Goal: Task Accomplishment & Management: Use online tool/utility

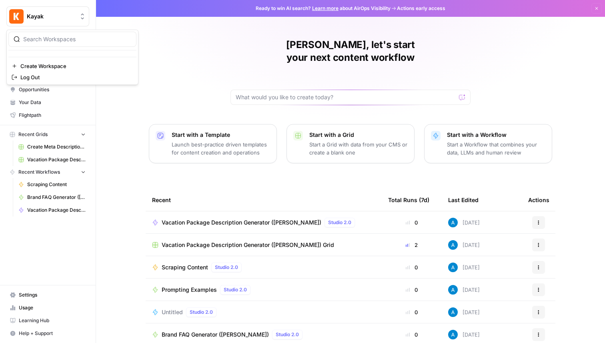
click at [76, 14] on div "Kayak" at bounding box center [57, 16] width 60 height 8
type input "sept"
click at [48, 59] on span "September Cohort" at bounding box center [77, 60] width 106 height 8
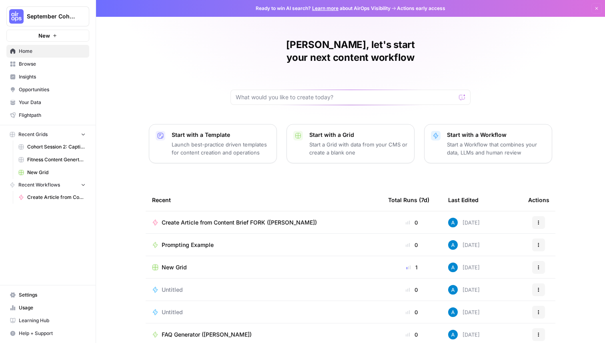
scroll to position [25, 0]
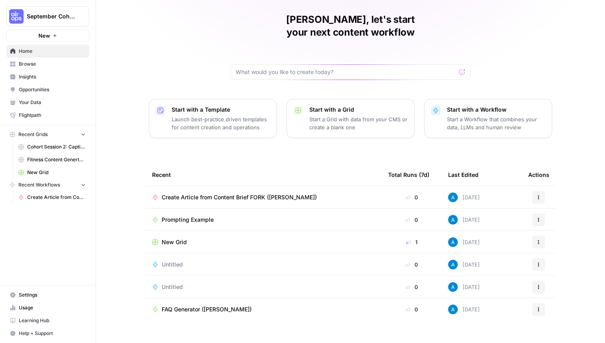
click at [72, 64] on span "Browse" at bounding box center [52, 63] width 67 height 7
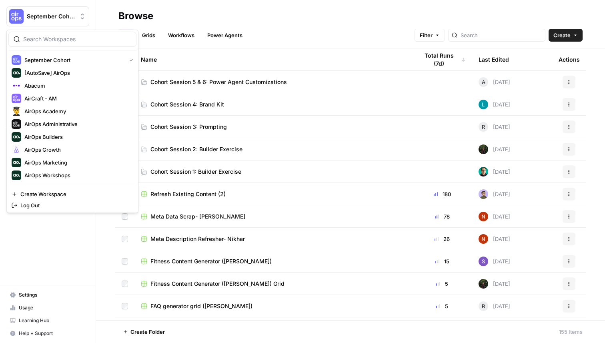
click at [62, 19] on span "September Cohort" at bounding box center [51, 16] width 48 height 8
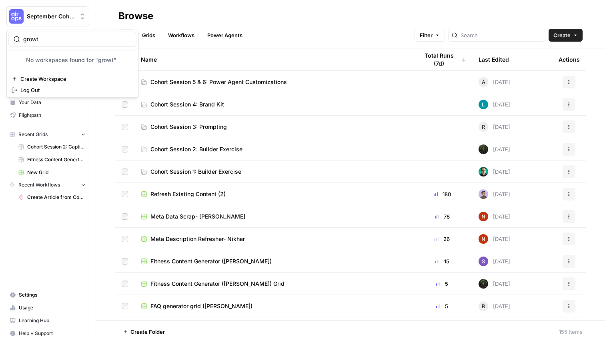
type input "growt"
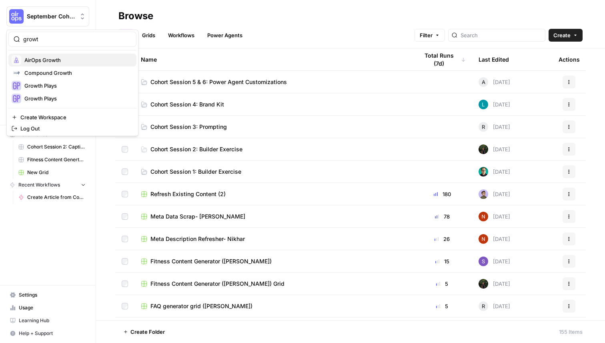
click at [82, 60] on span "AirOps Growth" at bounding box center [77, 60] width 106 height 8
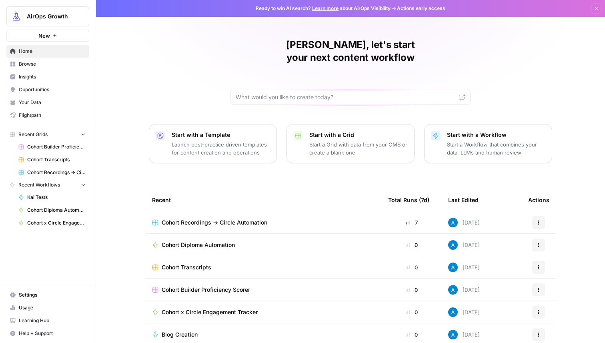
click at [194, 263] on span "Cohort Transcripts" at bounding box center [187, 267] width 50 height 8
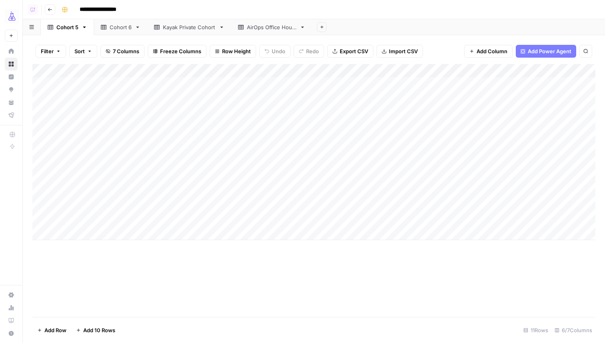
click at [191, 26] on div "Kayak Private Cohort" at bounding box center [189, 27] width 53 height 8
click at [107, 24] on div "Cohort 6" at bounding box center [116, 27] width 31 height 8
click at [479, 152] on div "Add Column" at bounding box center [313, 125] width 563 height 122
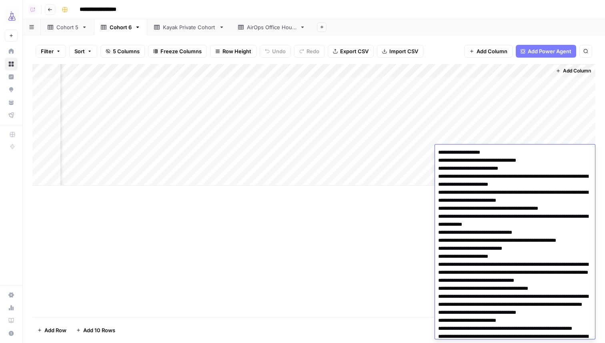
click at [382, 235] on div "Add Column" at bounding box center [313, 190] width 563 height 253
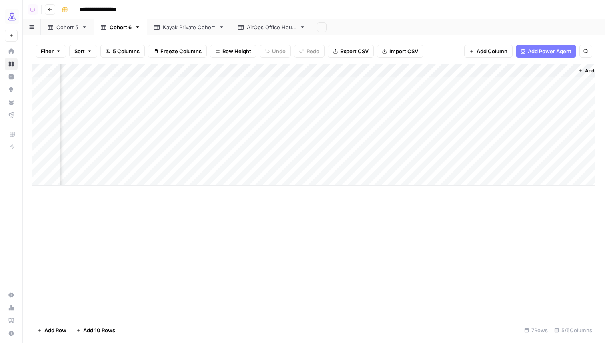
scroll to position [0, 0]
click at [114, 183] on div "Add Column" at bounding box center [313, 125] width 563 height 122
click at [213, 181] on div "Add Column" at bounding box center [313, 131] width 563 height 135
type textarea "******"
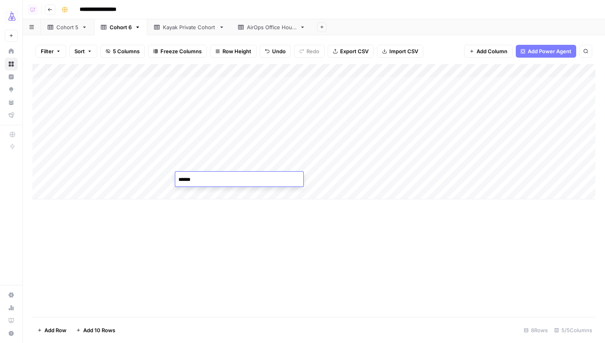
click at [336, 181] on div "Add Column" at bounding box center [313, 131] width 563 height 135
type textarea "**********"
click at [389, 224] on div "Add Column" at bounding box center [313, 190] width 563 height 253
click at [451, 179] on div "Add Column" at bounding box center [313, 131] width 563 height 135
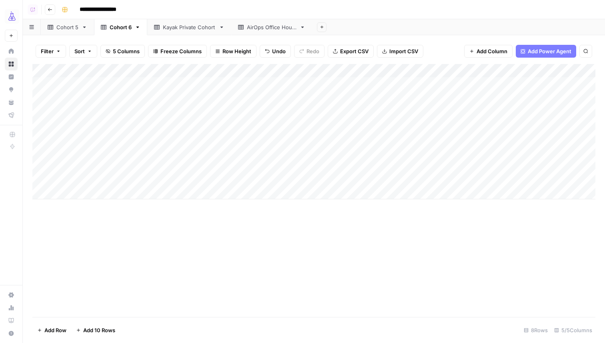
click at [451, 179] on div "Add Column" at bounding box center [313, 131] width 563 height 135
type textarea "*********"
click at [439, 275] on div "Add Column" at bounding box center [313, 190] width 563 height 253
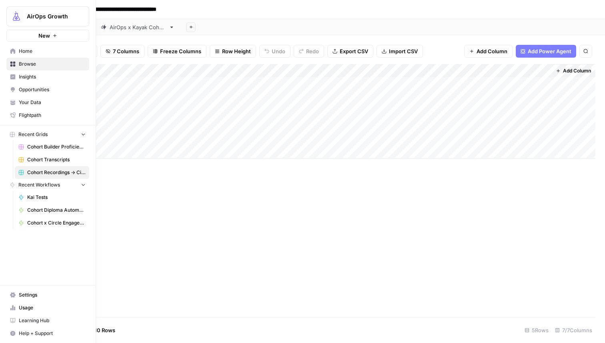
click at [16, 10] on img "Workspace: AirOps Growth" at bounding box center [16, 16] width 14 height 14
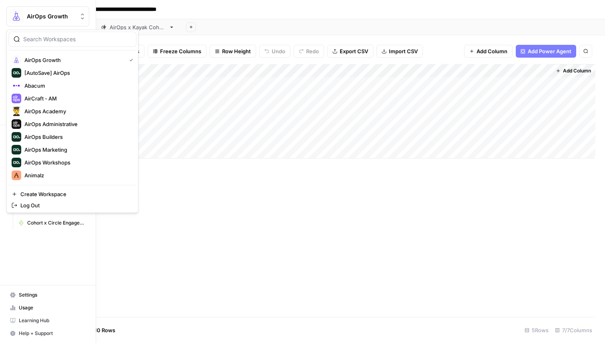
click at [15, 16] on img "Workspace: AirOps Growth" at bounding box center [16, 16] width 14 height 14
click at [46, 42] on input "search" at bounding box center [77, 39] width 108 height 8
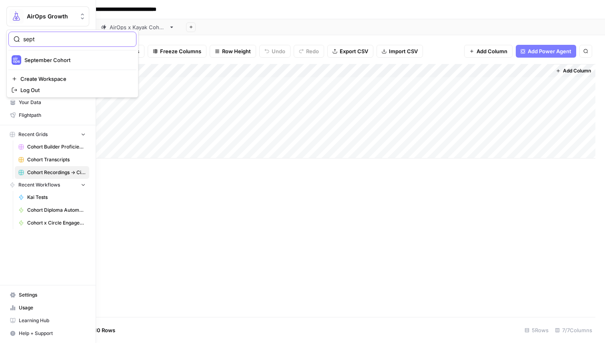
type input "sept"
click at [46, 57] on span "September Cohort" at bounding box center [77, 60] width 106 height 8
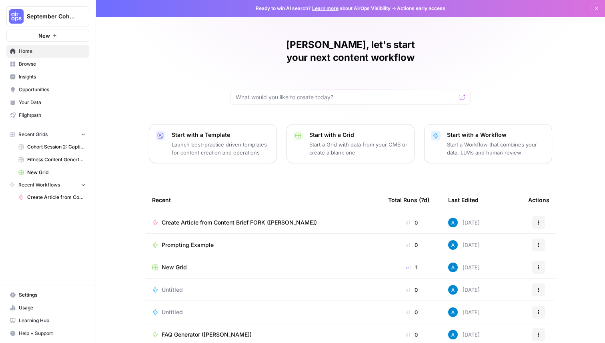
click at [63, 66] on span "Browse" at bounding box center [52, 63] width 67 height 7
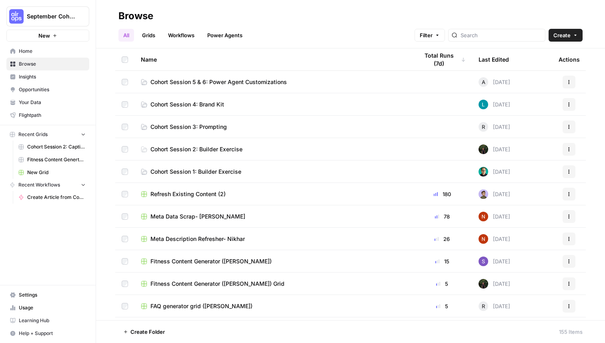
click at [148, 36] on link "Grids" at bounding box center [148, 35] width 23 height 13
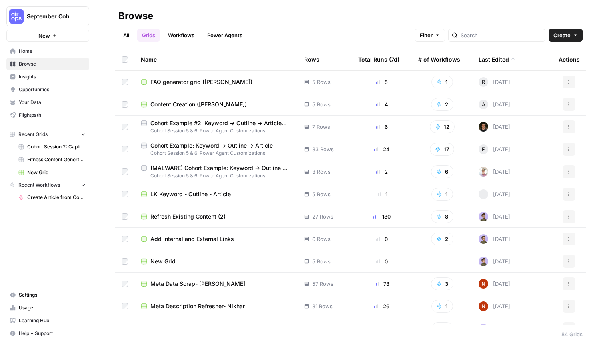
click at [242, 150] on span "Cohort Session 5 & 6: Power Agent Customizations" at bounding box center [216, 153] width 150 height 7
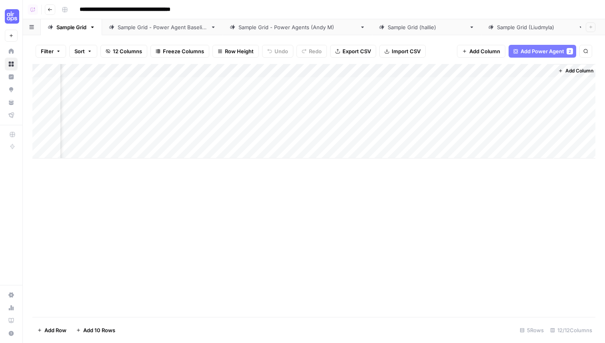
scroll to position [0, 558]
click at [426, 72] on div "Add Column" at bounding box center [313, 111] width 563 height 94
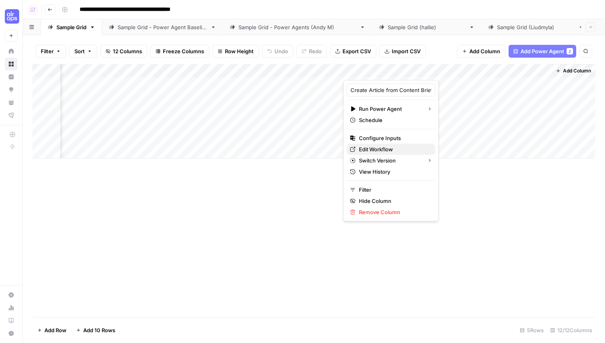
click at [382, 148] on span "Edit Workflow" at bounding box center [394, 149] width 70 height 8
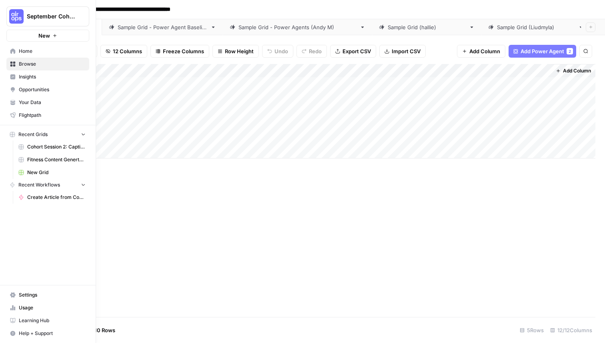
click at [16, 104] on link "Your Data" at bounding box center [47, 102] width 83 height 13
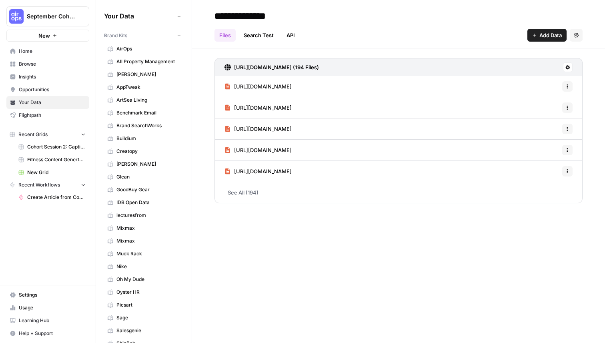
click at [138, 53] on link "AirOps" at bounding box center [144, 48] width 80 height 13
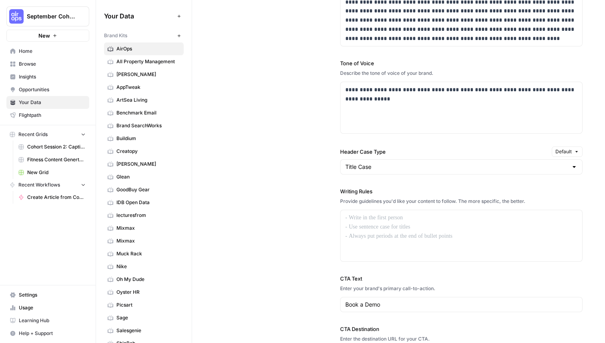
scroll to position [546, 0]
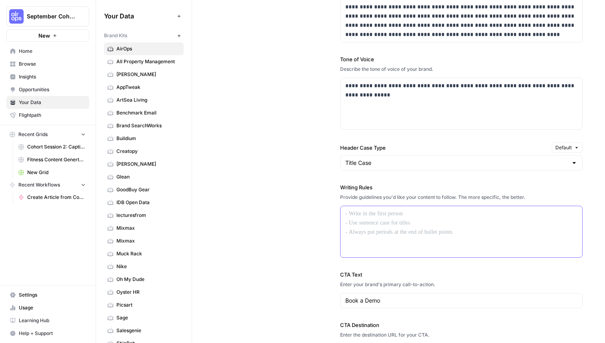
click at [375, 227] on div at bounding box center [462, 231] width 242 height 51
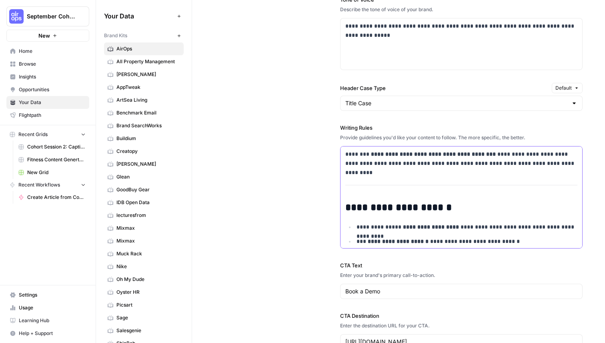
scroll to position [620, 0]
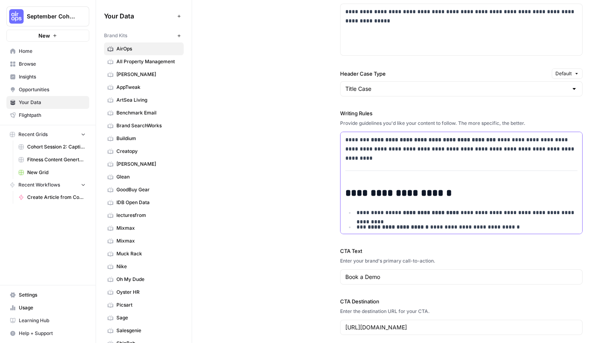
click at [380, 194] on strong "**********" at bounding box center [398, 193] width 106 height 10
drag, startPoint x: 345, startPoint y: 194, endPoint x: 346, endPoint y: 139, distance: 54.8
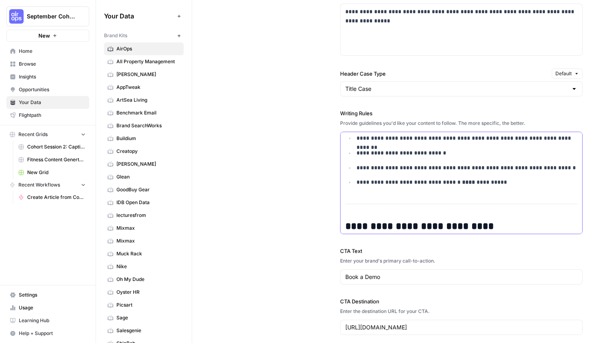
scroll to position [642, 0]
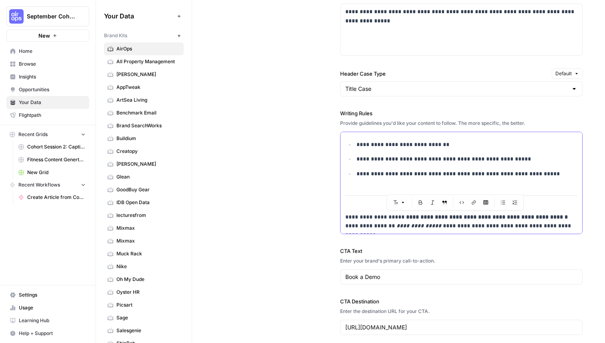
drag, startPoint x: 570, startPoint y: 225, endPoint x: 345, endPoint y: 197, distance: 226.3
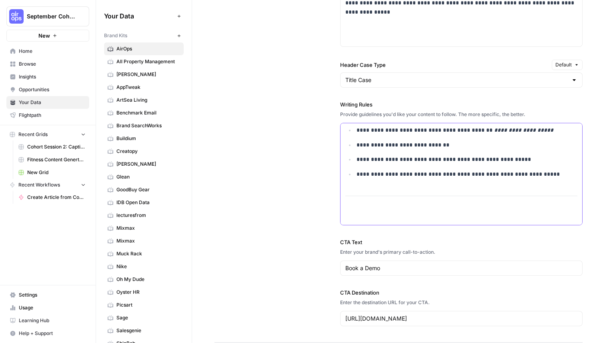
scroll to position [655, 0]
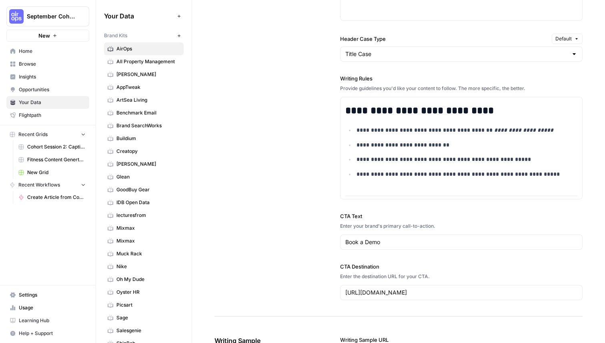
click at [304, 166] on div "**********" at bounding box center [399, 76] width 368 height 481
click at [243, 155] on div "**********" at bounding box center [399, 76] width 368 height 481
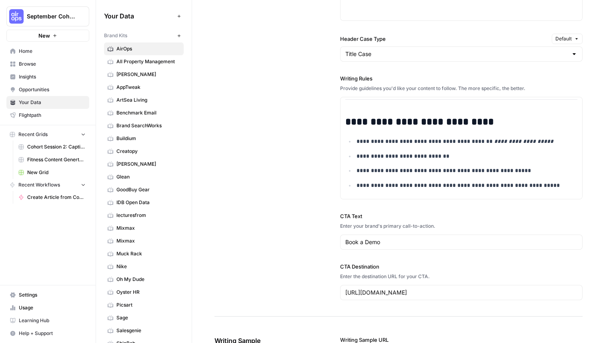
scroll to position [596, 0]
drag, startPoint x: 498, startPoint y: 120, endPoint x: 442, endPoint y: 122, distance: 56.1
click at [442, 122] on h2 "**********" at bounding box center [461, 121] width 232 height 11
click at [367, 123] on strong "**********" at bounding box center [397, 121] width 104 height 10
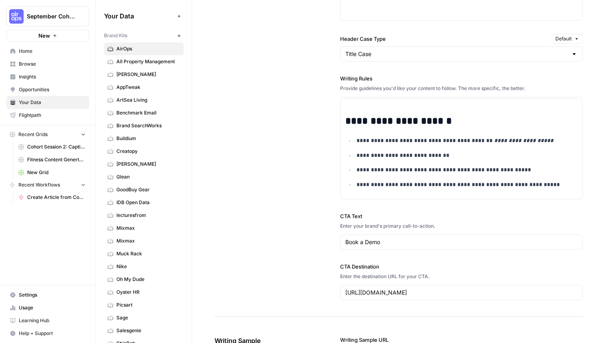
click at [295, 171] on div "**********" at bounding box center [399, 76] width 368 height 481
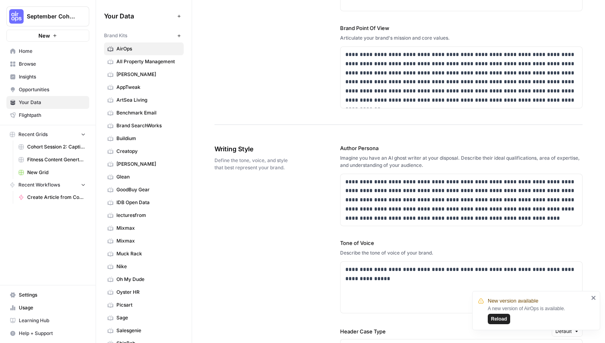
scroll to position [259, 0]
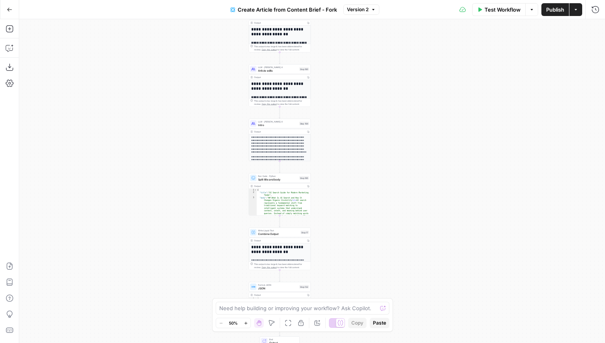
drag, startPoint x: 416, startPoint y: 176, endPoint x: 394, endPoint y: 108, distance: 71.9
click at [395, 107] on div "**********" at bounding box center [312, 181] width 586 height 324
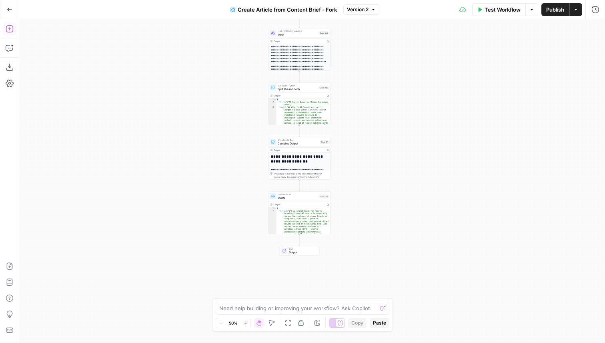
click at [12, 28] on icon "button" at bounding box center [10, 29] width 8 height 8
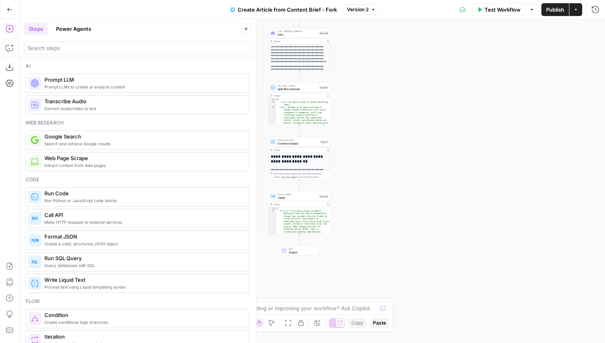
click at [78, 25] on button "Power Agents" at bounding box center [73, 28] width 45 height 13
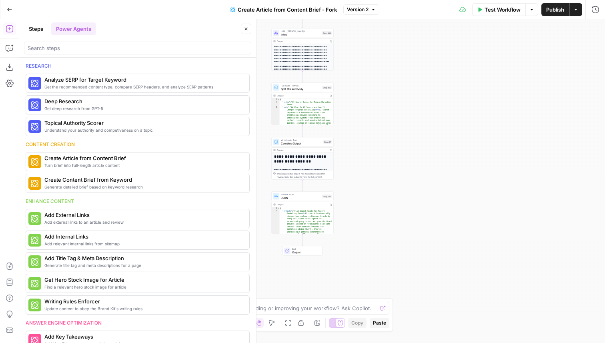
drag, startPoint x: 347, startPoint y: 94, endPoint x: 422, endPoint y: 88, distance: 75.9
click at [423, 88] on div "**********" at bounding box center [312, 181] width 586 height 324
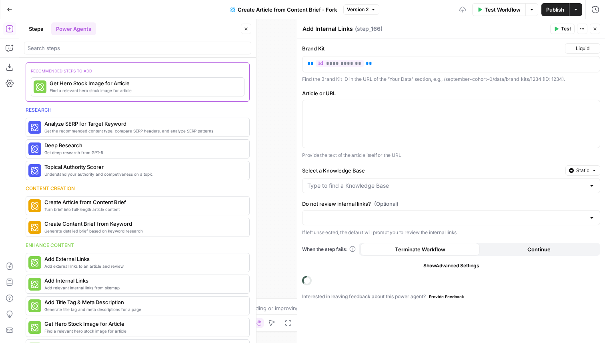
click at [595, 26] on button "Close" at bounding box center [595, 29] width 10 height 10
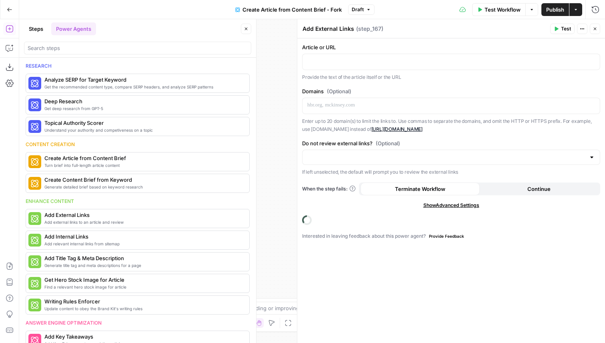
click at [596, 30] on icon "button" at bounding box center [595, 28] width 5 height 5
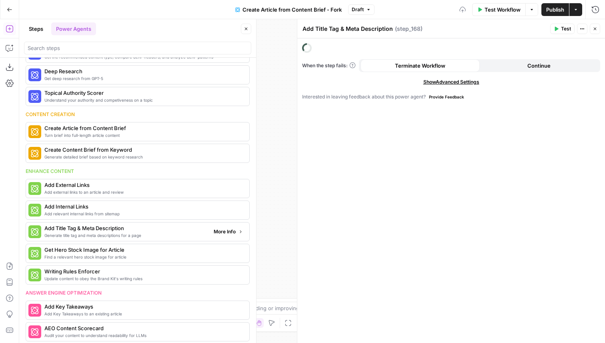
scroll to position [119, 0]
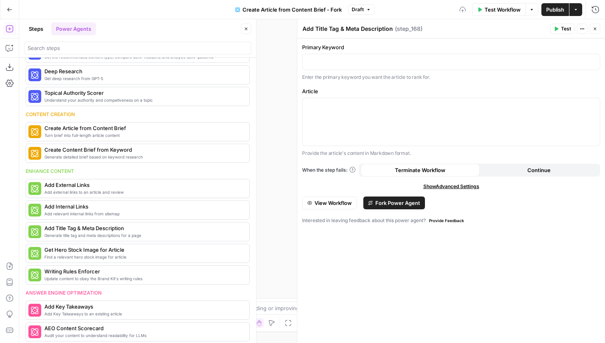
click at [595, 28] on icon "button" at bounding box center [595, 28] width 5 height 5
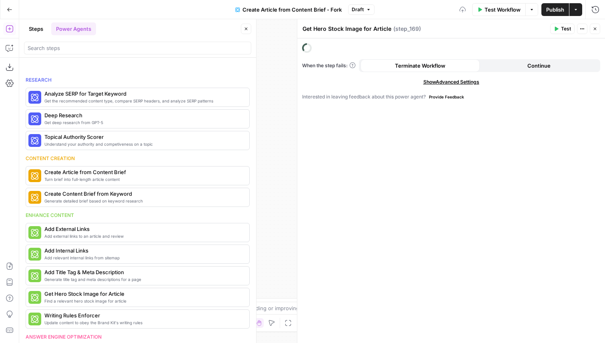
scroll to position [74, 0]
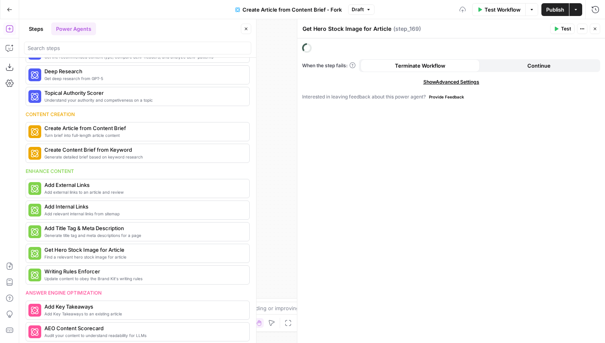
click at [244, 32] on button "Close" at bounding box center [246, 29] width 10 height 10
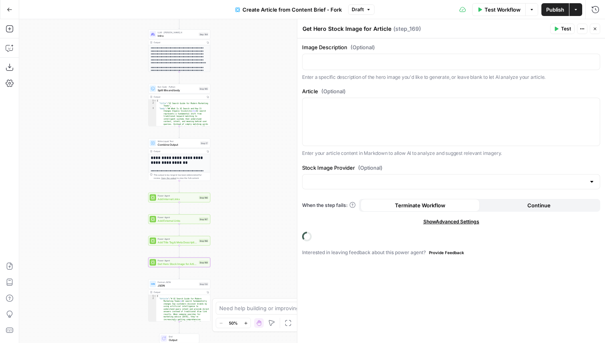
drag, startPoint x: 267, startPoint y: 134, endPoint x: 60, endPoint y: 140, distance: 207.0
click at [60, 140] on div "**********" at bounding box center [312, 181] width 586 height 324
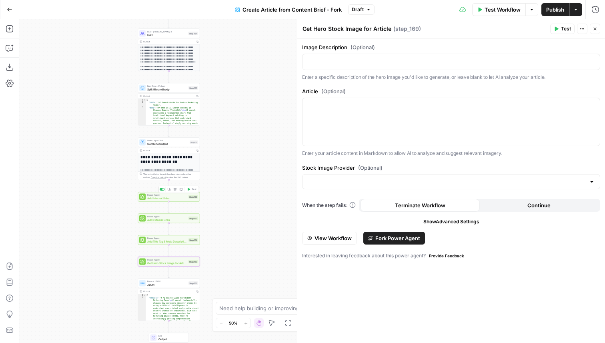
click at [174, 197] on span "Add Internal Links" at bounding box center [167, 198] width 40 height 4
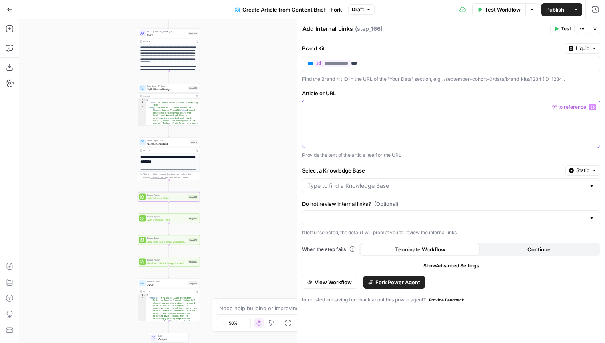
click at [343, 131] on div at bounding box center [451, 124] width 297 height 48
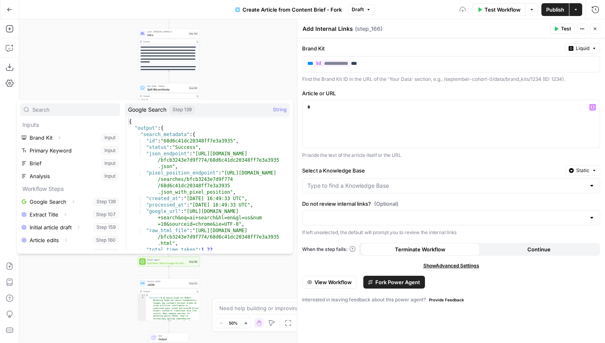
scroll to position [34, 0]
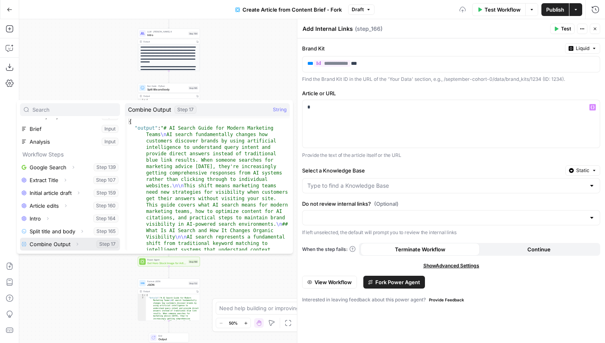
click at [62, 244] on button "Select variable Combine Output" at bounding box center [70, 244] width 100 height 13
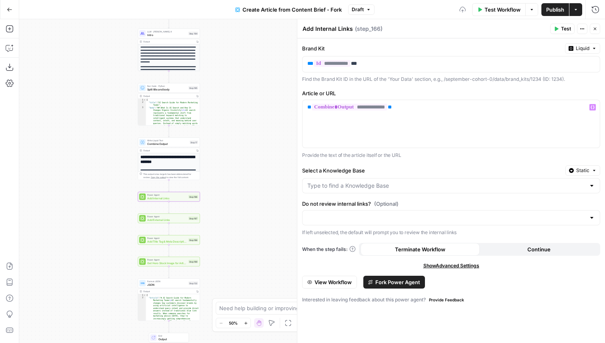
click at [347, 192] on div at bounding box center [451, 185] width 298 height 15
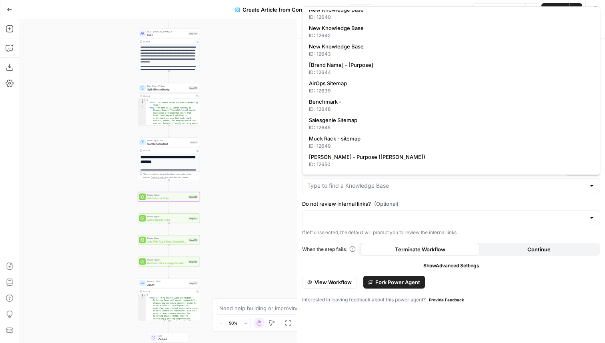
scroll to position [0, 0]
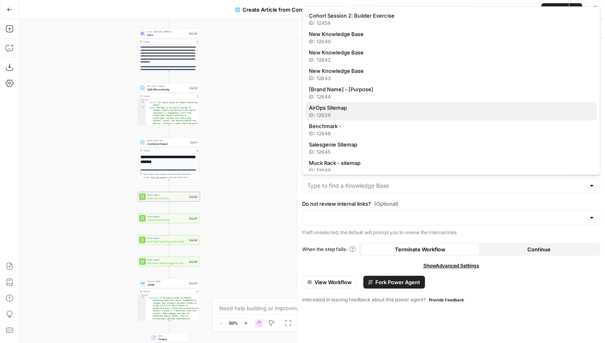
click at [360, 104] on span "AirOps Sitemap" at bounding box center [449, 108] width 281 height 8
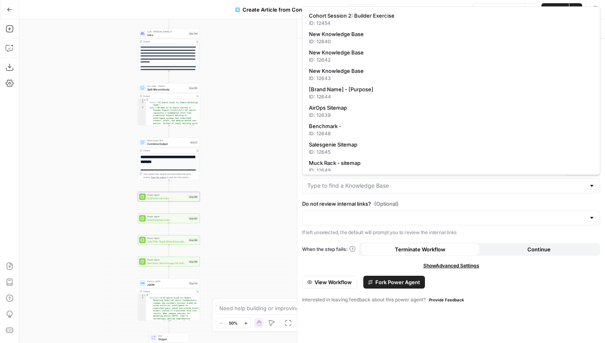
type input "AirOps Sitemap"
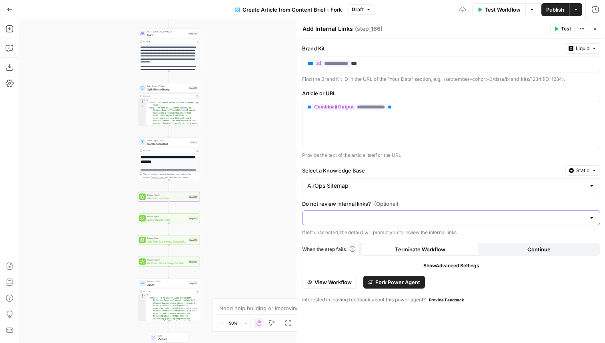
click at [348, 217] on input "Do not review internal links? (Optional)" at bounding box center [446, 218] width 278 height 8
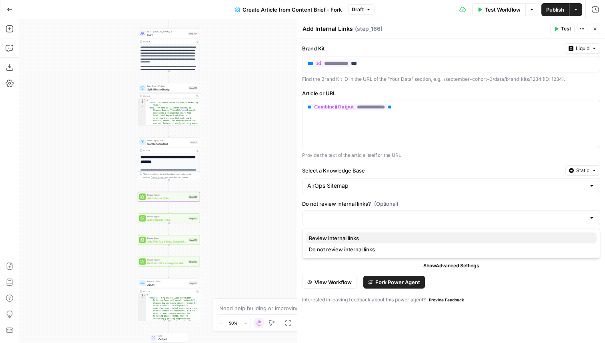
click at [344, 239] on span "Review internal links" at bounding box center [449, 238] width 281 height 8
type input "Review internal links"
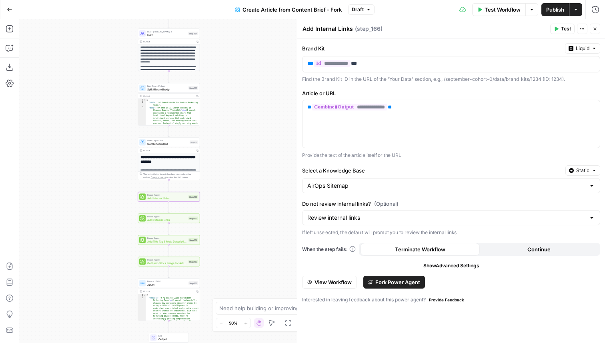
click at [593, 30] on icon "button" at bounding box center [595, 28] width 5 height 5
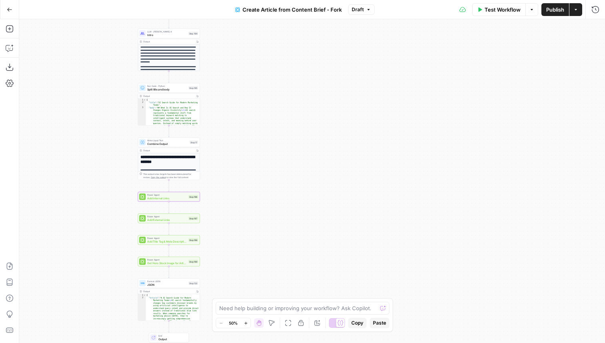
click at [188, 220] on div "Power Agent Add External Links Step 167 Copy step Delete step Add Note Test" at bounding box center [168, 218] width 59 height 7
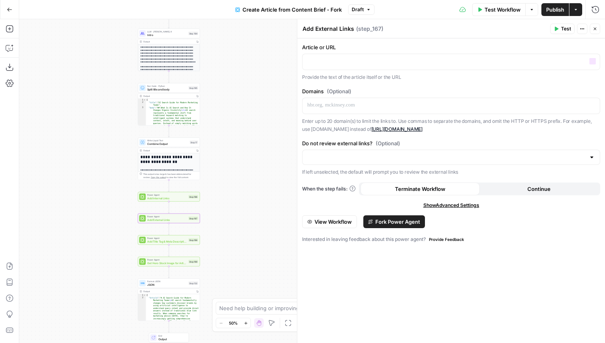
click at [371, 53] on div "Article or URL “/” to reference Variables Menu Provide the text of the article …" at bounding box center [451, 62] width 298 height 38
click at [363, 61] on p at bounding box center [451, 61] width 288 height 8
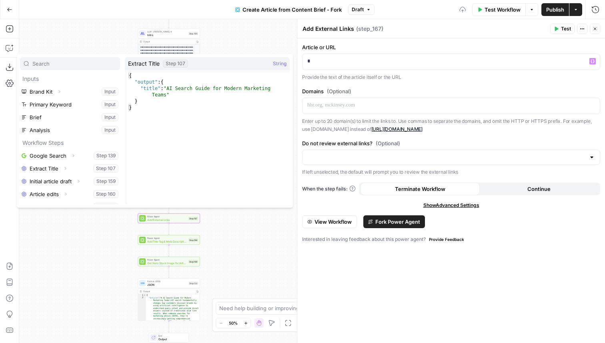
scroll to position [47, 0]
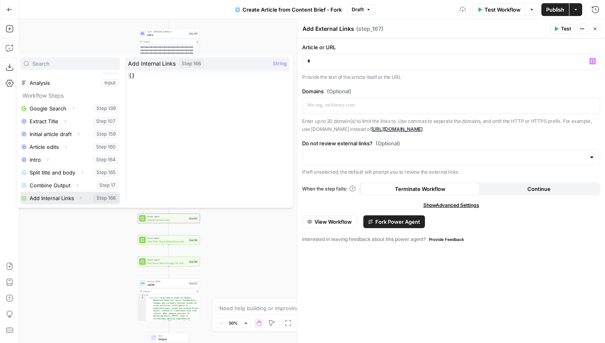
click at [56, 199] on button "Select variable Add Internal Links" at bounding box center [70, 198] width 100 height 13
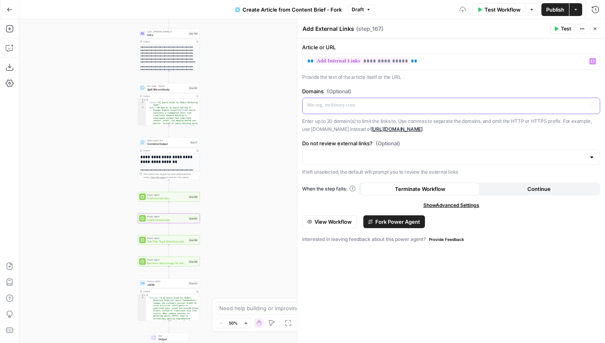
click at [374, 105] on p at bounding box center [451, 105] width 288 height 8
click at [497, 318] on span "Reload" at bounding box center [499, 318] width 16 height 7
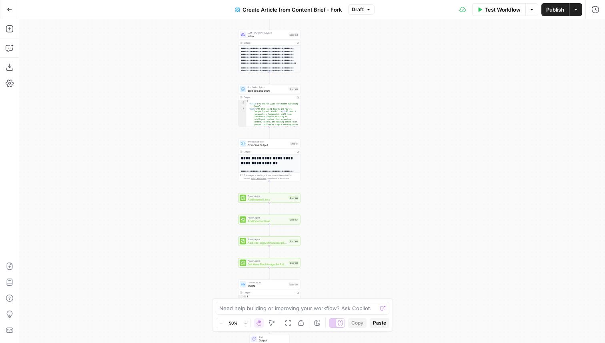
drag, startPoint x: 367, startPoint y: 185, endPoint x: 331, endPoint y: 33, distance: 156.5
click at [331, 34] on div "**********" at bounding box center [312, 181] width 586 height 324
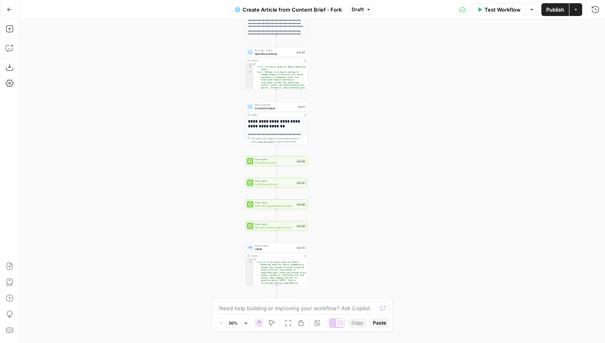
click at [290, 162] on span "Add Internal Links" at bounding box center [275, 162] width 40 height 4
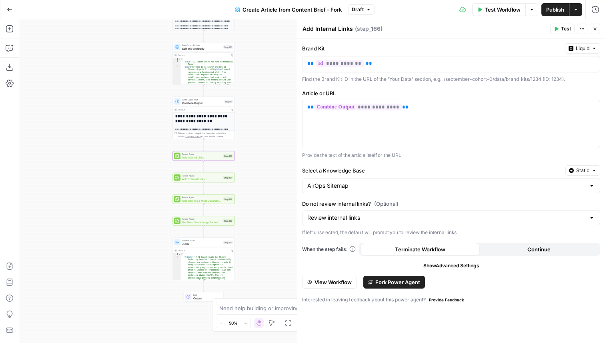
drag, startPoint x: 197, startPoint y: 194, endPoint x: 111, endPoint y: 178, distance: 88.0
click at [111, 178] on div "**********" at bounding box center [312, 181] width 586 height 324
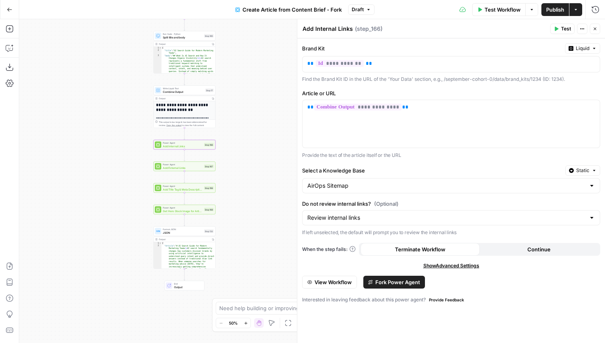
click at [196, 170] on div "Power Agent Add External Links Step 167 Copy step Delete step Add Note Test" at bounding box center [185, 167] width 62 height 10
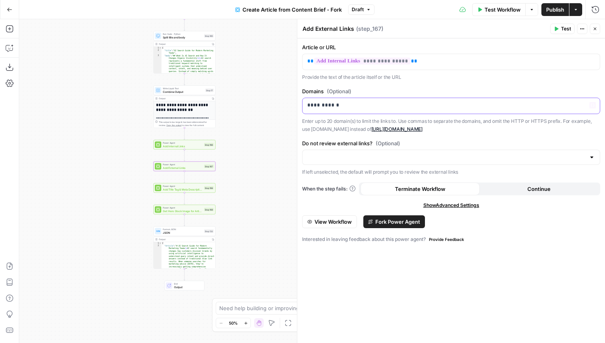
click at [363, 104] on p "**********" at bounding box center [451, 105] width 288 height 8
click at [371, 157] on input "Do not review external links? (Optional)" at bounding box center [446, 157] width 278 height 8
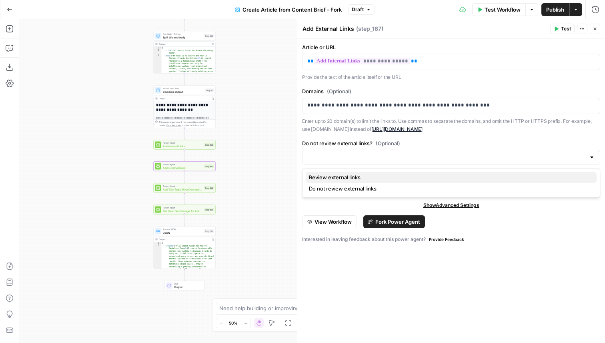
click at [351, 179] on span "Review external links" at bounding box center [449, 177] width 281 height 8
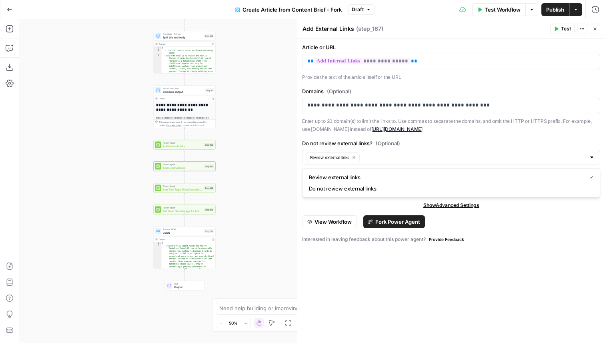
click at [336, 207] on div "Show Advanced Settings" at bounding box center [451, 205] width 298 height 7
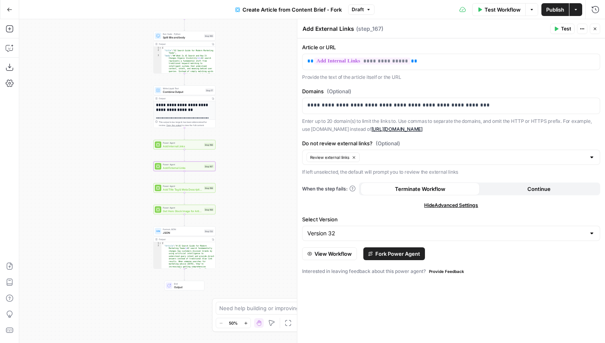
click at [594, 28] on icon "button" at bounding box center [595, 29] width 3 height 3
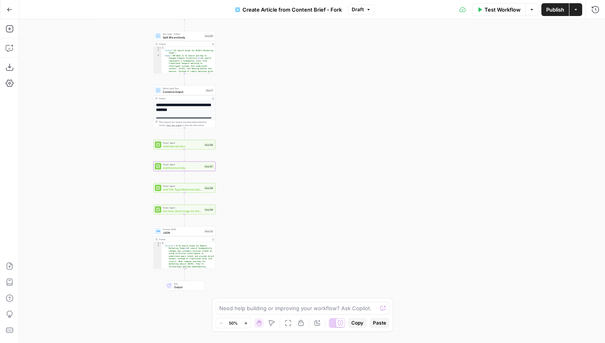
drag, startPoint x: 283, startPoint y: 121, endPoint x: 333, endPoint y: 121, distance: 49.6
click at [333, 121] on div "**********" at bounding box center [312, 181] width 586 height 324
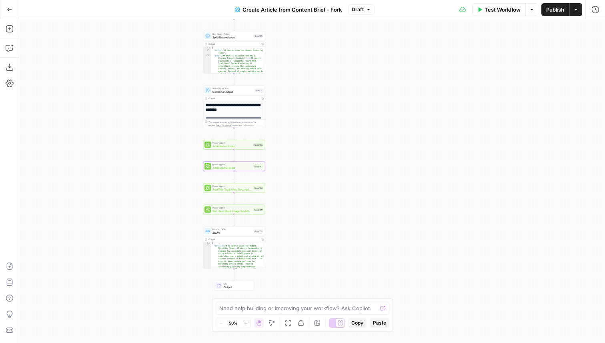
click at [248, 188] on span "Add Title Tag & Meta Description" at bounding box center [233, 189] width 40 height 4
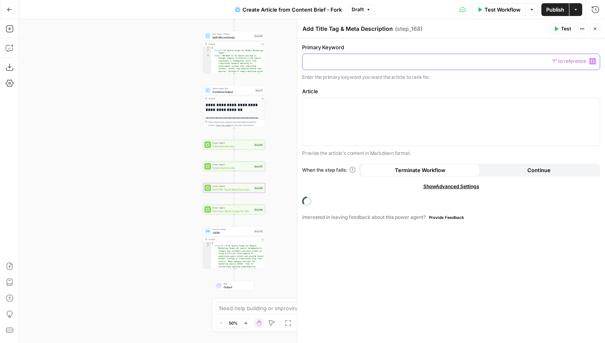
click at [348, 62] on p at bounding box center [451, 61] width 288 height 8
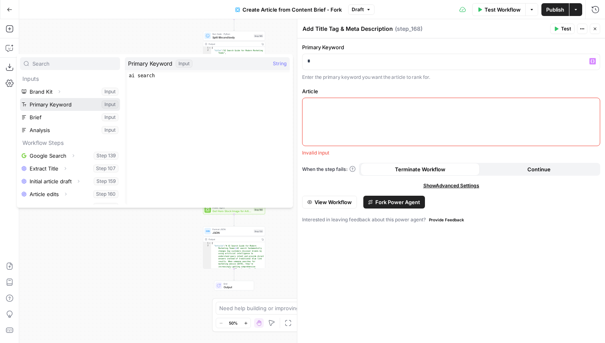
click at [66, 101] on button "Select variable Primary Keyword" at bounding box center [70, 104] width 100 height 13
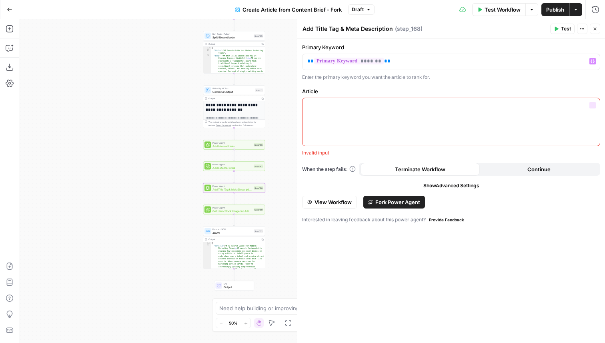
click at [397, 142] on div at bounding box center [451, 122] width 297 height 48
click at [390, 130] on div at bounding box center [451, 122] width 297 height 48
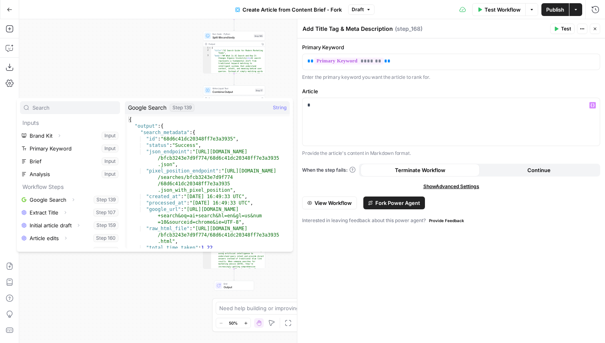
scroll to position [60, 0]
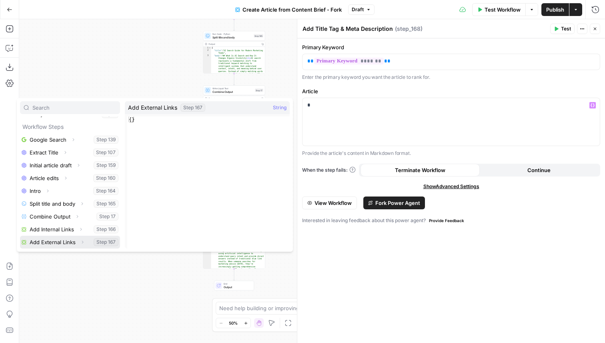
click at [58, 244] on button "Select variable Add External Links" at bounding box center [70, 242] width 100 height 13
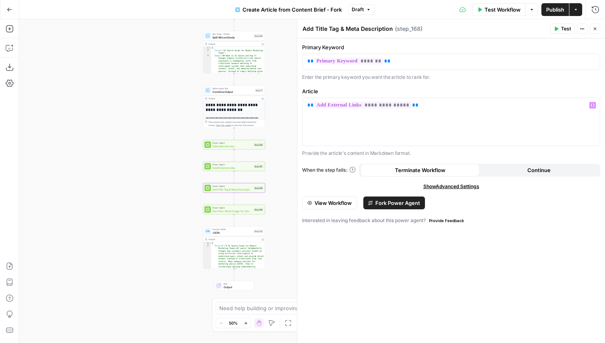
click at [596, 30] on icon "button" at bounding box center [595, 28] width 5 height 5
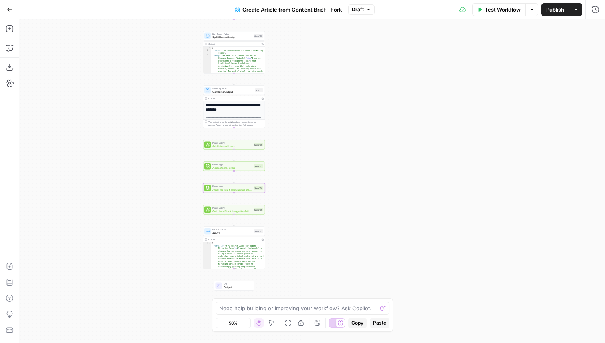
click at [559, 8] on span "Publish" at bounding box center [555, 10] width 18 height 8
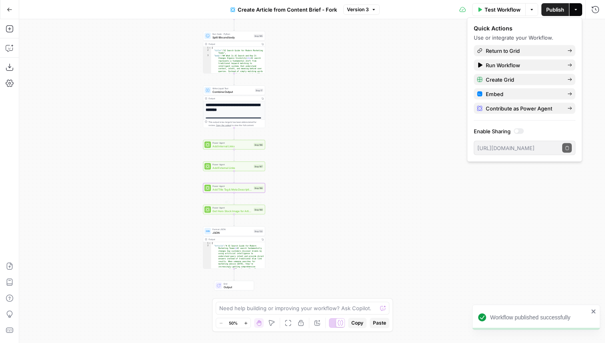
click at [250, 212] on span "Get Hero Stock Image for Article" at bounding box center [233, 211] width 40 height 4
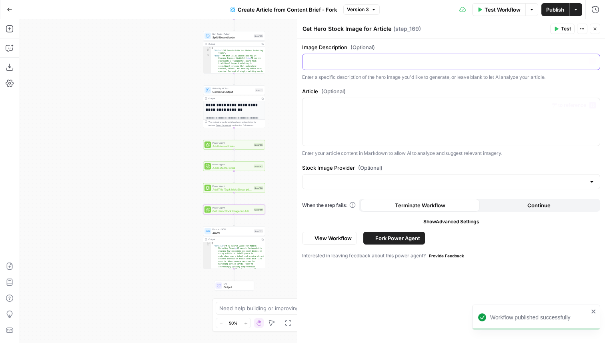
click at [342, 62] on p at bounding box center [451, 61] width 288 height 8
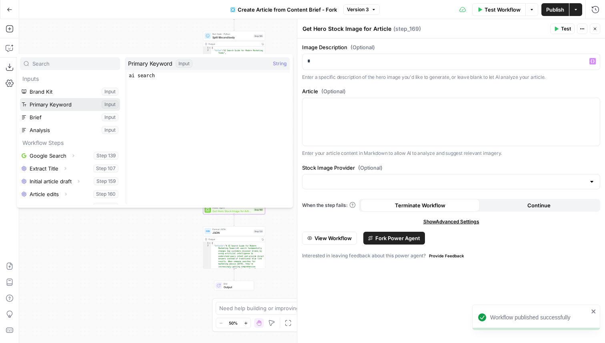
click at [88, 106] on button "Select variable Primary Keyword" at bounding box center [70, 104] width 100 height 13
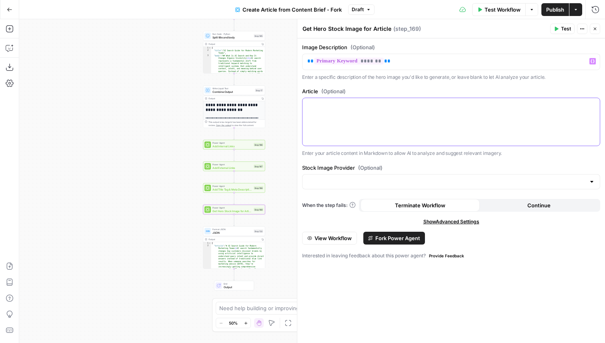
click at [333, 128] on div at bounding box center [451, 122] width 297 height 48
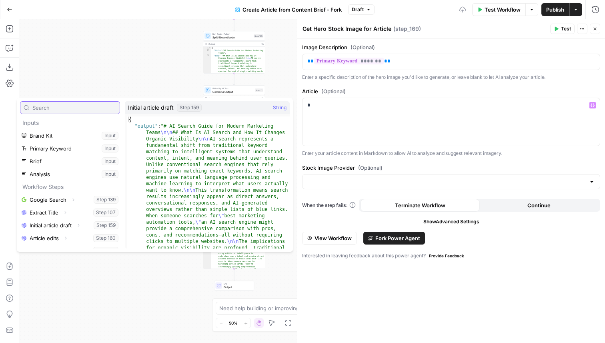
scroll to position [73, 0]
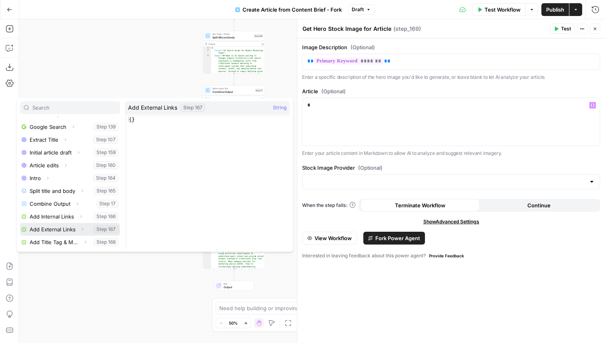
click at [66, 231] on button "Select variable Add External Links" at bounding box center [70, 229] width 100 height 13
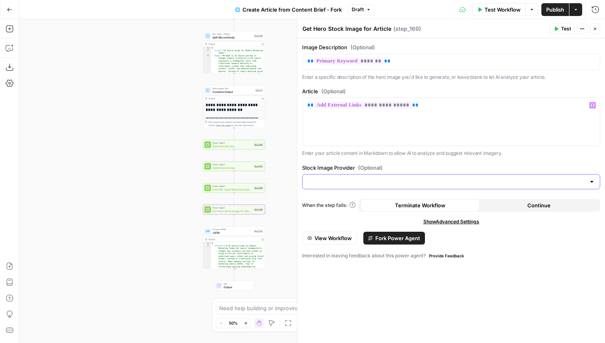
click at [348, 185] on input "Stock Image Provider (Optional)" at bounding box center [446, 182] width 278 height 8
click at [332, 204] on span "Getty (Scale plan only)" at bounding box center [449, 202] width 281 height 8
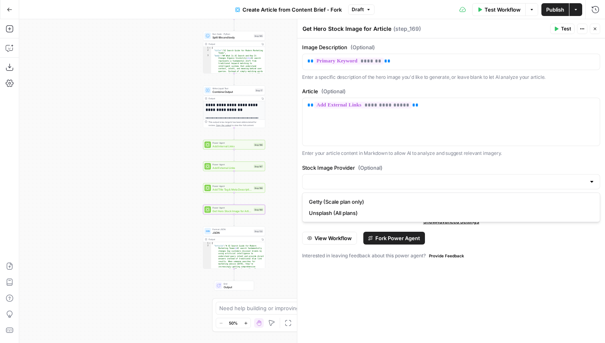
type input "Getty (Scale plan only)"
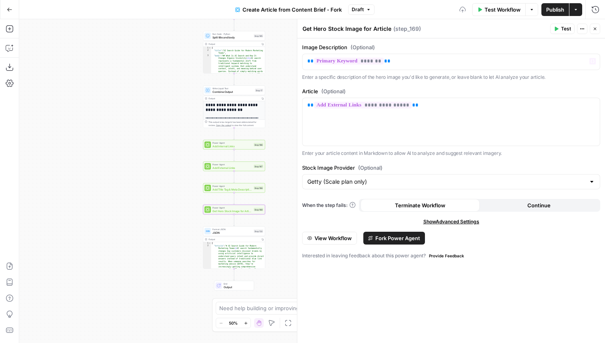
click at [598, 27] on button "Close" at bounding box center [595, 29] width 10 height 10
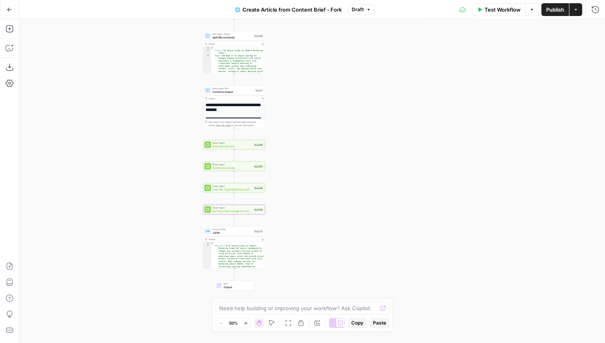
click at [555, 10] on span "Publish" at bounding box center [555, 10] width 18 height 8
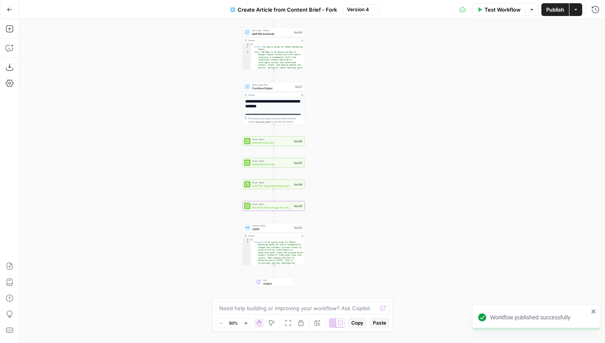
drag, startPoint x: 282, startPoint y: 176, endPoint x: 351, endPoint y: 172, distance: 69.0
click at [351, 172] on div "**********" at bounding box center [312, 181] width 586 height 324
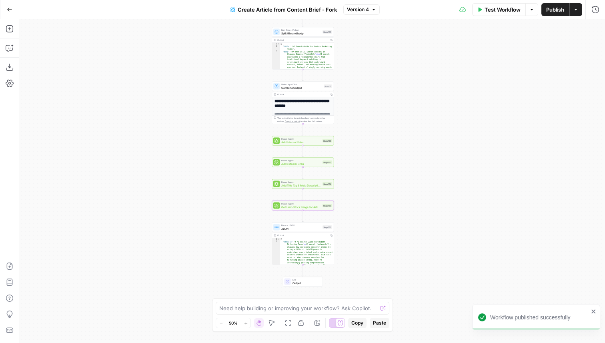
click at [591, 7] on button "Run History" at bounding box center [595, 9] width 13 height 13
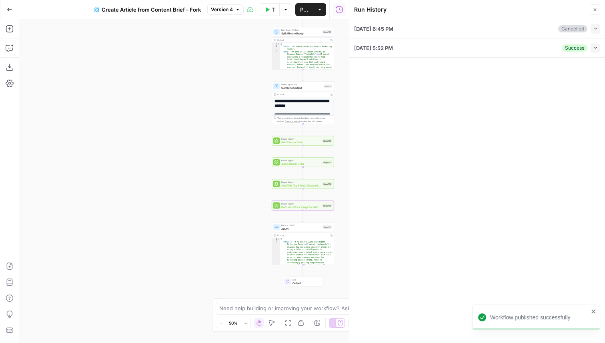
click at [594, 51] on button "Collapse" at bounding box center [596, 48] width 10 height 10
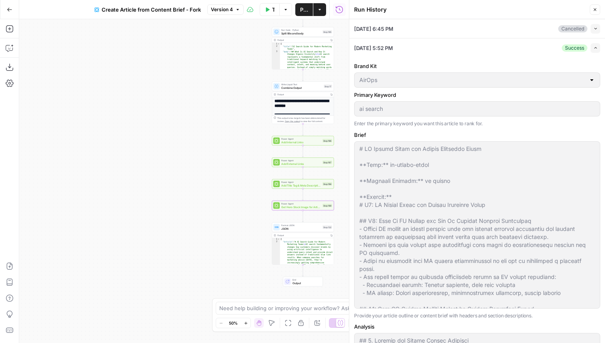
scroll to position [191, 0]
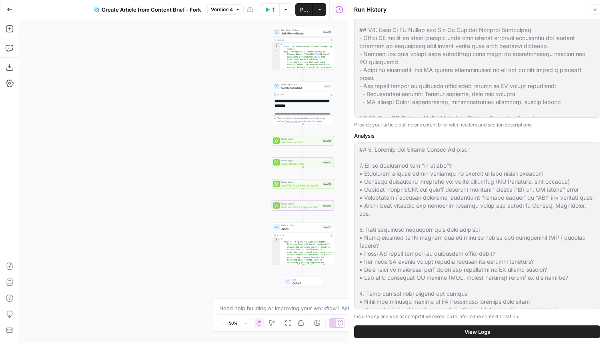
click at [432, 335] on button "View Logs" at bounding box center [477, 331] width 246 height 13
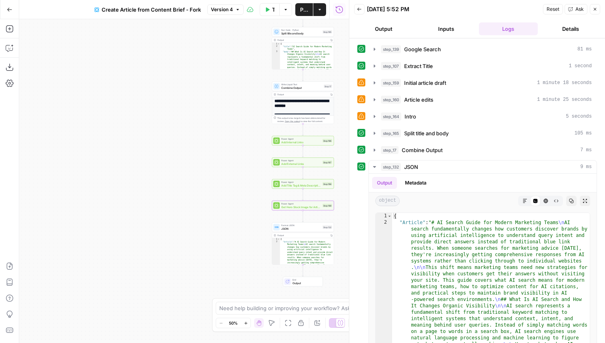
scroll to position [35, 0]
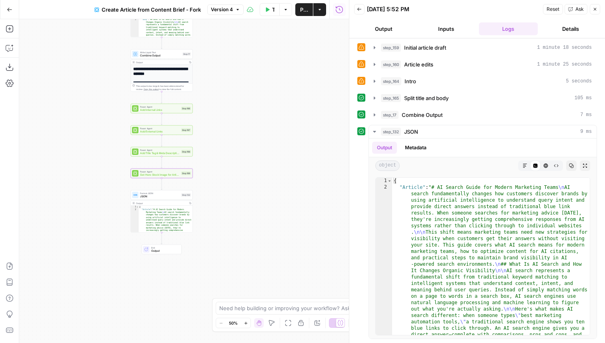
drag, startPoint x: 290, startPoint y: 209, endPoint x: 145, endPoint y: 312, distance: 177.7
click at [145, 312] on div "**********" at bounding box center [184, 181] width 330 height 324
click at [185, 101] on span "Test" at bounding box center [187, 102] width 5 height 4
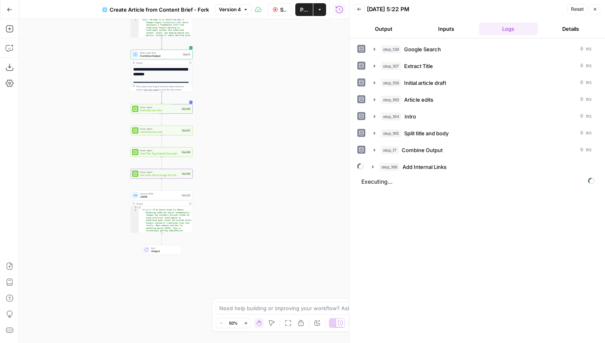
click at [441, 8] on div "09/29/25 at 5:22 PM" at bounding box center [466, 9] width 198 height 8
click at [374, 167] on icon "button" at bounding box center [373, 167] width 6 height 6
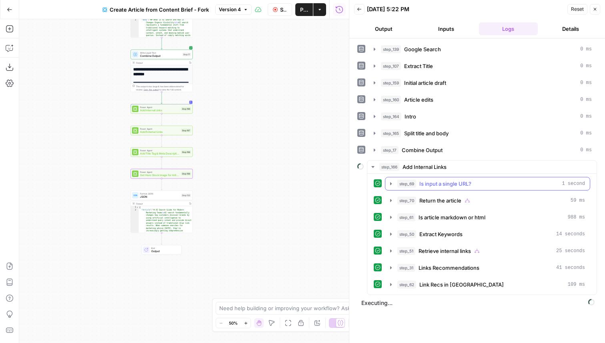
click at [386, 182] on button "step_69 Is input a single URL? 1 second" at bounding box center [487, 183] width 205 height 13
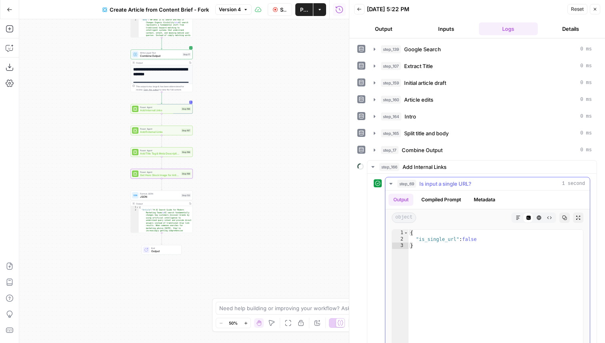
click at [386, 182] on button "step_69 Is input a single URL? 1 second" at bounding box center [487, 183] width 205 height 13
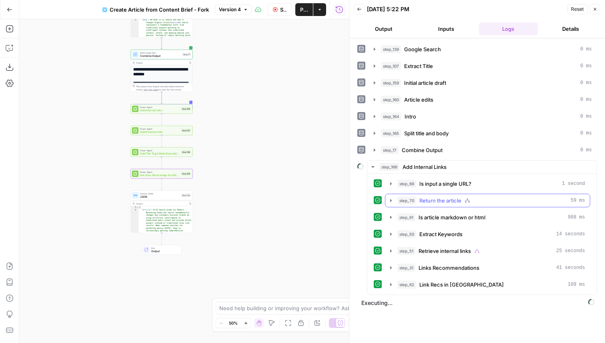
click at [391, 198] on icon "button" at bounding box center [391, 200] width 6 height 6
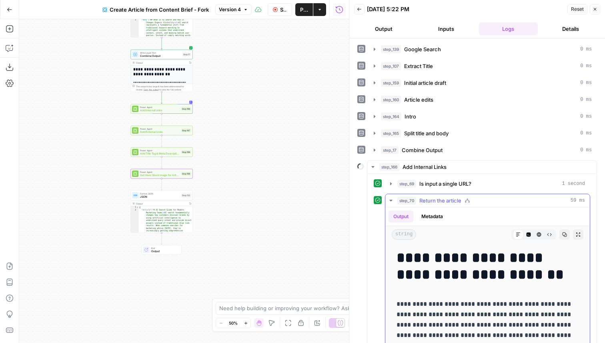
click at [391, 198] on icon "button" at bounding box center [391, 200] width 6 height 6
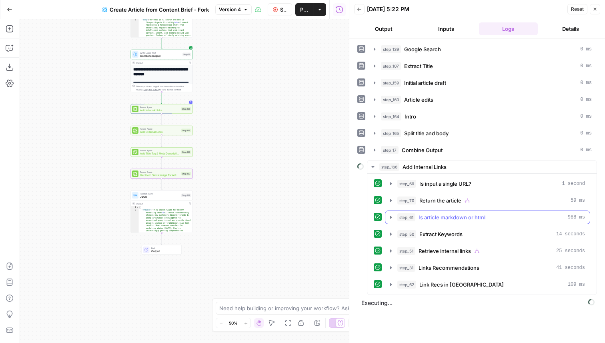
click at [391, 217] on icon "button" at bounding box center [391, 217] width 2 height 3
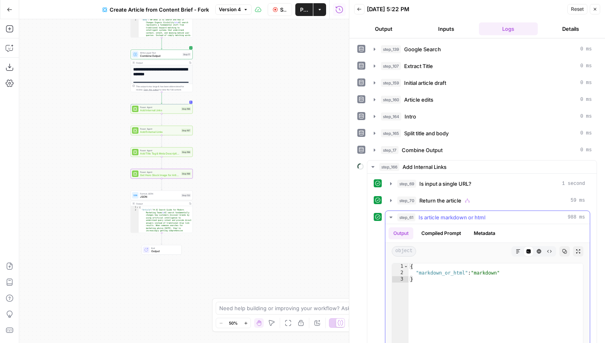
click at [391, 217] on icon "button" at bounding box center [390, 218] width 3 height 2
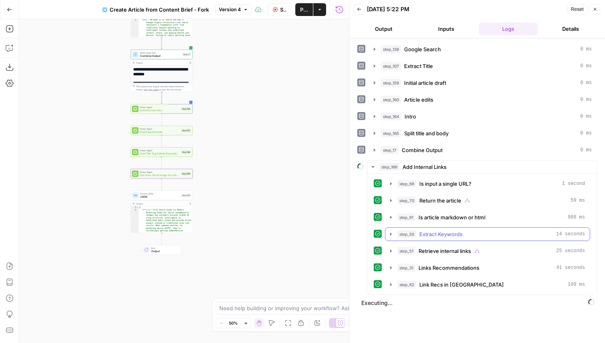
click at [392, 231] on icon "button" at bounding box center [391, 234] width 6 height 6
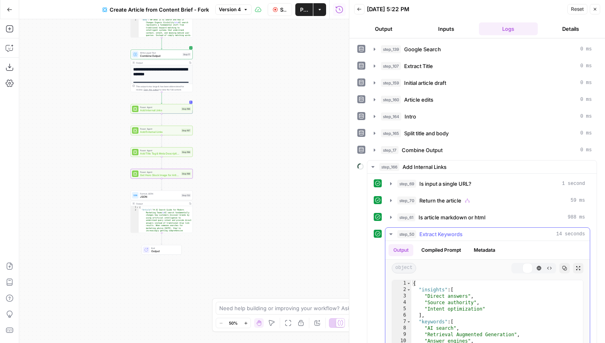
click at [392, 231] on icon "button" at bounding box center [391, 234] width 6 height 6
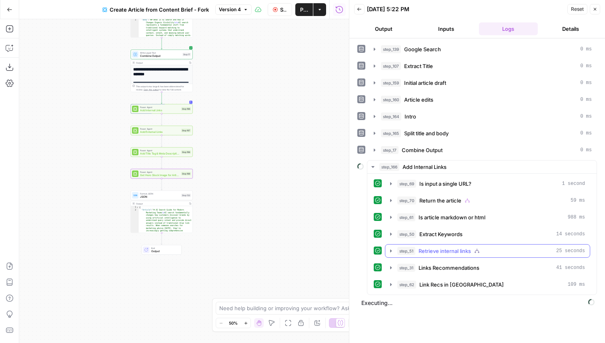
click at [393, 249] on icon "button" at bounding box center [391, 251] width 6 height 6
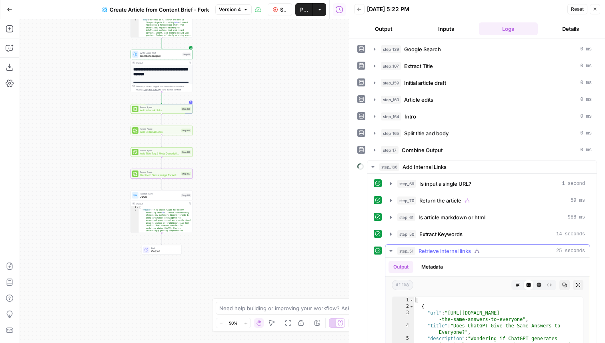
click at [392, 249] on icon "button" at bounding box center [391, 251] width 6 height 6
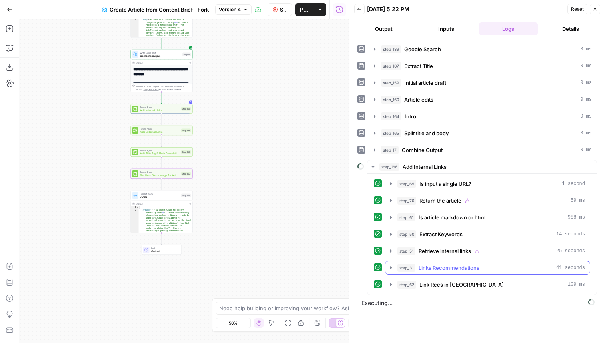
click at [391, 266] on icon "button" at bounding box center [391, 268] width 6 height 6
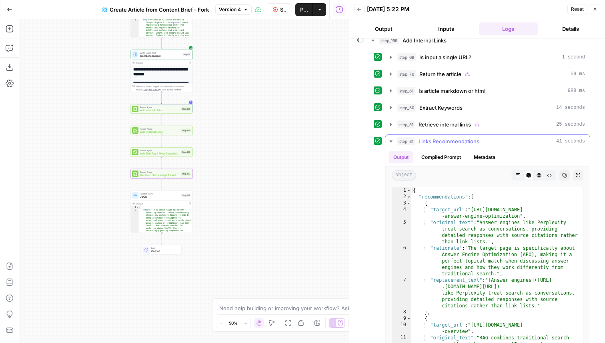
scroll to position [136, 0]
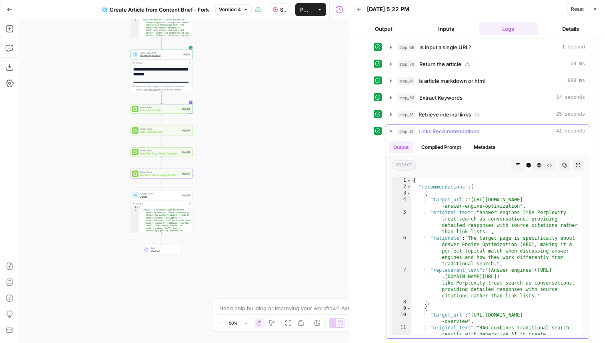
click at [389, 127] on button "step_31 Links Recommendations 41 seconds" at bounding box center [487, 131] width 205 height 13
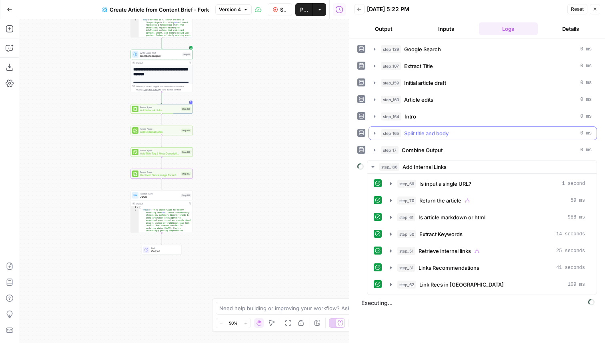
scroll to position [0, 0]
click at [391, 283] on icon "button" at bounding box center [391, 284] width 6 height 6
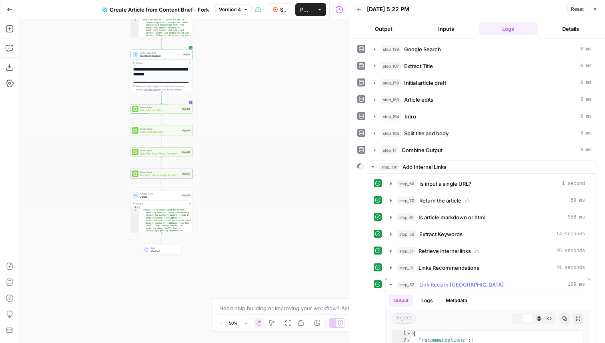
click at [391, 283] on icon "button" at bounding box center [391, 284] width 6 height 6
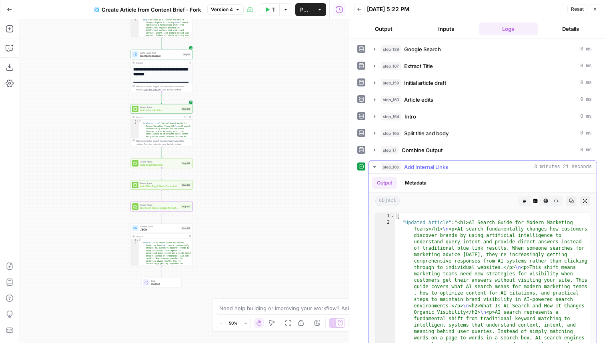
click at [524, 202] on icon "button" at bounding box center [525, 201] width 5 height 5
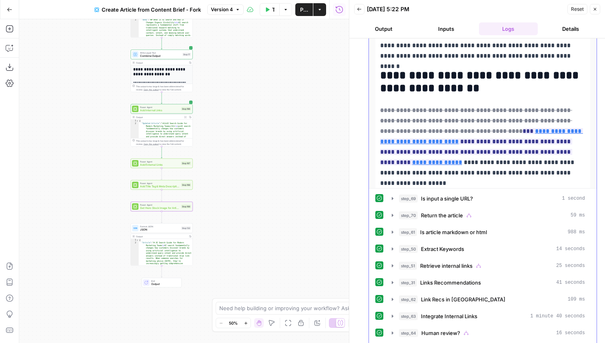
scroll to position [1282, 0]
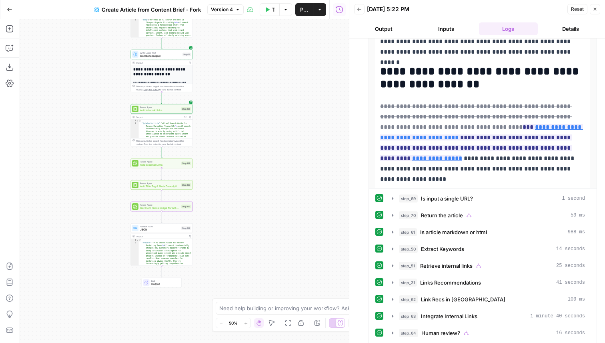
click at [176, 112] on span "Add Internal Links" at bounding box center [160, 110] width 40 height 4
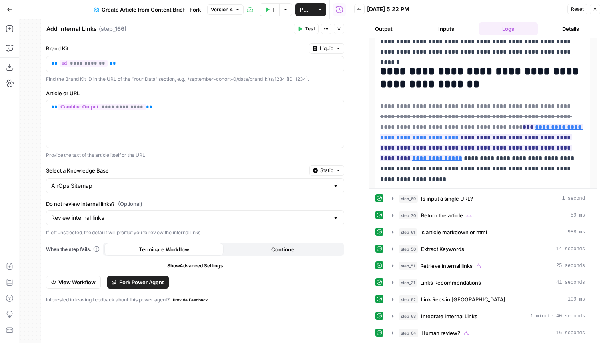
click at [136, 280] on span "Fork Power Agent" at bounding box center [141, 282] width 45 height 8
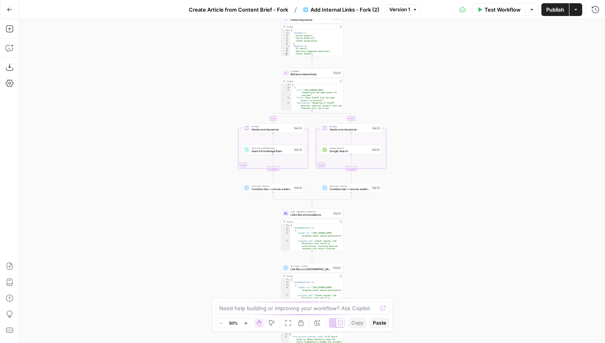
click at [438, 76] on div "**********" at bounding box center [312, 181] width 586 height 324
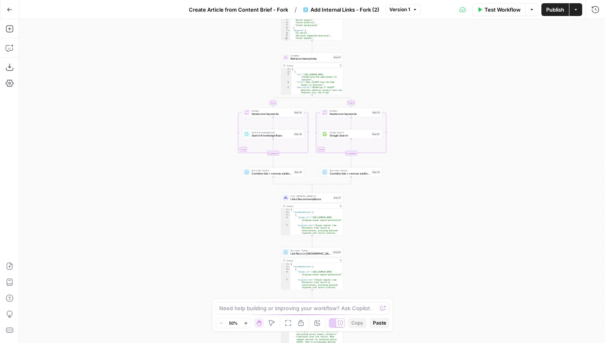
drag, startPoint x: 394, startPoint y: 232, endPoint x: 394, endPoint y: 120, distance: 112.1
click at [394, 120] on div "**********" at bounding box center [312, 181] width 586 height 324
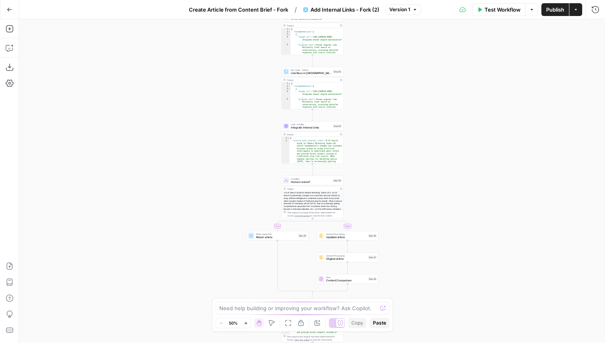
drag, startPoint x: 383, startPoint y: 205, endPoint x: 387, endPoint y: 78, distance: 126.5
click at [386, 78] on div "**********" at bounding box center [312, 181] width 586 height 324
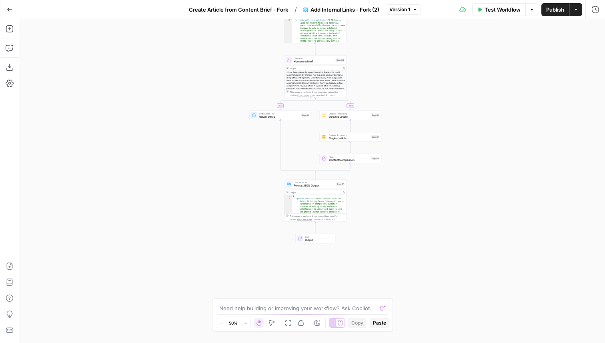
drag, startPoint x: 394, startPoint y: 155, endPoint x: 394, endPoint y: 69, distance: 86.0
click at [394, 69] on div "**********" at bounding box center [312, 181] width 586 height 324
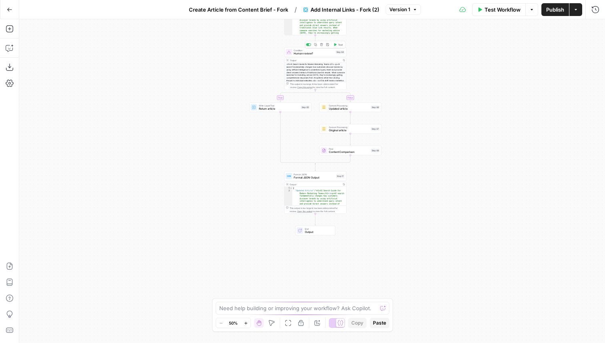
click at [324, 53] on span "Human review?" at bounding box center [314, 54] width 40 height 4
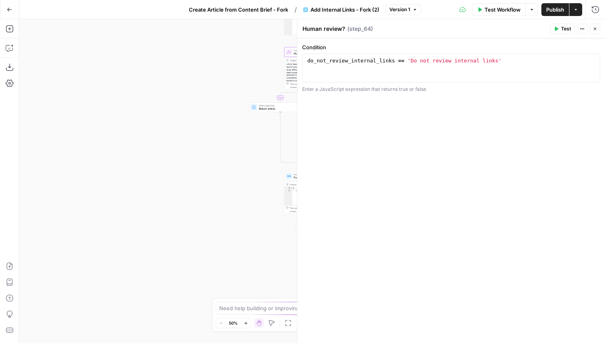
click at [595, 28] on icon "button" at bounding box center [595, 28] width 5 height 5
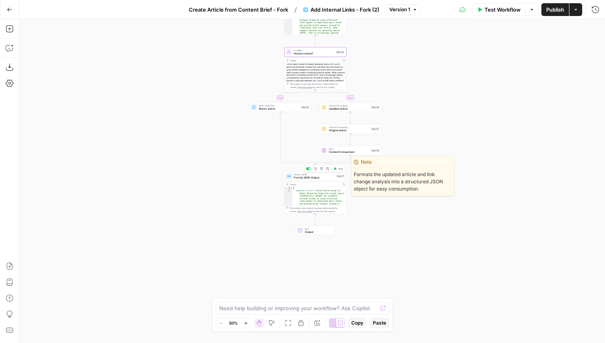
click at [329, 178] on span "Format JSON Output" at bounding box center [314, 178] width 41 height 4
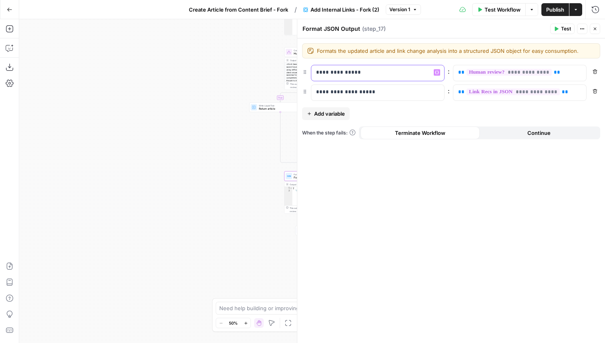
drag, startPoint x: 362, startPoint y: 71, endPoint x: 311, endPoint y: 71, distance: 51.6
click at [311, 71] on div "**********" at bounding box center [378, 73] width 134 height 16
click at [367, 92] on p "**********" at bounding box center [377, 92] width 123 height 8
click at [401, 102] on div "**********" at bounding box center [451, 190] width 308 height 305
click at [393, 231] on div "**********" at bounding box center [451, 190] width 308 height 305
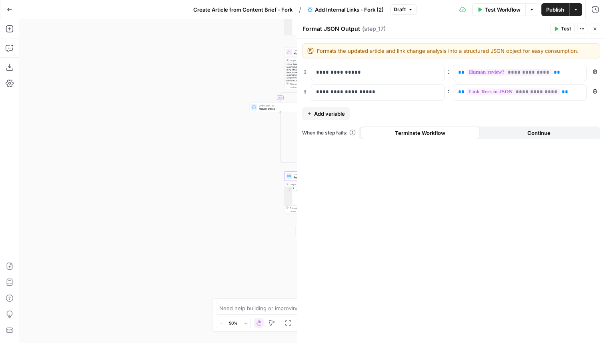
click at [597, 29] on span "Close" at bounding box center [597, 29] width 0 height 0
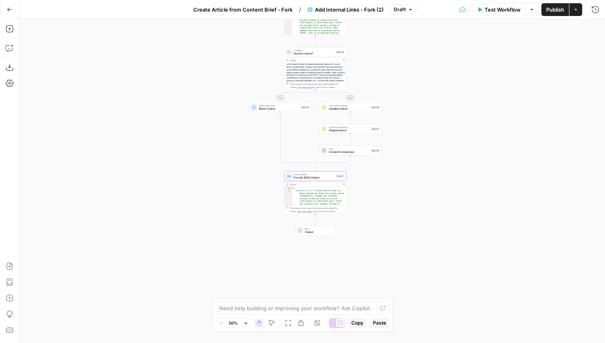
click at [553, 7] on span "Publish" at bounding box center [555, 10] width 18 height 8
click at [265, 7] on span "Create Article from Content Brief - Fork" at bounding box center [238, 10] width 99 height 8
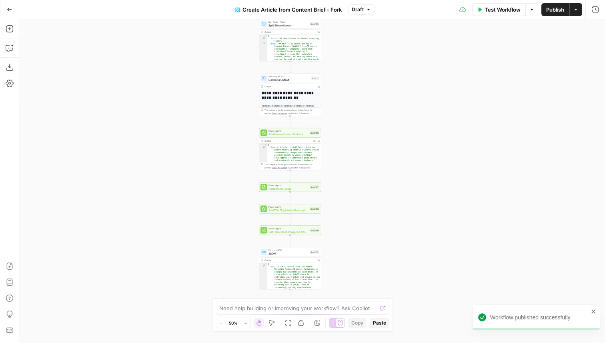
drag, startPoint x: 387, startPoint y: 264, endPoint x: 365, endPoint y: 92, distance: 173.2
click at [365, 93] on div "**********" at bounding box center [312, 181] width 586 height 324
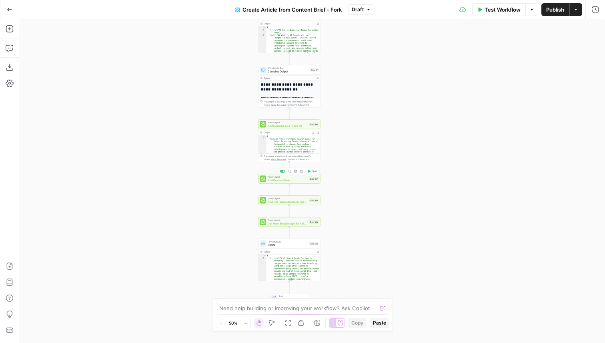
click at [311, 172] on button "Test" at bounding box center [312, 171] width 12 height 5
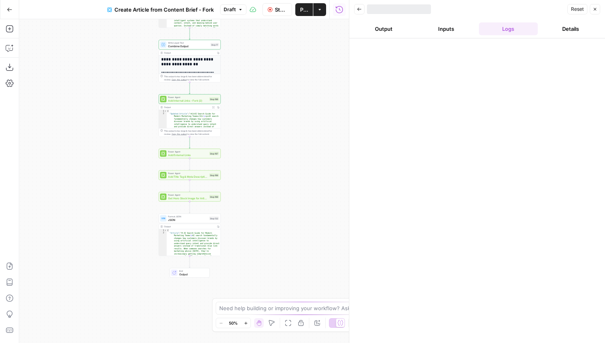
drag, startPoint x: 227, startPoint y: 194, endPoint x: 129, endPoint y: 168, distance: 101.6
click at [128, 168] on div "**********" at bounding box center [184, 181] width 330 height 324
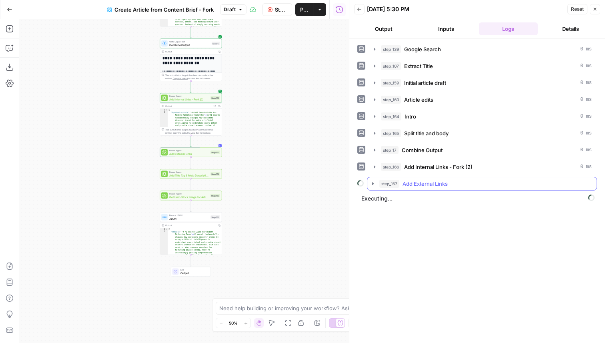
click at [375, 183] on icon "button" at bounding box center [373, 184] width 6 height 6
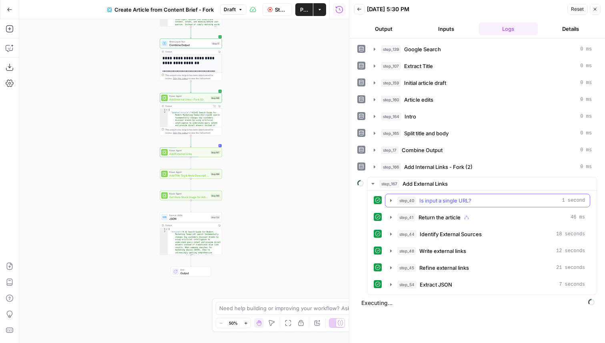
click at [390, 199] on icon "button" at bounding box center [391, 200] width 6 height 6
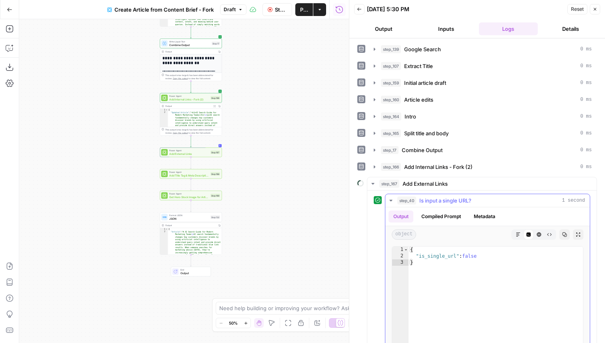
click at [390, 199] on icon "button" at bounding box center [391, 200] width 6 height 6
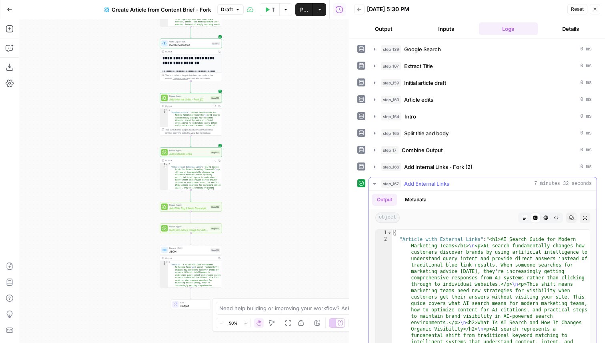
click at [527, 215] on button "Markdown" at bounding box center [525, 218] width 10 height 10
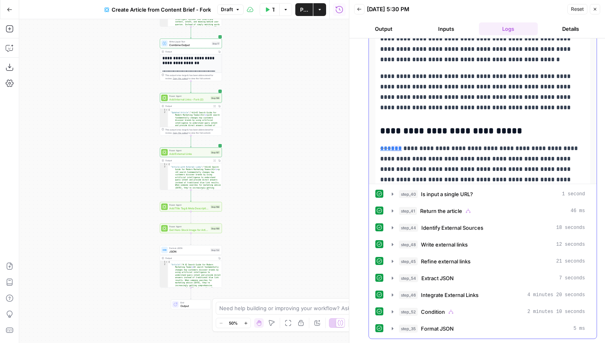
scroll to position [1027, 0]
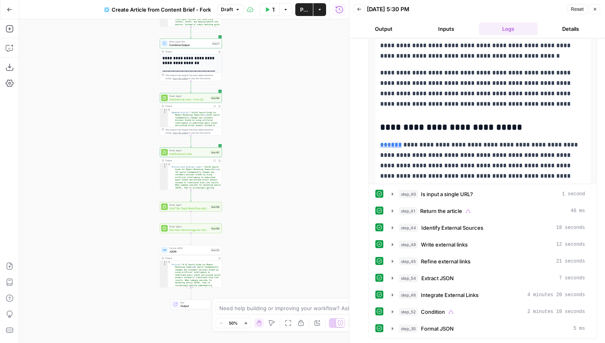
click at [203, 154] on span "Add External Links" at bounding box center [189, 154] width 40 height 4
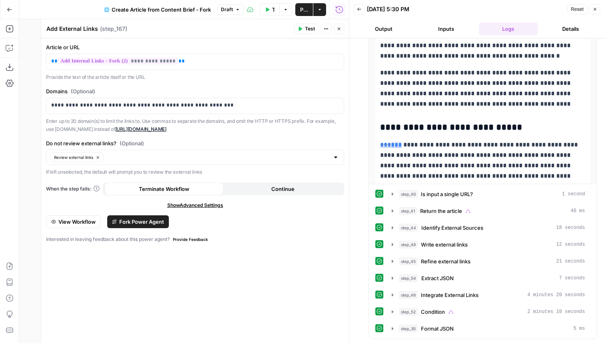
click at [135, 221] on span "Fork Power Agent" at bounding box center [141, 222] width 45 height 8
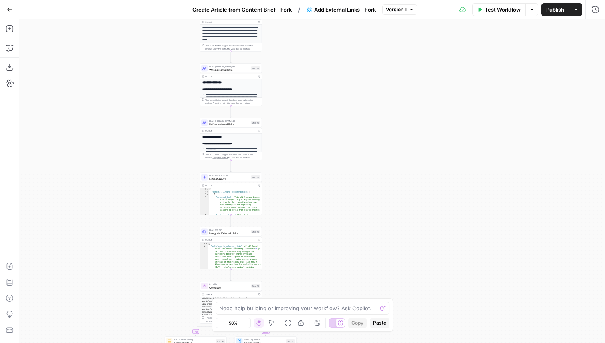
drag, startPoint x: 462, startPoint y: 165, endPoint x: 394, endPoint y: 9, distance: 170.4
click at [394, 10] on div "**********" at bounding box center [302, 171] width 605 height 343
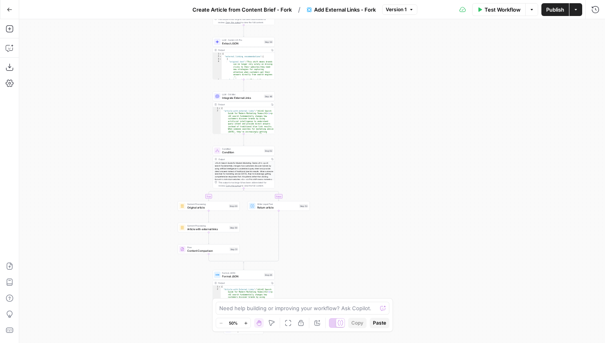
drag, startPoint x: 368, startPoint y: 181, endPoint x: 368, endPoint y: -12, distance: 193.3
click at [368, 0] on html "**********" at bounding box center [302, 171] width 605 height 343
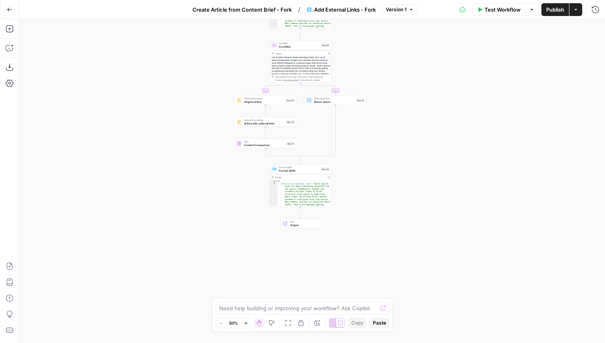
drag, startPoint x: 330, startPoint y: 65, endPoint x: 388, endPoint y: 154, distance: 106.1
click at [388, 154] on div "**********" at bounding box center [312, 181] width 586 height 324
click at [291, 171] on span "Format JSON" at bounding box center [300, 172] width 40 height 4
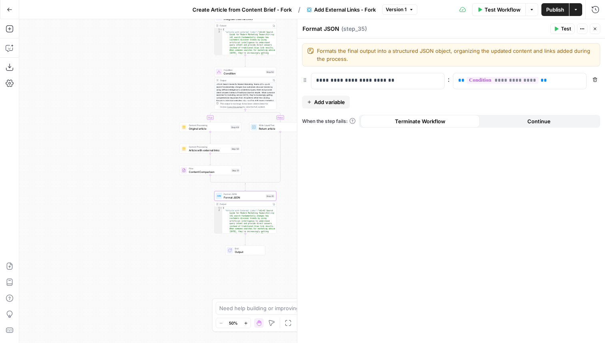
drag, startPoint x: 223, startPoint y: 195, endPoint x: 120, endPoint y: 238, distance: 111.4
click at [120, 237] on div "**********" at bounding box center [312, 181] width 586 height 324
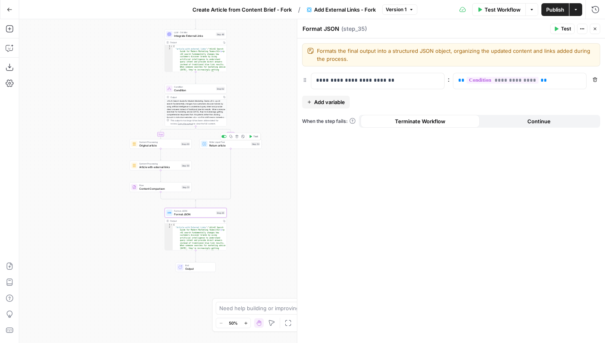
click at [250, 145] on div "Write Liquid Text Return article Step 53 Copy step Delete step Add Note Test" at bounding box center [230, 143] width 59 height 7
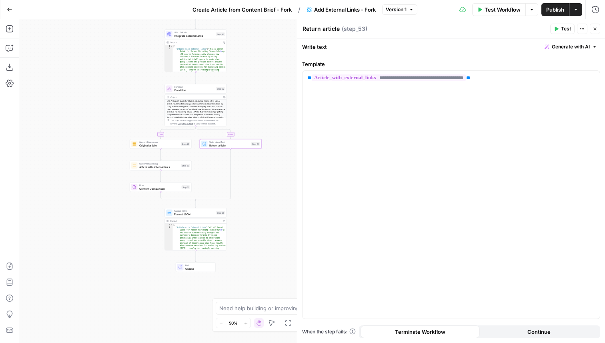
click at [595, 28] on icon "button" at bounding box center [595, 29] width 3 height 3
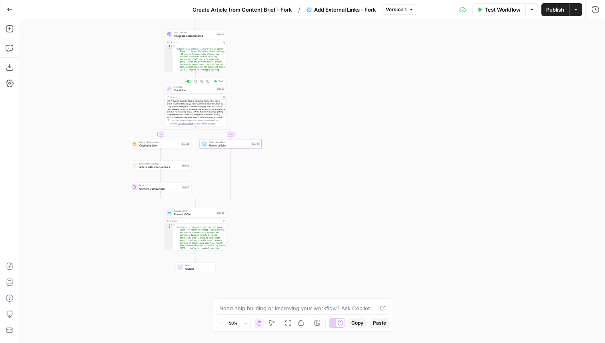
click at [194, 88] on span "Condition" at bounding box center [194, 90] width 40 height 4
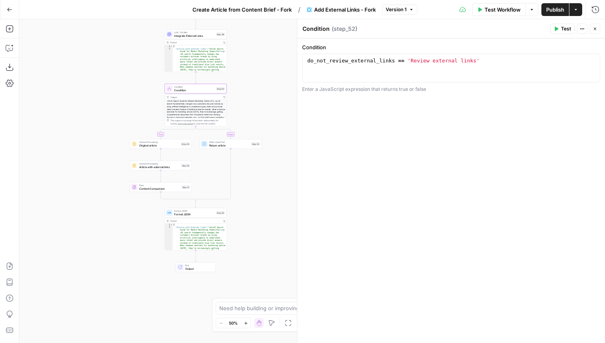
click at [598, 27] on button "Close" at bounding box center [595, 29] width 10 height 10
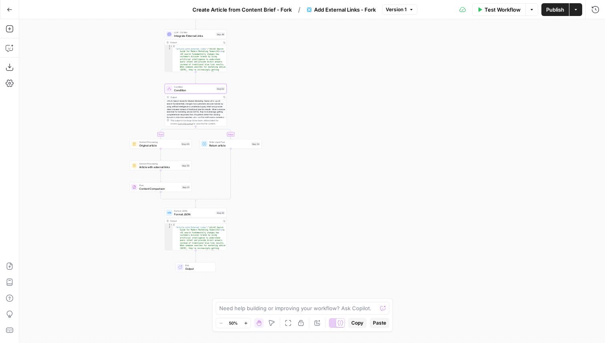
click at [243, 10] on span "Create Article from Content Brief - Fork" at bounding box center [242, 10] width 99 height 8
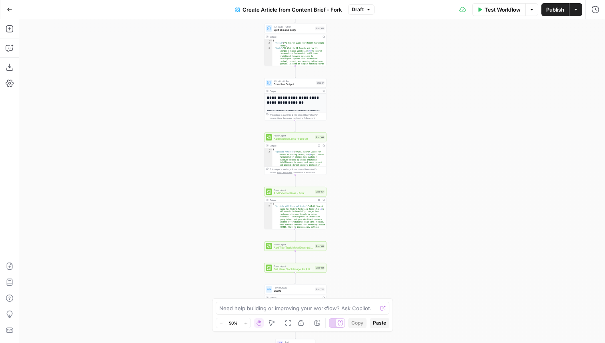
drag, startPoint x: 365, startPoint y: 209, endPoint x: 355, endPoint y: 21, distance: 187.9
click at [355, 21] on div "**********" at bounding box center [312, 181] width 586 height 324
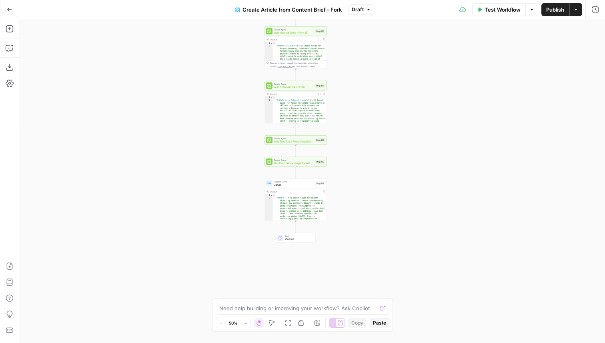
drag, startPoint x: 355, startPoint y: 130, endPoint x: 354, endPoint y: 94, distance: 36.0
click at [354, 93] on div "**********" at bounding box center [312, 181] width 586 height 324
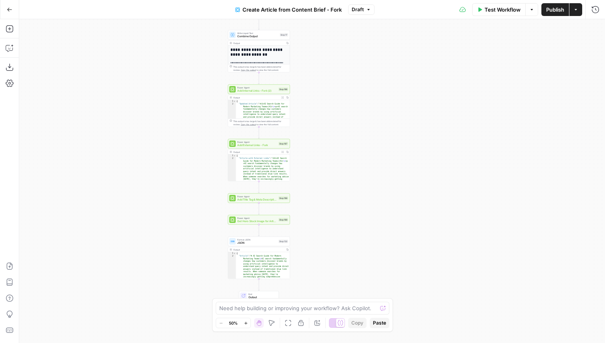
drag, startPoint x: 245, startPoint y: 60, endPoint x: 207, endPoint y: 120, distance: 72.2
click at [207, 120] on div "**********" at bounding box center [312, 181] width 586 height 324
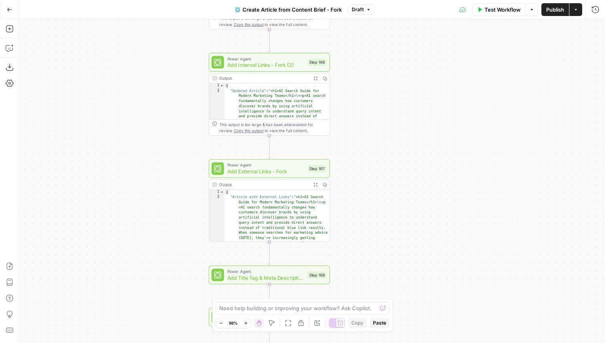
drag, startPoint x: 205, startPoint y: 117, endPoint x: 162, endPoint y: 116, distance: 42.8
click at [163, 116] on div "**********" at bounding box center [312, 181] width 586 height 324
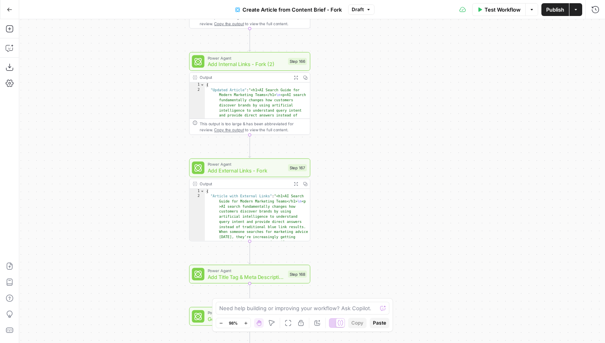
click at [282, 60] on span "Add Internal Links - Fork (2)" at bounding box center [246, 64] width 77 height 8
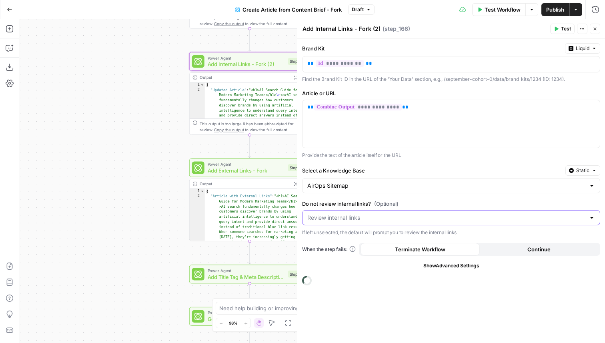
click at [358, 220] on input "Do not review internal links? (Optional)" at bounding box center [446, 218] width 278 height 8
click at [343, 251] on span "Do not review internal links" at bounding box center [449, 249] width 281 height 8
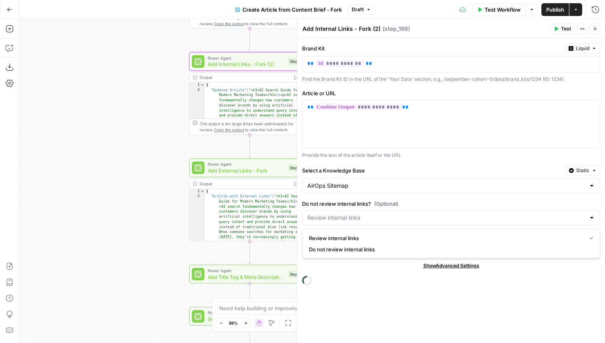
type input "Do not review internal links"
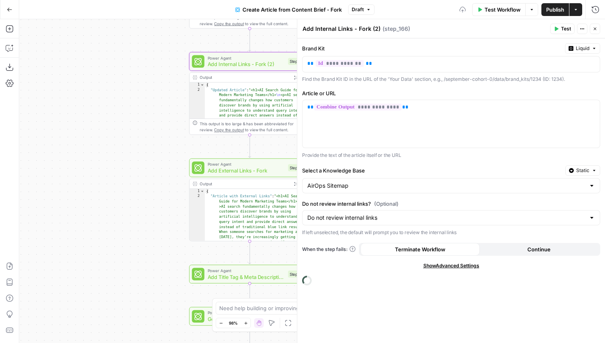
click at [595, 29] on icon "button" at bounding box center [595, 29] width 3 height 3
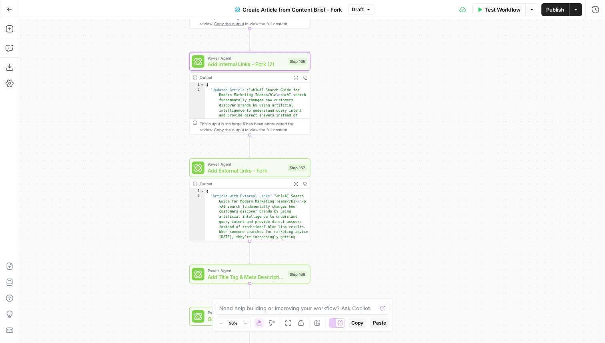
click at [255, 173] on span "Add External Links - Fork" at bounding box center [246, 170] width 77 height 8
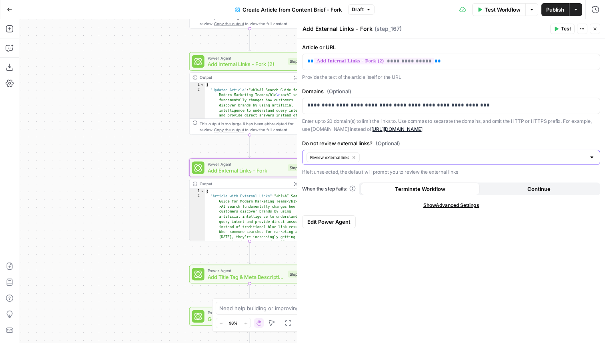
click at [356, 158] on icon "button" at bounding box center [354, 157] width 4 height 4
click at [354, 158] on input "Do not review external links? (Optional)" at bounding box center [446, 157] width 278 height 8
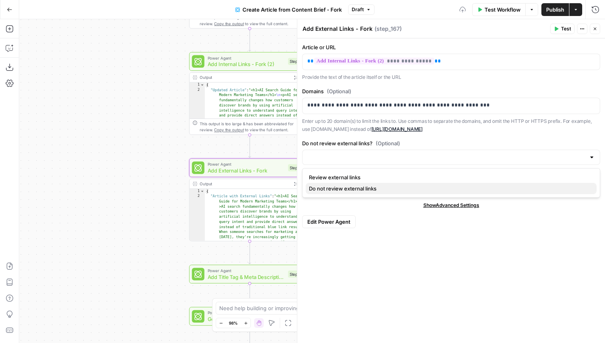
click at [340, 187] on span "Do not review external links" at bounding box center [449, 189] width 281 height 8
click at [596, 28] on icon "button" at bounding box center [595, 28] width 5 height 5
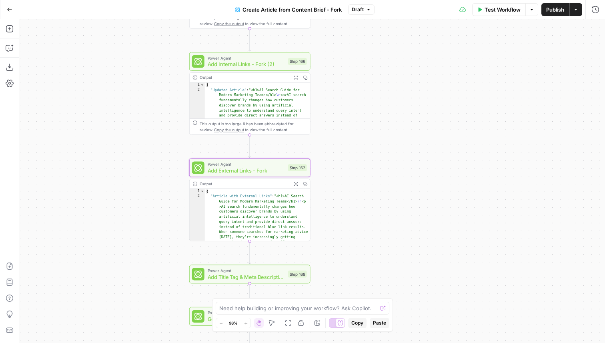
click at [295, 48] on span "Test" at bounding box center [298, 47] width 9 height 7
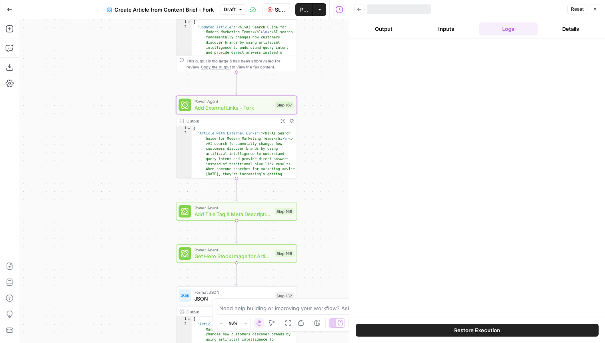
drag, startPoint x: 139, startPoint y: 230, endPoint x: 116, endPoint y: 108, distance: 124.2
click at [116, 108] on div "**********" at bounding box center [184, 181] width 330 height 324
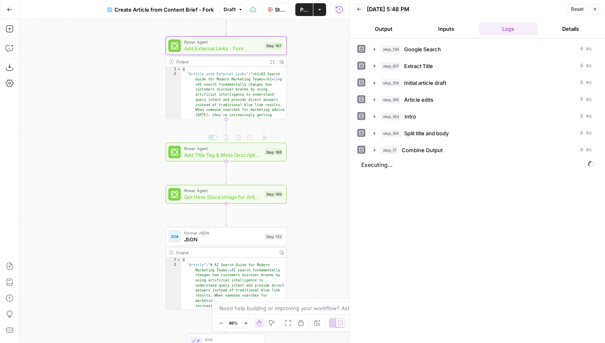
click at [259, 161] on div "Power Agent Add Title Tag & Meta Description Step 168 Copy step Delete step Add…" at bounding box center [226, 151] width 121 height 19
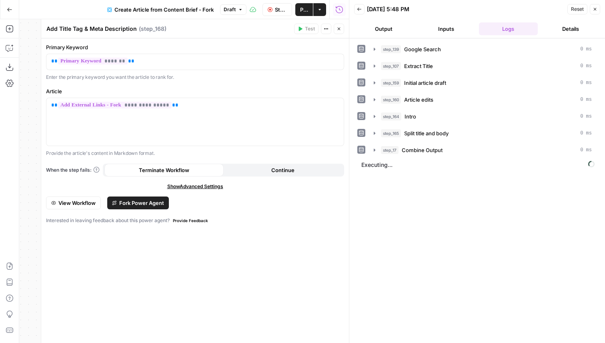
click at [337, 27] on icon "button" at bounding box center [339, 28] width 5 height 5
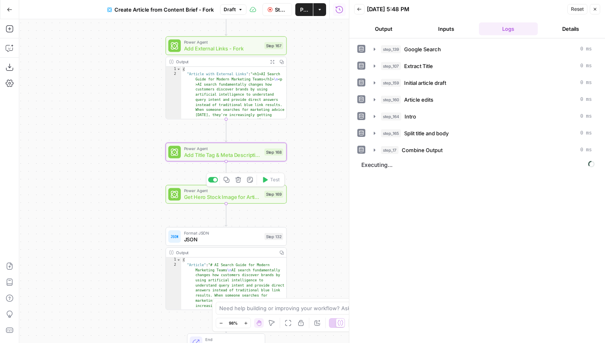
click at [279, 198] on div "Power Agent Get Hero Stock Image for Article Step 169 Copy step Delete step Add…" at bounding box center [225, 194] width 115 height 13
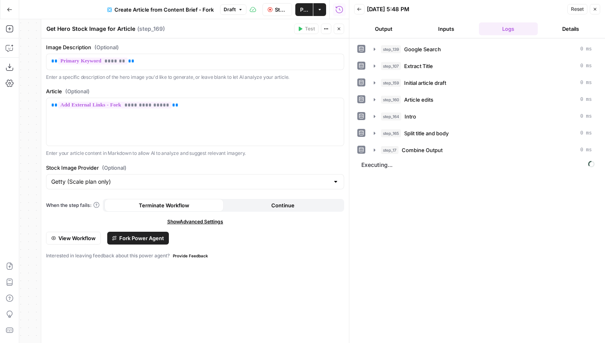
click at [339, 29] on icon "button" at bounding box center [339, 29] width 3 height 3
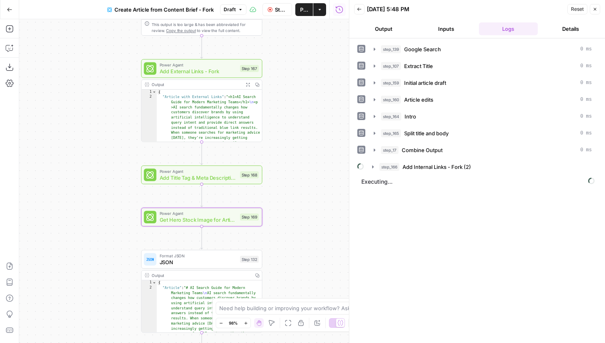
drag, startPoint x: 326, startPoint y: 140, endPoint x: 302, endPoint y: 162, distance: 33.1
click at [301, 162] on div "**********" at bounding box center [184, 181] width 330 height 324
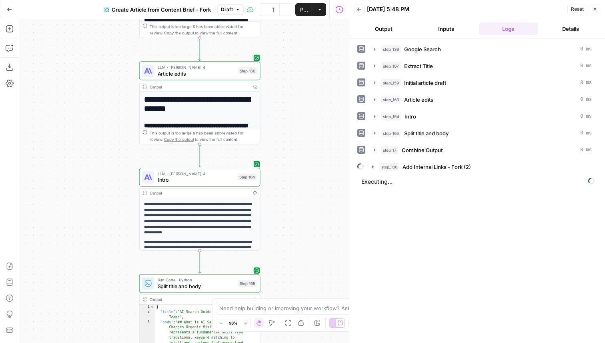
drag, startPoint x: 310, startPoint y: 228, endPoint x: 309, endPoint y: 142, distance: 86.5
click at [309, 142] on div "**********" at bounding box center [184, 181] width 330 height 324
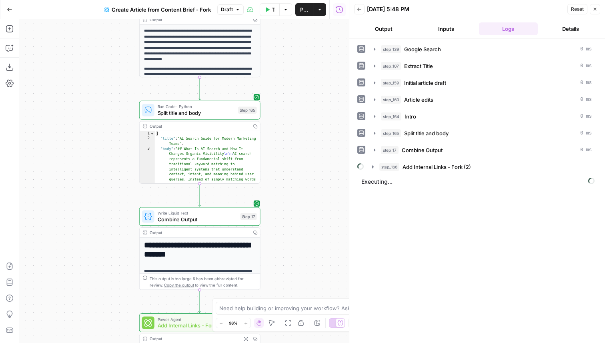
drag, startPoint x: 330, startPoint y: 213, endPoint x: 331, endPoint y: 43, distance: 169.3
click at [330, 44] on div "**********" at bounding box center [184, 181] width 330 height 324
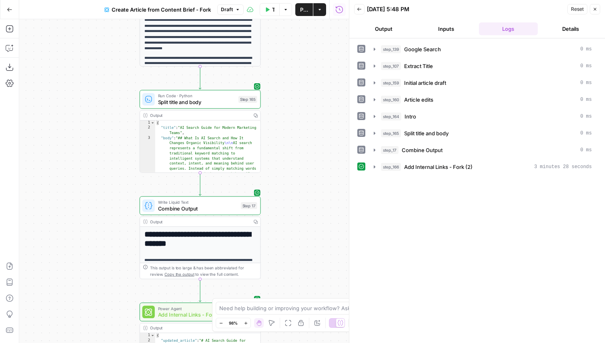
drag, startPoint x: 328, startPoint y: 191, endPoint x: 328, endPoint y: 46, distance: 144.5
click at [328, 46] on div "**********" at bounding box center [184, 181] width 330 height 324
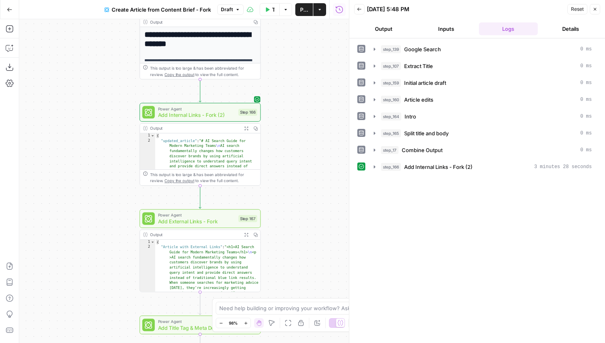
drag, startPoint x: 317, startPoint y: 196, endPoint x: 317, endPoint y: 122, distance: 74.4
click at [317, 122] on div "**********" at bounding box center [184, 181] width 330 height 324
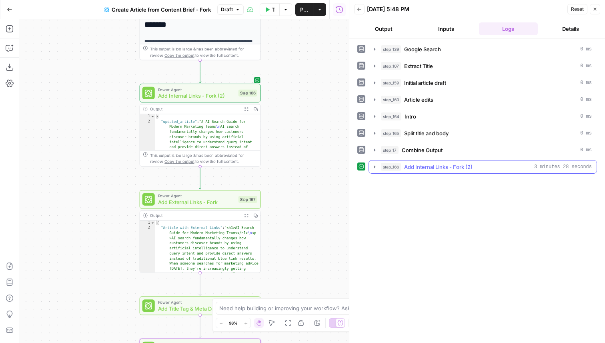
click at [375, 165] on icon "button" at bounding box center [374, 167] width 6 height 6
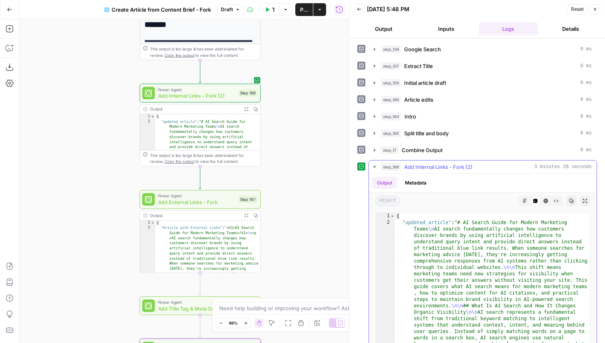
click at [524, 199] on icon "button" at bounding box center [525, 201] width 5 height 5
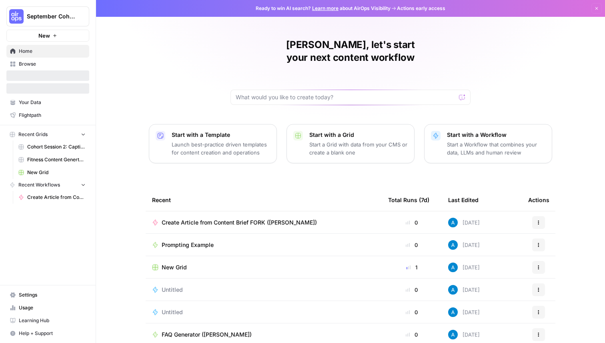
click at [62, 62] on span "Browse" at bounding box center [52, 63] width 67 height 7
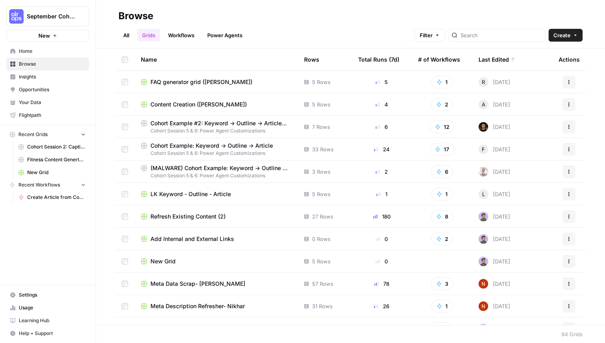
click at [357, 22] on div "All Grids Workflows Power Agents Filter Create" at bounding box center [350, 31] width 464 height 19
click at [214, 124] on span "Cohort Example #2: Keyword -> Outline -> Article (Hibaaq A)" at bounding box center [220, 123] width 141 height 8
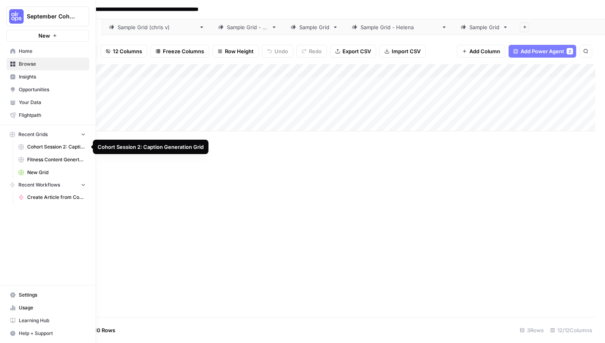
click at [53, 148] on span "Cohort Session 2: Caption Generation Grid" at bounding box center [56, 146] width 58 height 7
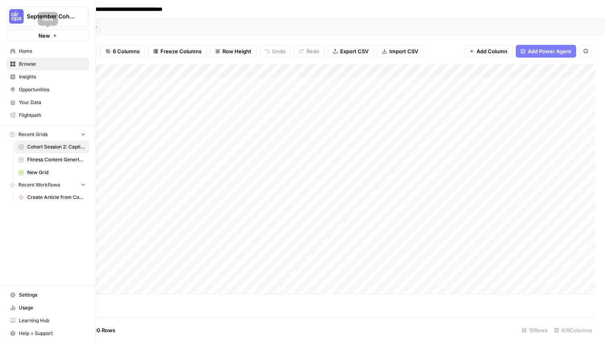
click at [34, 54] on span "Home" at bounding box center [52, 51] width 67 height 7
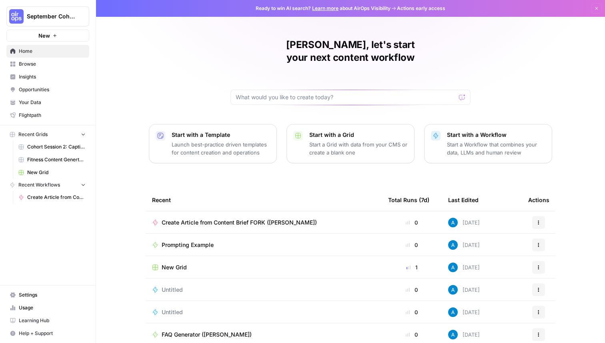
scroll to position [25, 0]
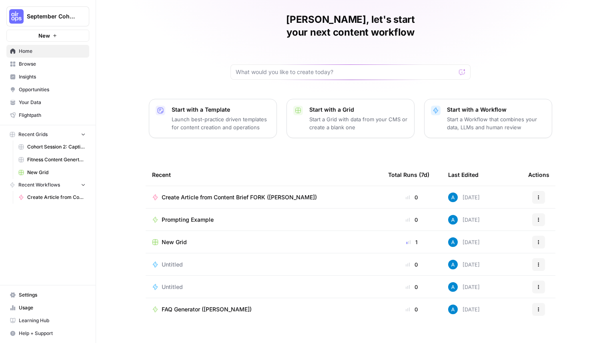
click at [56, 59] on link "Browse" at bounding box center [47, 64] width 83 height 13
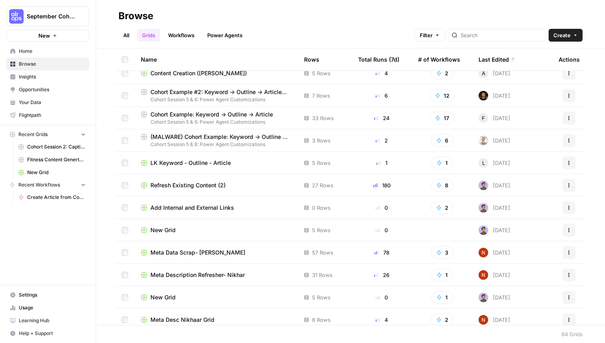
scroll to position [54, 0]
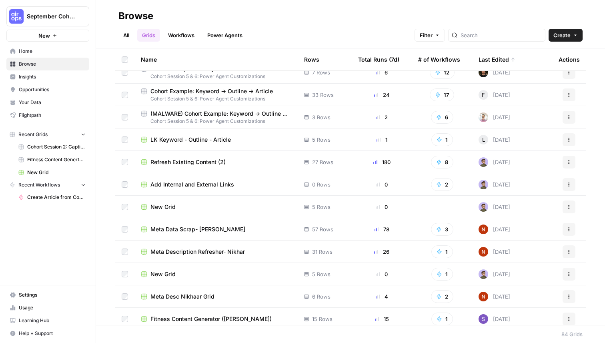
click at [127, 33] on link "All" at bounding box center [126, 35] width 16 height 13
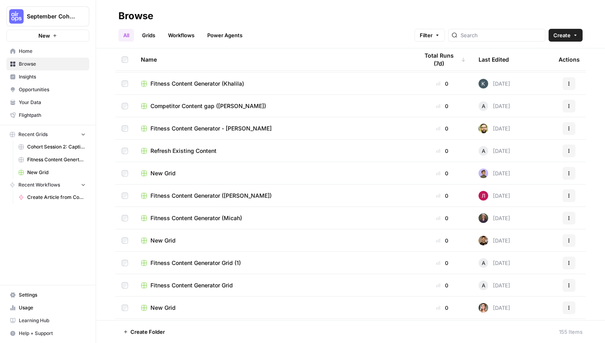
scroll to position [494, 0]
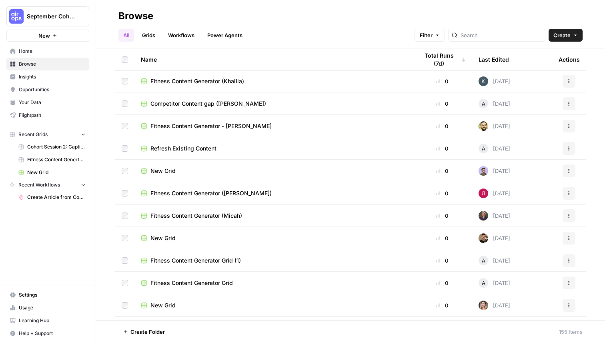
click at [155, 38] on link "Grids" at bounding box center [148, 35] width 23 height 13
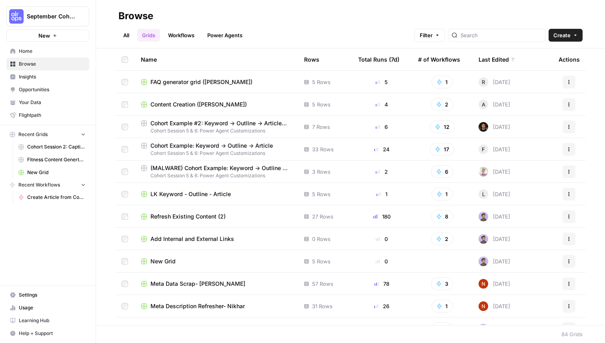
click at [198, 152] on span "Cohort Session 5 & 6: Power Agent Customizations" at bounding box center [216, 153] width 150 height 7
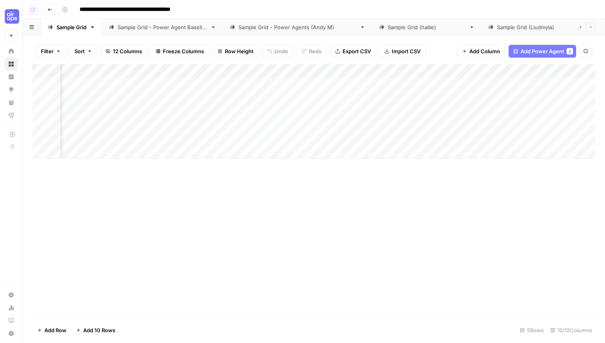
scroll to position [0, 558]
click at [535, 52] on span "Add Power Agent" at bounding box center [543, 51] width 44 height 8
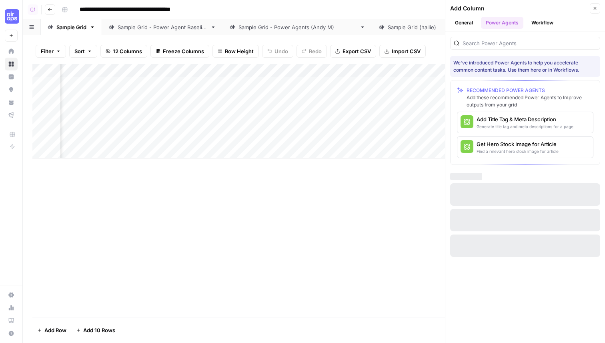
scroll to position [0, 674]
click at [487, 41] on input "search" at bounding box center [530, 43] width 134 height 8
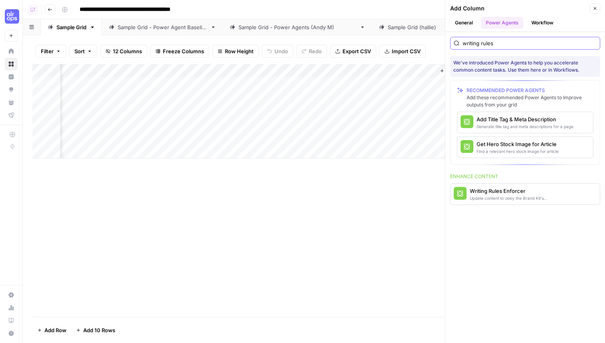
type input "writing rules"
click at [509, 190] on div "Writing Rules Enforcer" at bounding box center [512, 191] width 84 height 8
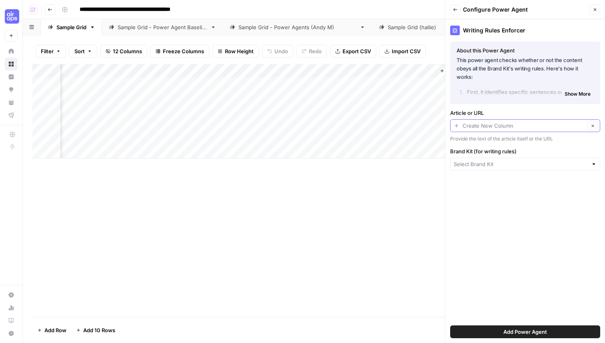
click at [498, 125] on input "Article or URL" at bounding box center [524, 126] width 123 height 8
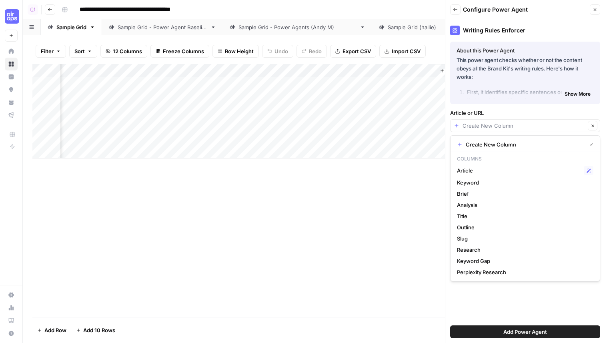
type input "Smartsheet"
click at [493, 171] on span "Article" at bounding box center [519, 170] width 124 height 8
type input "Article"
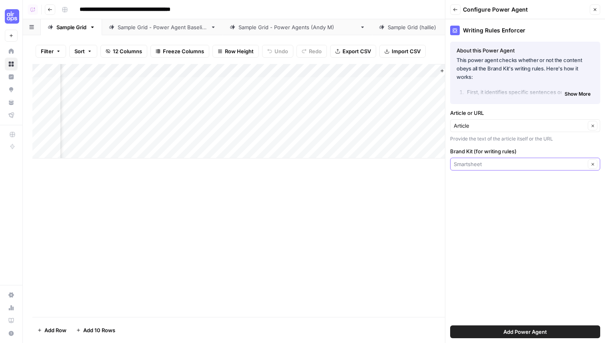
click at [496, 161] on input "Brand Kit (for writing rules)" at bounding box center [520, 164] width 132 height 8
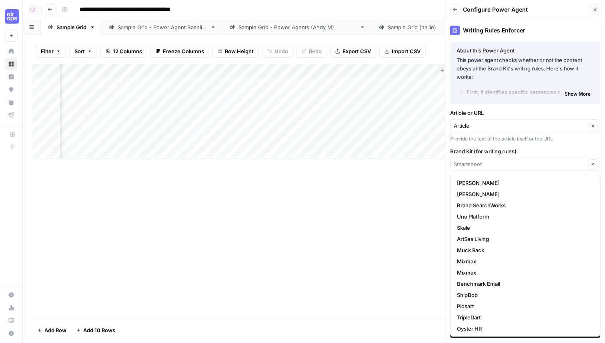
click at [483, 159] on div "Clear" at bounding box center [525, 164] width 150 height 13
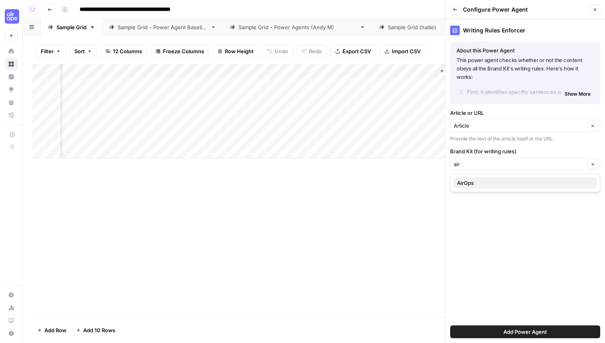
click at [486, 180] on span "AirOps" at bounding box center [523, 183] width 133 height 8
type input "AirOps"
click at [511, 331] on span "Add Power Agent" at bounding box center [525, 332] width 44 height 8
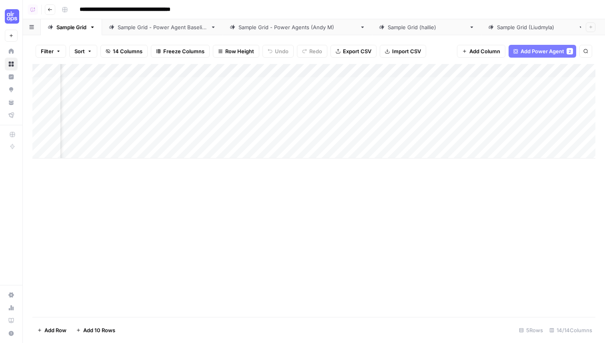
scroll to position [0, 667]
click at [487, 99] on div "Add Column" at bounding box center [313, 111] width 563 height 94
click at [488, 84] on div "Add Column" at bounding box center [313, 111] width 563 height 94
click at [541, 82] on div "Add Column" at bounding box center [313, 111] width 563 height 94
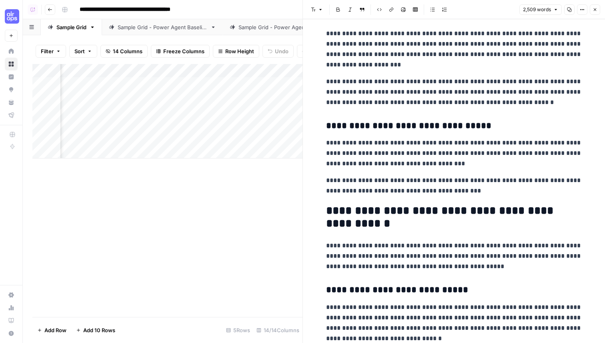
scroll to position [1653, 0]
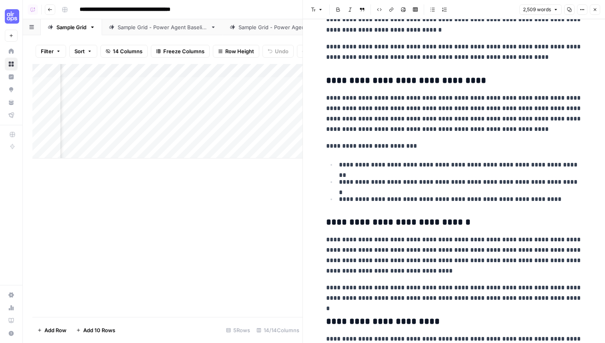
click at [595, 11] on icon "button" at bounding box center [595, 9] width 5 height 5
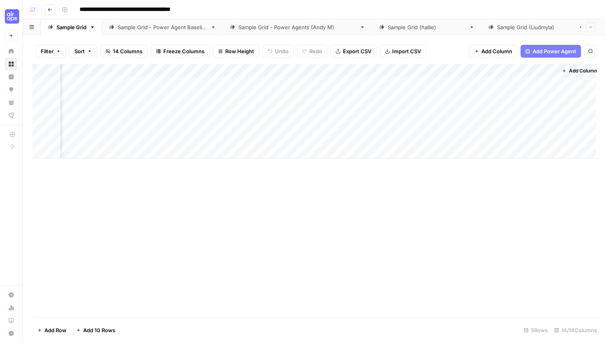
scroll to position [0, 714]
click at [443, 73] on div "Add Column" at bounding box center [313, 111] width 563 height 94
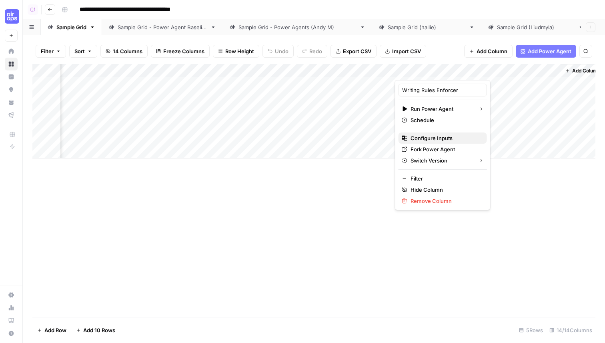
click at [443, 138] on span "Configure Inputs" at bounding box center [446, 138] width 70 height 8
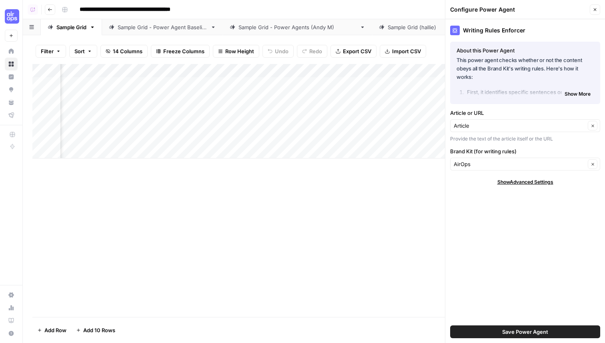
click at [526, 332] on span "Save Power Agent" at bounding box center [525, 332] width 46 height 8
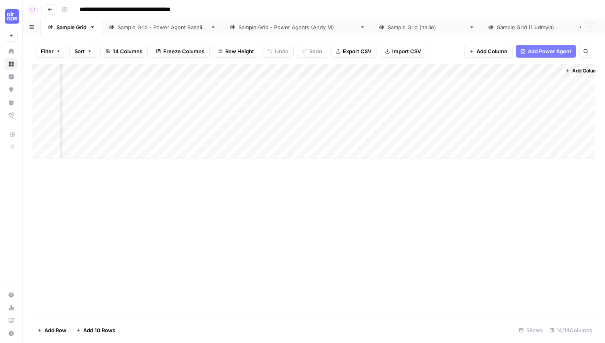
click at [438, 68] on div "Add Column" at bounding box center [313, 111] width 563 height 94
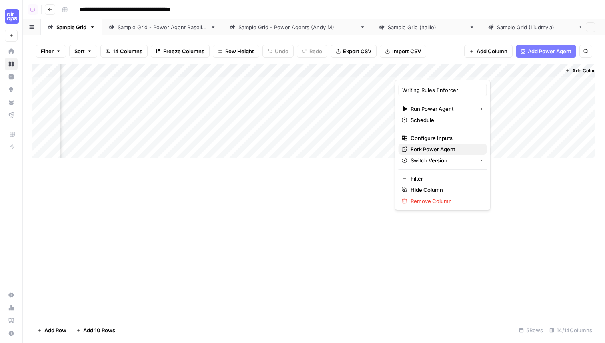
click at [421, 148] on span "Fork Power Agent" at bounding box center [446, 149] width 70 height 8
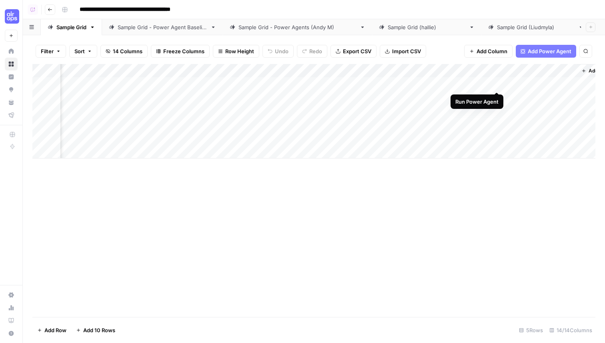
click at [497, 84] on div "Add Column" at bounding box center [313, 111] width 563 height 94
click at [497, 97] on div "Add Column" at bounding box center [313, 111] width 563 height 94
click at [466, 71] on div "Add Column" at bounding box center [313, 111] width 563 height 94
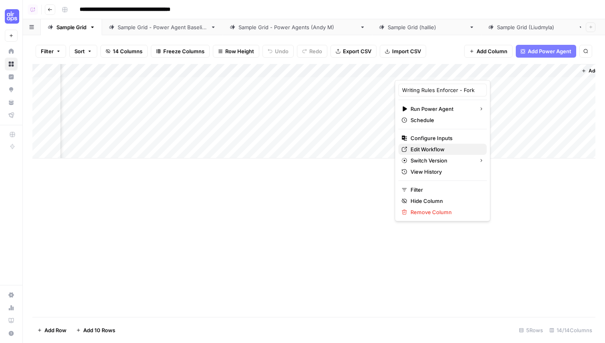
click at [433, 148] on span "Edit Workflow" at bounding box center [446, 149] width 70 height 8
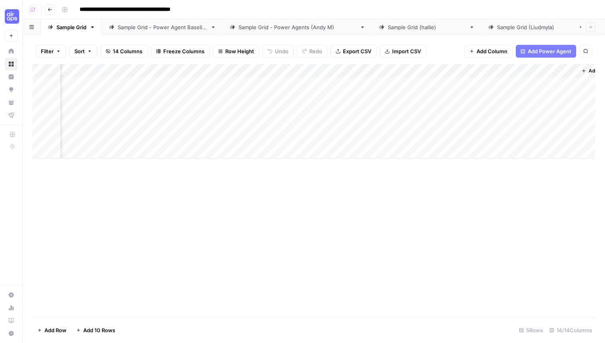
click at [303, 213] on div "Add Column" at bounding box center [313, 190] width 563 height 253
click at [546, 52] on span "Add Power Agent" at bounding box center [550, 51] width 44 height 8
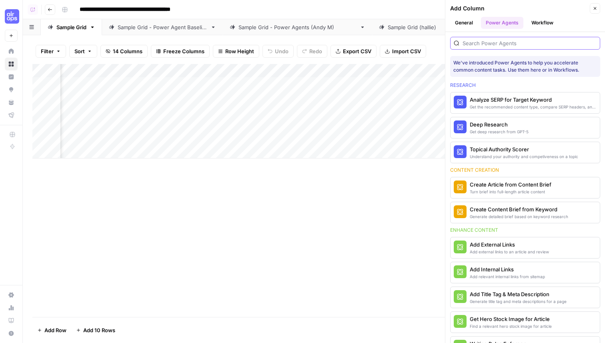
click at [485, 44] on input "search" at bounding box center [530, 43] width 134 height 8
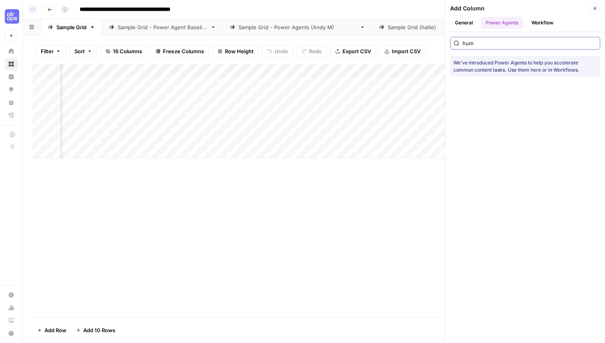
type input "hu"
click at [592, 45] on input "hu" at bounding box center [530, 43] width 134 height 8
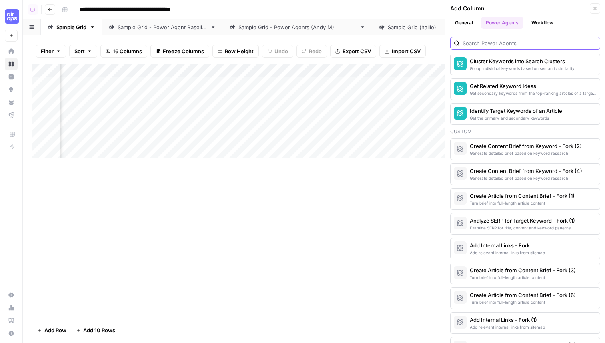
scroll to position [828, 0]
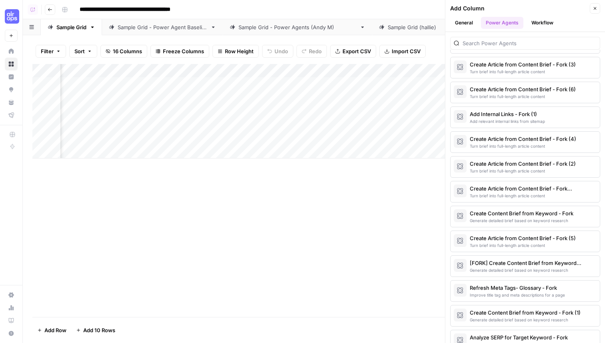
click at [596, 4] on button "Close" at bounding box center [595, 8] width 10 height 10
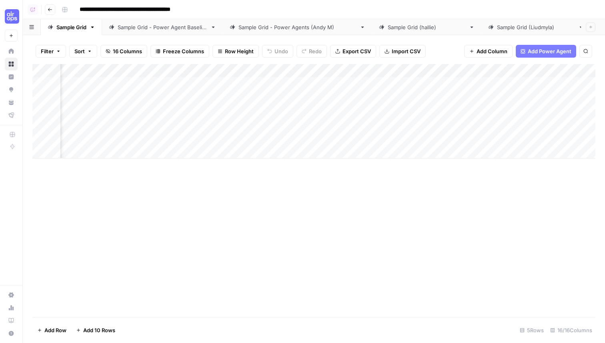
click at [375, 5] on div "**********" at bounding box center [327, 9] width 539 height 13
click at [488, 84] on div "Add Column" at bounding box center [313, 111] width 563 height 94
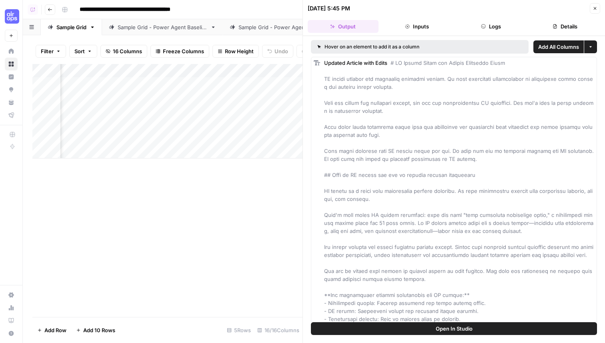
click at [557, 46] on span "Add All Columns" at bounding box center [558, 47] width 41 height 8
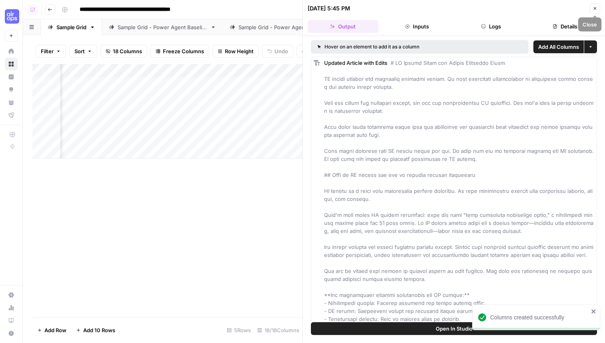
click at [596, 8] on icon "button" at bounding box center [595, 8] width 5 height 5
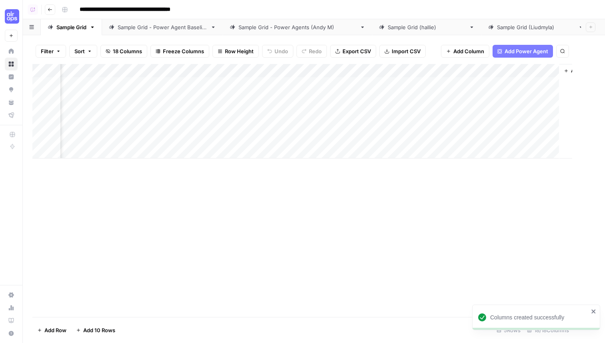
scroll to position [0, 1019]
click at [306, 72] on div "Add Column" at bounding box center [313, 111] width 563 height 94
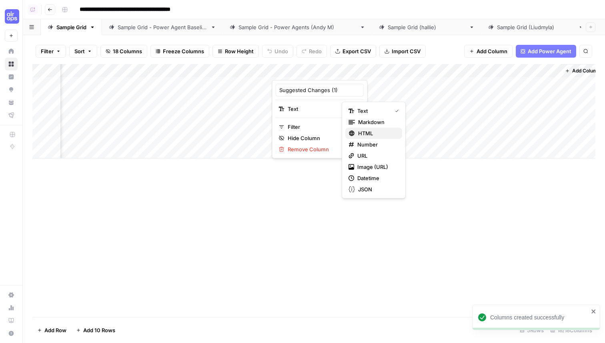
click at [382, 136] on span "HTML" at bounding box center [377, 133] width 38 height 8
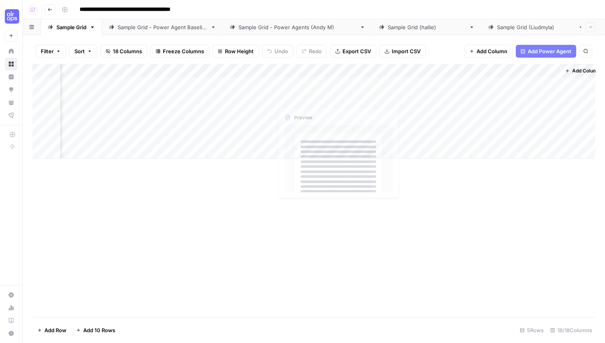
click at [326, 83] on div "Add Column" at bounding box center [313, 111] width 563 height 94
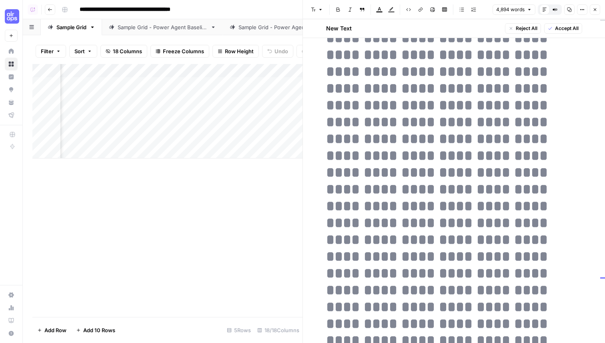
scroll to position [694, 0]
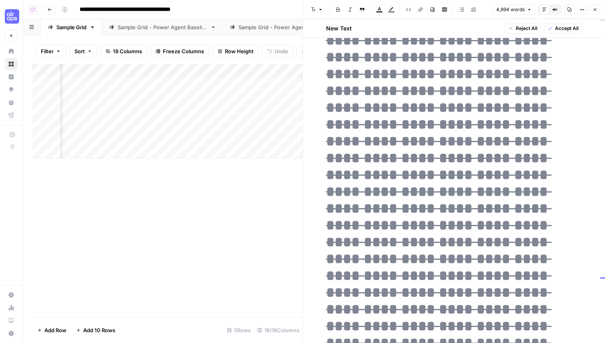
click at [597, 12] on icon "button" at bounding box center [595, 9] width 5 height 5
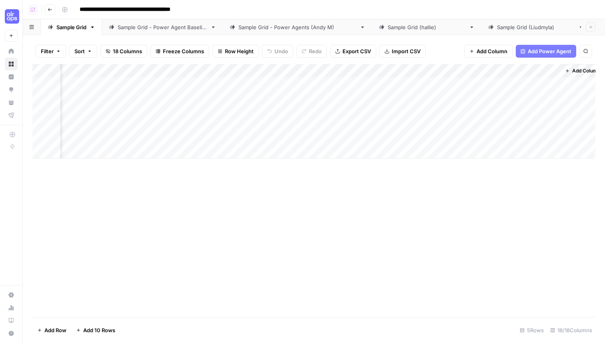
click at [263, 84] on div "Add Column" at bounding box center [313, 111] width 563 height 94
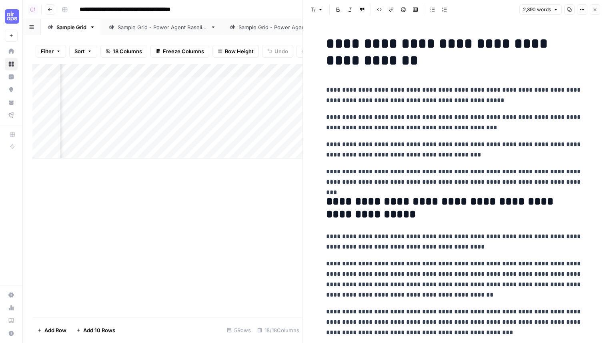
click at [594, 8] on icon "button" at bounding box center [595, 9] width 3 height 3
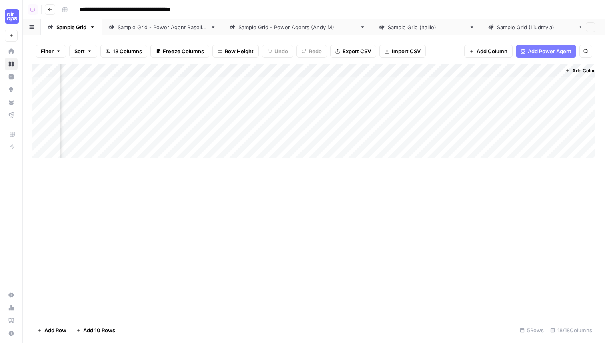
click at [391, 69] on div "Add Column" at bounding box center [313, 111] width 563 height 94
click at [376, 147] on span "Remove Column" at bounding box center [395, 149] width 70 height 8
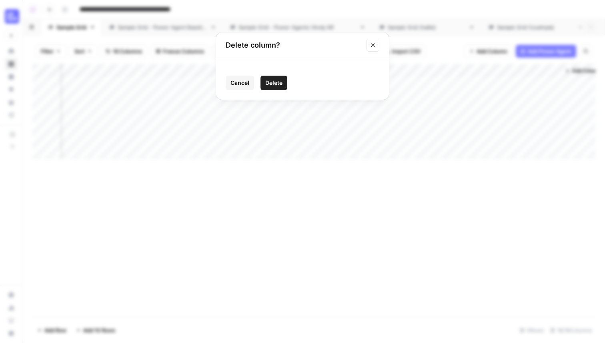
click at [275, 82] on span "Delete" at bounding box center [273, 83] width 17 height 8
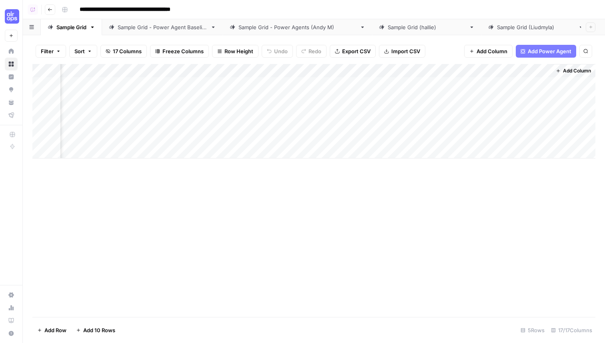
scroll to position [0, 956]
click at [449, 74] on div "Add Column" at bounding box center [313, 111] width 563 height 94
click at [444, 151] on span "Remove Column" at bounding box center [457, 149] width 70 height 8
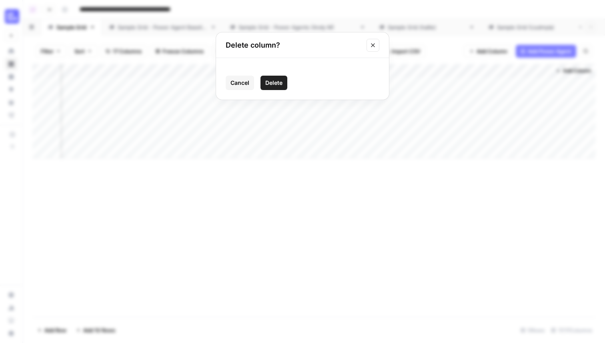
click at [278, 85] on span "Delete" at bounding box center [273, 83] width 17 height 8
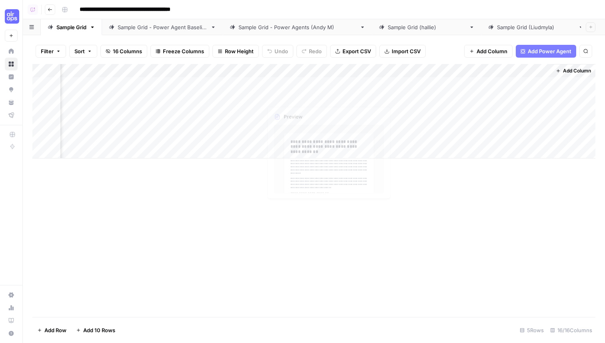
scroll to position [0, 884]
click at [530, 72] on div "Add Column" at bounding box center [313, 111] width 563 height 94
click at [505, 150] on span "Remove Column" at bounding box center [529, 149] width 70 height 8
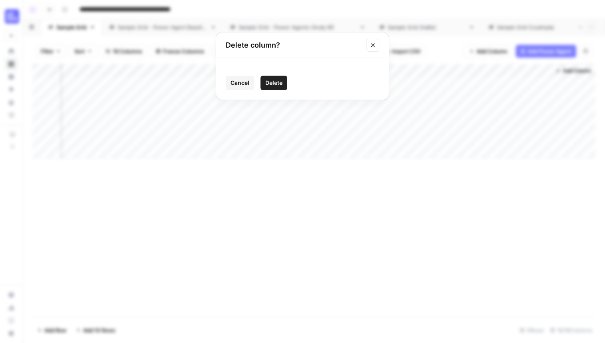
click at [279, 81] on span "Delete" at bounding box center [273, 83] width 17 height 8
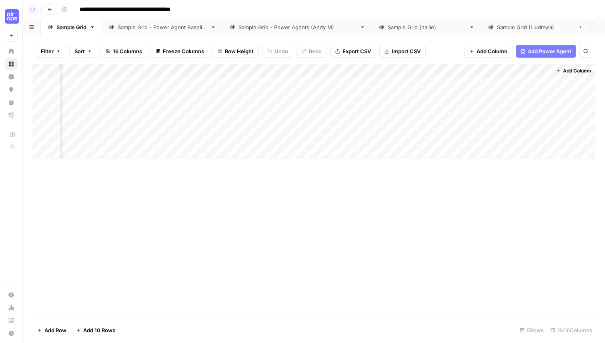
scroll to position [0, 812]
click at [396, 237] on div "Add Column" at bounding box center [313, 190] width 563 height 253
click at [373, 74] on div "Add Column" at bounding box center [313, 111] width 563 height 94
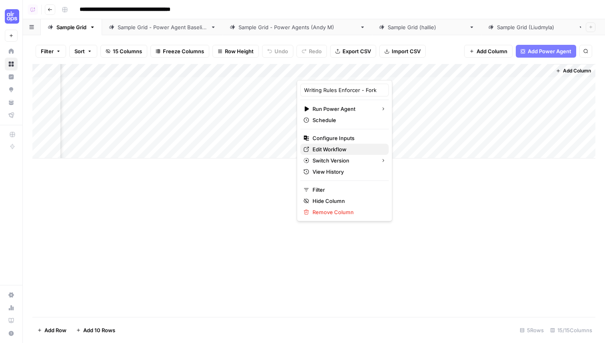
click at [340, 148] on span "Edit Workflow" at bounding box center [348, 149] width 70 height 8
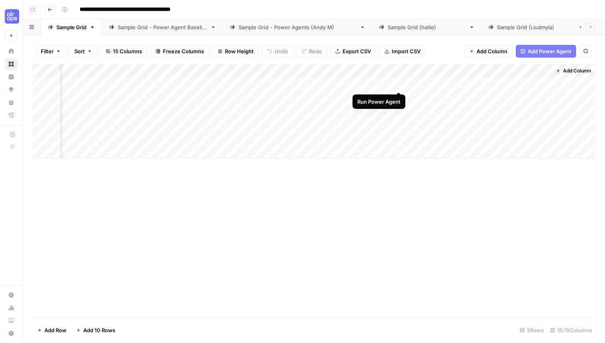
click at [379, 74] on div "Add Column" at bounding box center [313, 111] width 563 height 94
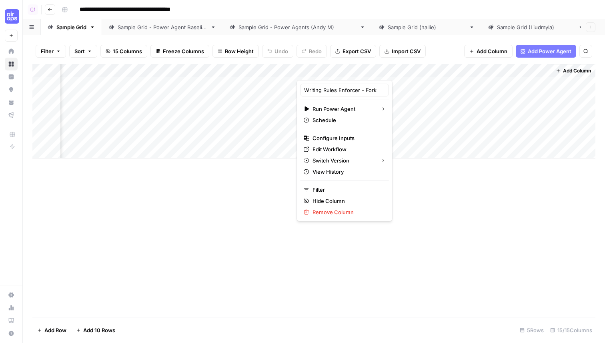
click at [207, 227] on div "Add Column" at bounding box center [313, 190] width 563 height 253
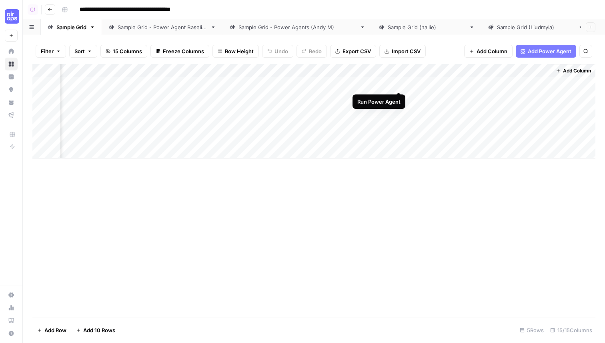
click at [401, 83] on div "Add Column" at bounding box center [313, 111] width 563 height 94
click at [399, 96] on div "Add Column" at bounding box center [313, 111] width 563 height 94
drag, startPoint x: 297, startPoint y: 68, endPoint x: 354, endPoint y: 68, distance: 57.2
click at [354, 68] on div "Add Column" at bounding box center [313, 111] width 563 height 94
click at [446, 84] on div "Add Column" at bounding box center [313, 111] width 563 height 94
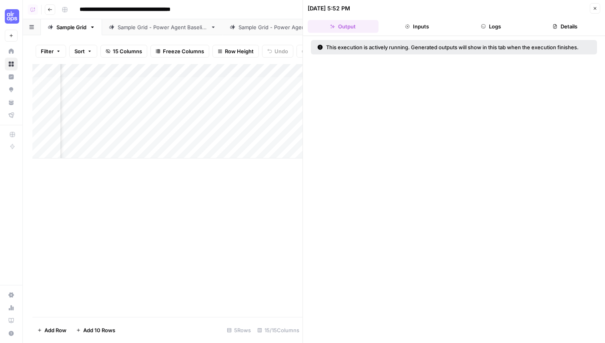
click at [496, 26] on button "Logs" at bounding box center [491, 26] width 71 height 13
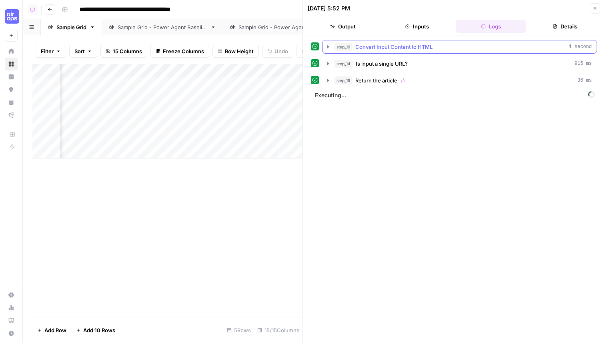
click at [329, 44] on icon "button" at bounding box center [328, 47] width 6 height 6
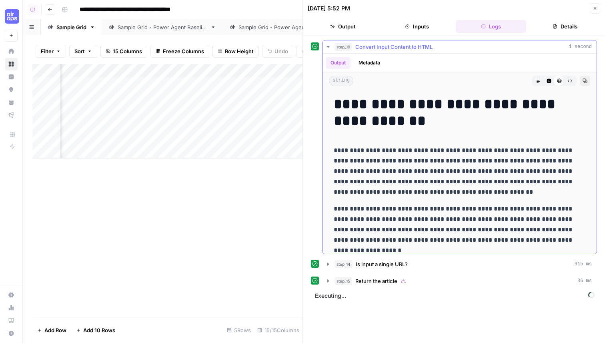
click at [329, 44] on icon "button" at bounding box center [328, 47] width 6 height 6
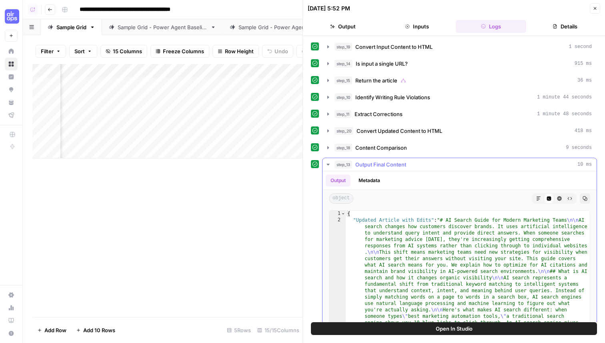
click at [539, 199] on icon "button" at bounding box center [539, 199] width 4 height 4
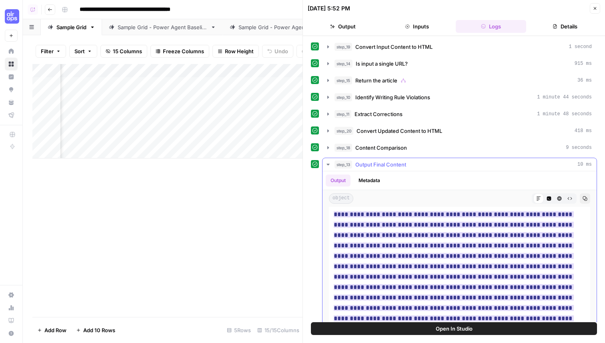
scroll to position [5467, 0]
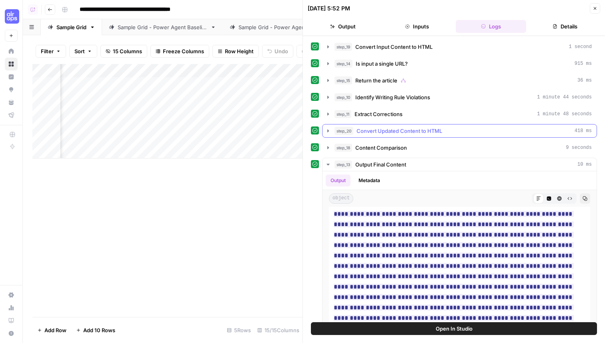
click at [341, 130] on span "step_20" at bounding box center [344, 131] width 19 height 8
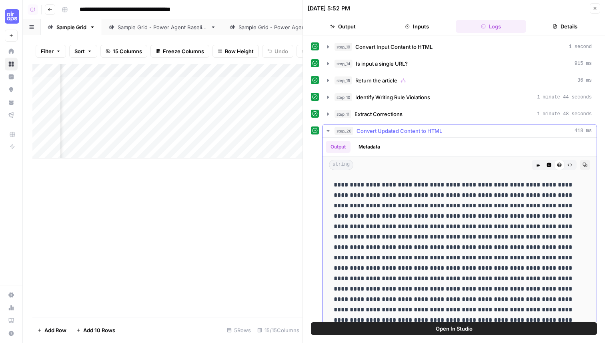
click at [328, 130] on icon "button" at bounding box center [328, 131] width 3 height 2
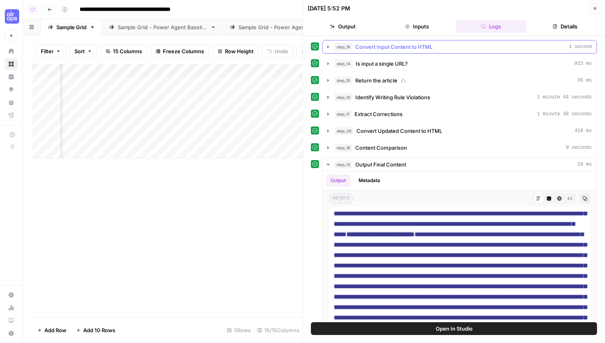
click at [338, 48] on span "step_19" at bounding box center [344, 47] width 18 height 8
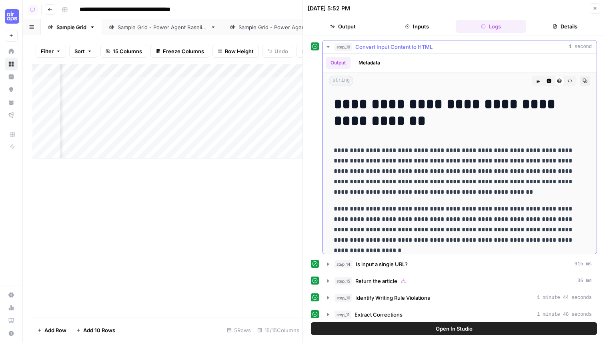
click at [570, 82] on icon "button" at bounding box center [570, 80] width 5 height 5
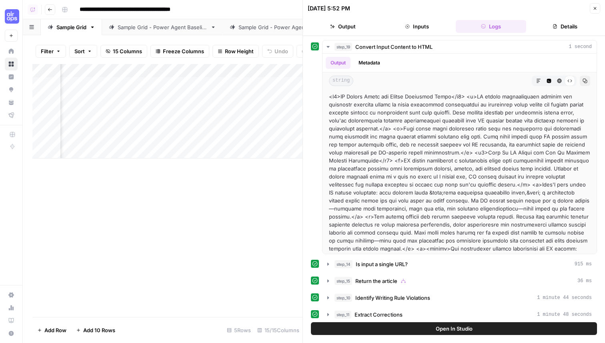
click at [594, 4] on button "Close" at bounding box center [595, 8] width 10 height 10
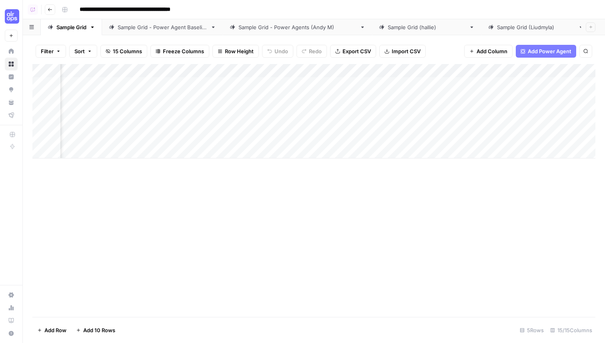
click at [424, 68] on div "Add Column" at bounding box center [313, 111] width 563 height 94
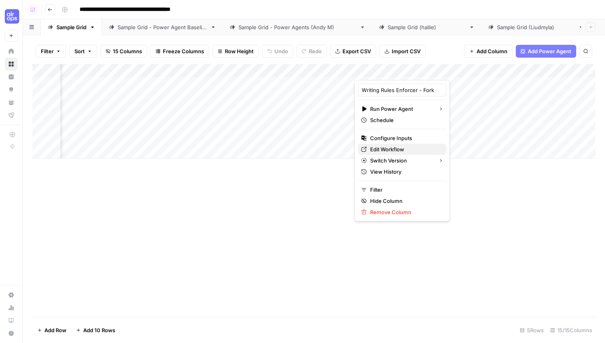
click at [391, 148] on span "Edit Workflow" at bounding box center [405, 149] width 70 height 8
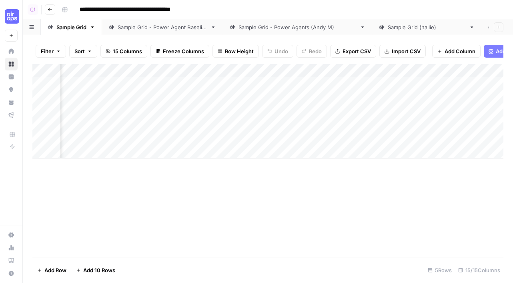
scroll to position [0, 176]
click at [157, 212] on div "Add Column" at bounding box center [267, 160] width 471 height 193
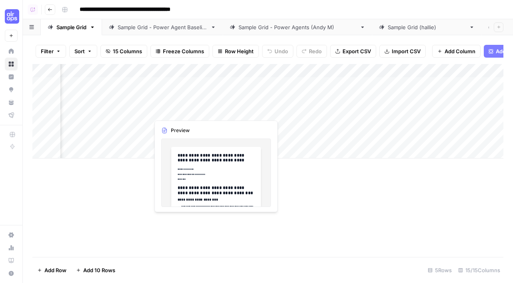
scroll to position [0, 99]
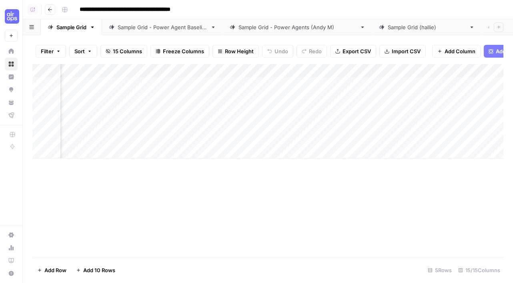
click at [179, 197] on div "Add Column" at bounding box center [267, 160] width 471 height 193
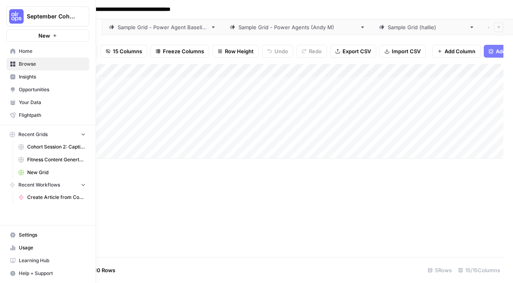
click at [17, 65] on link "Browse" at bounding box center [47, 64] width 83 height 13
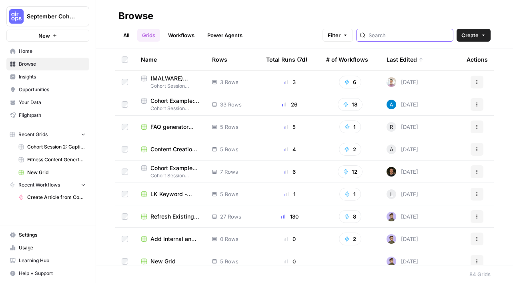
click at [397, 33] on input "search" at bounding box center [409, 35] width 81 height 8
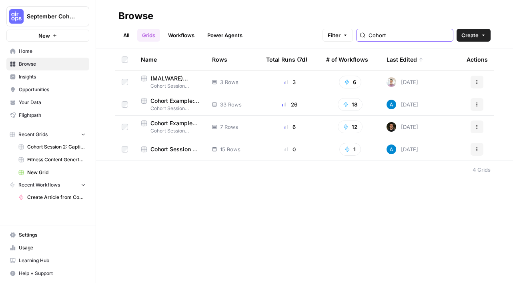
type input "Cohort"
click at [183, 122] on span "Cohort Example #2: Keyword -> Outline -> Article (Hibaaq A)" at bounding box center [174, 123] width 49 height 8
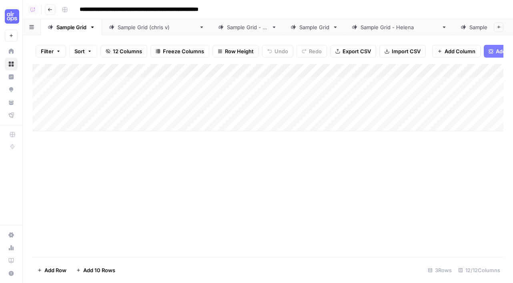
click at [149, 199] on div "Add Column" at bounding box center [267, 160] width 471 height 193
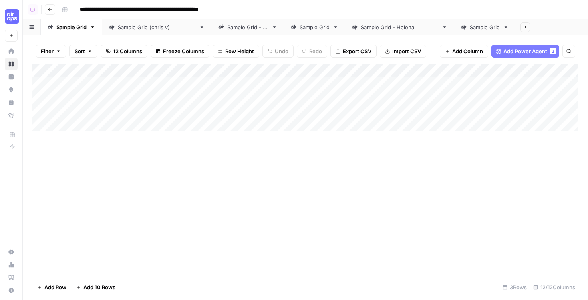
click at [93, 28] on icon "button" at bounding box center [93, 27] width 6 height 6
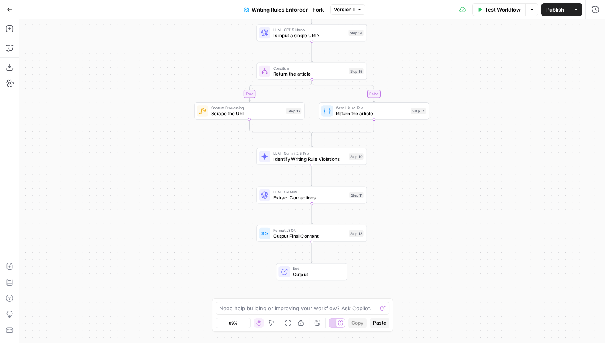
drag, startPoint x: 405, startPoint y: 138, endPoint x: 405, endPoint y: 60, distance: 77.6
click at [405, 60] on div "true false Workflow Set Inputs Inputs LLM · GPT-5 Nano Is input a single URL? S…" at bounding box center [312, 181] width 586 height 324
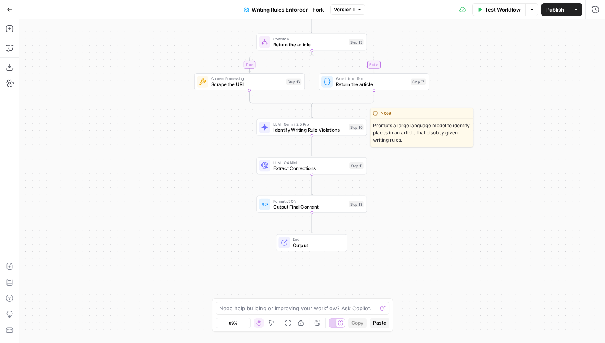
click at [331, 127] on span "Identify Writing Rule Violations" at bounding box center [309, 129] width 72 height 7
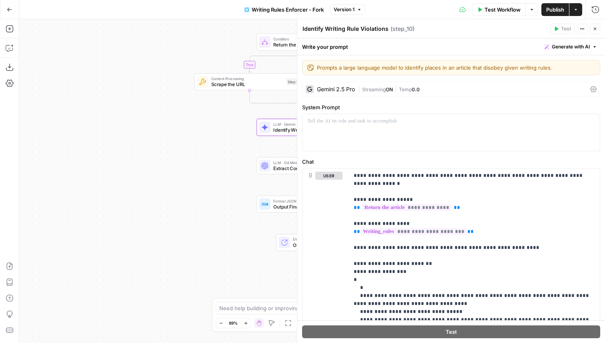
click at [593, 25] on button "Close" at bounding box center [595, 29] width 10 height 10
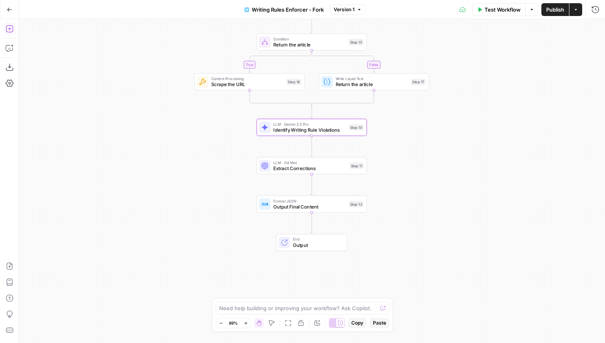
click at [10, 28] on icon "button" at bounding box center [9, 28] width 7 height 7
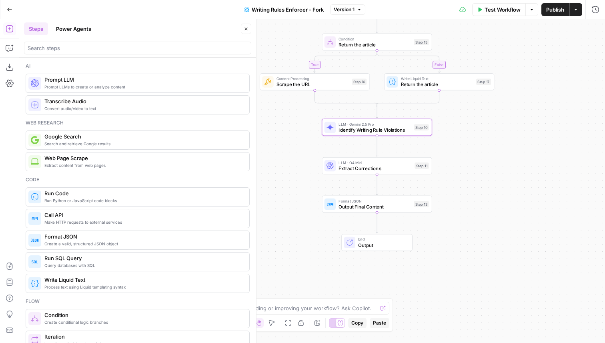
click at [86, 52] on div at bounding box center [137, 48] width 227 height 13
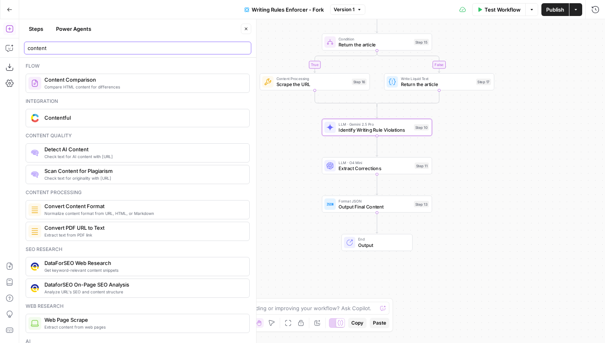
type input "content"
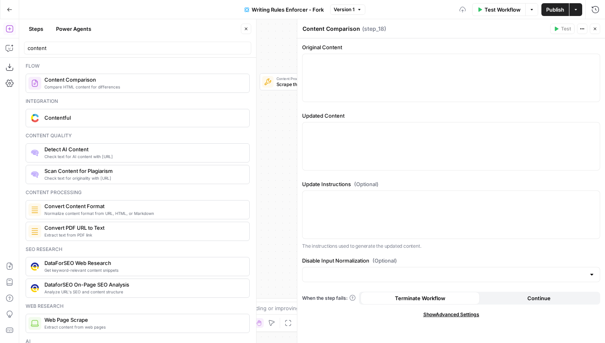
click at [248, 24] on button "Close" at bounding box center [246, 29] width 10 height 10
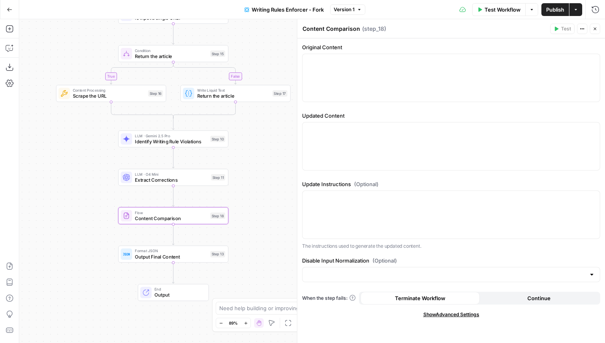
drag, startPoint x: 256, startPoint y: 194, endPoint x: 52, endPoint y: 206, distance: 204.0
click at [52, 206] on div "true false Workflow Set Inputs Inputs LLM · GPT-5 Nano Is input a single URL? S…" at bounding box center [312, 181] width 586 height 324
click at [394, 84] on div at bounding box center [451, 78] width 297 height 48
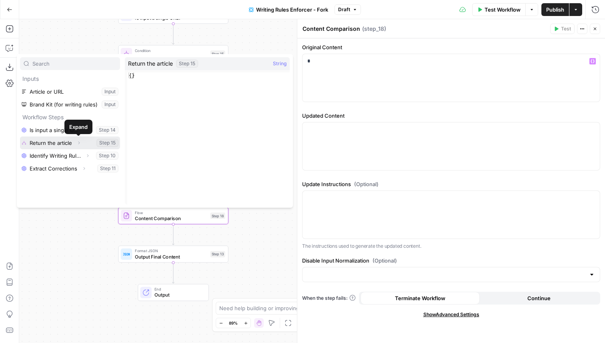
click at [90, 142] on button "Select variable Return the article" at bounding box center [70, 142] width 100 height 13
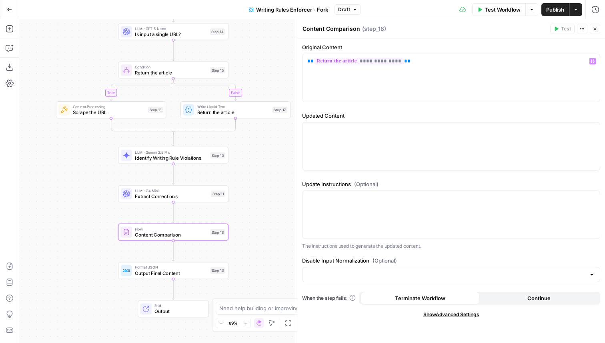
drag, startPoint x: 260, startPoint y: 142, endPoint x: 259, endPoint y: 203, distance: 61.2
click at [259, 203] on div "true false Workflow Set Inputs Inputs LLM · GPT-5 Nano Is input a single URL? S…" at bounding box center [312, 181] width 586 height 324
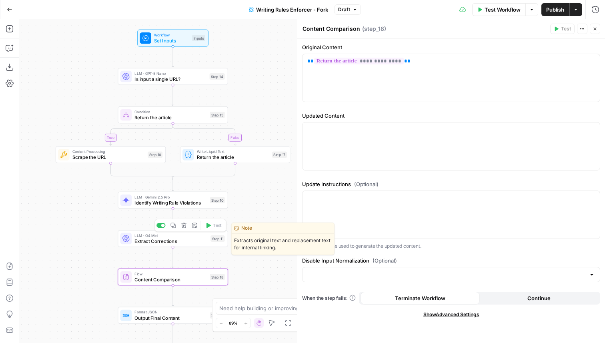
click at [183, 243] on span "Extract Corrections" at bounding box center [170, 240] width 73 height 7
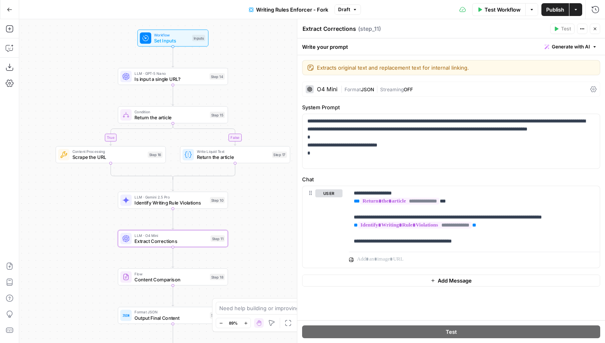
click at [599, 28] on button "Close" at bounding box center [595, 29] width 10 height 10
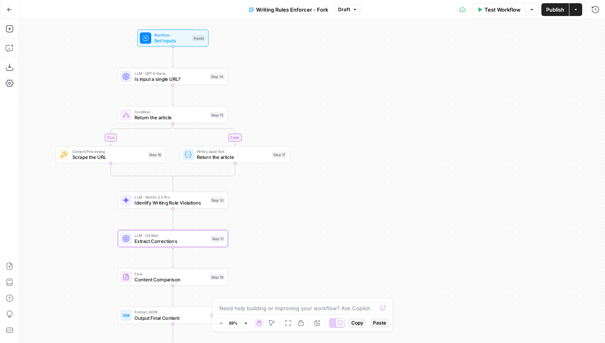
click at [195, 277] on span "Content Comparison" at bounding box center [170, 279] width 72 height 7
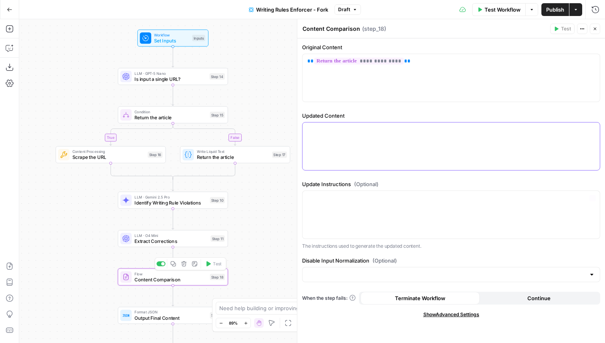
click at [403, 150] on div at bounding box center [451, 146] width 297 height 48
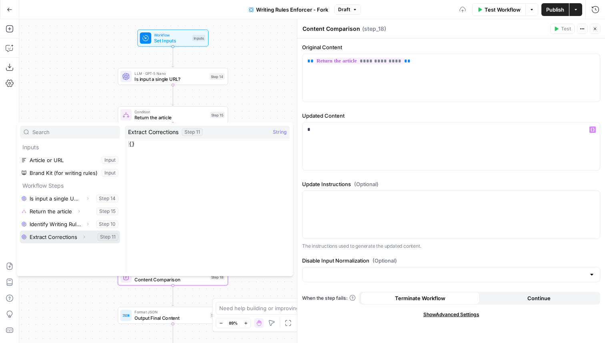
click at [55, 239] on button "Select variable Extract Corrections" at bounding box center [70, 237] width 100 height 13
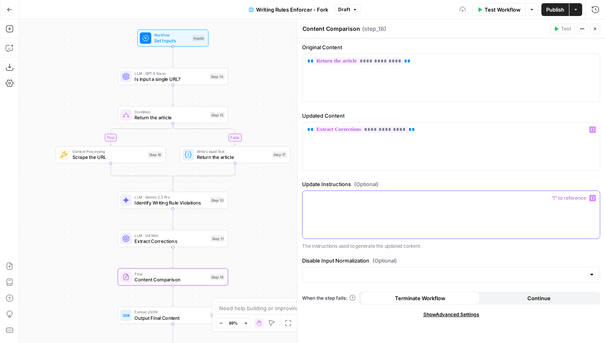
click at [359, 211] on div at bounding box center [451, 215] width 297 height 48
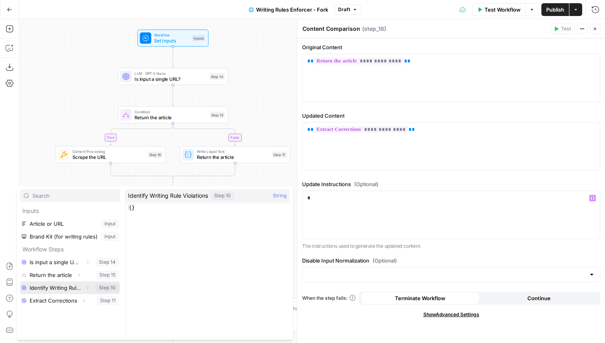
click at [48, 285] on button "Select variable Identify Writing Rule Violations" at bounding box center [70, 287] width 100 height 13
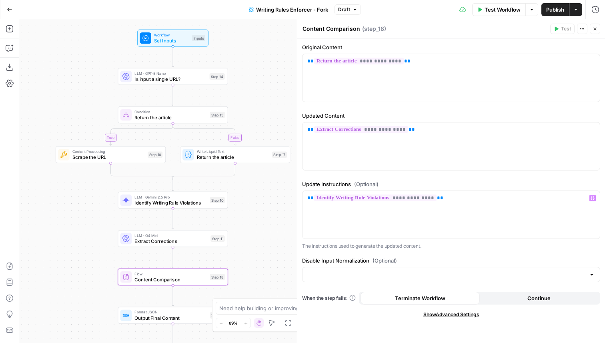
click at [600, 30] on header "Content Comparison Content Comparison ( step_18 ) Test Actions Close" at bounding box center [451, 28] width 308 height 19
click at [597, 30] on icon "button" at bounding box center [595, 28] width 5 height 5
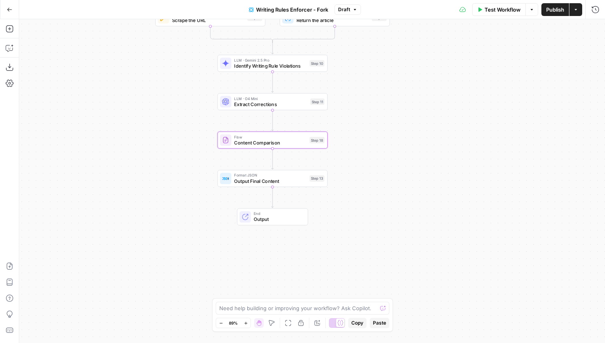
drag, startPoint x: 249, startPoint y: 247, endPoint x: 348, endPoint y: 110, distance: 169.4
click at [348, 110] on div "true false Workflow Set Inputs Inputs LLM · GPT-5 Nano Is input a single URL? S…" at bounding box center [312, 181] width 586 height 324
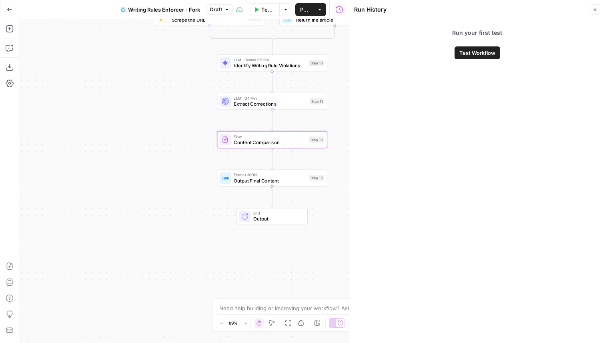
click at [596, 8] on icon "button" at bounding box center [595, 9] width 5 height 5
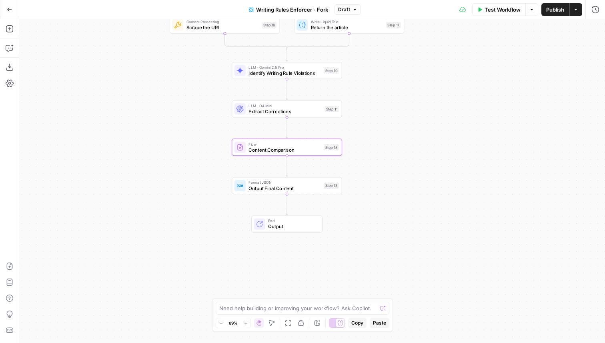
drag, startPoint x: 383, startPoint y: 86, endPoint x: 410, endPoint y: 106, distance: 33.9
click at [410, 106] on div "true false Workflow Set Inputs Inputs LLM · GPT-5 Nano Is input a single URL? S…" at bounding box center [312, 181] width 586 height 324
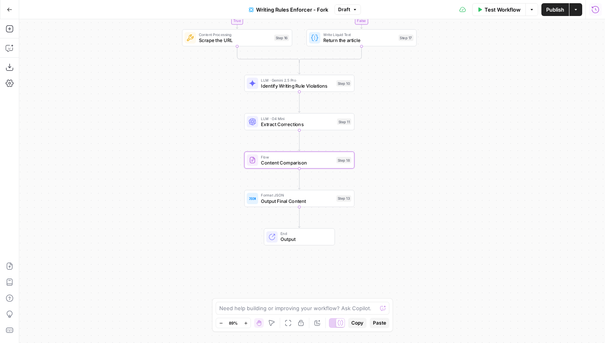
click at [597, 11] on icon "button" at bounding box center [596, 10] width 8 height 8
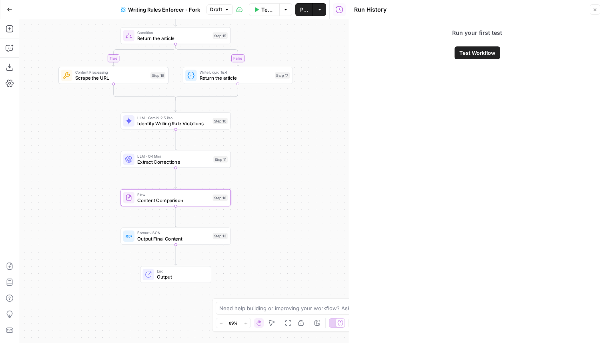
drag, startPoint x: 204, startPoint y: 134, endPoint x: 79, endPoint y: 172, distance: 130.3
click at [80, 172] on div "true false Workflow Set Inputs Inputs LLM · GPT-5 Nano Is input a single URL? S…" at bounding box center [184, 181] width 330 height 324
click at [596, 10] on icon "button" at bounding box center [595, 9] width 5 height 5
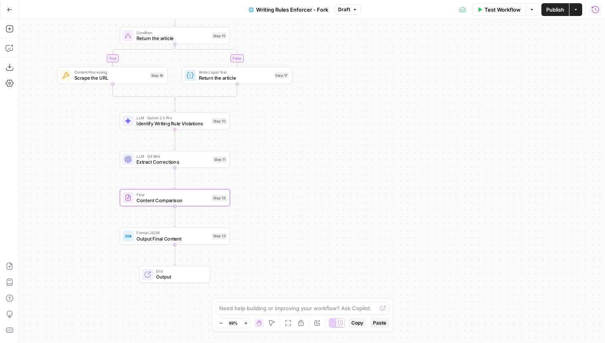
click at [201, 239] on span "Output Final Content" at bounding box center [172, 238] width 72 height 7
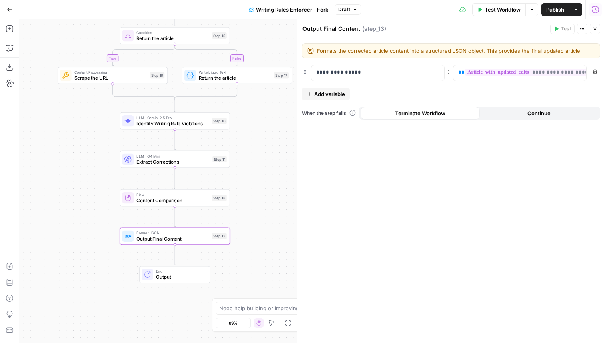
click at [328, 89] on button "Add variable" at bounding box center [326, 94] width 48 height 13
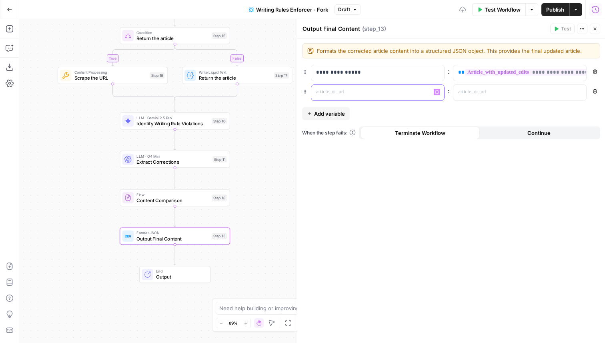
click at [357, 94] on p at bounding box center [371, 92] width 110 height 8
click at [363, 72] on p "**********" at bounding box center [371, 72] width 110 height 8
click at [395, 96] on p at bounding box center [371, 92] width 110 height 8
click at [415, 193] on div "**********" at bounding box center [451, 190] width 308 height 305
click at [501, 92] on p at bounding box center [513, 92] width 110 height 8
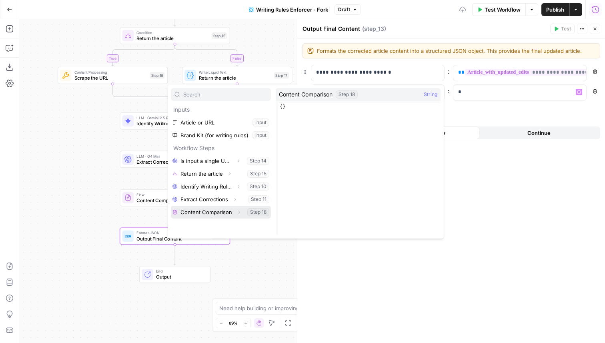
click at [193, 211] on button "Select variable Content Comparison" at bounding box center [221, 212] width 100 height 13
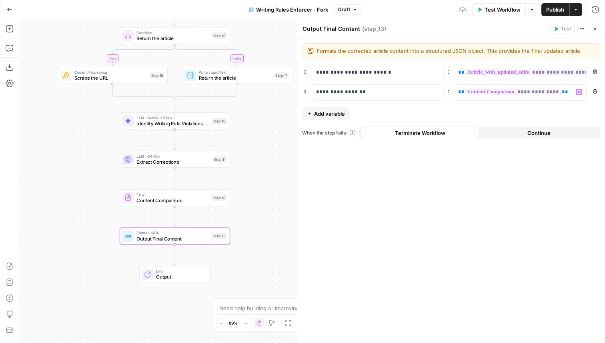
click at [596, 29] on icon "button" at bounding box center [595, 28] width 5 height 5
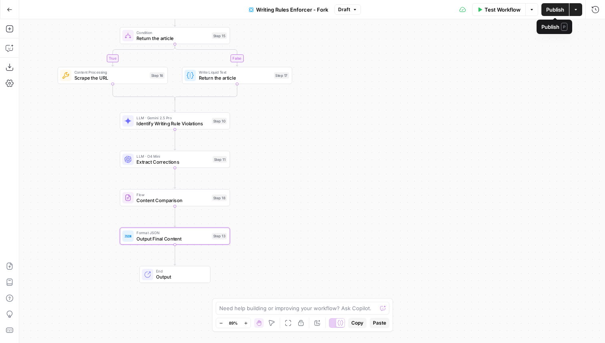
click at [554, 9] on span "Publish" at bounding box center [555, 10] width 18 height 8
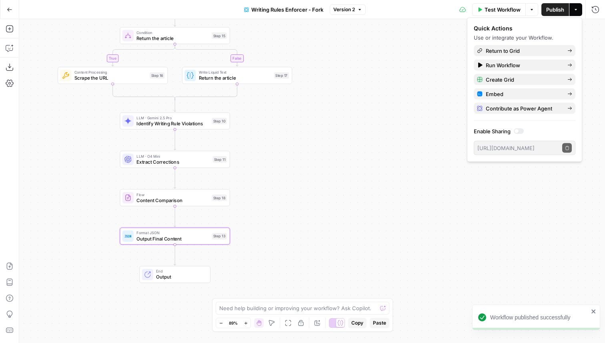
click at [12, 8] on icon "button" at bounding box center [10, 10] width 6 height 6
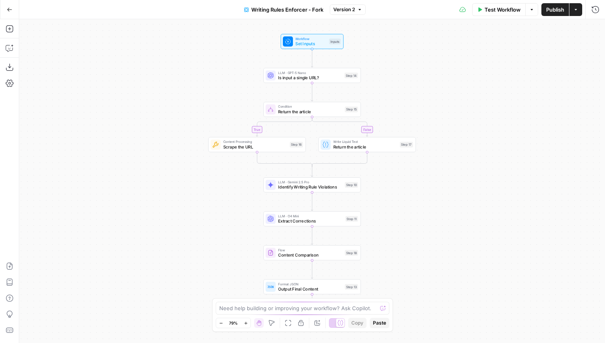
click at [574, 10] on icon "button" at bounding box center [576, 9] width 5 height 5
click at [429, 8] on div "Test Workflow Options Publish Actions Run History" at bounding box center [485, 9] width 239 height 19
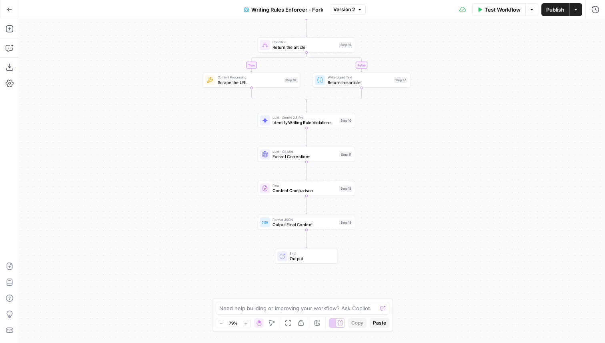
drag, startPoint x: 395, startPoint y: 239, endPoint x: 390, endPoint y: 175, distance: 64.7
click at [390, 174] on div "true false Workflow Set Inputs Inputs LLM · GPT-5 Nano Is input a single URL? S…" at bounding box center [312, 181] width 586 height 324
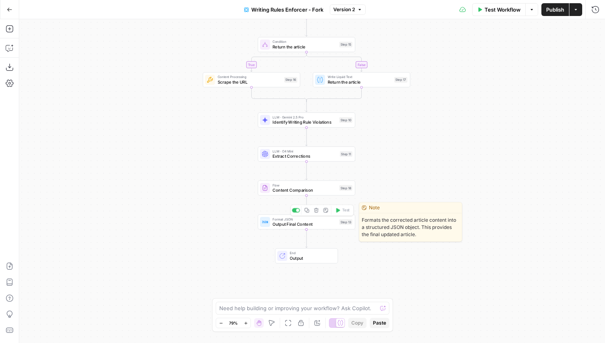
click at [334, 220] on span "Format JSON" at bounding box center [305, 219] width 64 height 5
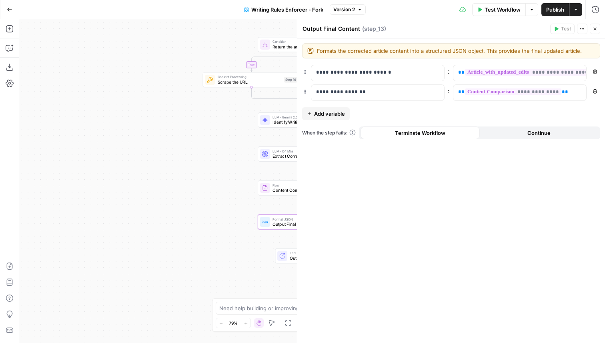
click at [596, 30] on icon "button" at bounding box center [595, 28] width 5 height 5
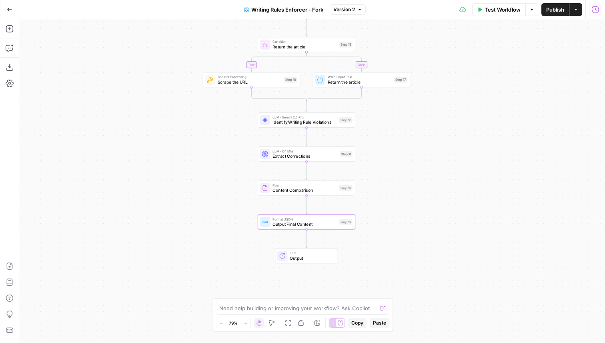
click at [598, 8] on icon "button" at bounding box center [596, 10] width 8 height 8
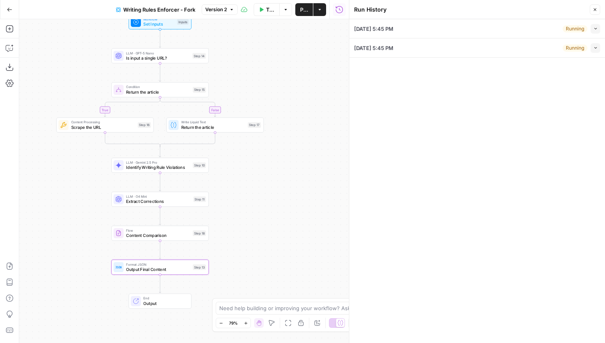
drag, startPoint x: 239, startPoint y: 166, endPoint x: 88, endPoint y: 211, distance: 158.2
click at [88, 211] on div "true false Workflow Set Inputs Inputs LLM · GPT-5 Nano Is input a single URL? S…" at bounding box center [184, 181] width 330 height 324
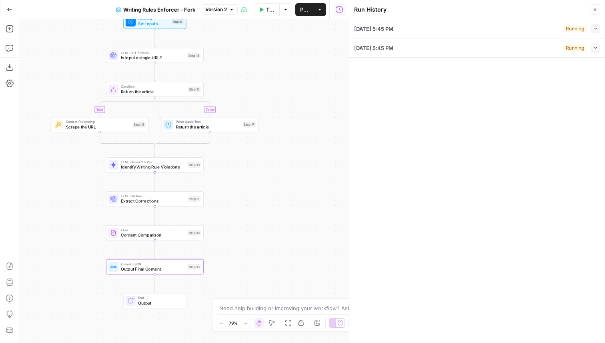
click at [598, 12] on button "Close" at bounding box center [595, 9] width 10 height 10
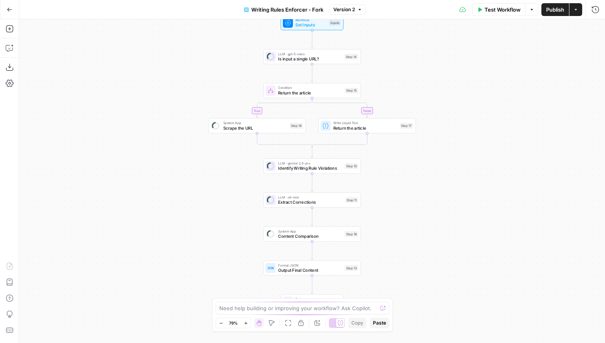
drag, startPoint x: 393, startPoint y: 254, endPoint x: 393, endPoint y: 183, distance: 71.2
click at [393, 183] on div "true false Workflow Set Inputs Inputs LLM · gpt-5-nano Is input a single URL? S…" at bounding box center [312, 181] width 586 height 324
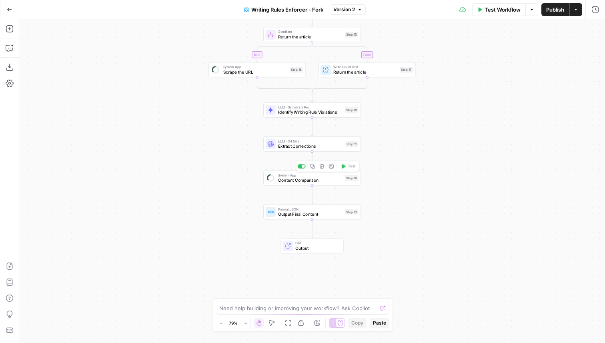
click at [335, 180] on span "Content Comparison" at bounding box center [310, 180] width 64 height 6
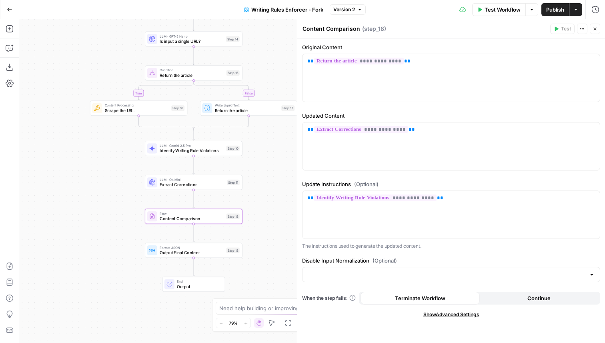
drag, startPoint x: 237, startPoint y: 180, endPoint x: 120, endPoint y: 223, distance: 124.4
click at [120, 223] on div "true false Workflow Set Inputs Inputs LLM · GPT-5 Nano Is input a single URL? S…" at bounding box center [312, 181] width 586 height 324
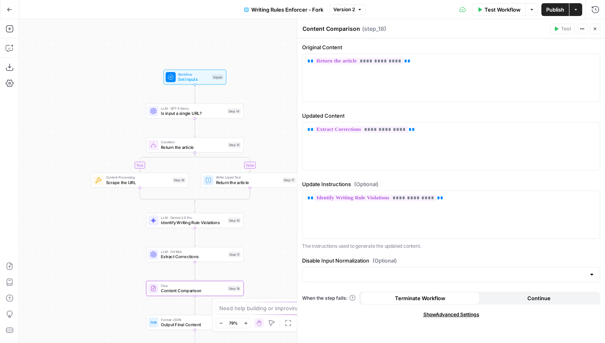
drag, startPoint x: 265, startPoint y: 141, endPoint x: 265, endPoint y: 252, distance: 110.5
click at [265, 252] on div "true false Workflow Set Inputs Inputs LLM · GPT-5 Nano Is input a single URL? S…" at bounding box center [312, 181] width 586 height 324
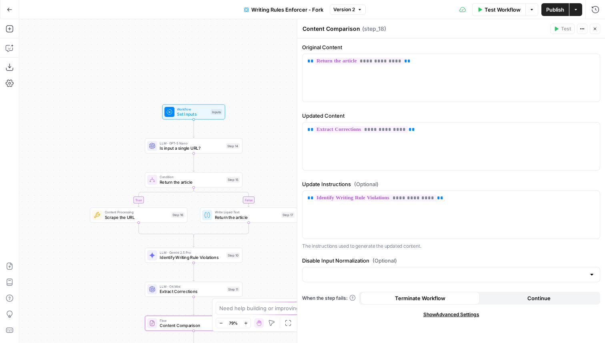
drag, startPoint x: 267, startPoint y: 187, endPoint x: 261, endPoint y: 116, distance: 71.5
click at [261, 116] on div "true false Workflow Set Inputs Inputs LLM · GPT-5 Nano Is input a single URL? S…" at bounding box center [312, 181] width 586 height 324
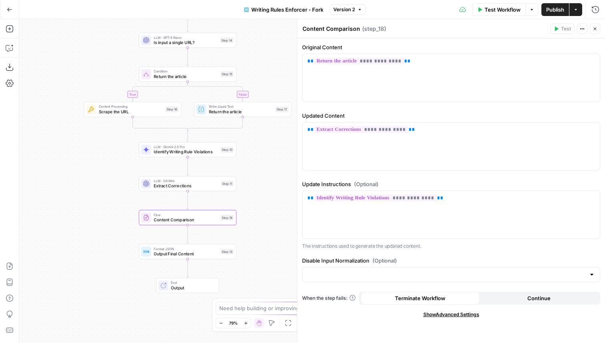
drag, startPoint x: 265, startPoint y: 191, endPoint x: 265, endPoint y: 145, distance: 45.6
click at [265, 145] on div "true false Workflow Set Inputs Inputs LLM · GPT-5 Nano Is input a single URL? S…" at bounding box center [312, 181] width 586 height 324
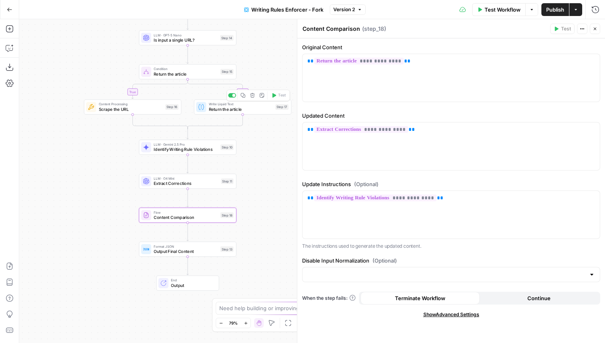
click at [253, 108] on span "Return the article" at bounding box center [241, 109] width 64 height 6
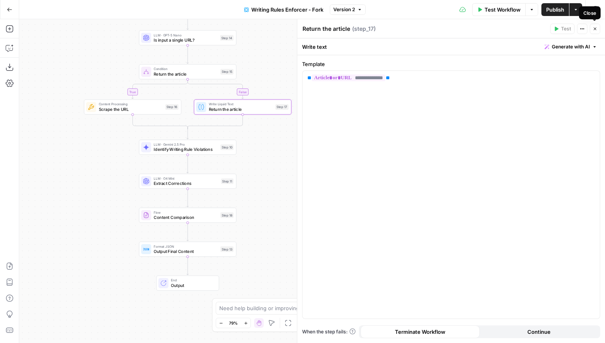
click at [595, 30] on icon "button" at bounding box center [595, 28] width 5 height 5
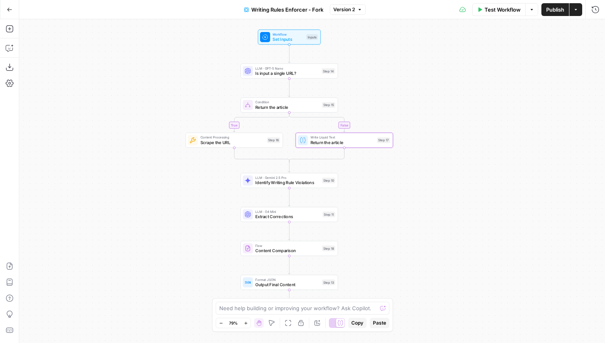
drag, startPoint x: 331, startPoint y: 45, endPoint x: 439, endPoint y: 78, distance: 113.9
click at [439, 78] on div "true false Workflow Set Inputs Inputs LLM · GPT-5 Nano Is input a single URL? S…" at bounding box center [312, 181] width 586 height 324
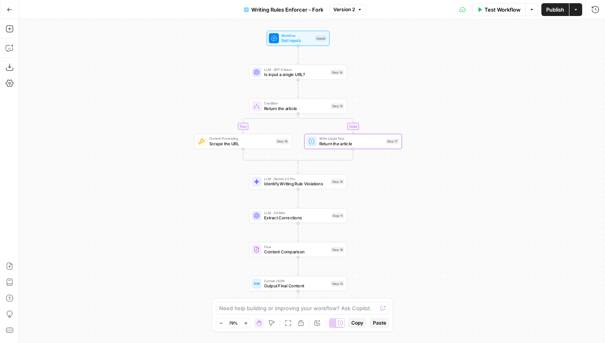
click at [15, 32] on button "Add Steps" at bounding box center [9, 28] width 13 height 13
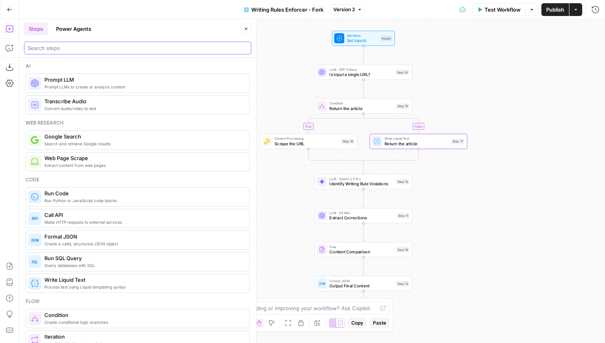
click at [63, 49] on input "search" at bounding box center [138, 48] width 220 height 8
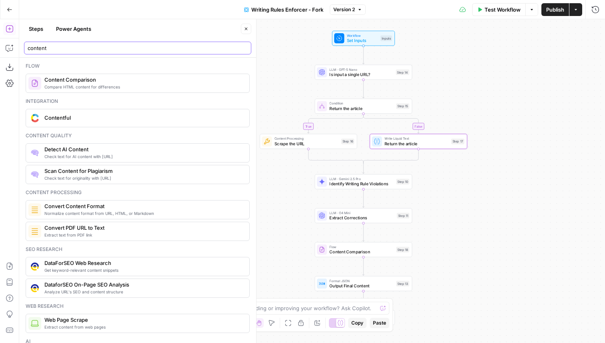
type input "content"
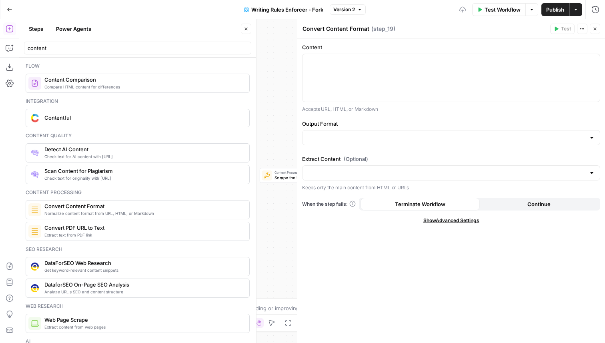
click at [248, 32] on button "Close" at bounding box center [246, 29] width 10 height 10
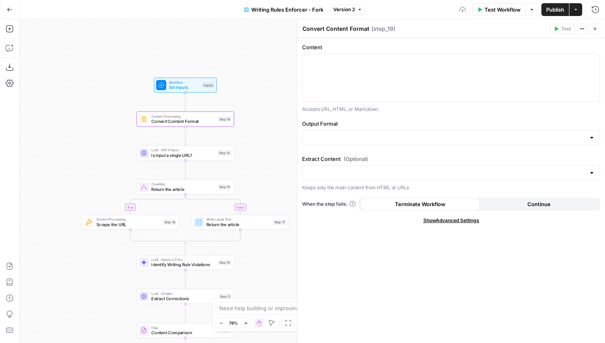
drag, startPoint x: 241, startPoint y: 70, endPoint x: 53, endPoint y: 90, distance: 189.2
click at [53, 90] on div "true false Workflow Set Inputs Inputs Content Processing Convert Content Format…" at bounding box center [312, 181] width 586 height 324
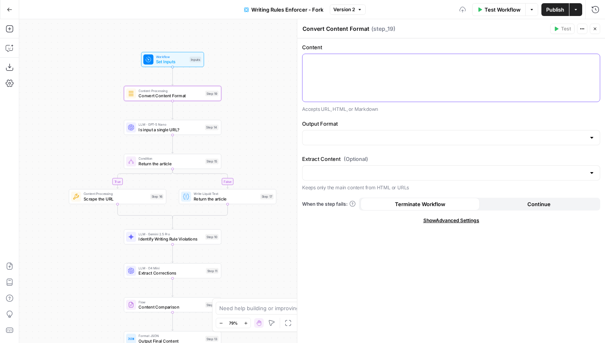
click at [411, 76] on div at bounding box center [451, 78] width 297 height 48
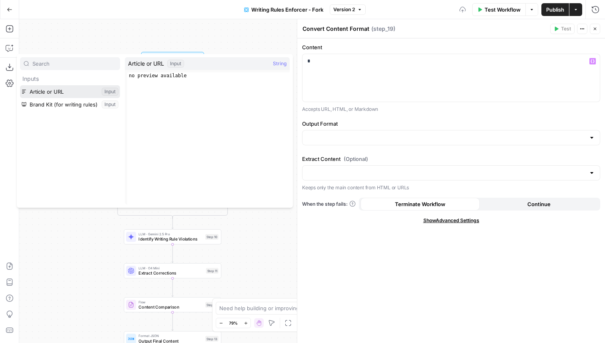
click at [67, 88] on button "Select variable Article or URL" at bounding box center [70, 91] width 100 height 13
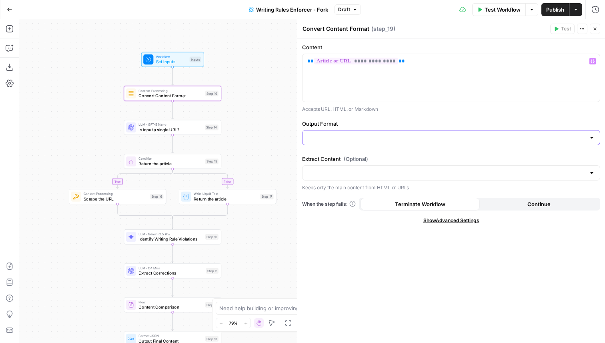
click at [391, 139] on input "Output Format" at bounding box center [446, 138] width 278 height 8
click at [339, 160] on span "HTML" at bounding box center [449, 158] width 281 height 8
type input "HTML"
click at [353, 175] on input "Extract Content (Optional)" at bounding box center [446, 173] width 278 height 8
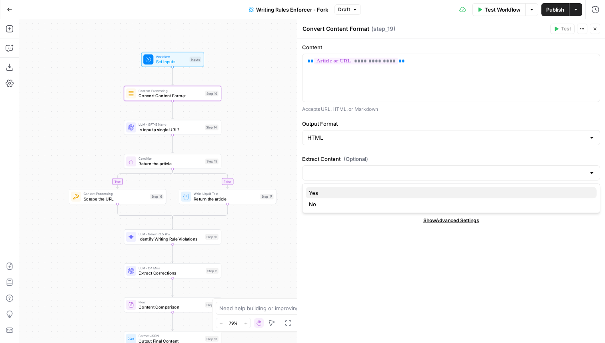
click at [337, 196] on span "Yes" at bounding box center [449, 193] width 281 height 8
type input "Yes"
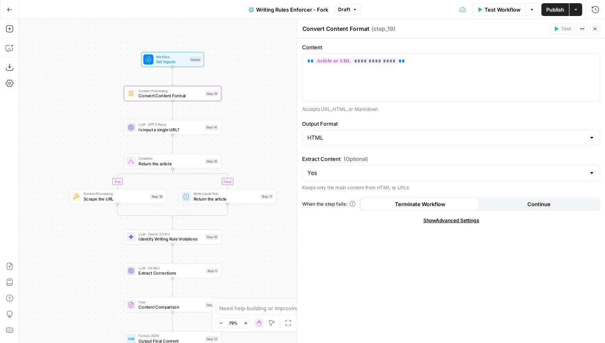
click at [595, 24] on button "Close" at bounding box center [595, 29] width 10 height 10
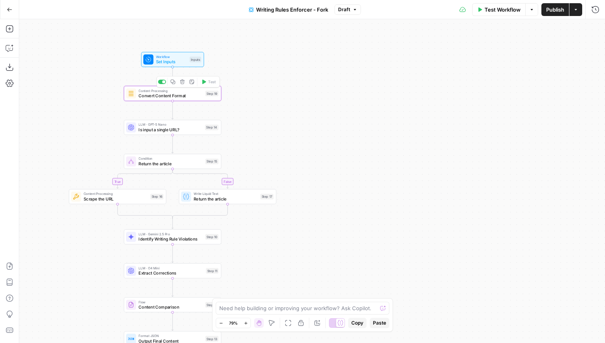
click at [203, 96] on div "Content Processing Convert Content Format Step 19 Copy step Delete step Add Not…" at bounding box center [172, 93] width 92 height 11
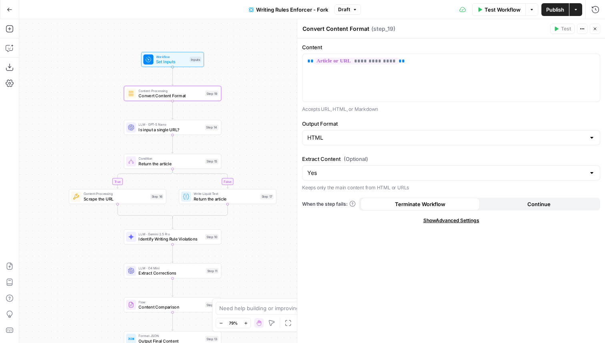
click at [357, 28] on textarea "Convert Content Format" at bounding box center [336, 29] width 67 height 8
click at [327, 29] on textarea "Convert Content to HTML" at bounding box center [338, 29] width 70 height 8
click at [330, 25] on textarea "Convert INput Content to HTML" at bounding box center [346, 29] width 87 height 8
click at [330, 29] on textarea "Convert INput Content to HTML" at bounding box center [346, 29] width 87 height 8
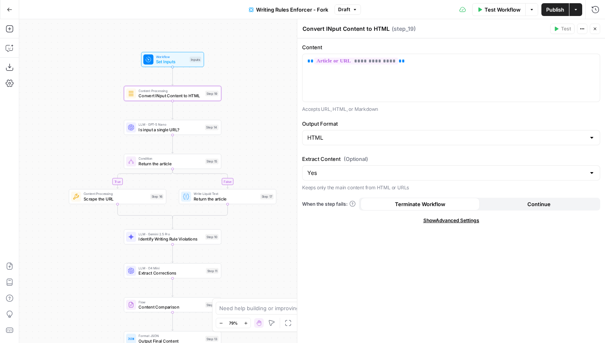
click at [330, 29] on textarea "Convert INput Content to HTML" at bounding box center [346, 29] width 87 height 8
type textarea "Convert Input Content to HTML"
click at [597, 29] on span "Close" at bounding box center [597, 29] width 0 height 0
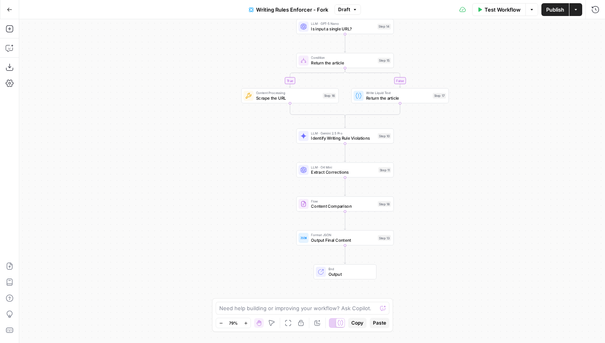
drag, startPoint x: 338, startPoint y: 173, endPoint x: 513, endPoint y: 28, distance: 227.1
click at [513, 28] on div "true false Workflow Set Inputs Inputs Content Processing Convert Input Content …" at bounding box center [312, 181] width 586 height 324
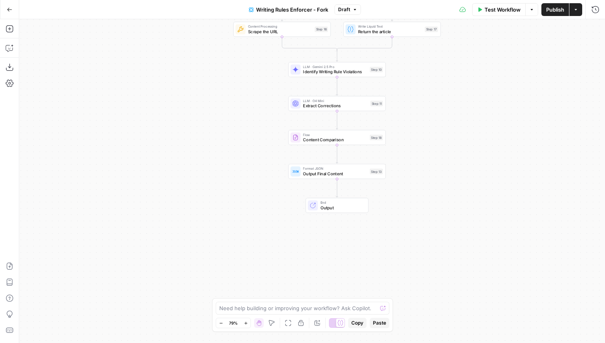
drag, startPoint x: 477, startPoint y: 184, endPoint x: 455, endPoint y: 128, distance: 59.3
click at [455, 128] on div "true false Workflow Set Inputs Inputs Content Processing Convert Input Content …" at bounding box center [312, 181] width 586 height 324
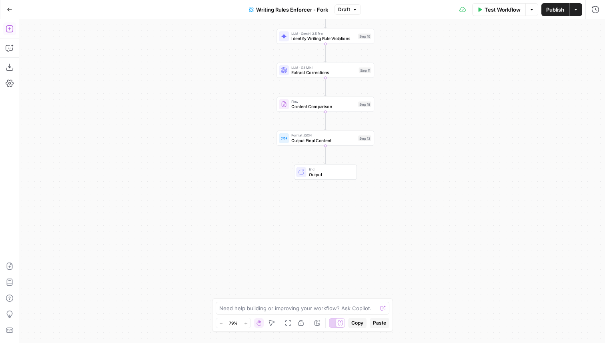
click at [11, 32] on icon "button" at bounding box center [10, 29] width 8 height 8
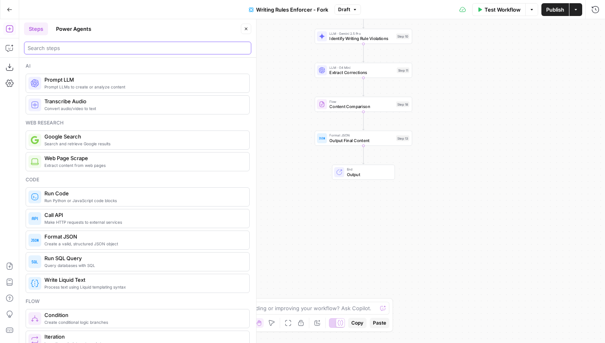
click at [61, 52] on input "search" at bounding box center [138, 48] width 220 height 8
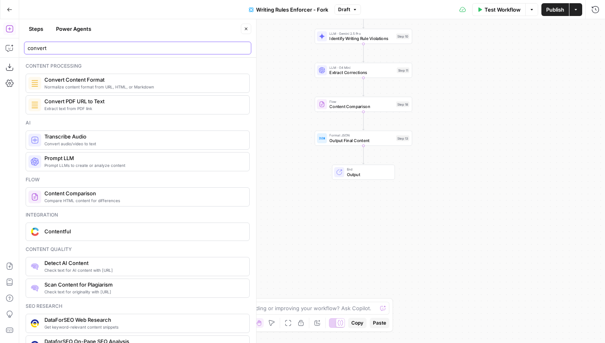
type input "convert"
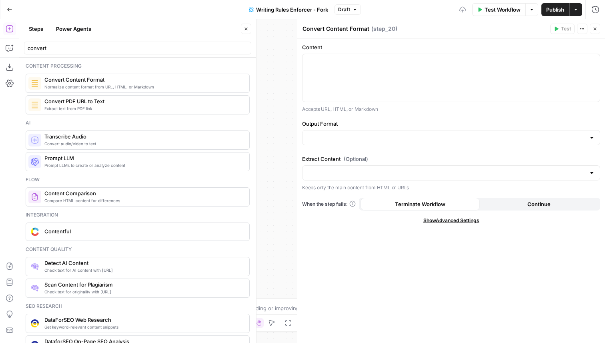
click at [244, 26] on button "Close" at bounding box center [246, 29] width 10 height 10
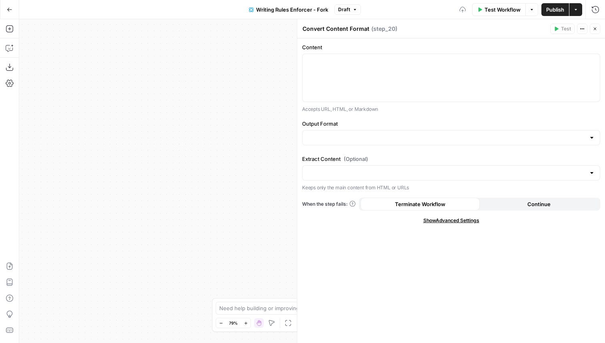
drag, startPoint x: 257, startPoint y: 103, endPoint x: 80, endPoint y: 112, distance: 177.1
click at [80, 112] on div "true false Workflow Set Inputs Inputs Content Processing Convert Input Content …" at bounding box center [312, 181] width 586 height 324
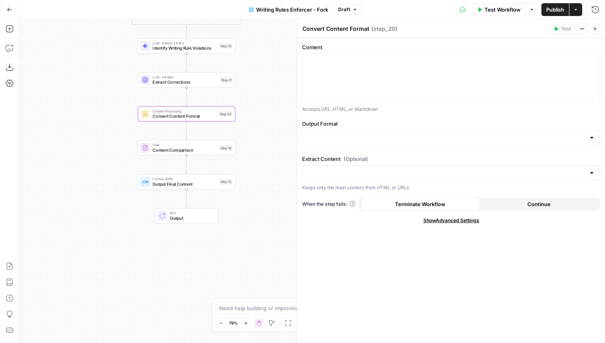
click at [347, 29] on textarea "Convert Content Format" at bounding box center [336, 29] width 67 height 8
click at [327, 29] on textarea "Convert Content Format" at bounding box center [336, 29] width 67 height 8
click at [381, 28] on textarea "Convert Updated Content Format" at bounding box center [349, 29] width 92 height 8
type textarea "Convert Updated Content to HTML"
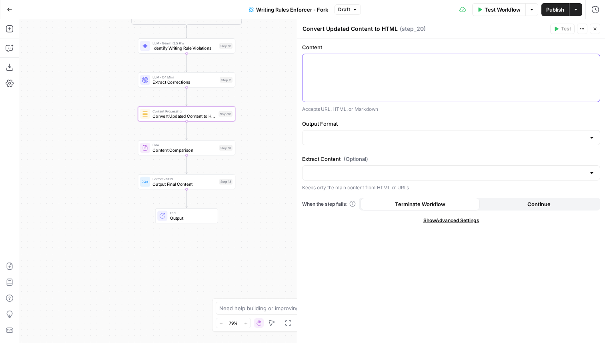
click at [381, 68] on div at bounding box center [451, 78] width 297 height 48
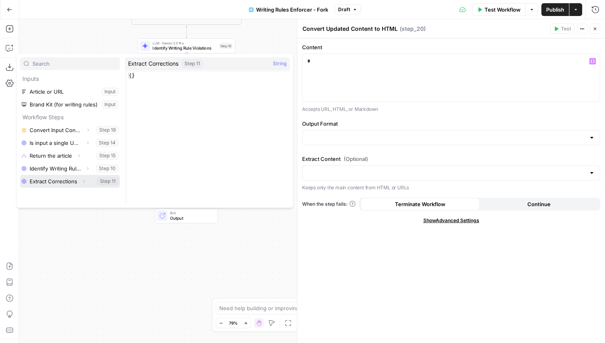
click at [58, 182] on button "Select variable Extract Corrections" at bounding box center [70, 181] width 100 height 13
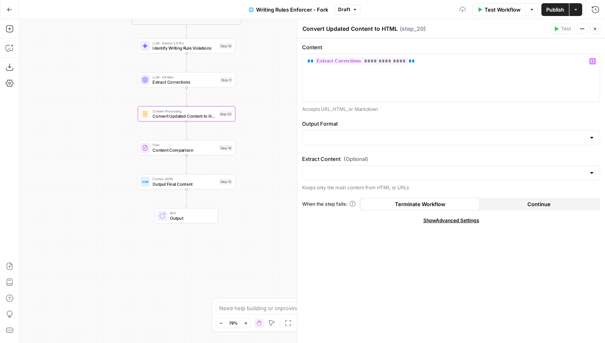
click at [350, 143] on div at bounding box center [451, 137] width 298 height 15
click at [339, 154] on span "HTML" at bounding box center [449, 158] width 281 height 8
type input "HTML"
click at [337, 172] on input "Extract Content (Optional)" at bounding box center [446, 173] width 278 height 8
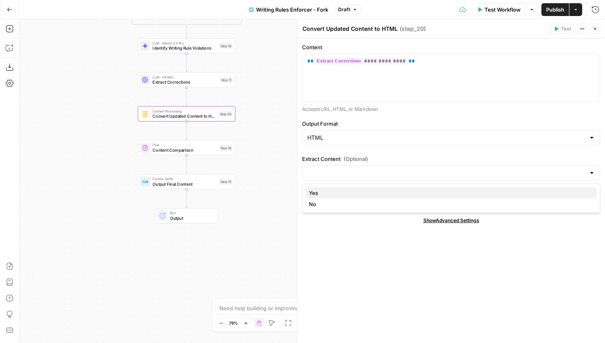
click at [366, 191] on span "Yes" at bounding box center [449, 193] width 281 height 8
type input "Yes"
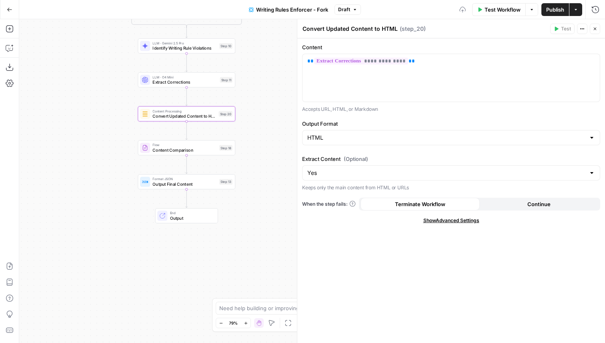
click at [597, 33] on button "Close" at bounding box center [595, 29] width 10 height 10
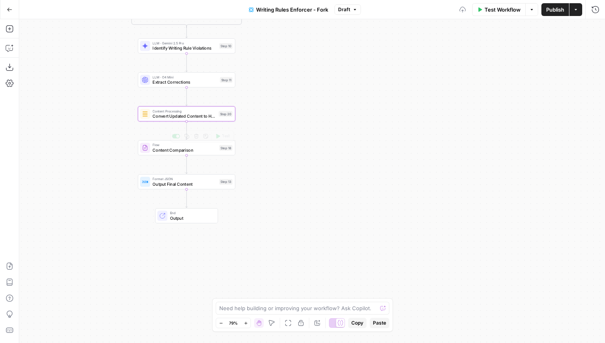
click at [202, 178] on span "Format JSON" at bounding box center [184, 179] width 64 height 5
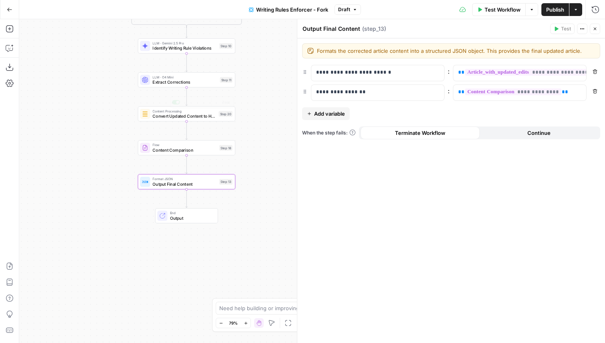
click at [162, 147] on span "Content Comparison" at bounding box center [184, 150] width 64 height 6
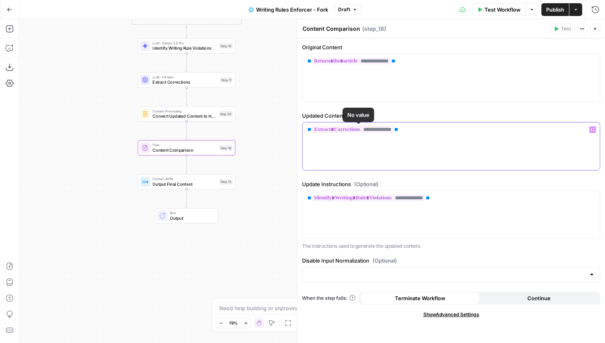
drag, startPoint x: 438, startPoint y: 128, endPoint x: 300, endPoint y: 129, distance: 137.7
click at [300, 129] on div "**********" at bounding box center [451, 181] width 308 height 324
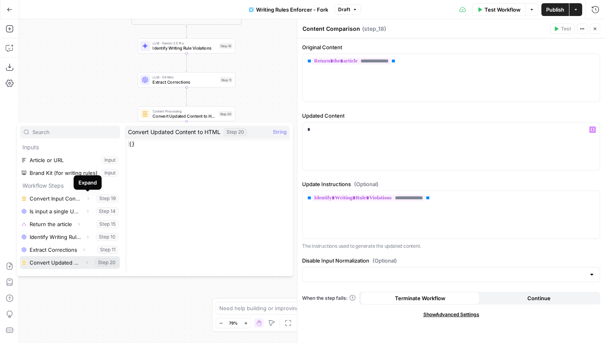
click at [74, 261] on button "Select variable Convert Updated Content to HTML" at bounding box center [70, 262] width 100 height 13
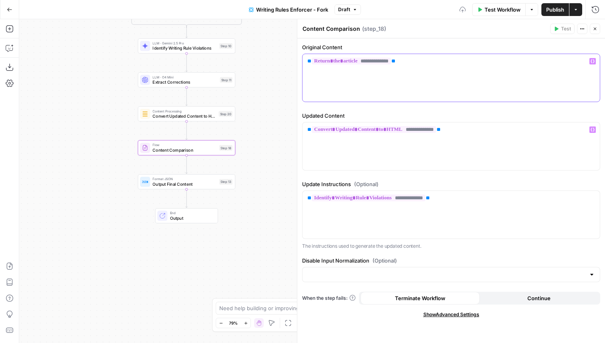
click at [457, 58] on p "**********" at bounding box center [451, 61] width 288 height 8
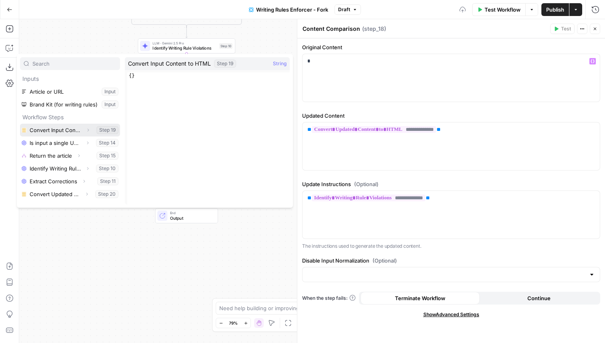
click at [54, 129] on button "Select variable Convert Input Content to HTML" at bounding box center [70, 130] width 100 height 13
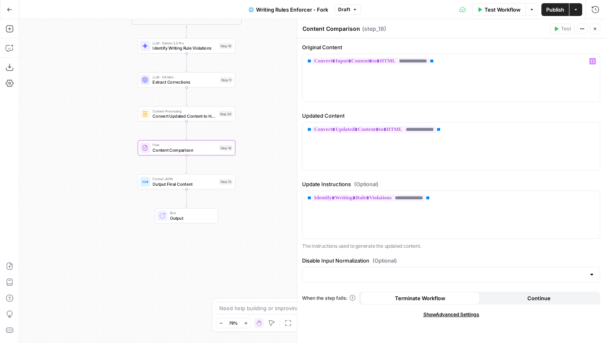
click at [597, 29] on icon "button" at bounding box center [595, 28] width 5 height 5
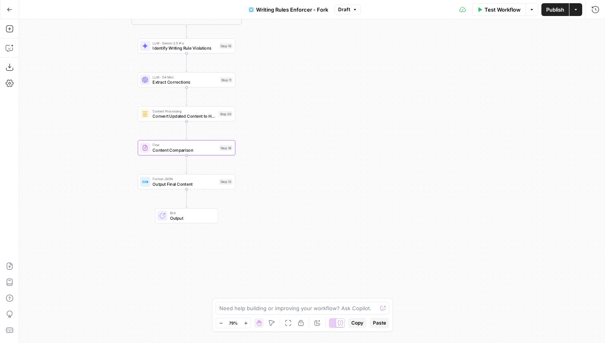
click at [551, 11] on span "Publish" at bounding box center [555, 10] width 18 height 8
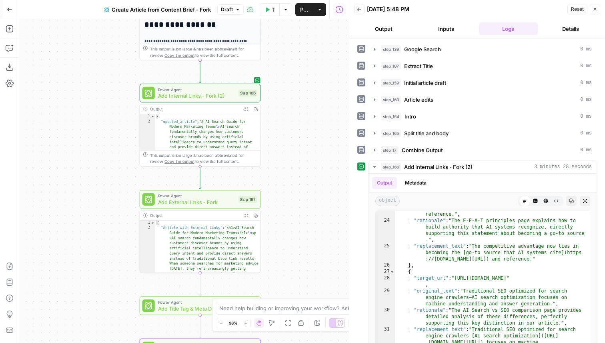
click at [593, 10] on icon "button" at bounding box center [595, 9] width 5 height 5
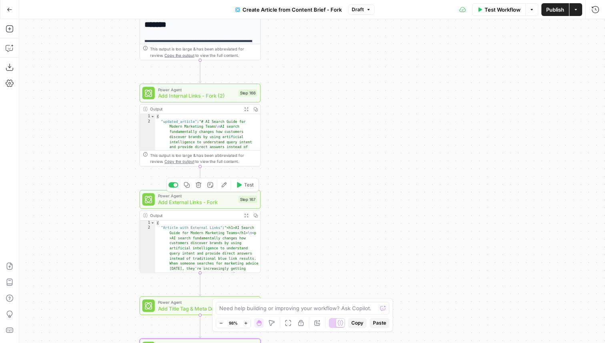
click at [250, 185] on span "Test" at bounding box center [248, 184] width 9 height 7
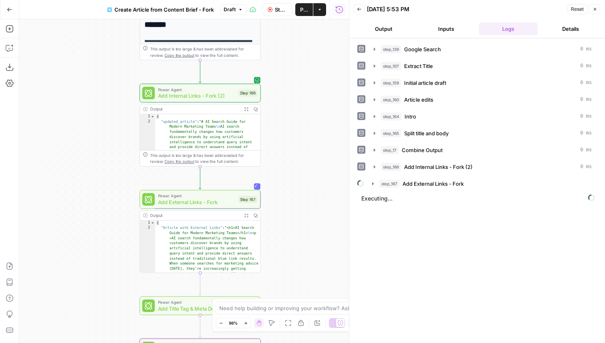
click at [217, 86] on span "Power Agent" at bounding box center [196, 89] width 77 height 6
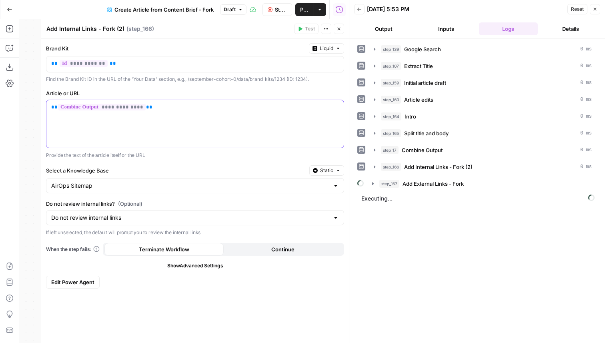
click at [205, 113] on div "**********" at bounding box center [194, 124] width 297 height 48
click at [335, 105] on icon "button" at bounding box center [337, 107] width 4 height 4
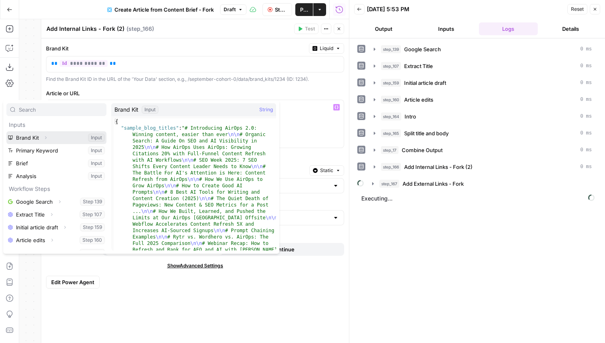
click at [44, 139] on icon "button" at bounding box center [45, 137] width 5 height 5
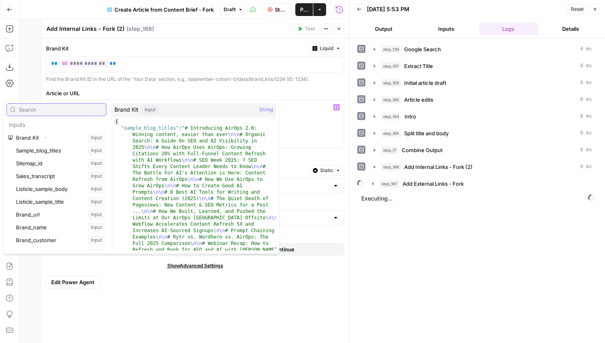
click at [48, 110] on input "text" at bounding box center [61, 110] width 84 height 8
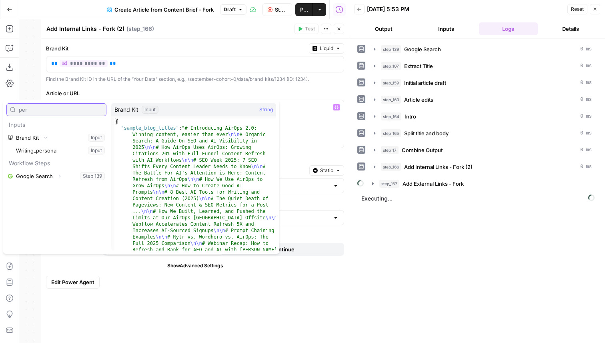
type input "per"
click at [109, 106] on div "per Inputs Brand Kit Collapse Input Writing_persona Input Workflow Steps Google…" at bounding box center [141, 177] width 276 height 154
click at [302, 118] on p "**********" at bounding box center [195, 111] width 288 height 16
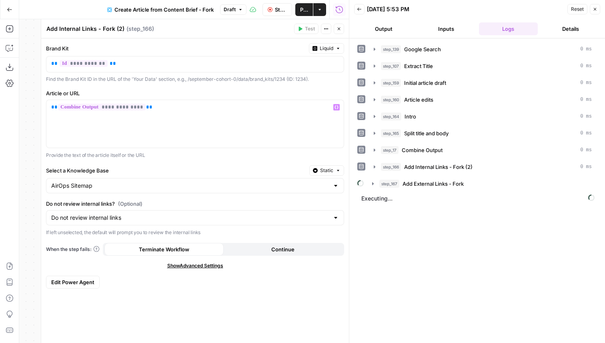
click at [340, 30] on icon "button" at bounding box center [339, 28] width 5 height 5
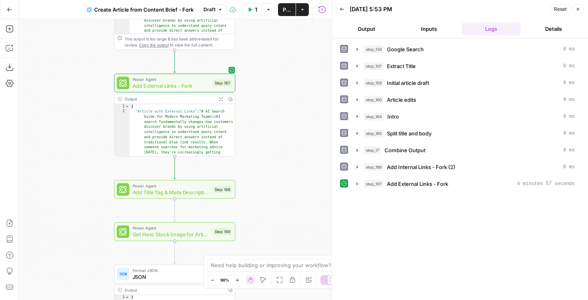
click at [8, 8] on icon "button" at bounding box center [10, 10] width 6 height 6
click at [9, 9] on icon "button" at bounding box center [9, 10] width 5 height 4
click at [13, 11] on button "Go Back" at bounding box center [9, 9] width 14 height 14
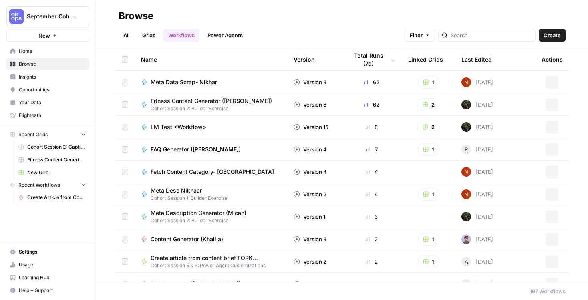
click at [63, 103] on span "Your Data" at bounding box center [52, 102] width 67 height 7
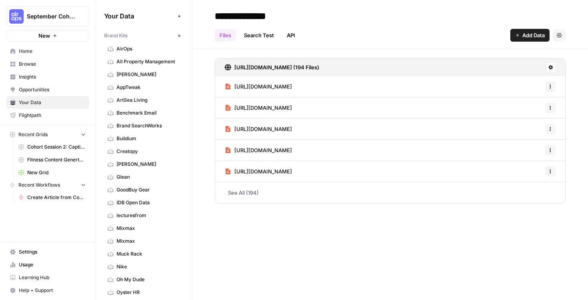
click at [149, 48] on span "AirOps" at bounding box center [148, 48] width 64 height 7
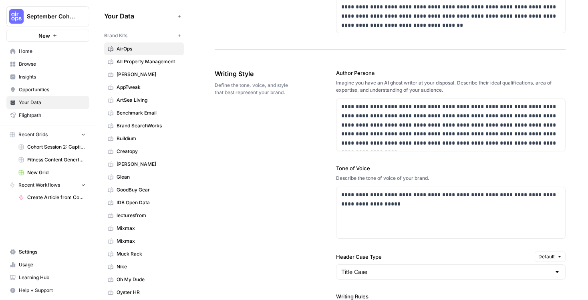
scroll to position [473, 0]
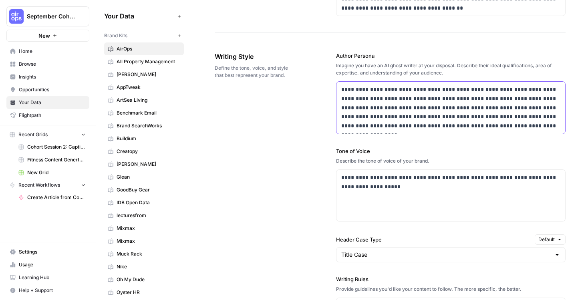
click at [426, 100] on p "**********" at bounding box center [450, 108] width 219 height 46
click at [524, 129] on p "**********" at bounding box center [450, 108] width 219 height 46
click at [499, 116] on p "**********" at bounding box center [450, 108] width 219 height 46
click at [517, 88] on p "**********" at bounding box center [450, 108] width 219 height 46
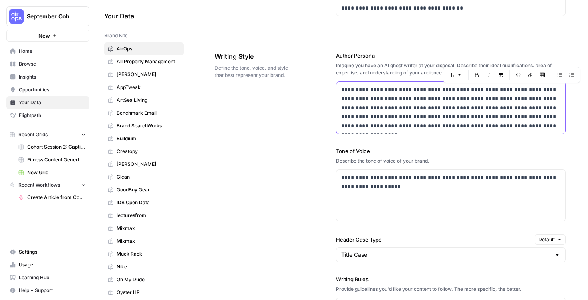
click at [541, 87] on p "**********" at bounding box center [450, 108] width 219 height 46
drag, startPoint x: 394, startPoint y: 110, endPoint x: 327, endPoint y: 110, distance: 67.2
click at [327, 110] on div "**********" at bounding box center [390, 276] width 351 height 481
click at [359, 117] on p "**********" at bounding box center [450, 108] width 219 height 46
click at [266, 126] on div "**********" at bounding box center [390, 276] width 351 height 481
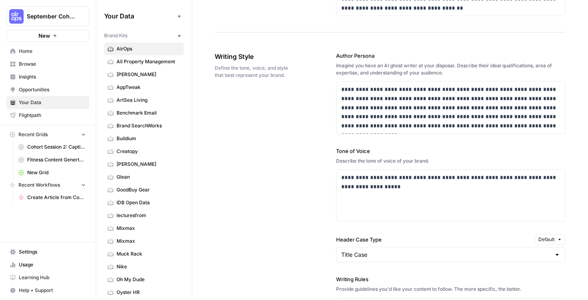
drag, startPoint x: 384, startPoint y: 53, endPoint x: 327, endPoint y: 54, distance: 56.8
click at [327, 54] on div "**********" at bounding box center [390, 276] width 351 height 481
click at [355, 59] on label "Author Persona" at bounding box center [450, 56] width 229 height 8
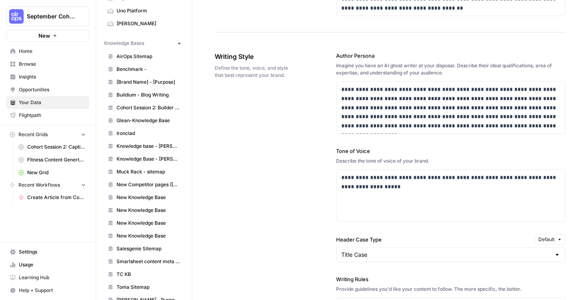
scroll to position [411, 0]
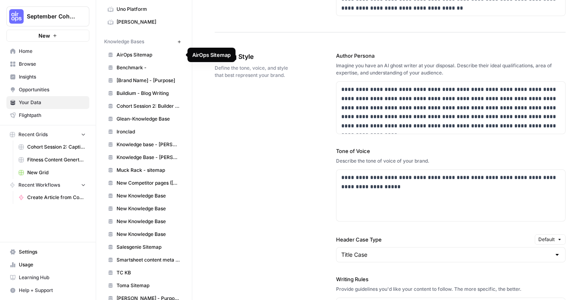
click at [129, 55] on span "AirOps Sitemap" at bounding box center [148, 54] width 64 height 7
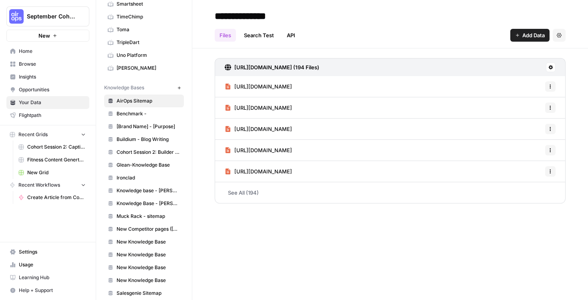
scroll to position [425, 0]
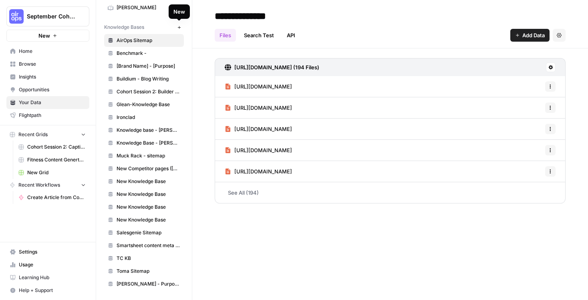
click at [178, 29] on icon "button" at bounding box center [179, 27] width 4 height 4
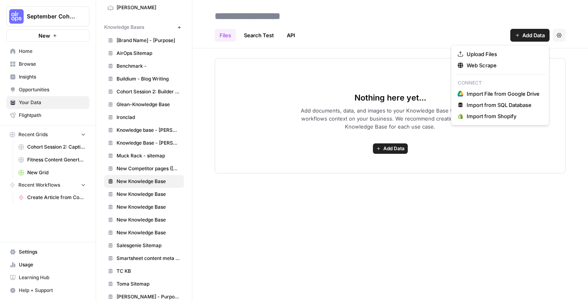
click at [525, 34] on span "Add Data" at bounding box center [533, 35] width 22 height 8
click at [483, 66] on span "Web Scrape" at bounding box center [502, 65] width 73 height 8
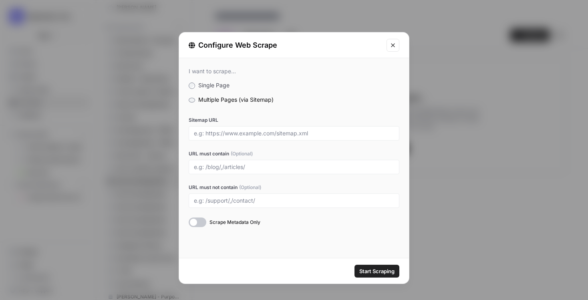
click at [392, 49] on button "Close modal" at bounding box center [392, 45] width 13 height 13
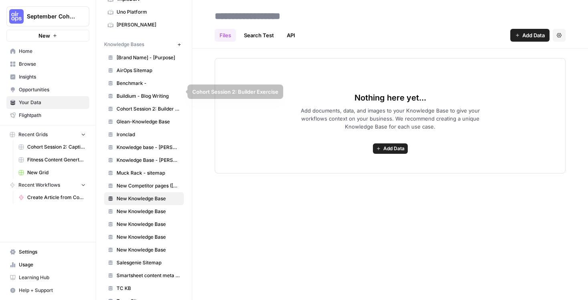
scroll to position [399, 0]
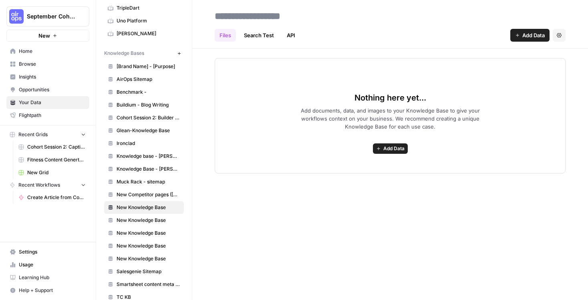
click at [150, 77] on span "AirOps Sitemap" at bounding box center [148, 79] width 64 height 7
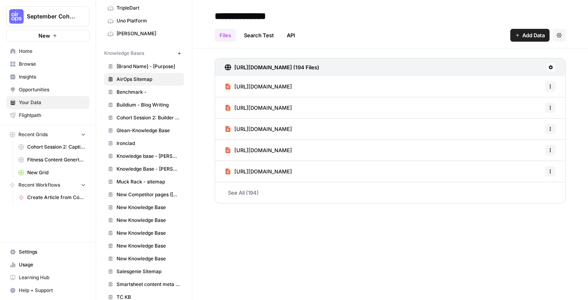
click at [202, 35] on header "**********" at bounding box center [389, 24] width 395 height 48
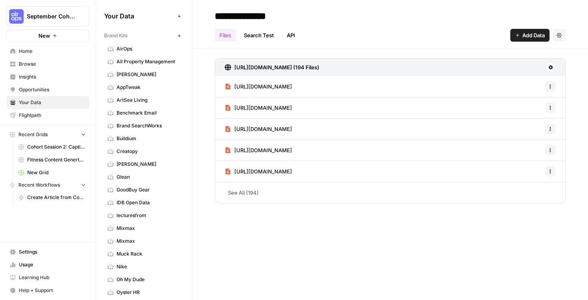
click at [147, 52] on span "AirOps" at bounding box center [148, 48] width 64 height 7
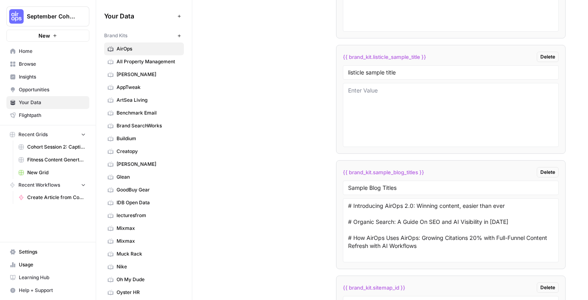
scroll to position [1714, 0]
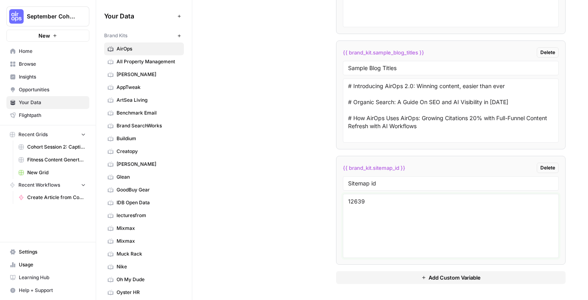
click at [359, 202] on textarea "12639" at bounding box center [450, 225] width 205 height 57
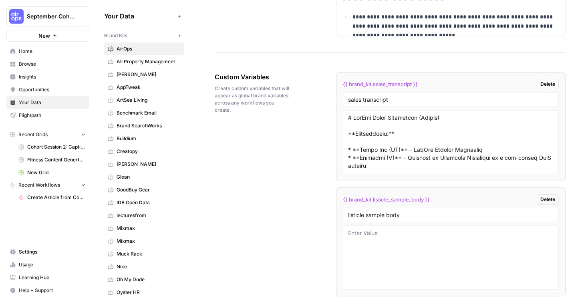
scroll to position [1332, 0]
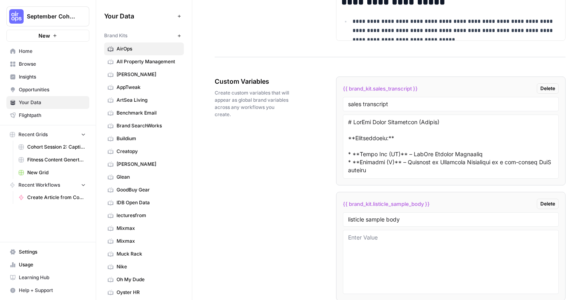
drag, startPoint x: 278, startPoint y: 79, endPoint x: 215, endPoint y: 80, distance: 62.8
click at [215, 80] on span "Custom Variables" at bounding box center [253, 81] width 76 height 10
click at [246, 108] on span "Create custom variables that will appear as global brand variables across any w…" at bounding box center [253, 103] width 76 height 29
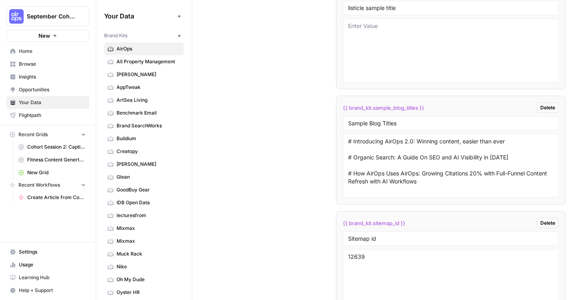
scroll to position [1714, 0]
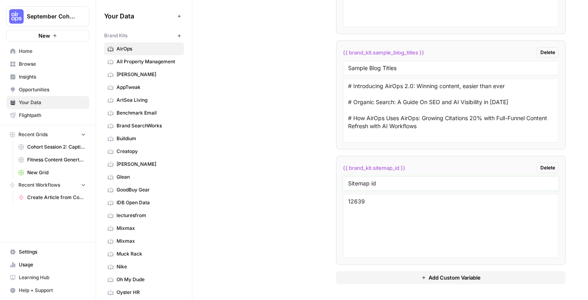
drag, startPoint x: 383, startPoint y: 185, endPoint x: 336, endPoint y: 186, distance: 47.6
click at [336, 186] on li "{{ brand_kit.sitemap_id }} Delete Sitemap id 12639" at bounding box center [450, 210] width 229 height 109
click at [355, 201] on textarea "12639" at bounding box center [450, 225] width 205 height 57
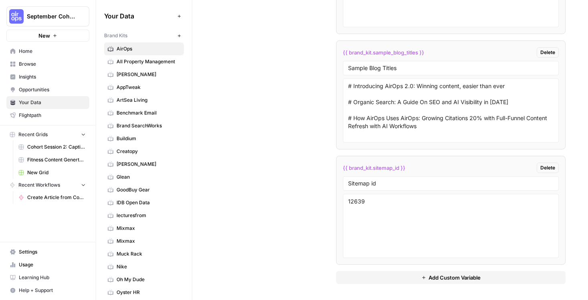
click at [428, 281] on span "Add Custom Variable" at bounding box center [454, 277] width 52 height 8
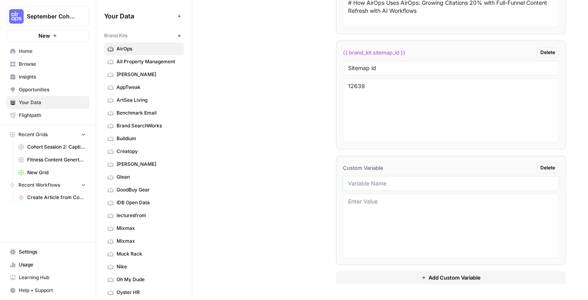
click at [366, 184] on input "text" at bounding box center [450, 183] width 205 height 7
type input "Linking Rules"
click at [353, 219] on textarea at bounding box center [450, 225] width 205 height 57
click at [368, 201] on textarea "- Only site" at bounding box center [450, 225] width 205 height 57
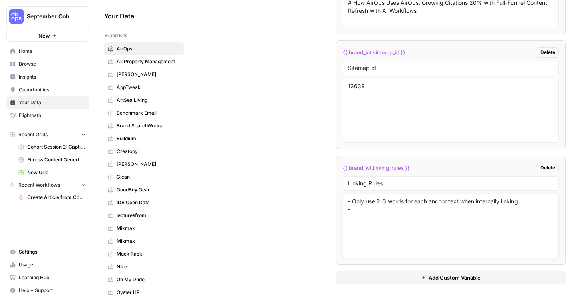
click at [363, 209] on textarea "- Only use 2-3 words for each anchor text when internally linking -" at bounding box center [450, 225] width 205 height 57
drag, startPoint x: 359, startPoint y: 209, endPoint x: 343, endPoint y: 209, distance: 16.8
click at [343, 209] on div "- Only use 2-3 words for each anchor text when internally linking -" at bounding box center [451, 226] width 216 height 64
type textarea "- Only use 2-3 words for each anchor text when internally linking"
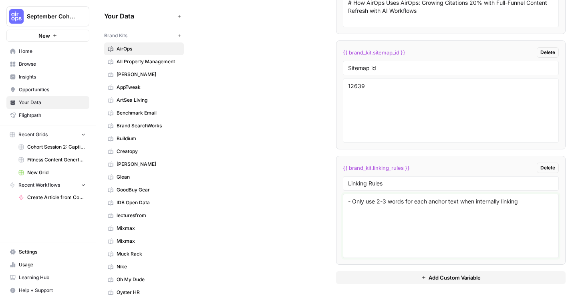
click at [408, 209] on textarea "- Only use 2-3 words for each anchor text when internally linking" at bounding box center [450, 225] width 205 height 57
click at [356, 277] on button "Add Custom Variable" at bounding box center [450, 277] width 229 height 13
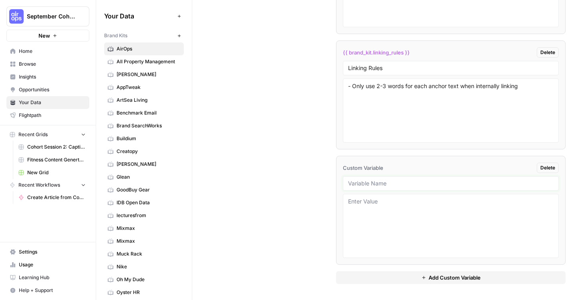
click at [379, 185] on input "text" at bounding box center [450, 183] width 205 height 7
click at [387, 184] on input "Domains to Include" at bounding box center [450, 183] width 205 height 7
type input "Domains for external linking"
click at [385, 203] on textarea at bounding box center [450, 225] width 205 height 57
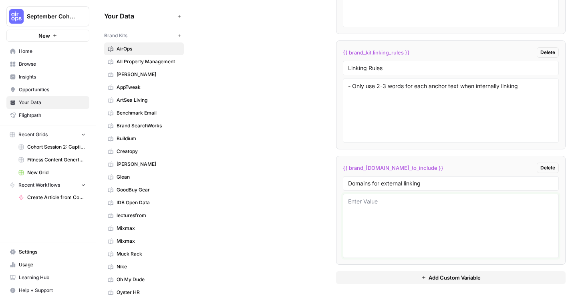
paste textarea "openai.com, hubspot.com, salesforce.com, anthropic.com, hbr.org"
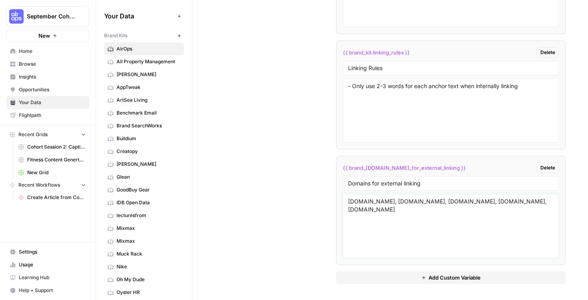
type textarea "openai.com, hubspot.com, salesforce.com, anthropic.com, hbr.org"
click at [43, 64] on span "Browse" at bounding box center [52, 63] width 67 height 7
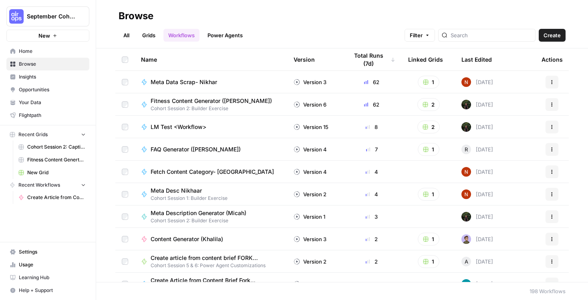
click at [224, 34] on link "Power Agents" at bounding box center [225, 35] width 45 height 13
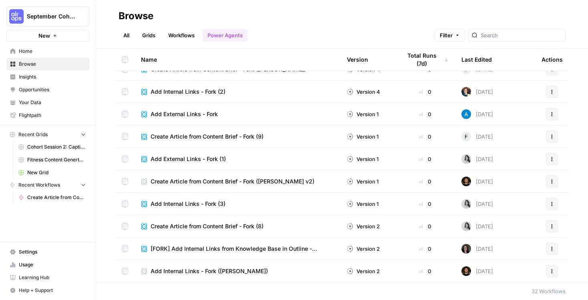
scroll to position [506, 0]
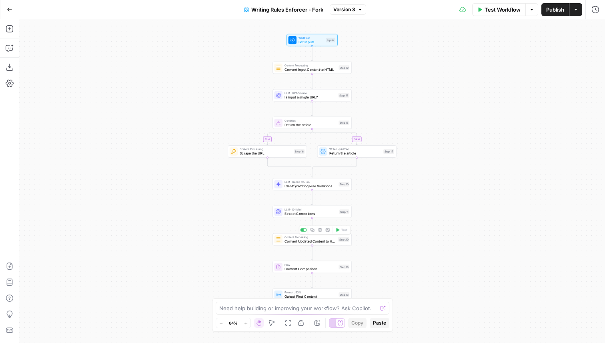
click at [336, 242] on div "Content Processing Convert Updated Content to HTML Step 20 Copy step Delete ste…" at bounding box center [312, 239] width 75 height 9
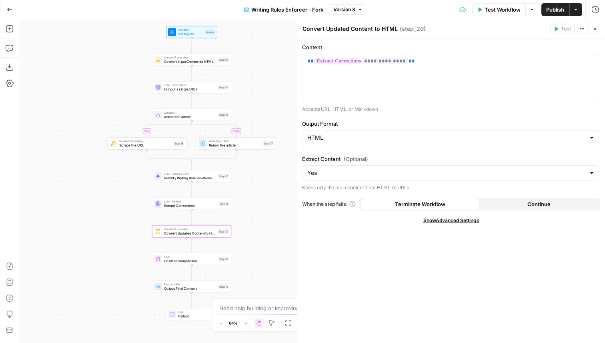
drag, startPoint x: 260, startPoint y: 194, endPoint x: 138, endPoint y: 187, distance: 121.9
click at [138, 186] on div "true false Workflow Set Inputs Inputs Content Processing Convert Input Content …" at bounding box center [312, 181] width 586 height 324
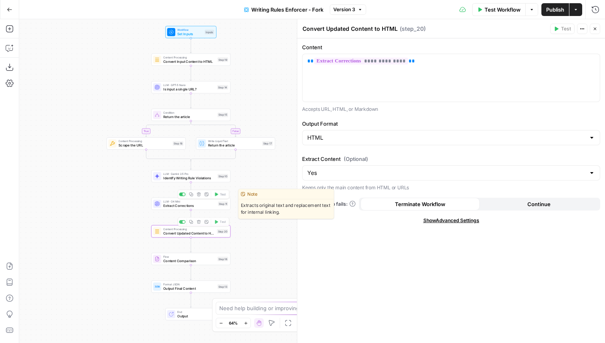
click at [207, 208] on div "LLM · O4 Mini Extract Corrections Step 11 Copy step Delete step Edit Note Test" at bounding box center [190, 204] width 79 height 12
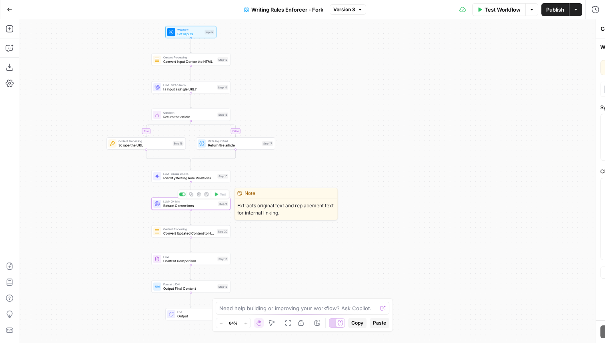
type textarea "Extract Corrections"
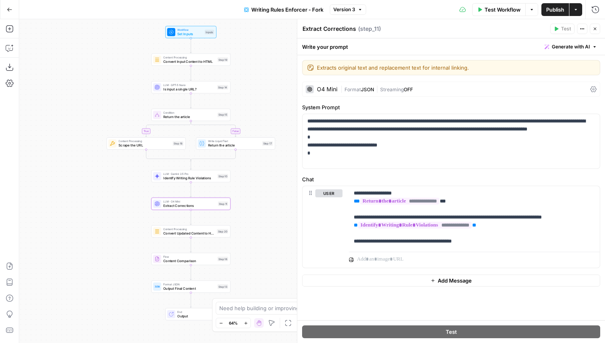
click at [208, 232] on span "Convert Updated Content to HTML" at bounding box center [189, 233] width 52 height 5
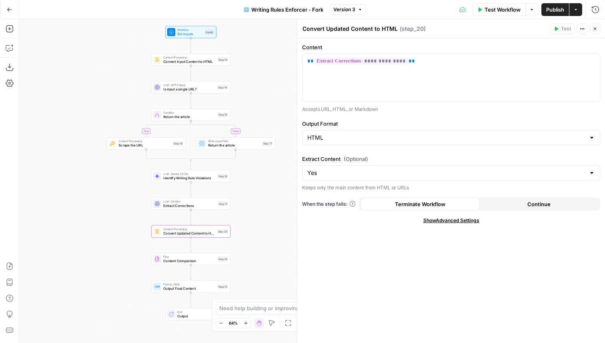
click at [598, 30] on button "Close" at bounding box center [595, 29] width 10 height 10
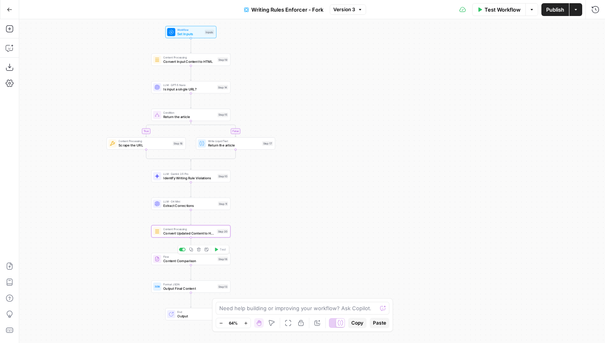
click at [219, 261] on div "Flow Content Comparison Step 18 Copy step Delete step Add Note Test" at bounding box center [190, 259] width 75 height 9
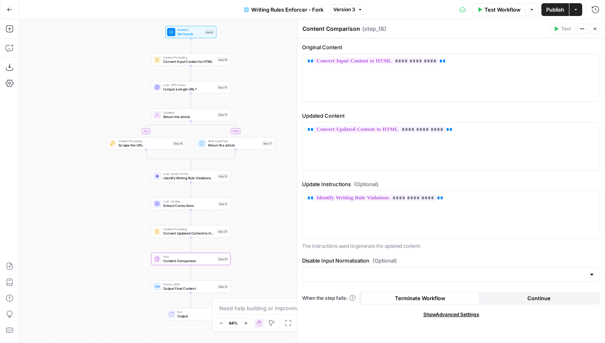
click at [593, 29] on icon "button" at bounding box center [595, 28] width 5 height 5
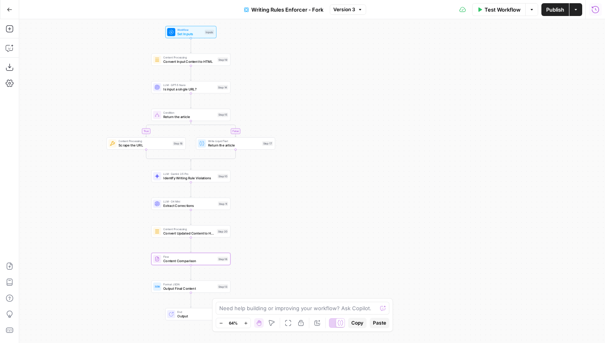
click at [596, 3] on button "Run History" at bounding box center [595, 9] width 13 height 13
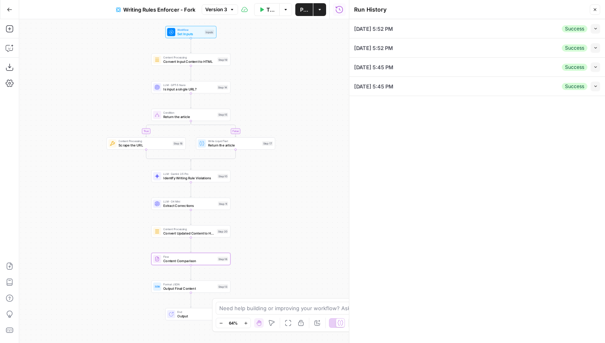
click at [605, 28] on li "[DATE] 5:52 PM Success Collapse View Logs" at bounding box center [477, 28] width 256 height 19
click at [598, 28] on button "Collapse" at bounding box center [596, 29] width 10 height 10
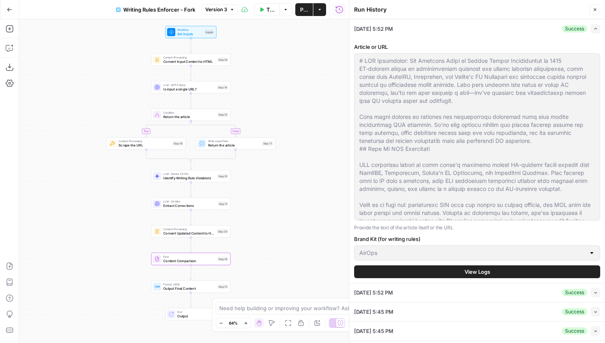
click at [401, 265] on button "View Logs" at bounding box center [477, 271] width 246 height 13
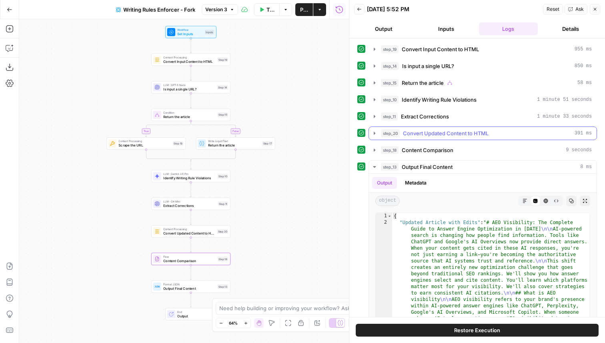
click at [383, 131] on span "step_20" at bounding box center [390, 133] width 19 height 8
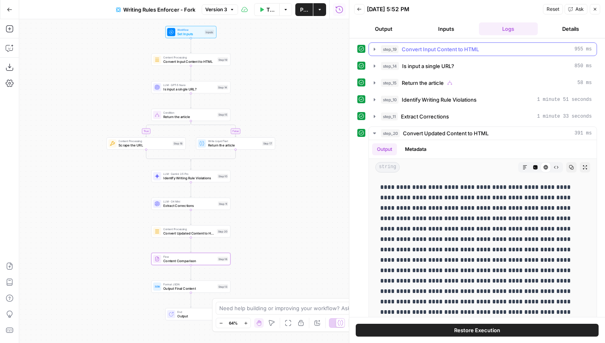
click at [430, 51] on span "Convert Input Content to HTML" at bounding box center [440, 49] width 77 height 8
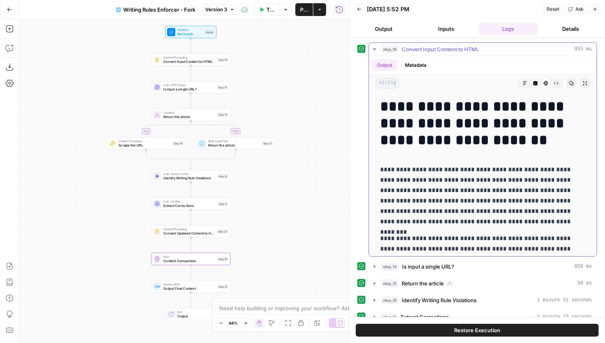
click at [430, 50] on span "Convert Input Content to HTML" at bounding box center [440, 49] width 77 height 8
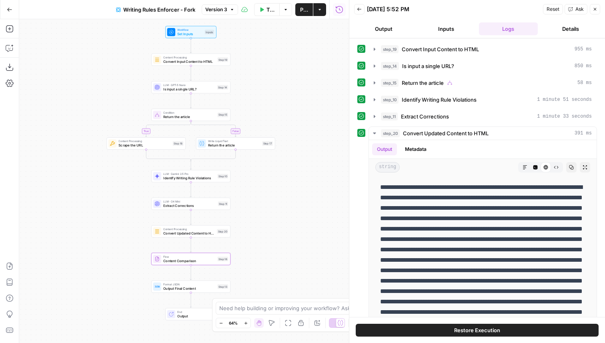
click at [210, 236] on div "Content Processing Convert Updated Content to HTML Step 20 Copy step Delete ste…" at bounding box center [190, 231] width 79 height 12
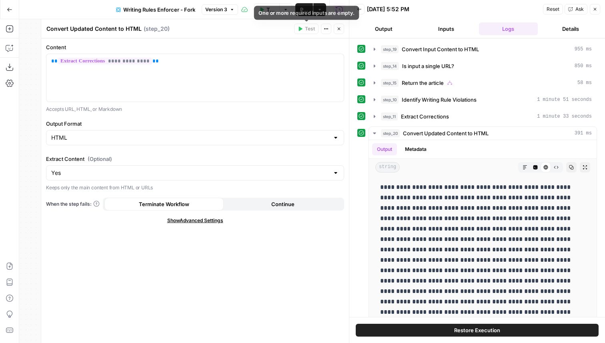
click at [320, 30] on div "Test Actions Close" at bounding box center [319, 29] width 50 height 10
click at [595, 12] on button "Close" at bounding box center [595, 9] width 10 height 10
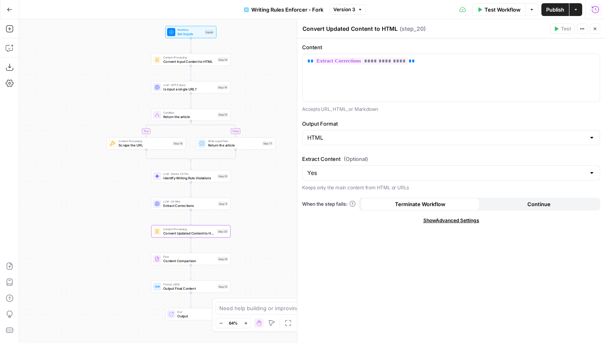
click at [596, 13] on icon "button" at bounding box center [596, 10] width 8 height 8
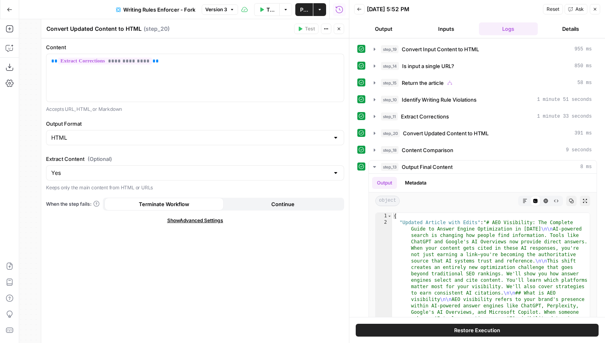
click at [363, 8] on button "Back" at bounding box center [359, 9] width 10 height 10
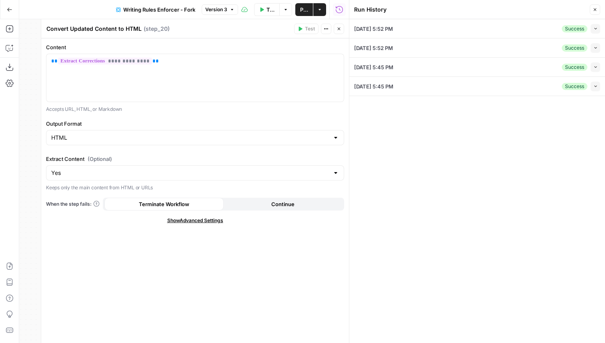
click at [594, 31] on button "Collapse" at bounding box center [596, 29] width 10 height 10
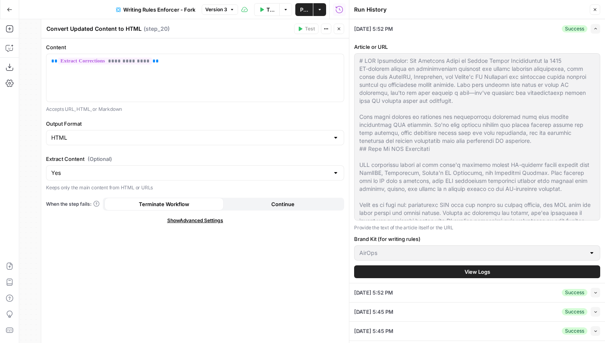
click at [497, 267] on button "View Logs" at bounding box center [477, 271] width 246 height 13
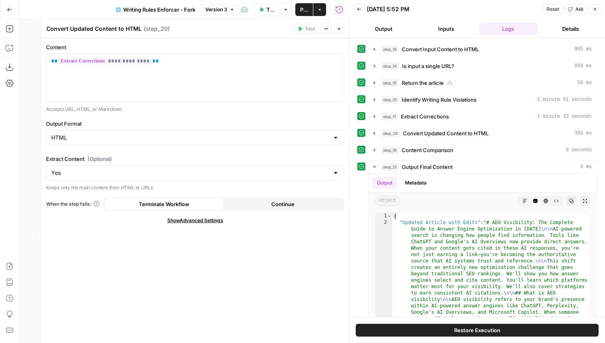
click at [484, 331] on span "Restore Execution" at bounding box center [477, 330] width 46 height 8
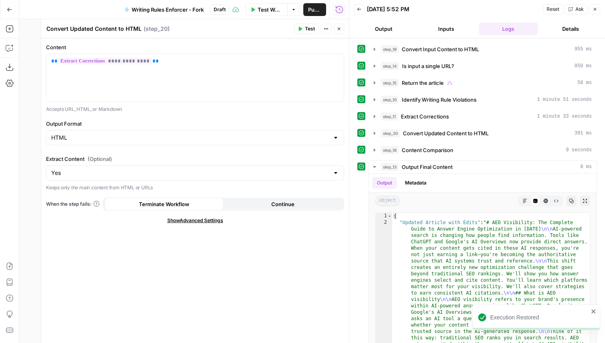
click at [596, 7] on icon "button" at bounding box center [595, 9] width 5 height 5
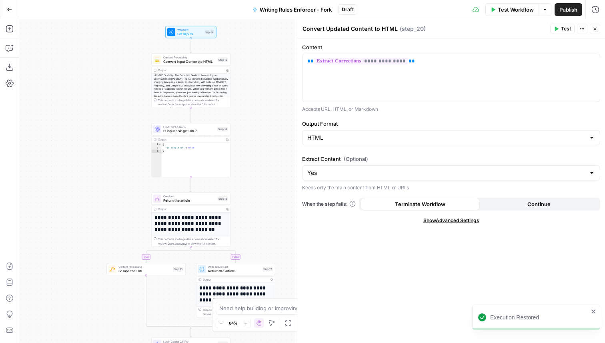
click at [568, 31] on span "Test" at bounding box center [566, 28] width 10 height 7
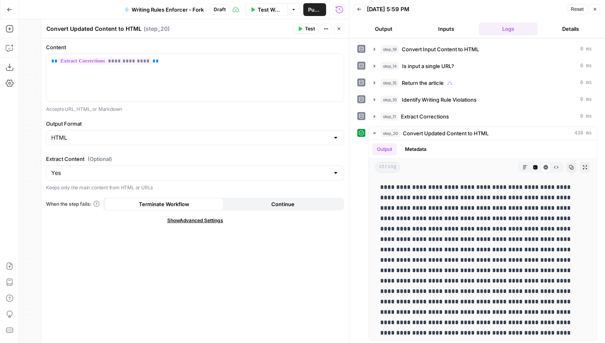
click at [337, 30] on icon "button" at bounding box center [339, 28] width 5 height 5
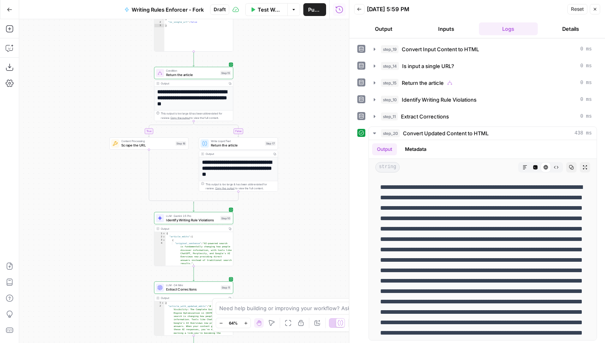
drag, startPoint x: 295, startPoint y: 207, endPoint x: 298, endPoint y: 75, distance: 132.1
click at [298, 70] on div "**********" at bounding box center [184, 181] width 330 height 324
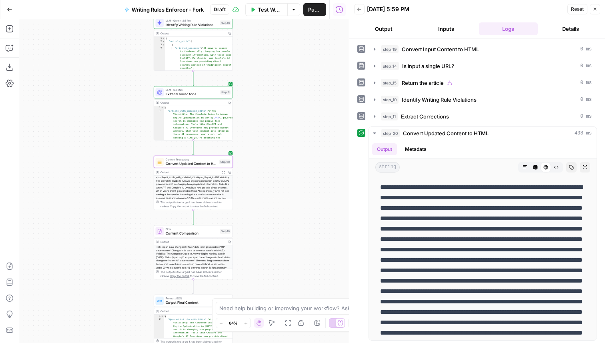
drag, startPoint x: 300, startPoint y: 258, endPoint x: 300, endPoint y: 66, distance: 192.1
click at [300, 66] on div "**********" at bounding box center [184, 181] width 330 height 324
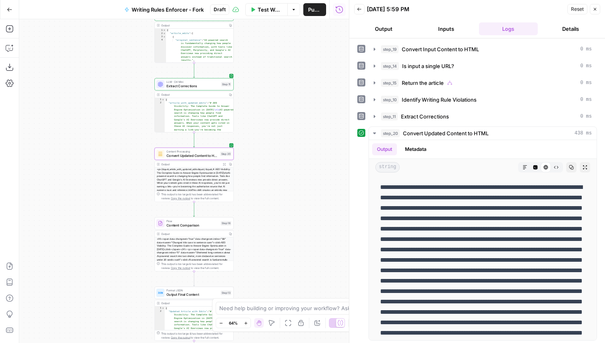
drag, startPoint x: 283, startPoint y: 215, endPoint x: 283, endPoint y: 108, distance: 106.1
click at [283, 108] on div "**********" at bounding box center [184, 181] width 330 height 324
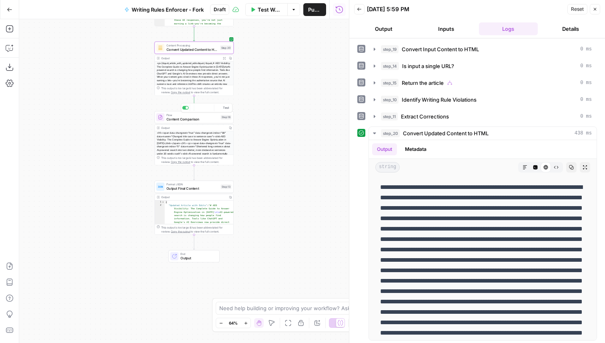
click at [209, 126] on div "Output" at bounding box center [193, 128] width 64 height 4
click at [210, 117] on span "Content Comparison" at bounding box center [192, 118] width 52 height 5
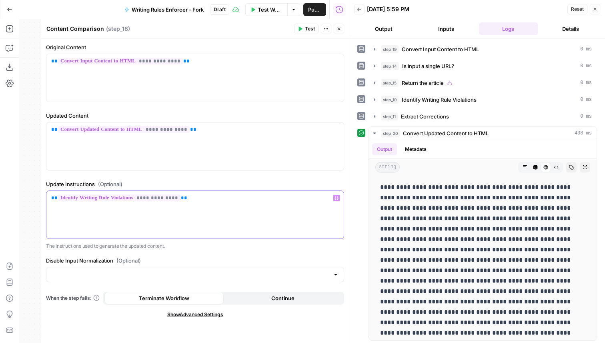
click at [211, 196] on p "**********" at bounding box center [195, 198] width 288 height 8
drag, startPoint x: 220, startPoint y: 135, endPoint x: 47, endPoint y: 128, distance: 172.6
click at [47, 128] on div "**********" at bounding box center [194, 146] width 297 height 48
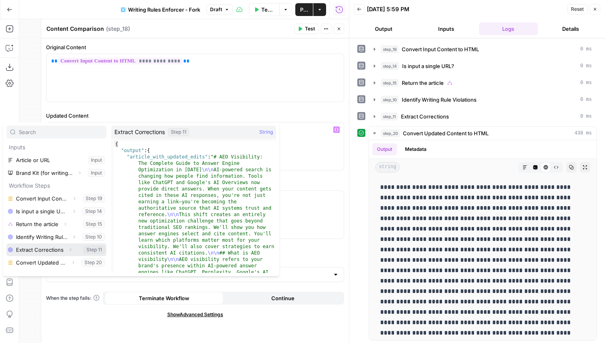
click at [72, 251] on icon "button" at bounding box center [70, 249] width 5 height 5
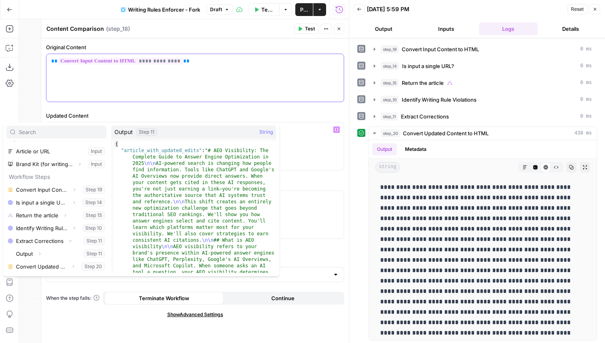
click at [198, 56] on div "**********" at bounding box center [194, 78] width 297 height 48
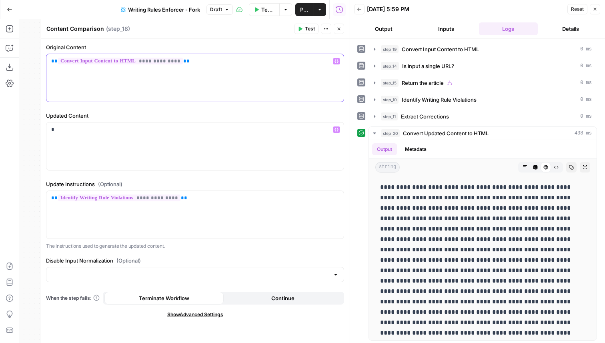
click at [208, 60] on p "**********" at bounding box center [195, 61] width 288 height 8
click at [88, 135] on div "*" at bounding box center [194, 146] width 297 height 48
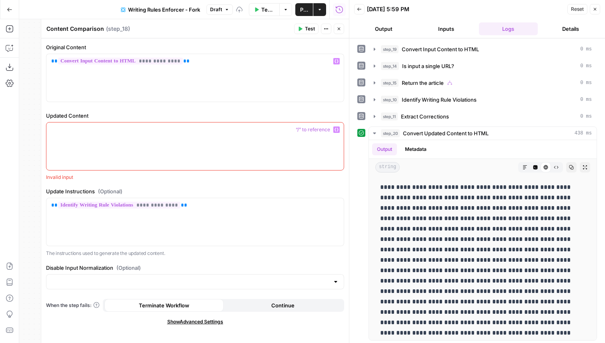
click at [341, 31] on button "Close" at bounding box center [339, 29] width 10 height 10
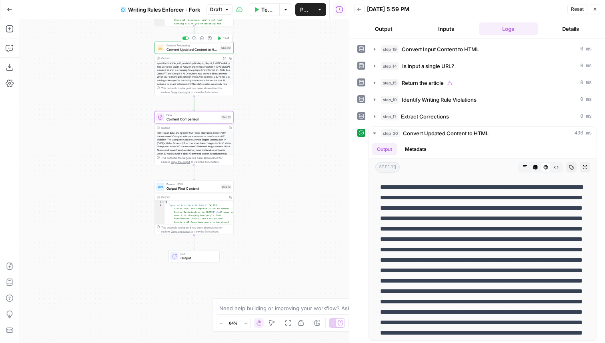
click at [210, 47] on span "Convert Updated Content to HTML" at bounding box center [192, 49] width 52 height 5
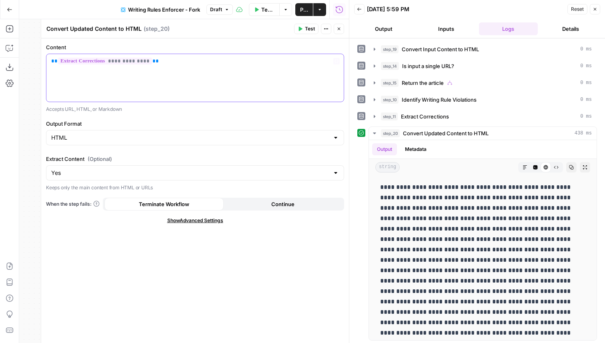
click at [156, 61] on p "**********" at bounding box center [195, 61] width 288 height 8
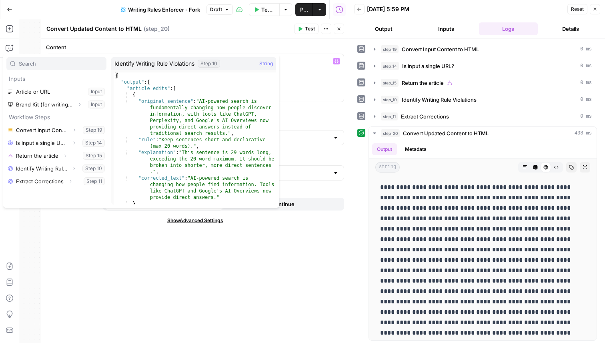
click at [337, 28] on icon "button" at bounding box center [339, 28] width 5 height 5
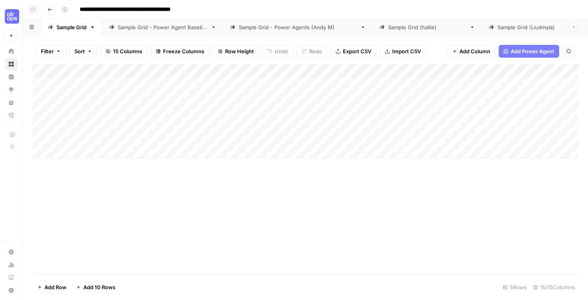
click at [246, 197] on div "Add Column" at bounding box center [305, 169] width 546 height 210
click at [99, 26] on link "Sample Grid" at bounding box center [71, 27] width 61 height 16
click at [93, 27] on icon "button" at bounding box center [92, 27] width 3 height 2
click at [296, 31] on link "Sample Grid - Power Agents ([PERSON_NAME])" at bounding box center [297, 27] width 149 height 16
click at [410, 29] on div "Sample Grid ([PERSON_NAME])" at bounding box center [427, 27] width 78 height 8
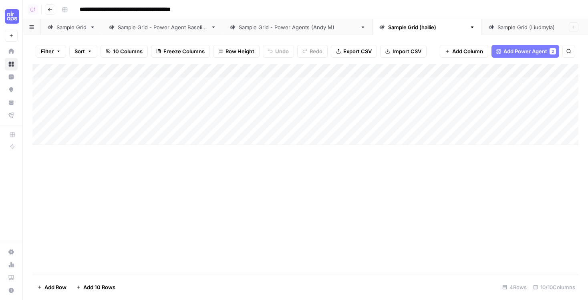
click at [493, 32] on link "Sample Grid ([PERSON_NAME])" at bounding box center [535, 27] width 109 height 16
click at [372, 32] on link "Sample Grid ([PERSON_NAME])" at bounding box center [426, 27] width 109 height 16
click at [77, 28] on div "Sample Grid" at bounding box center [71, 27] width 30 height 8
click at [256, 70] on div "Add Column" at bounding box center [305, 111] width 546 height 94
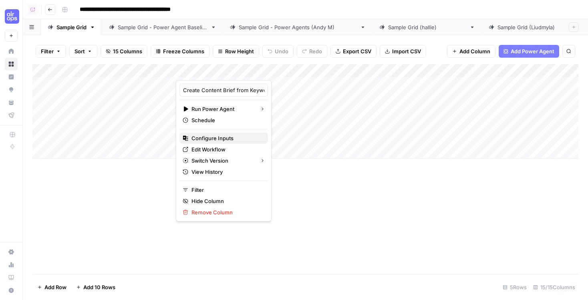
click at [210, 136] on span "Configure Inputs" at bounding box center [226, 138] width 70 height 8
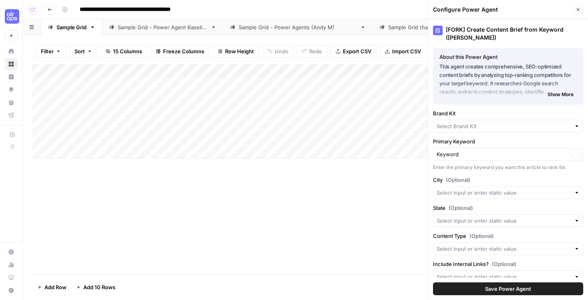
type input "AirOps"
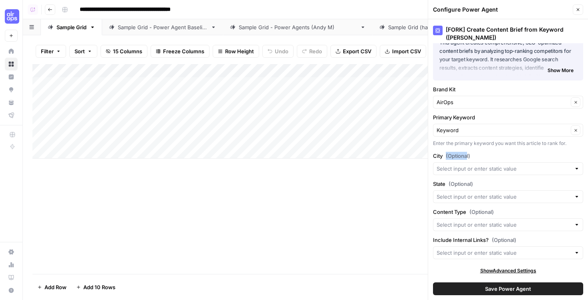
drag, startPoint x: 475, startPoint y: 156, endPoint x: 467, endPoint y: 157, distance: 7.3
click at [467, 157] on label "City (Optional)" at bounding box center [508, 156] width 150 height 8
click at [462, 156] on span "(Optional)" at bounding box center [457, 156] width 24 height 8
click at [462, 164] on input "City (Optional)" at bounding box center [503, 168] width 134 height 8
click at [447, 180] on label "State (Optional)" at bounding box center [508, 184] width 150 height 8
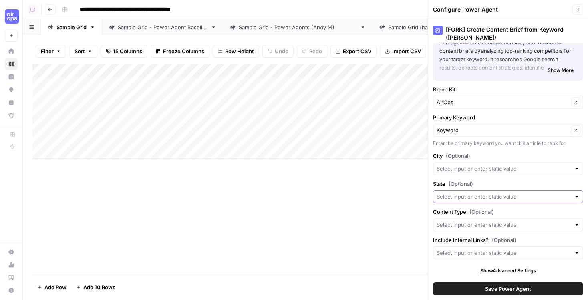
click at [447, 193] on input "State (Optional)" at bounding box center [503, 197] width 134 height 8
click at [439, 269] on div "Show Advanced Settings" at bounding box center [508, 270] width 150 height 7
click at [485, 283] on span "Save Power Agent" at bounding box center [508, 289] width 46 height 8
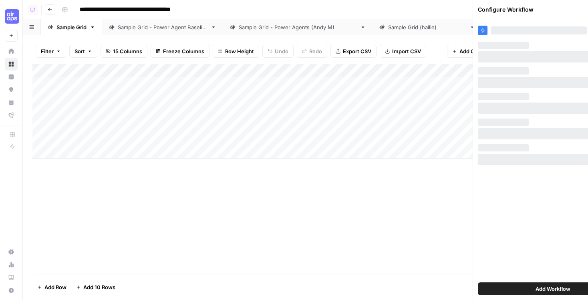
scroll to position [0, 0]
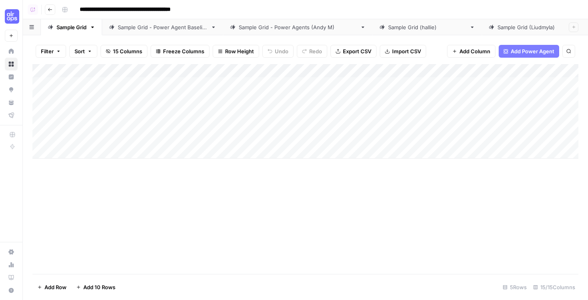
click at [42, 83] on div "Add Column" at bounding box center [305, 111] width 546 height 94
click at [39, 96] on div "Add Column" at bounding box center [305, 111] width 546 height 94
click at [40, 81] on div "Add Column" at bounding box center [305, 111] width 546 height 94
click at [41, 98] on div "Add Column" at bounding box center [305, 111] width 546 height 94
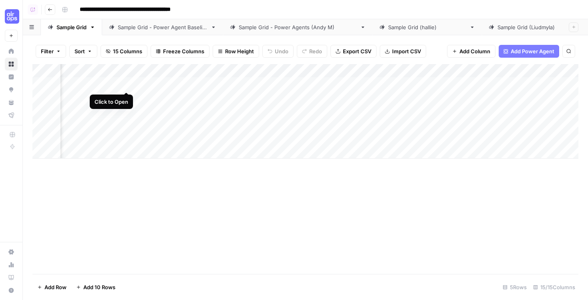
click at [129, 84] on div "Add Column" at bounding box center [305, 111] width 546 height 94
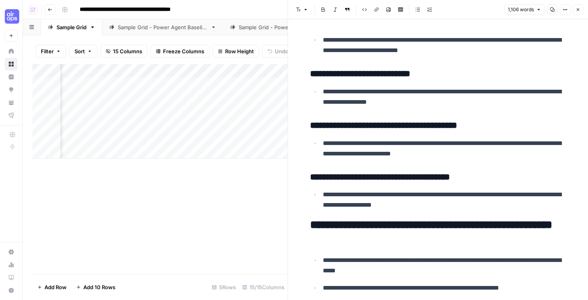
scroll to position [718, 0]
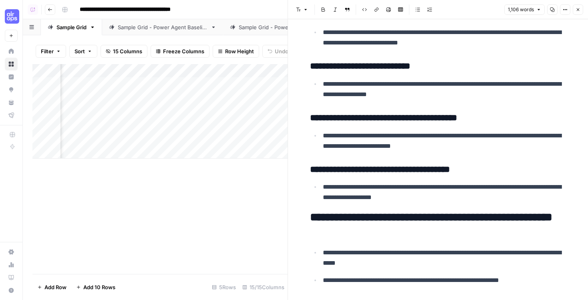
click at [338, 142] on p "**********" at bounding box center [444, 140] width 243 height 21
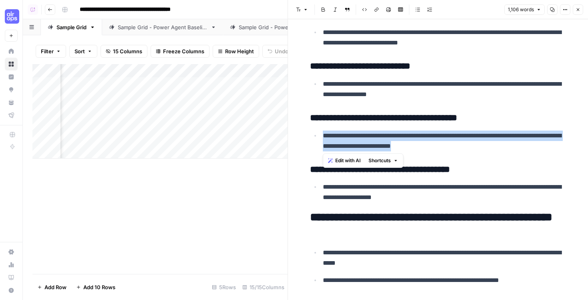
drag, startPoint x: 462, startPoint y: 146, endPoint x: 317, endPoint y: 131, distance: 146.1
click at [320, 131] on li "**********" at bounding box center [443, 140] width 246 height 21
click at [347, 136] on p "**********" at bounding box center [444, 140] width 243 height 21
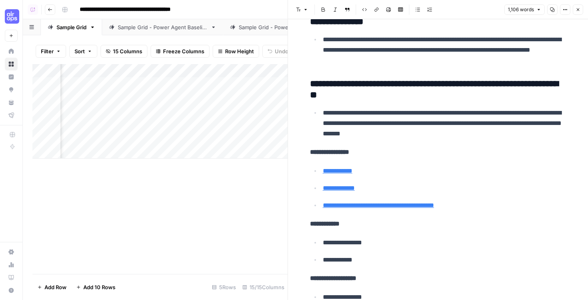
scroll to position [2490, 0]
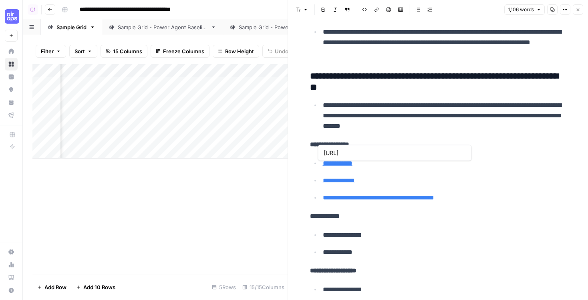
type input "https://azure.microsoft.com/en-us/products/ai-services/ai-search"
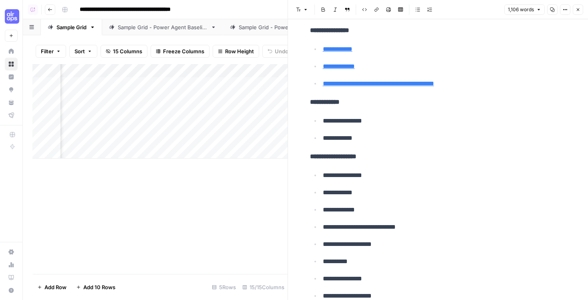
scroll to position [2621, 0]
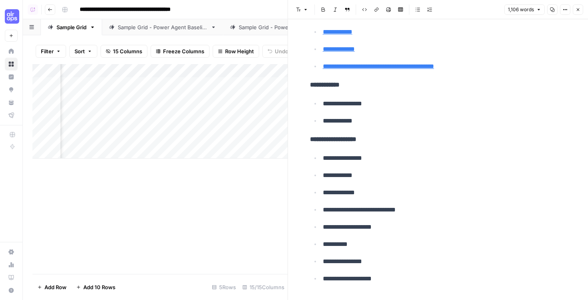
click at [513, 7] on icon "button" at bounding box center [577, 9] width 5 height 5
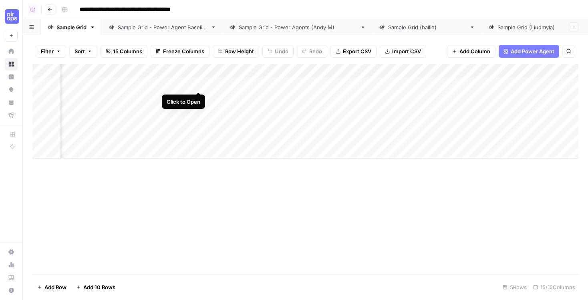
click at [199, 85] on div "Add Column" at bounding box center [305, 111] width 546 height 94
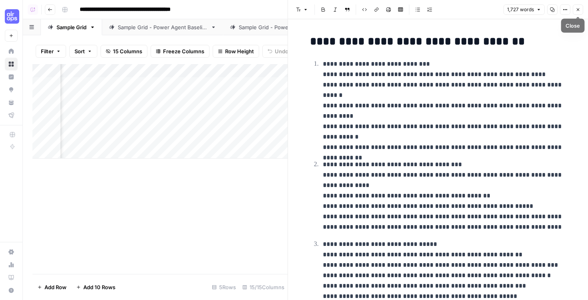
click at [513, 9] on button "Close" at bounding box center [577, 9] width 10 height 10
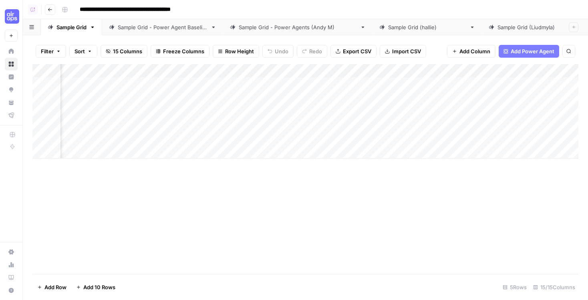
scroll to position [0, 64]
click at [243, 84] on div "Add Column" at bounding box center [305, 111] width 546 height 94
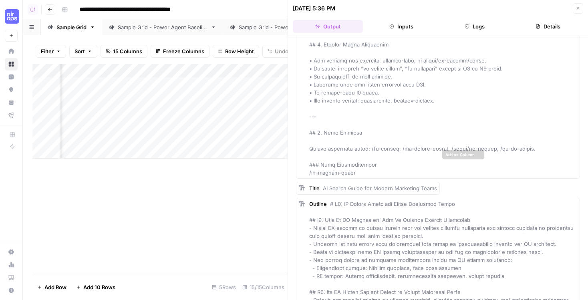
scroll to position [3858, 0]
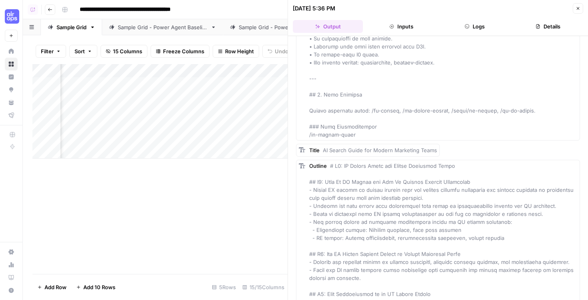
click at [406, 22] on button "Inputs" at bounding box center [401, 26] width 70 height 13
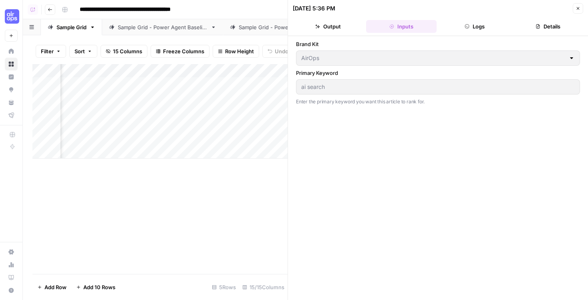
scroll to position [0, 0]
click at [459, 26] on button "Logs" at bounding box center [474, 26] width 70 height 13
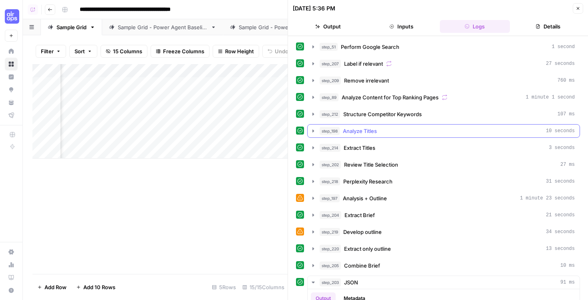
click at [312, 132] on icon "button" at bounding box center [313, 131] width 6 height 6
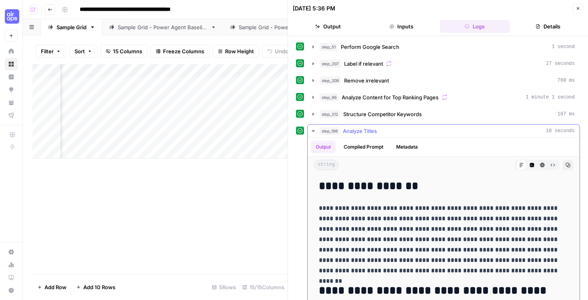
click at [312, 132] on icon "button" at bounding box center [313, 131] width 6 height 6
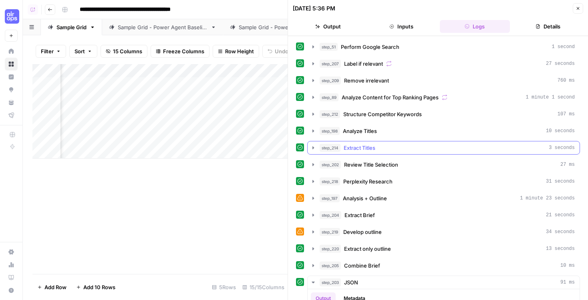
click at [312, 144] on button "step_214 Extract Titles 3 seconds" at bounding box center [443, 147] width 272 height 13
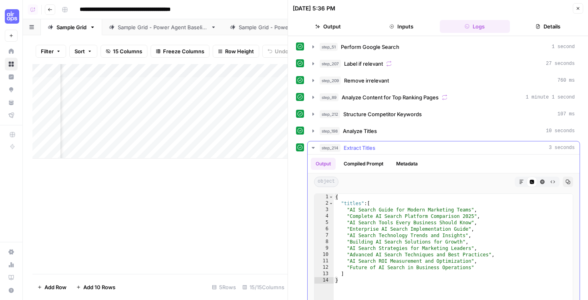
click at [312, 144] on button "step_214 Extract Titles 3 seconds" at bounding box center [443, 147] width 272 height 13
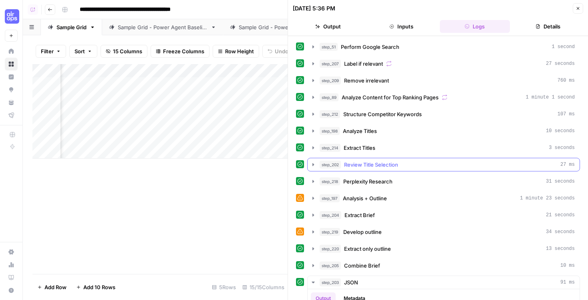
click at [311, 162] on icon "button" at bounding box center [313, 164] width 6 height 6
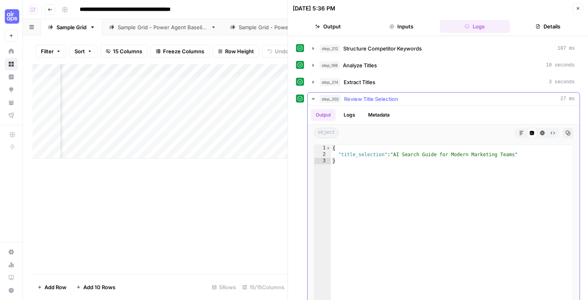
scroll to position [76, 0]
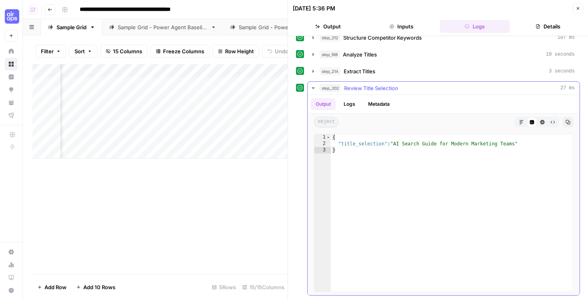
click at [317, 86] on button "step_202 Review Title Selection 27 ms" at bounding box center [443, 88] width 272 height 13
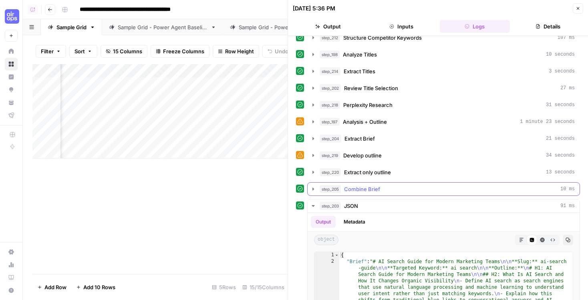
click at [311, 186] on icon "button" at bounding box center [313, 189] width 6 height 6
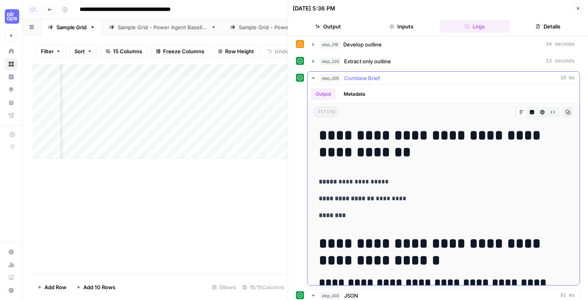
scroll to position [207, 0]
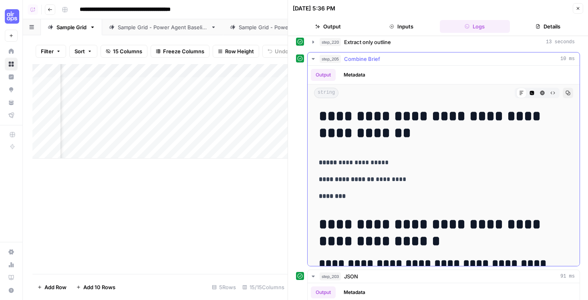
click at [312, 54] on button "step_205 Combine Brief 10 ms" at bounding box center [443, 58] width 272 height 13
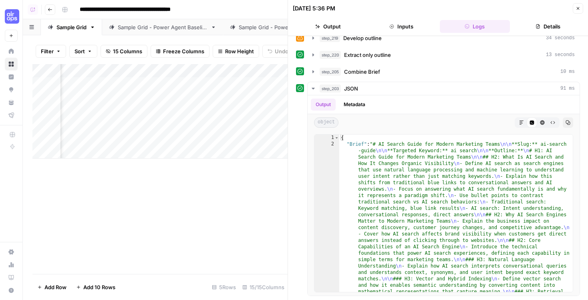
click at [513, 8] on icon "button" at bounding box center [577, 8] width 5 height 5
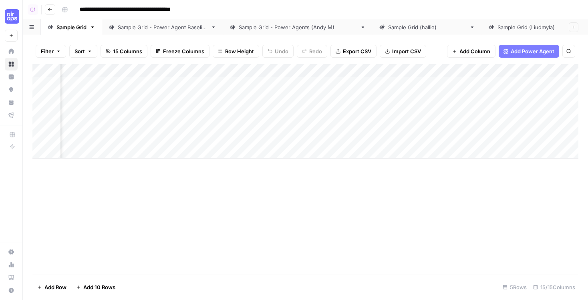
scroll to position [0, 820]
click at [199, 84] on div "Add Column" at bounding box center [305, 111] width 546 height 94
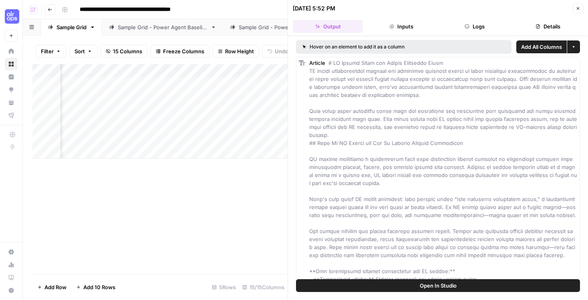
click at [400, 27] on button "Inputs" at bounding box center [401, 26] width 70 height 13
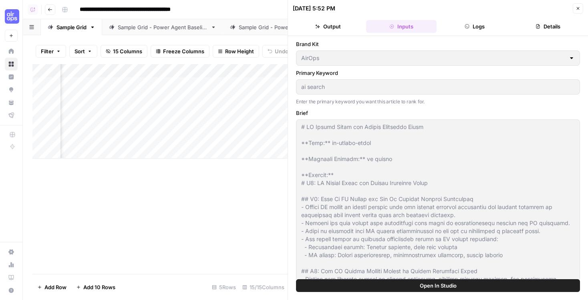
scroll to position [0, 829]
click at [513, 9] on button "Close" at bounding box center [577, 8] width 10 height 10
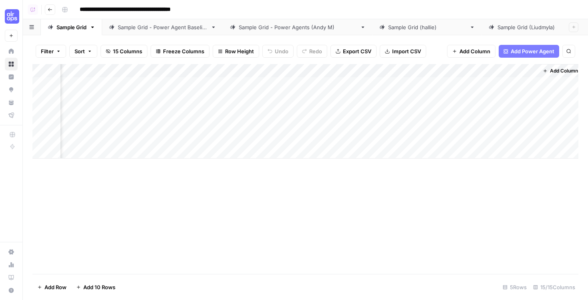
scroll to position [0, 887]
click at [513, 85] on div "Add Column" at bounding box center [305, 111] width 546 height 94
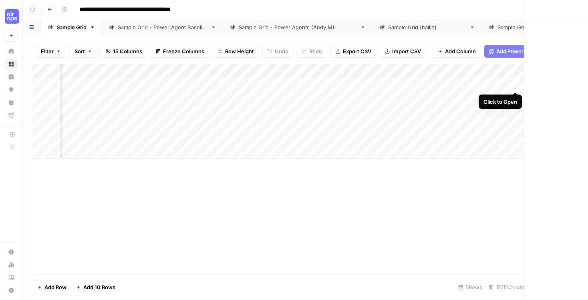
scroll to position [0, 885]
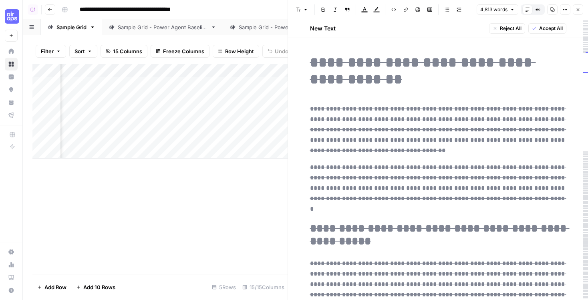
click at [513, 10] on span "Close" at bounding box center [580, 10] width 0 height 0
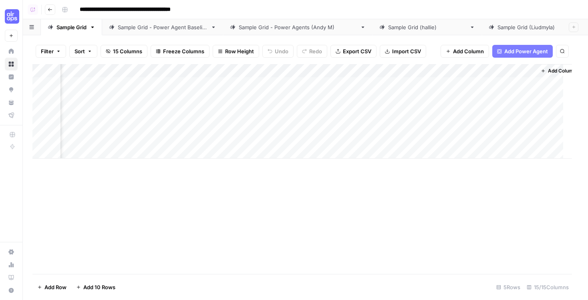
scroll to position [0, 878]
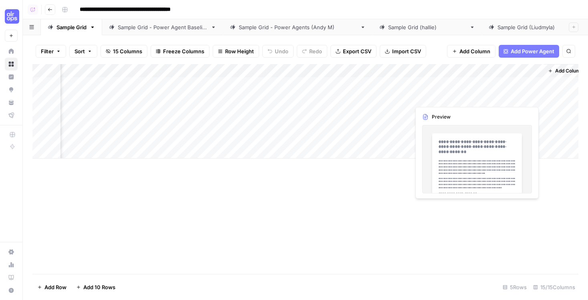
click at [513, 98] on div "Add Column" at bounding box center [305, 111] width 546 height 94
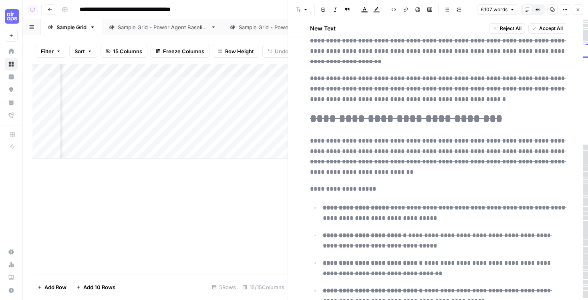
scroll to position [291, 0]
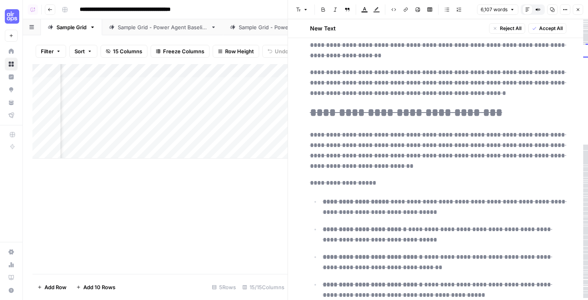
click at [513, 12] on icon "button" at bounding box center [577, 9] width 5 height 5
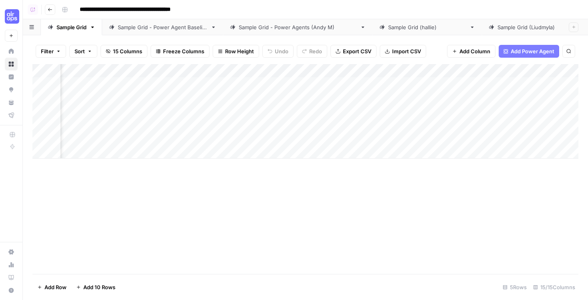
scroll to position [0, 463]
click at [239, 227] on div "Add Column" at bounding box center [305, 169] width 546 height 210
click at [171, 30] on div "Sample Grid - Power Agent Baseline" at bounding box center [163, 27] width 90 height 8
click at [286, 27] on div "Sample Grid - Power Agents (Andy M)" at bounding box center [298, 27] width 118 height 8
click at [136, 31] on link "Sample Grid - Power Agent Baseline" at bounding box center [162, 27] width 121 height 16
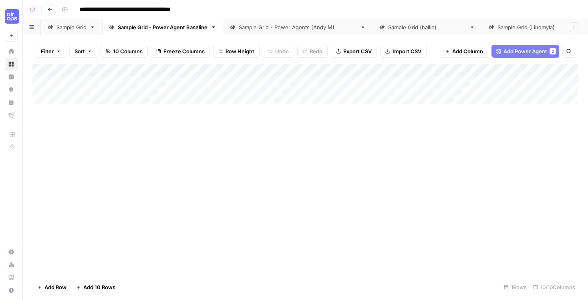
click at [91, 26] on icon at bounding box center [93, 27] width 6 height 6
click at [93, 26] on icon "button" at bounding box center [93, 27] width 6 height 6
click at [162, 180] on div "Add Column" at bounding box center [305, 169] width 546 height 210
click at [267, 72] on div "Add Column" at bounding box center [305, 111] width 546 height 94
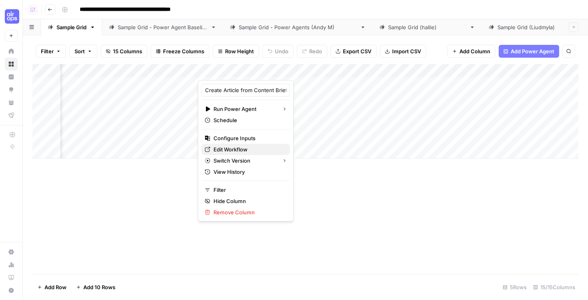
click at [225, 149] on span "Edit Workflow" at bounding box center [248, 149] width 70 height 8
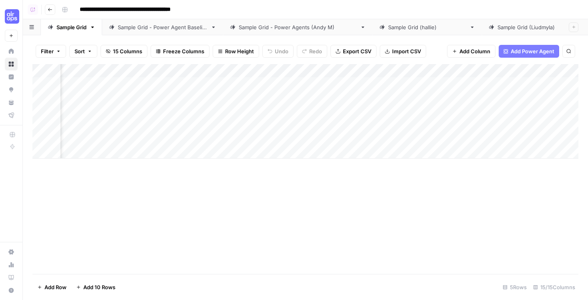
scroll to position [0, 648]
click at [344, 69] on div "Add Column" at bounding box center [305, 111] width 546 height 94
click at [365, 194] on div "Add Column" at bounding box center [305, 169] width 546 height 210
click at [513, 48] on span "Add Power Agent" at bounding box center [532, 51] width 44 height 8
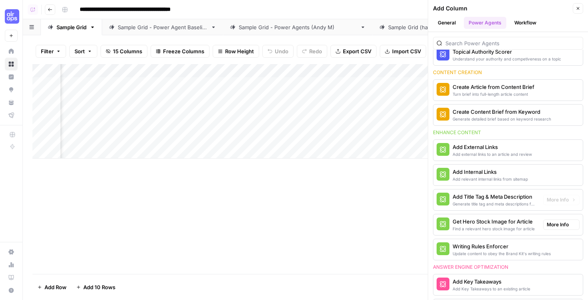
scroll to position [116, 0]
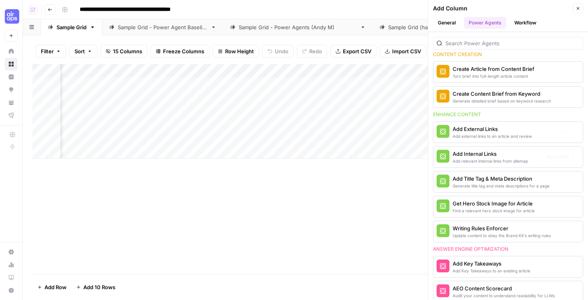
click at [473, 137] on div "Add external links to an article and review" at bounding box center [491, 136] width 79 height 6
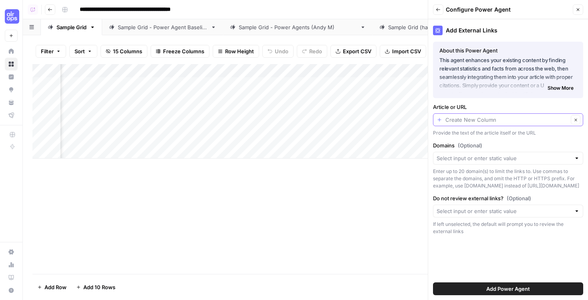
click at [481, 122] on input "Article or URL" at bounding box center [506, 120] width 123 height 8
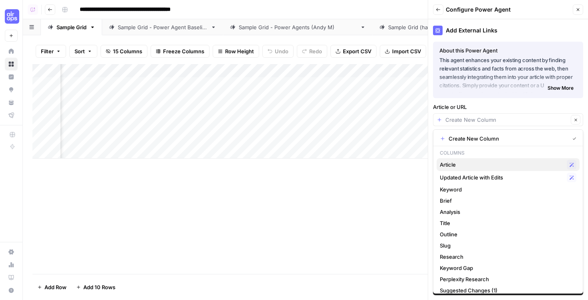
click at [473, 163] on span "Article" at bounding box center [501, 164] width 124 height 8
type input "Article"
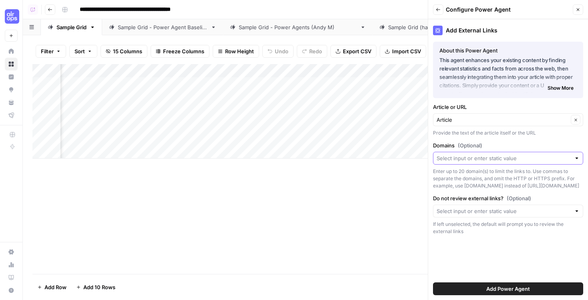
click at [473, 161] on input "Domains (Optional)" at bounding box center [503, 158] width 134 height 8
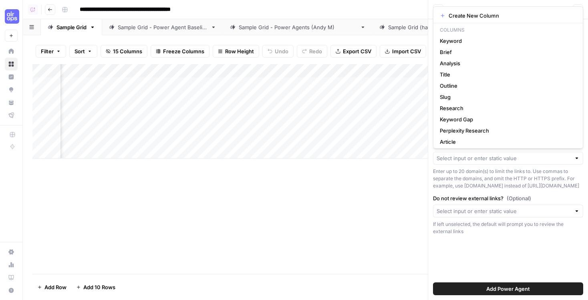
click at [465, 181] on div "Enter up to 20 domain(s) to limit the links to. Use commas to separate the doma…" at bounding box center [508, 179] width 150 height 22
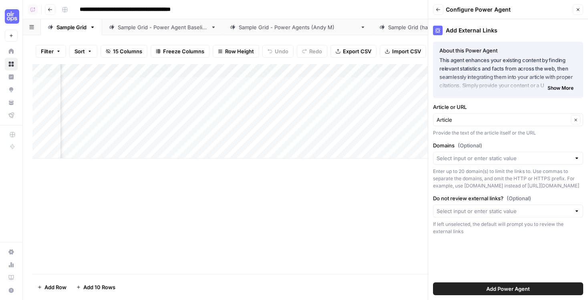
click at [479, 283] on button "Add Power Agent" at bounding box center [508, 288] width 150 height 13
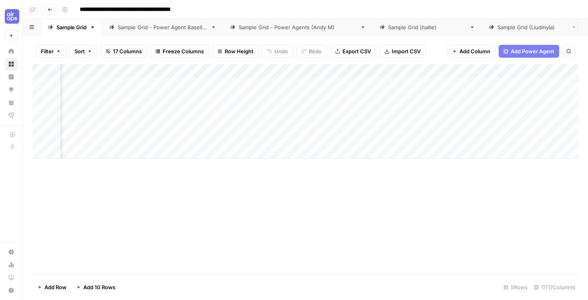
scroll to position [0, 987]
drag, startPoint x: 102, startPoint y: 74, endPoint x: 320, endPoint y: 71, distance: 217.3
click at [320, 71] on div "Add Column" at bounding box center [305, 111] width 546 height 94
drag, startPoint x: 320, startPoint y: 71, endPoint x: 370, endPoint y: 70, distance: 50.0
click at [371, 70] on div "Add Column" at bounding box center [305, 111] width 546 height 94
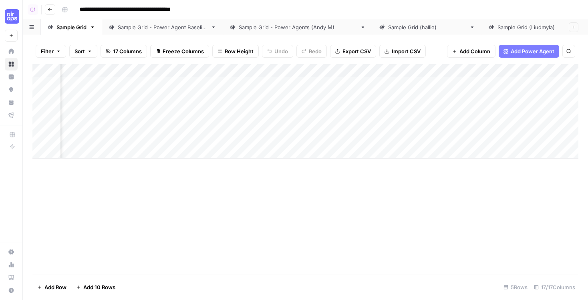
drag, startPoint x: 396, startPoint y: 69, endPoint x: 107, endPoint y: 78, distance: 288.7
click at [107, 78] on div "Add Column" at bounding box center [305, 111] width 546 height 94
click at [476, 72] on div "Add Column" at bounding box center [305, 111] width 546 height 94
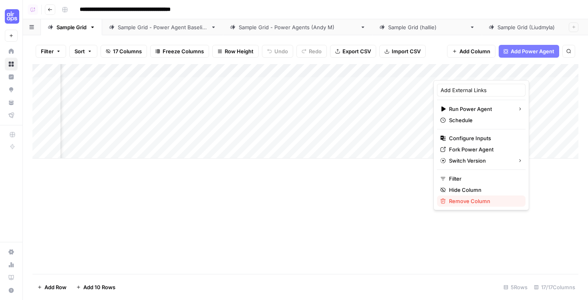
click at [453, 199] on span "Remove Column" at bounding box center [484, 201] width 70 height 8
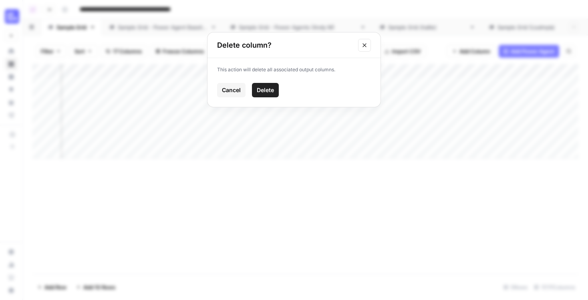
click at [266, 92] on span "Delete" at bounding box center [265, 90] width 17 height 8
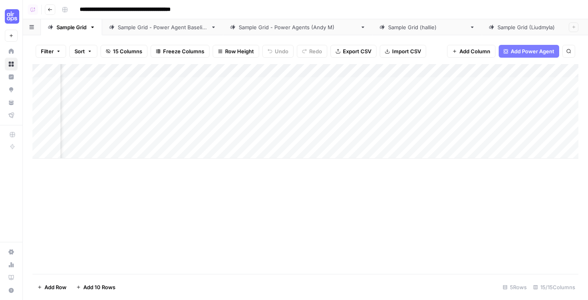
scroll to position [0, 466]
click at [513, 70] on div "Add Column" at bounding box center [305, 111] width 546 height 94
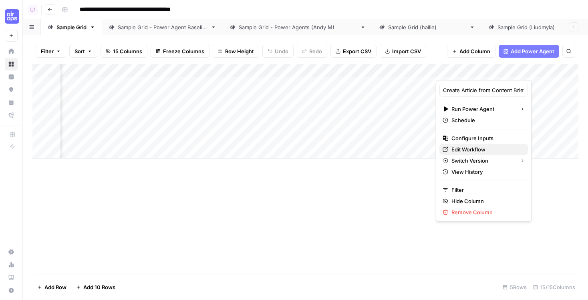
click at [468, 149] on span "Edit Workflow" at bounding box center [486, 149] width 70 height 8
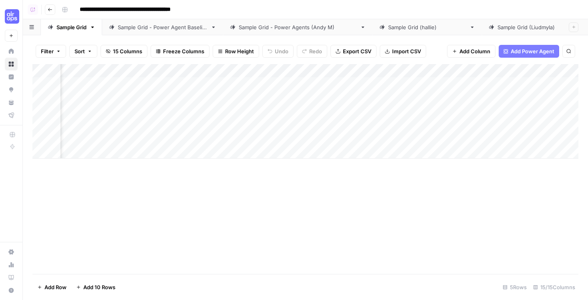
scroll to position [0, 622]
click at [345, 67] on div "Add Column" at bounding box center [305, 111] width 546 height 94
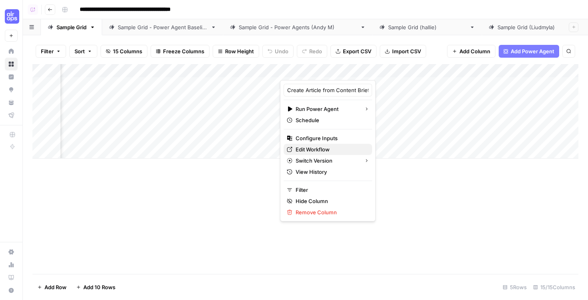
click at [316, 149] on span "Edit Workflow" at bounding box center [330, 149] width 70 height 8
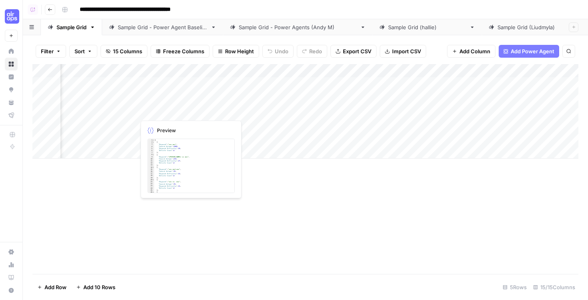
scroll to position [0, 0]
click at [234, 70] on div "Add Column" at bounding box center [305, 111] width 546 height 94
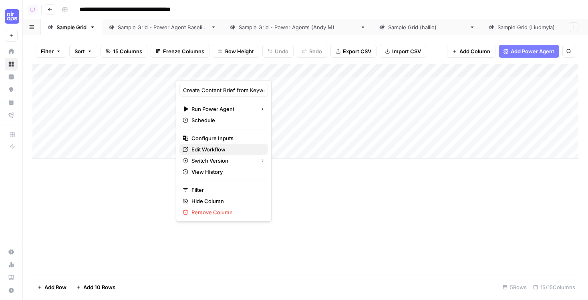
click at [218, 148] on span "Edit Workflow" at bounding box center [226, 149] width 70 height 8
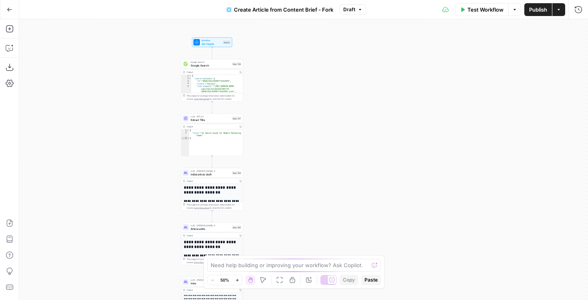
drag, startPoint x: 391, startPoint y: 117, endPoint x: 298, endPoint y: 82, distance: 99.2
click at [298, 82] on div "**********" at bounding box center [303, 159] width 568 height 281
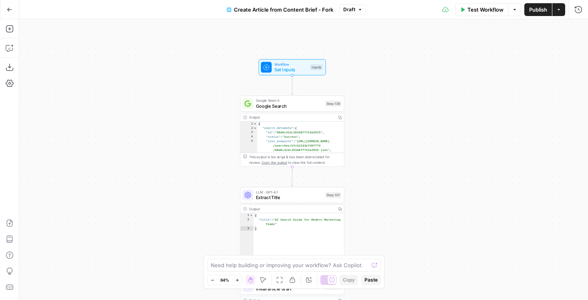
drag, startPoint x: 223, startPoint y: 69, endPoint x: 363, endPoint y: 121, distance: 148.5
click at [363, 121] on div "**********" at bounding box center [303, 159] width 568 height 281
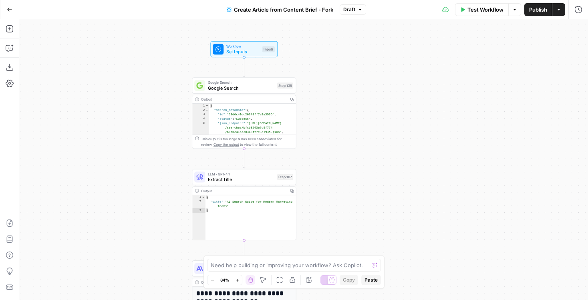
drag, startPoint x: 219, startPoint y: 140, endPoint x: 170, endPoint y: 121, distance: 52.3
click at [170, 121] on div "**********" at bounding box center [303, 159] width 568 height 281
click at [260, 50] on div "Workflow Set Inputs Inputs Test Step" at bounding box center [243, 48] width 62 height 12
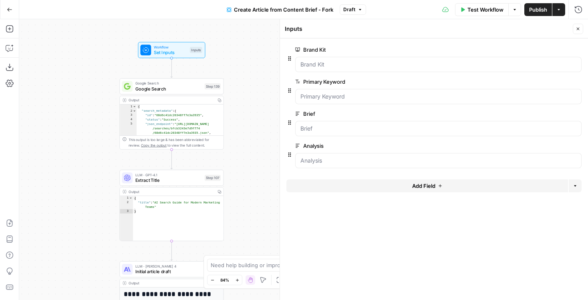
drag, startPoint x: 168, startPoint y: 139, endPoint x: 98, endPoint y: 140, distance: 70.9
click at [98, 140] on div "**********" at bounding box center [303, 159] width 568 height 281
click at [574, 27] on button "Close" at bounding box center [577, 29] width 10 height 10
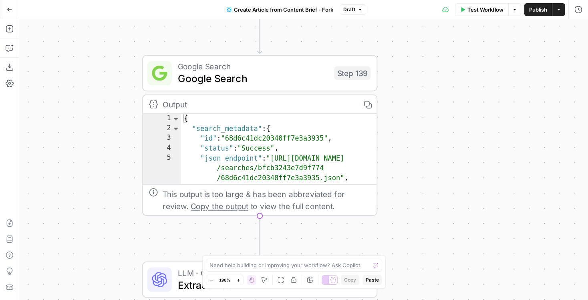
drag, startPoint x: 227, startPoint y: 108, endPoint x: 408, endPoint y: 101, distance: 181.4
click at [408, 101] on div "**********" at bounding box center [303, 159] width 568 height 281
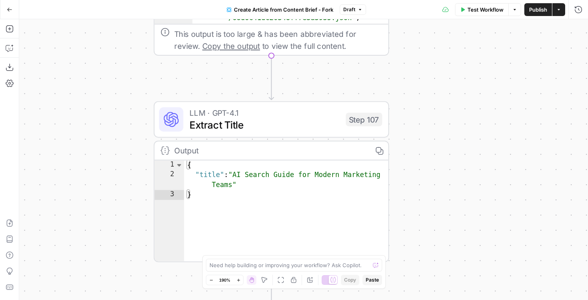
drag, startPoint x: 124, startPoint y: 240, endPoint x: 128, endPoint y: 86, distance: 153.7
click at [128, 86] on div "**********" at bounding box center [303, 159] width 568 height 281
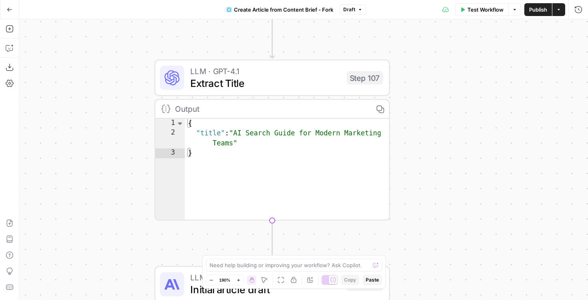
drag, startPoint x: 118, startPoint y: 173, endPoint x: 119, endPoint y: 127, distance: 46.5
click at [119, 126] on div "**********" at bounding box center [303, 159] width 568 height 281
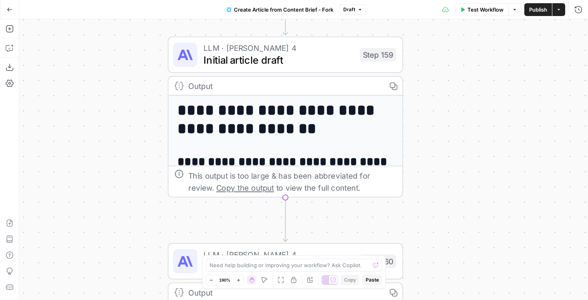
drag, startPoint x: 134, startPoint y: 222, endPoint x: 145, endPoint y: 4, distance: 218.4
click at [145, 2] on div "Go Back Create Article from Content Brief - Fork Draft Test Workflow Options Pu…" at bounding box center [294, 150] width 588 height 300
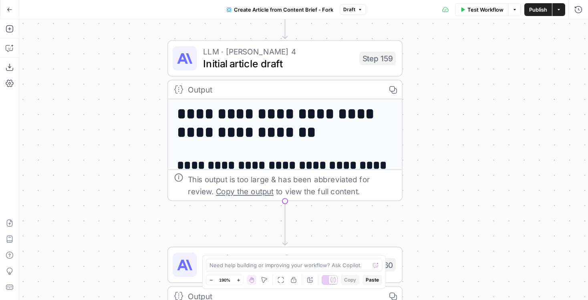
click at [205, 60] on span "Initial article draft" at bounding box center [278, 63] width 150 height 15
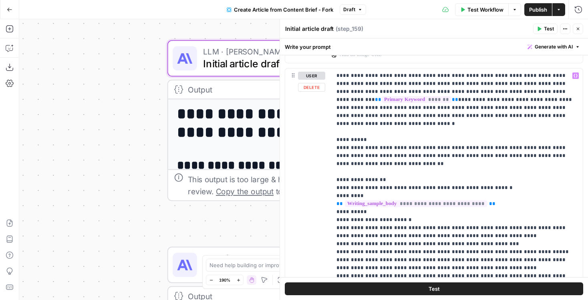
scroll to position [520, 0]
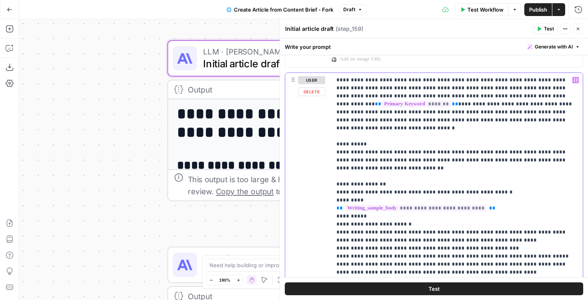
drag, startPoint x: 367, startPoint y: 134, endPoint x: 325, endPoint y: 134, distance: 42.4
click at [325, 134] on div "**********" at bounding box center [433, 245] width 297 height 345
drag, startPoint x: 388, startPoint y: 169, endPoint x: 329, endPoint y: 169, distance: 59.6
click at [329, 169] on div "**********" at bounding box center [433, 245] width 297 height 345
click at [414, 213] on p "**********" at bounding box center [456, 284] width 241 height 416
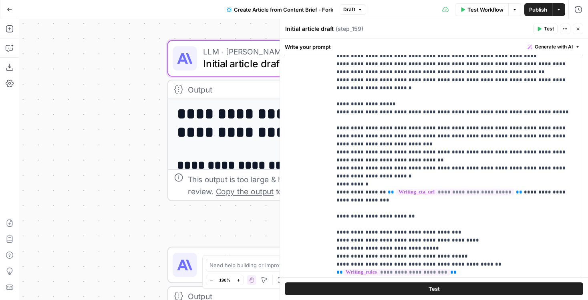
scroll to position [644, 0]
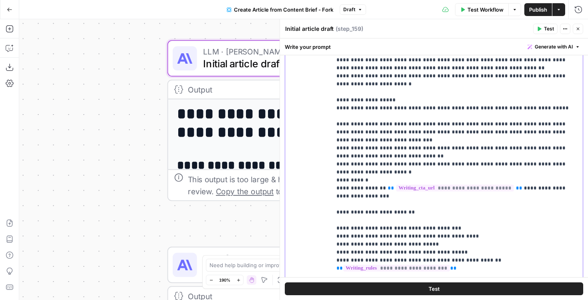
click at [381, 218] on p "**********" at bounding box center [456, 64] width 241 height 416
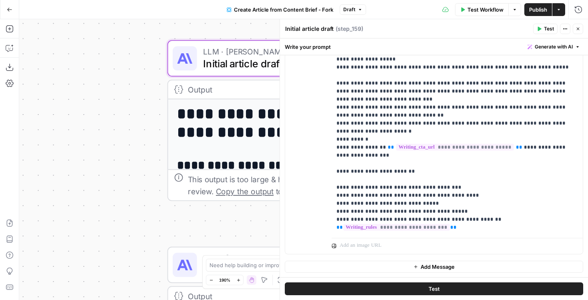
click at [582, 30] on button "Close" at bounding box center [577, 29] width 10 height 10
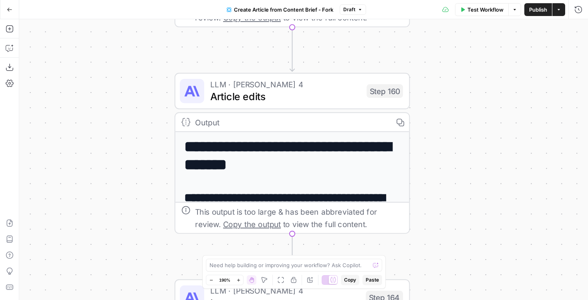
drag, startPoint x: 443, startPoint y: 201, endPoint x: 453, endPoint y: 10, distance: 191.2
click at [453, 10] on div "Go Back Create Article from Content Brief - Fork Draft Test Workflow Options Pu…" at bounding box center [294, 150] width 588 height 300
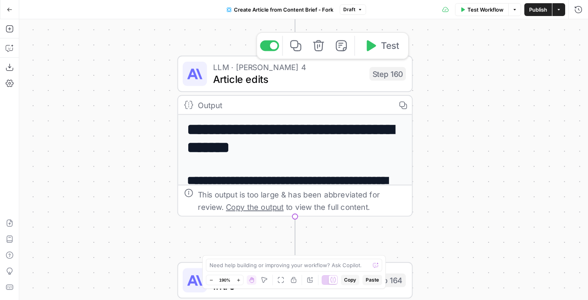
drag, startPoint x: 155, startPoint y: 78, endPoint x: 153, endPoint y: 249, distance: 170.5
click at [153, 248] on div "**********" at bounding box center [303, 159] width 568 height 281
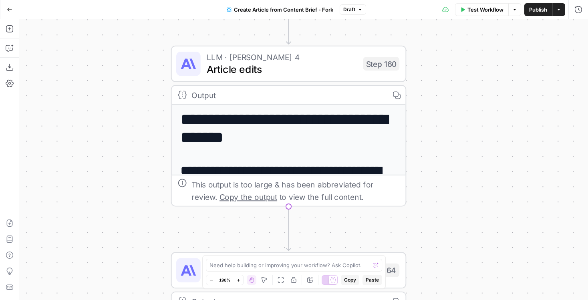
drag, startPoint x: 147, startPoint y: 217, endPoint x: 142, endPoint y: 38, distance: 179.8
click at [142, 38] on div "**********" at bounding box center [303, 159] width 568 height 281
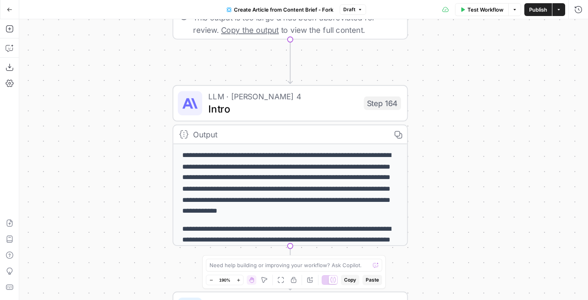
drag, startPoint x: 135, startPoint y: 190, endPoint x: 136, endPoint y: 12, distance: 177.7
click at [136, 12] on div "Go Back Create Article from Content Brief - Fork Draft Test Workflow Options Pu…" at bounding box center [294, 150] width 588 height 300
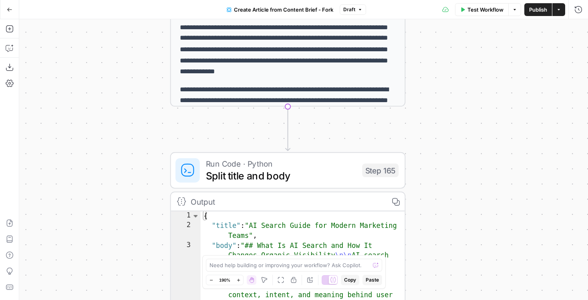
drag, startPoint x: 145, startPoint y: 221, endPoint x: 138, endPoint y: 72, distance: 149.5
click at [138, 72] on div "**********" at bounding box center [303, 159] width 568 height 281
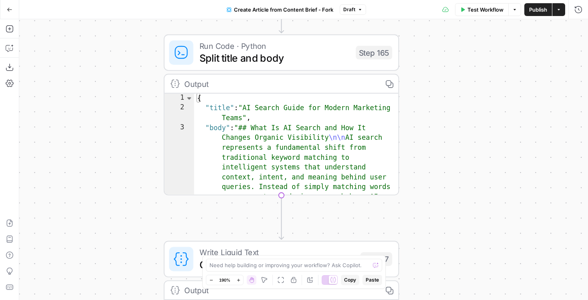
drag, startPoint x: 136, startPoint y: 182, endPoint x: 135, endPoint y: 84, distance: 97.7
click at [135, 84] on div "**********" at bounding box center [303, 159] width 568 height 281
click at [227, 55] on span "Split title and body" at bounding box center [274, 57] width 150 height 15
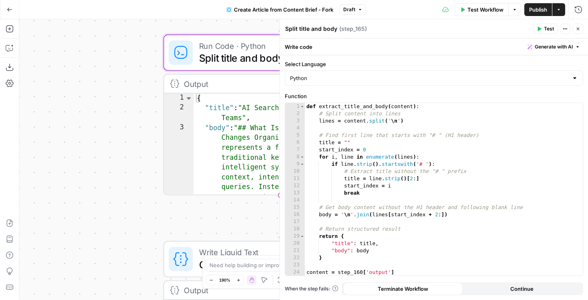
click at [584, 30] on header "Split title and body Split title and body ( step_165 ) Test Actions Close" at bounding box center [434, 28] width 308 height 19
click at [579, 30] on icon "button" at bounding box center [577, 28] width 5 height 5
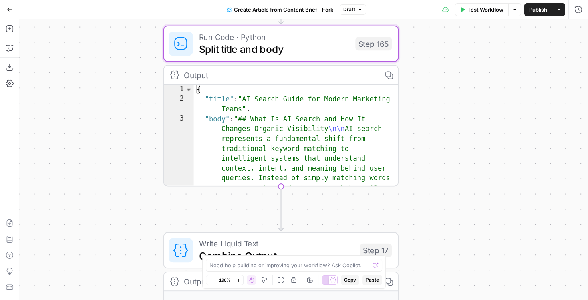
drag, startPoint x: 433, startPoint y: 217, endPoint x: 419, endPoint y: 56, distance: 161.1
click at [419, 56] on div "**********" at bounding box center [303, 159] width 568 height 281
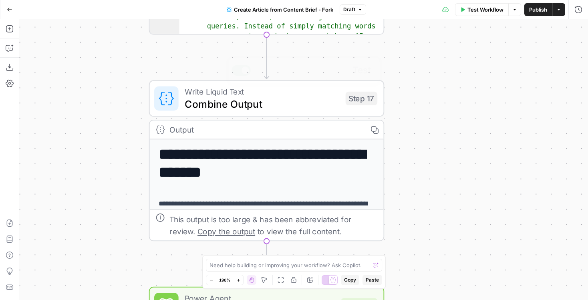
click at [288, 107] on span "Combine Output" at bounding box center [262, 103] width 155 height 15
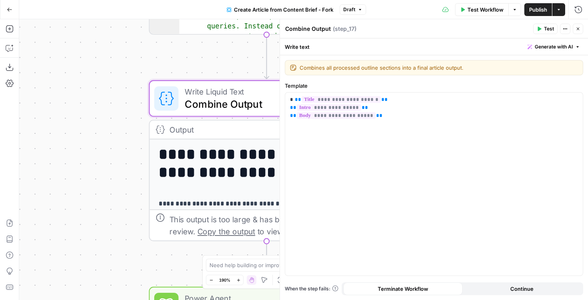
click at [577, 31] on icon "button" at bounding box center [577, 28] width 5 height 5
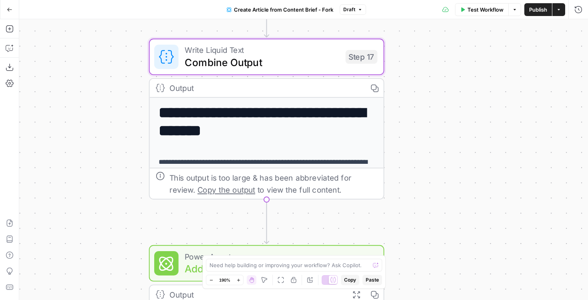
drag, startPoint x: 422, startPoint y: 193, endPoint x: 420, endPoint y: 51, distance: 141.7
click at [420, 51] on div "**********" at bounding box center [303, 159] width 568 height 281
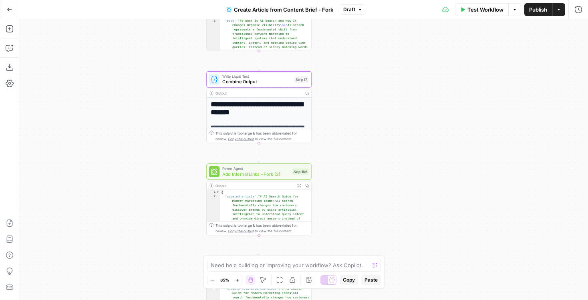
drag, startPoint x: 425, startPoint y: 65, endPoint x: 335, endPoint y: 136, distance: 115.4
click at [335, 136] on div "**********" at bounding box center [303, 159] width 568 height 281
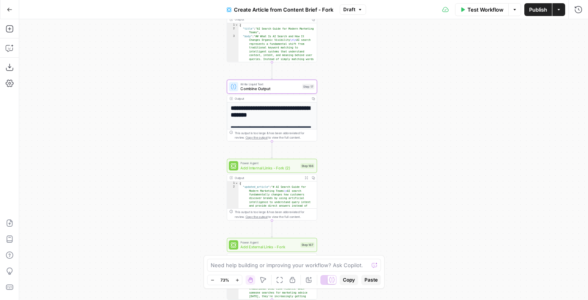
click at [279, 114] on h1 "**********" at bounding box center [272, 111] width 83 height 14
click at [582, 15] on button "Run History" at bounding box center [578, 9] width 13 height 13
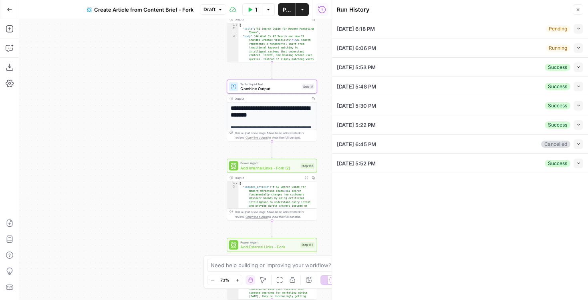
click at [578, 67] on icon "button" at bounding box center [578, 67] width 4 height 4
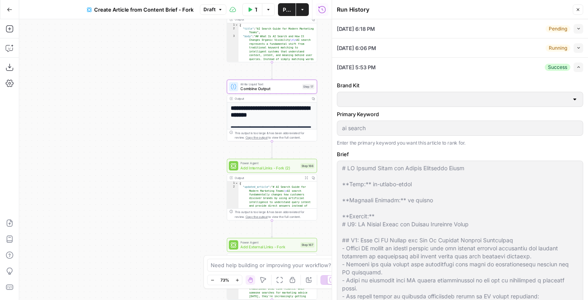
type input "AirOps"
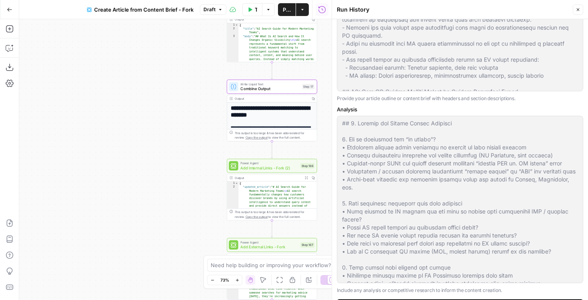
scroll to position [349, 0]
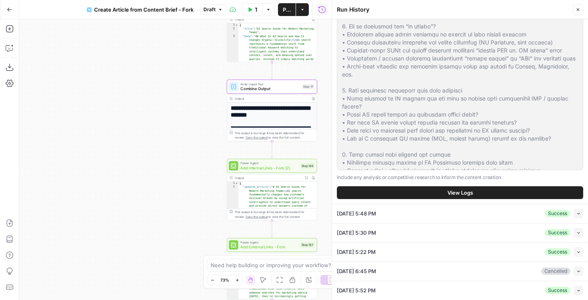
click at [370, 191] on button "View Logs" at bounding box center [460, 192] width 246 height 13
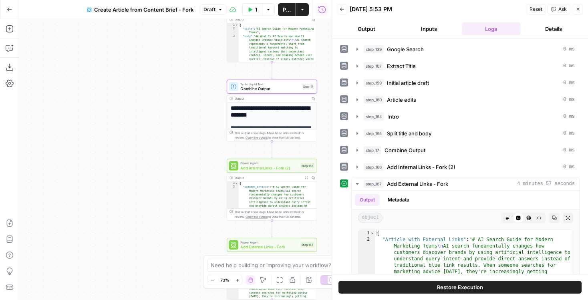
click at [580, 11] on button "Close" at bounding box center [577, 9] width 10 height 10
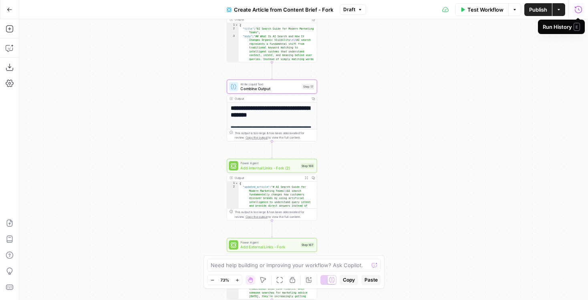
click at [582, 14] on button "Run History" at bounding box center [578, 9] width 13 height 13
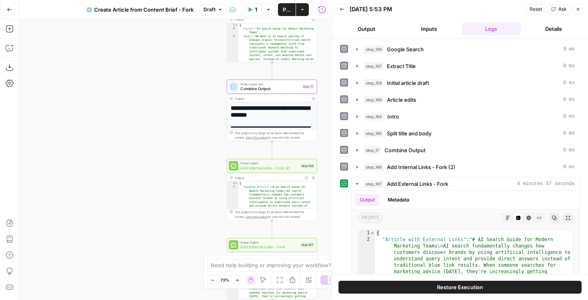
click at [344, 8] on icon "button" at bounding box center [341, 9] width 5 height 5
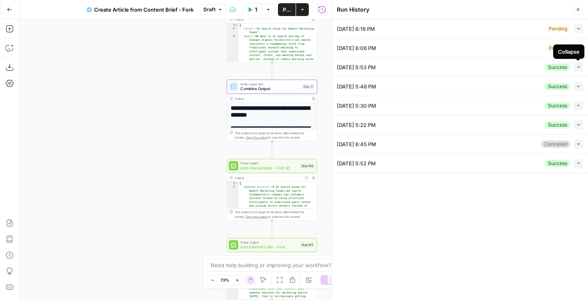
click at [580, 64] on button "Collapse" at bounding box center [578, 67] width 10 height 10
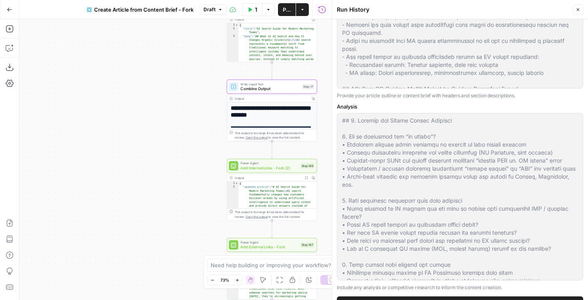
scroll to position [349, 0]
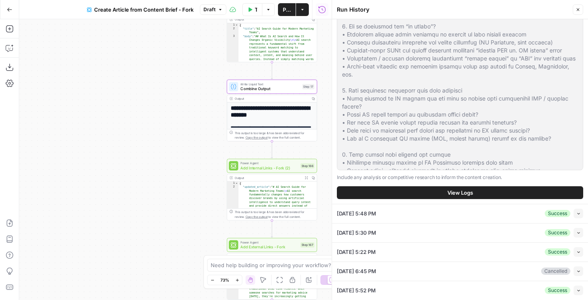
click at [434, 194] on button "View Logs" at bounding box center [460, 192] width 246 height 13
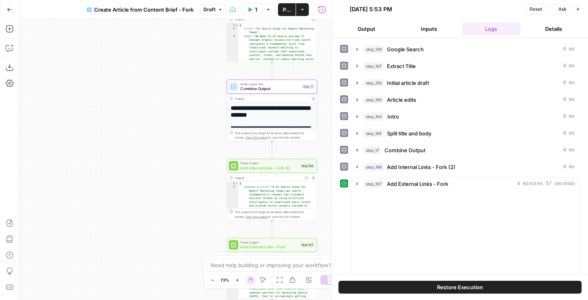
scroll to position [0, 0]
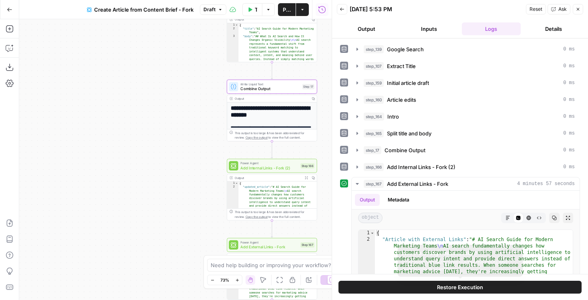
click at [402, 286] on button "Restore Execution" at bounding box center [459, 287] width 243 height 13
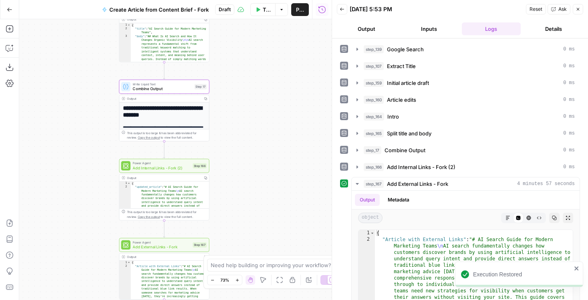
drag, startPoint x: 112, startPoint y: 201, endPoint x: 79, endPoint y: 201, distance: 32.8
click at [79, 201] on div "**********" at bounding box center [175, 159] width 312 height 281
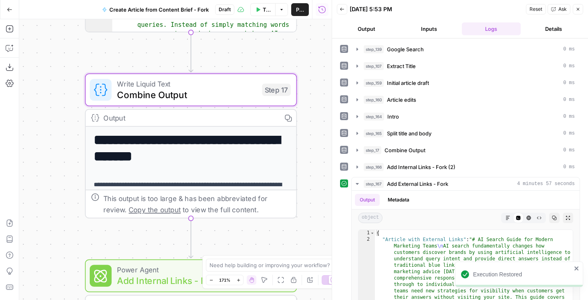
drag, startPoint x: 207, startPoint y: 109, endPoint x: 312, endPoint y: 118, distance: 105.6
click at [312, 118] on div "**********" at bounding box center [175, 159] width 312 height 281
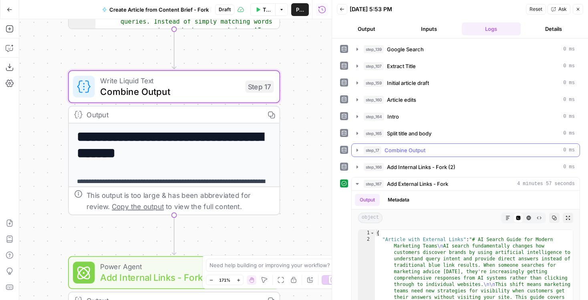
click at [356, 150] on icon "button" at bounding box center [357, 150] width 6 height 6
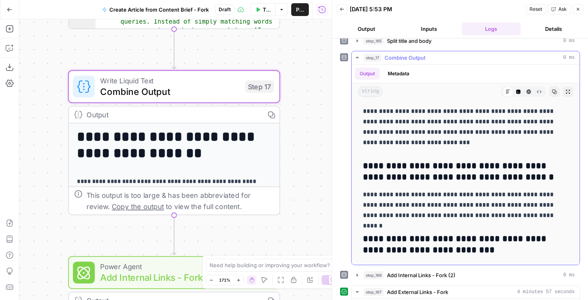
scroll to position [4588, 0]
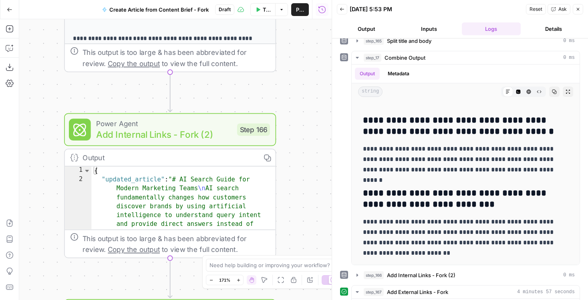
drag, startPoint x: 318, startPoint y: 205, endPoint x: 313, endPoint y: 57, distance: 148.2
click at [313, 57] on div "**********" at bounding box center [175, 159] width 312 height 281
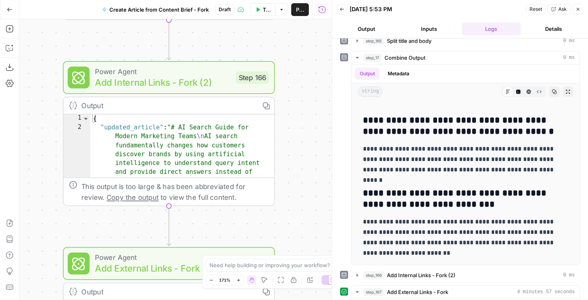
drag, startPoint x: 279, startPoint y: 149, endPoint x: 277, endPoint y: 98, distance: 51.3
click at [278, 98] on div "**********" at bounding box center [175, 159] width 312 height 281
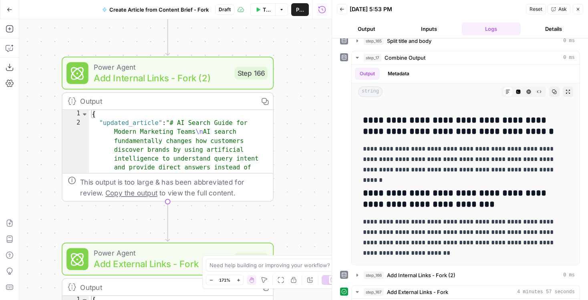
click at [578, 11] on icon "button" at bounding box center [577, 9] width 5 height 5
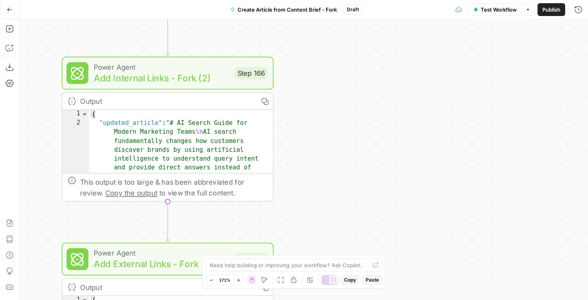
click at [325, 8] on span "Create Article from Content Brief - Fork" at bounding box center [286, 10] width 99 height 8
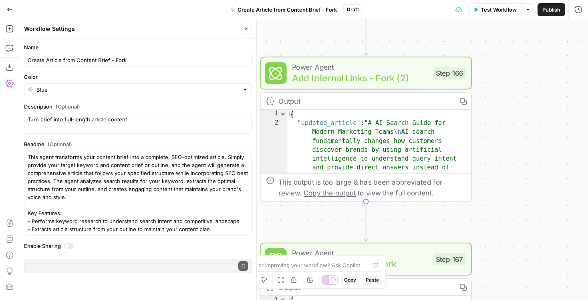
click at [250, 30] on button "Close" at bounding box center [246, 29] width 10 height 10
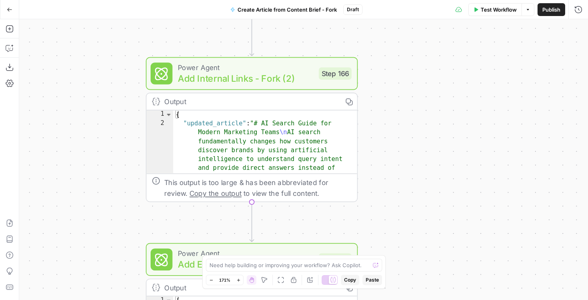
drag, startPoint x: 321, startPoint y: 37, endPoint x: 206, endPoint y: 38, distance: 114.9
click at [206, 38] on div "**********" at bounding box center [303, 159] width 568 height 281
click at [271, 82] on span "Add Internal Links - Fork (2)" at bounding box center [244, 78] width 135 height 14
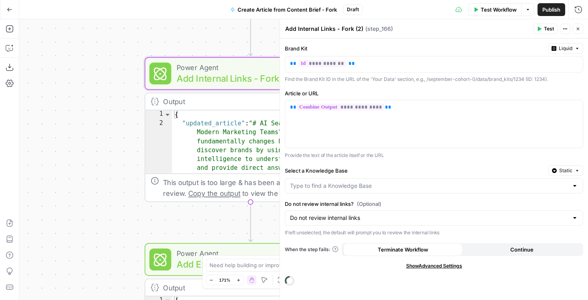
type input "AirOps Sitemap"
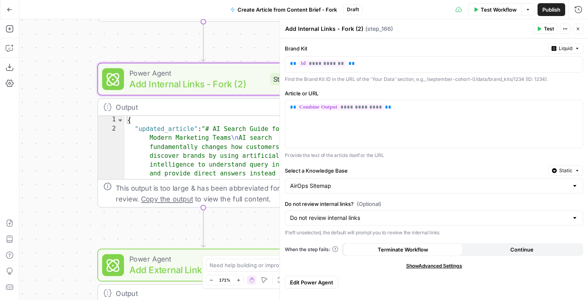
drag, startPoint x: 131, startPoint y: 143, endPoint x: 58, endPoint y: 154, distance: 74.5
click at [58, 153] on div "**********" at bounding box center [303, 159] width 568 height 281
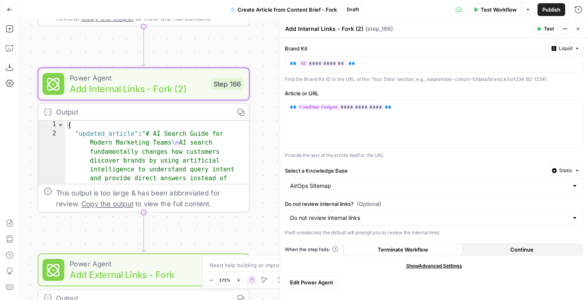
drag, startPoint x: 243, startPoint y: 45, endPoint x: 209, endPoint y: 45, distance: 33.6
click at [209, 45] on div "**********" at bounding box center [303, 159] width 568 height 281
click at [362, 64] on p "**********" at bounding box center [427, 64] width 275 height 8
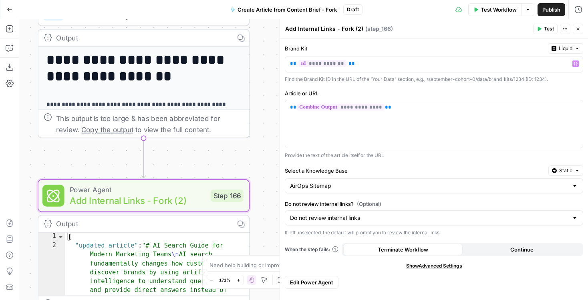
drag, startPoint x: 253, startPoint y: 42, endPoint x: 253, endPoint y: 154, distance: 111.7
click at [253, 154] on div "**********" at bounding box center [303, 159] width 568 height 281
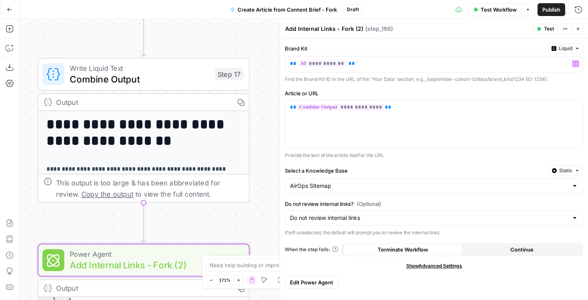
drag, startPoint x: 265, startPoint y: 84, endPoint x: 265, endPoint y: 155, distance: 70.4
click at [265, 154] on div "**********" at bounding box center [303, 159] width 568 height 281
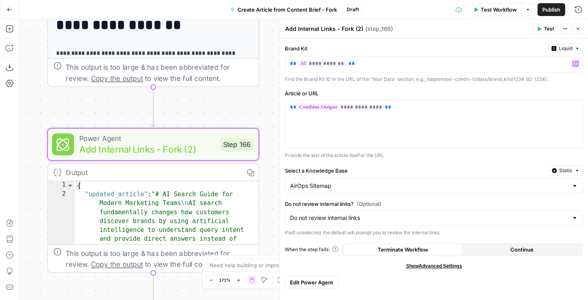
drag, startPoint x: 259, startPoint y: 231, endPoint x: 276, endPoint y: 85, distance: 147.1
click at [276, 84] on body "September Cohort New Home Browse Insights Opportunities Your Data Flightpath Re…" at bounding box center [294, 150] width 588 height 300
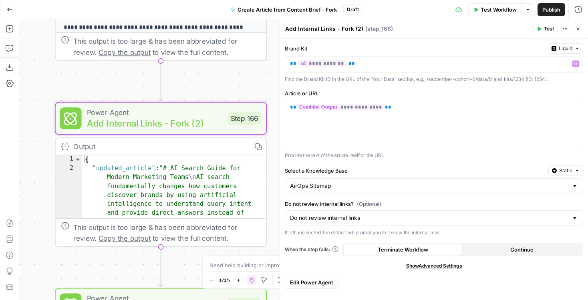
click at [559, 172] on span "Static" at bounding box center [565, 170] width 13 height 7
click at [554, 213] on div "Set value with Liquid" at bounding box center [546, 213] width 57 height 7
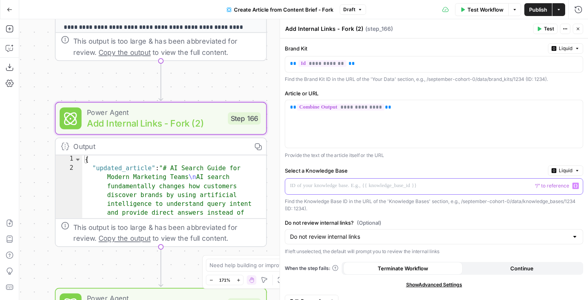
click at [325, 191] on div at bounding box center [427, 187] width 285 height 16
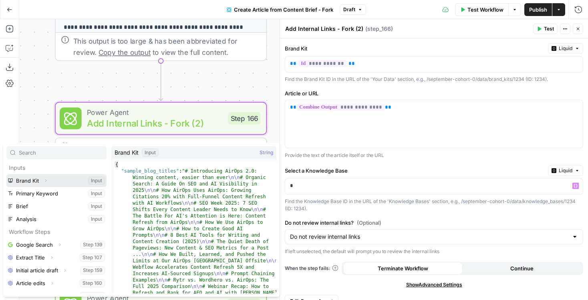
click at [46, 181] on icon "button" at bounding box center [45, 180] width 5 height 5
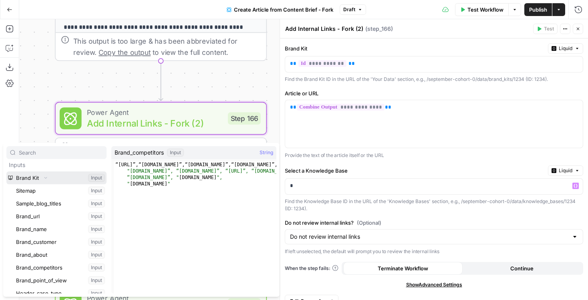
scroll to position [0, 0]
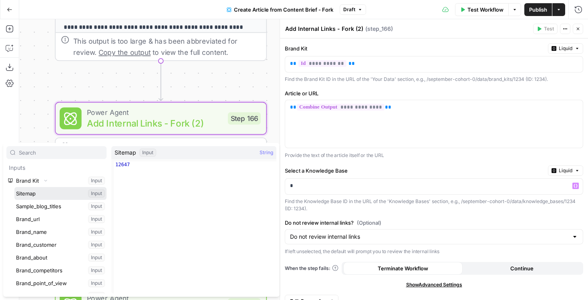
click at [65, 197] on button "Select variable Sitemap" at bounding box center [60, 193] width 92 height 13
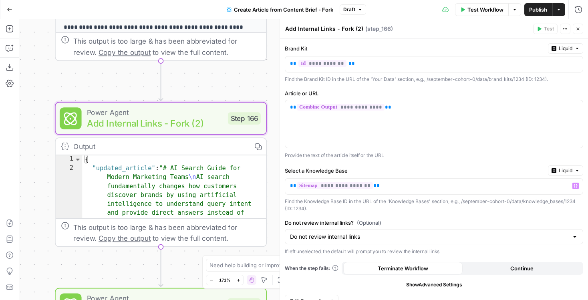
click at [576, 26] on button "Close" at bounding box center [577, 29] width 10 height 10
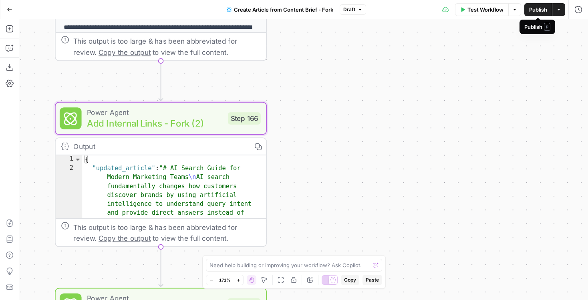
click at [538, 10] on span "Publish" at bounding box center [538, 10] width 18 height 8
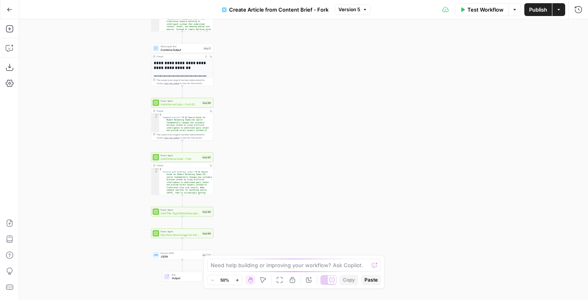
drag, startPoint x: 398, startPoint y: 218, endPoint x: 277, endPoint y: 46, distance: 210.5
click at [277, 46] on div "**********" at bounding box center [303, 159] width 568 height 281
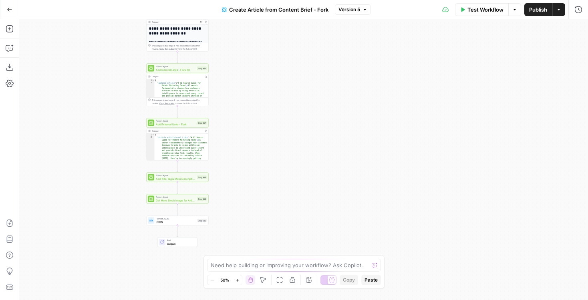
drag, startPoint x: 254, startPoint y: 131, endPoint x: 249, endPoint y: 97, distance: 34.4
click at [249, 97] on div "**********" at bounding box center [303, 159] width 568 height 281
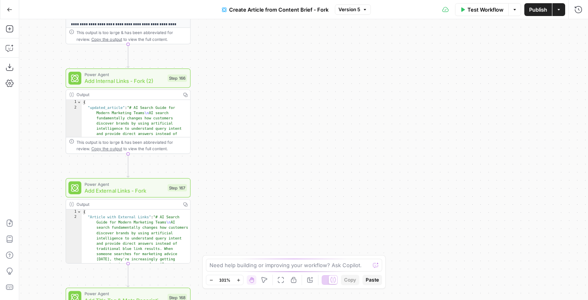
drag, startPoint x: 225, startPoint y: 104, endPoint x: 248, endPoint y: 144, distance: 45.8
click at [248, 144] on div "**********" at bounding box center [303, 159] width 568 height 281
click at [144, 81] on span "Add Internal Links - Fork (2)" at bounding box center [124, 81] width 80 height 8
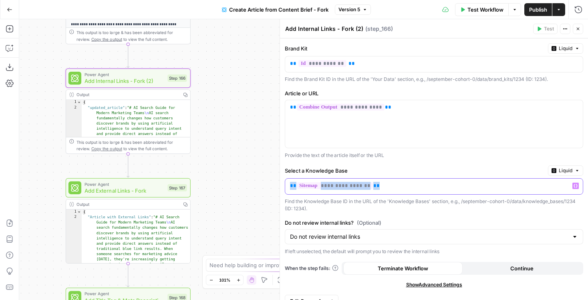
drag, startPoint x: 392, startPoint y: 186, endPoint x: 288, endPoint y: 185, distance: 104.5
click at [288, 185] on div "**********" at bounding box center [427, 187] width 285 height 16
click at [493, 12] on span "Test Workflow" at bounding box center [485, 10] width 36 height 8
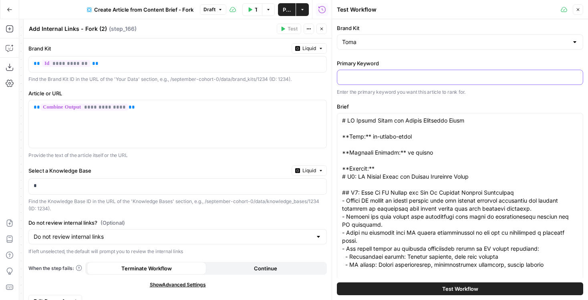
click at [409, 80] on input "Primary Keyword" at bounding box center [460, 77] width 236 height 8
type input "/"
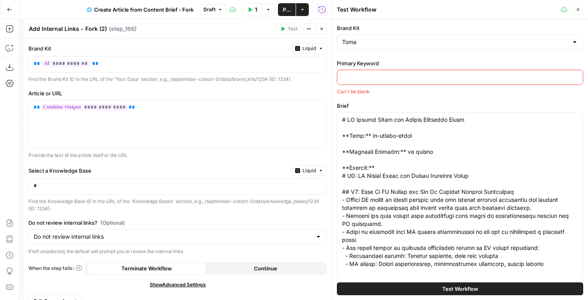
click at [323, 28] on icon "button" at bounding box center [321, 28] width 5 height 5
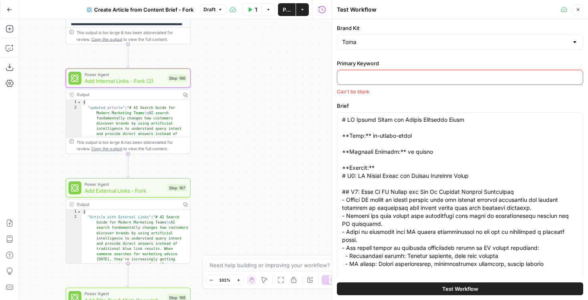
click at [505, 47] on div "Toma" at bounding box center [460, 41] width 246 height 15
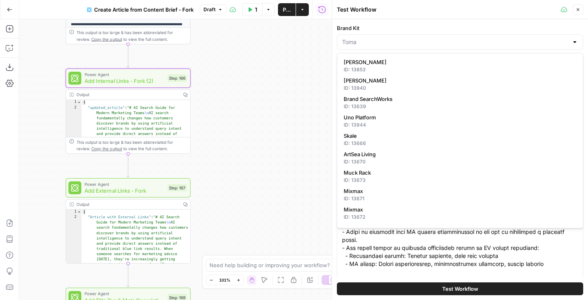
type input "Toma"
click at [578, 9] on icon "button" at bounding box center [577, 9] width 5 height 5
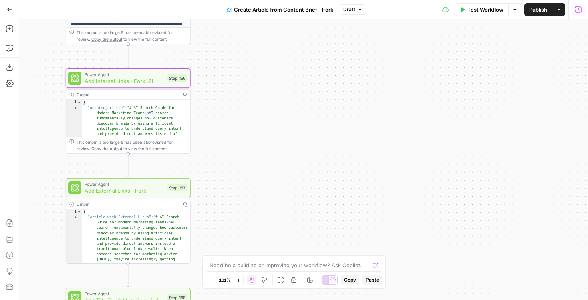
click at [578, 8] on icon "button" at bounding box center [578, 10] width 8 height 8
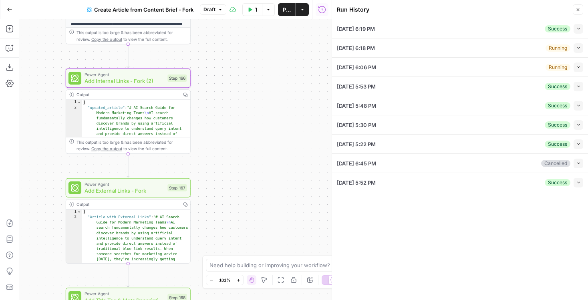
click at [580, 84] on icon "button" at bounding box center [578, 86] width 4 height 4
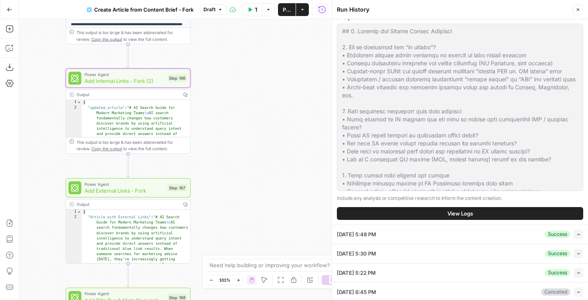
scroll to position [369, 0]
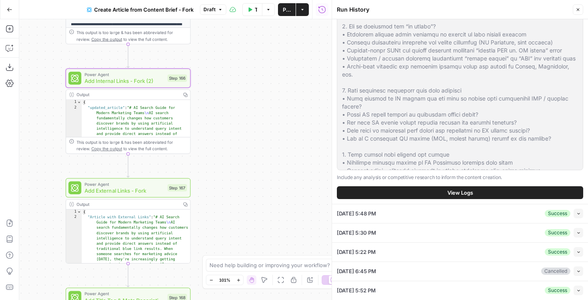
click at [411, 192] on button "View Logs" at bounding box center [460, 192] width 246 height 13
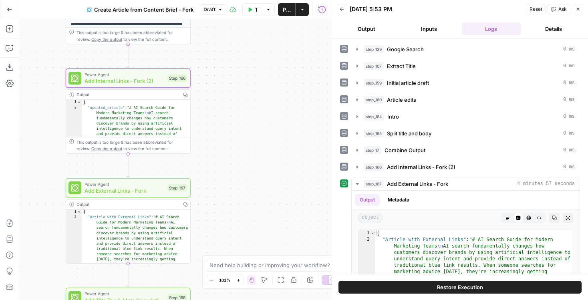
click at [397, 285] on button "Restore Execution" at bounding box center [459, 287] width 243 height 13
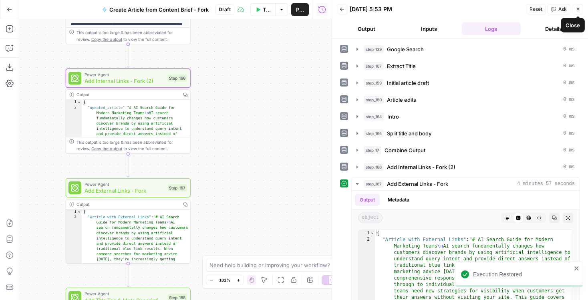
click at [579, 12] on button "Close" at bounding box center [577, 9] width 10 height 10
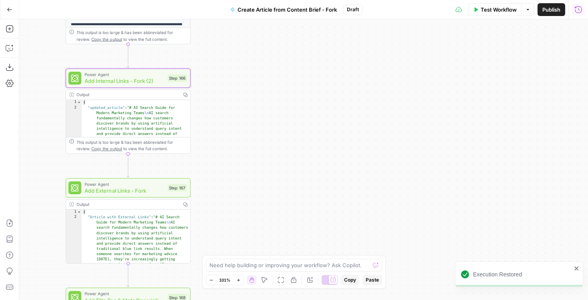
click at [144, 86] on div "Power Agent Add Internal Links - Fork (2) Step 166 Copy step Delete step Add No…" at bounding box center [128, 77] width 125 height 19
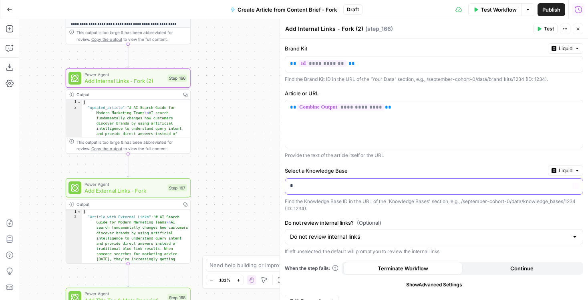
click at [323, 189] on p "*" at bounding box center [427, 186] width 275 height 8
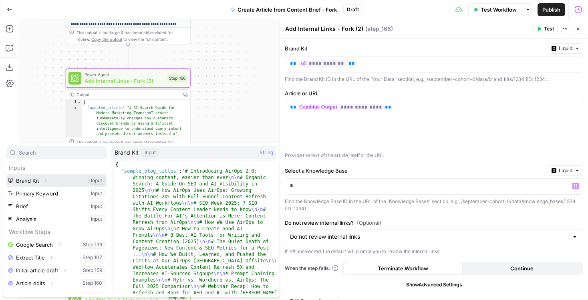
click at [46, 182] on icon "button" at bounding box center [45, 180] width 5 height 5
click at [46, 183] on icon "button" at bounding box center [45, 180] width 5 height 5
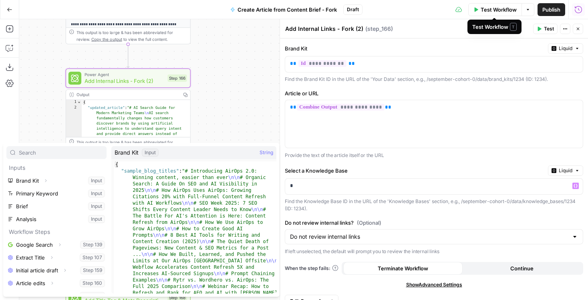
click at [484, 7] on span "Test Workflow" at bounding box center [498, 10] width 36 height 8
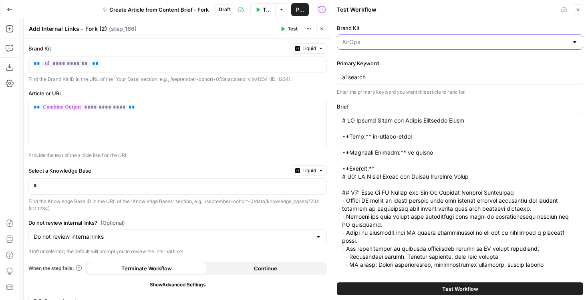
click at [346, 40] on input "Brand Kit" at bounding box center [455, 42] width 226 height 8
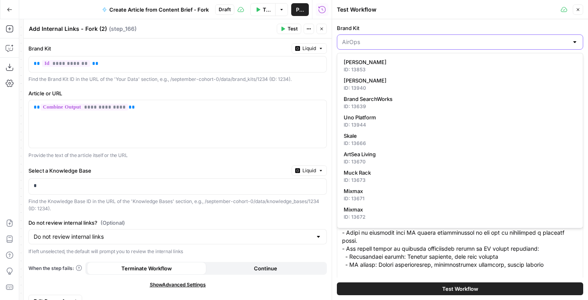
click at [351, 43] on input "Brand Kit" at bounding box center [455, 42] width 226 height 8
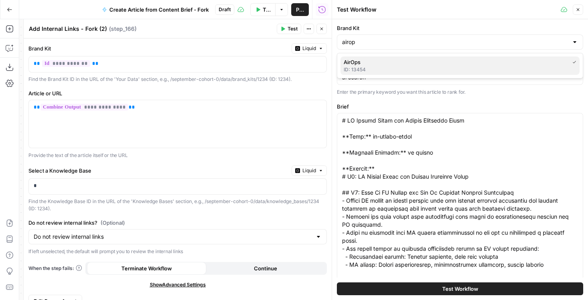
click at [363, 72] on div "ID: 13454" at bounding box center [459, 69] width 233 height 7
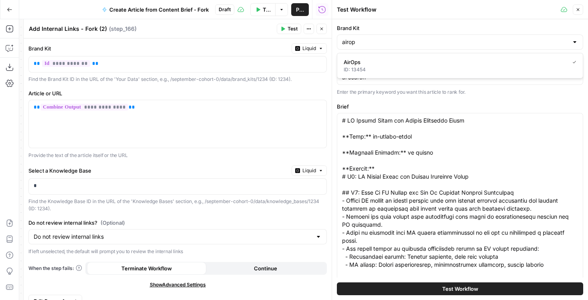
type input "AirOps"
click at [576, 10] on icon "button" at bounding box center [577, 9] width 5 height 5
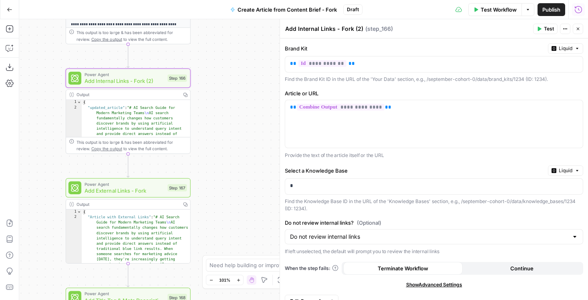
click at [580, 10] on icon "button" at bounding box center [578, 10] width 8 height 8
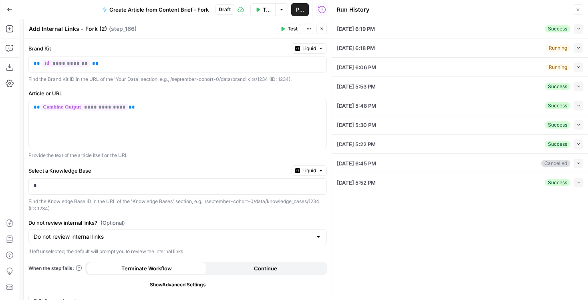
click at [577, 88] on span "button" at bounding box center [578, 86] width 4 height 4
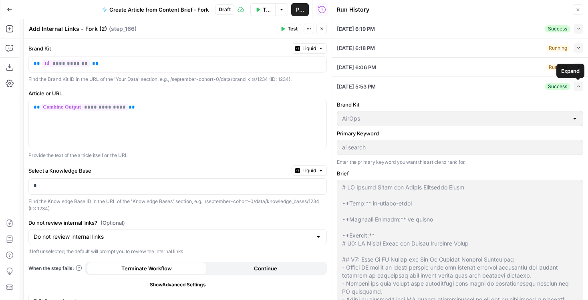
click at [578, 87] on icon "button" at bounding box center [578, 86] width 4 height 4
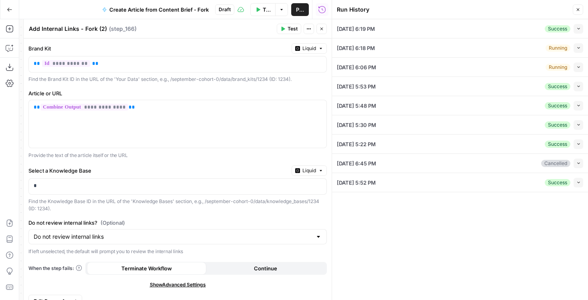
click at [578, 82] on button "Collapse" at bounding box center [578, 87] width 10 height 10
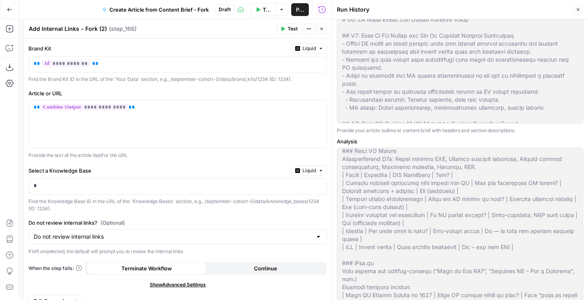
scroll to position [369, 0]
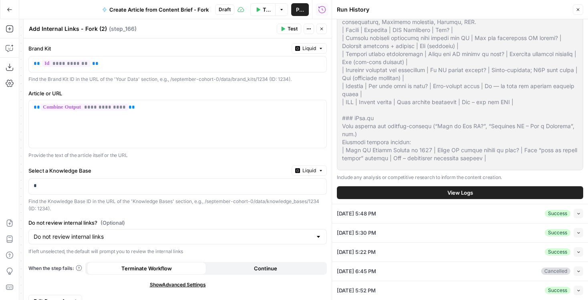
click at [433, 195] on button "View Logs" at bounding box center [460, 192] width 246 height 13
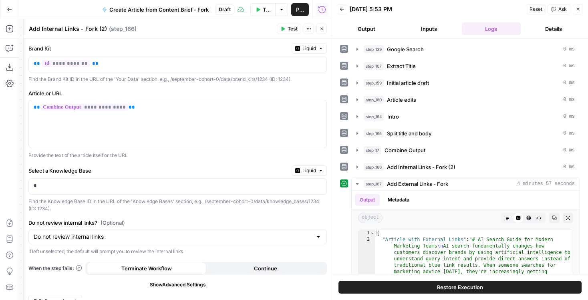
click at [429, 287] on button "Restore Execution" at bounding box center [459, 287] width 243 height 13
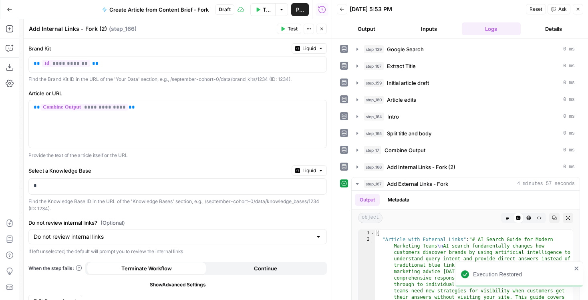
click at [343, 11] on icon "button" at bounding box center [341, 9] width 5 height 5
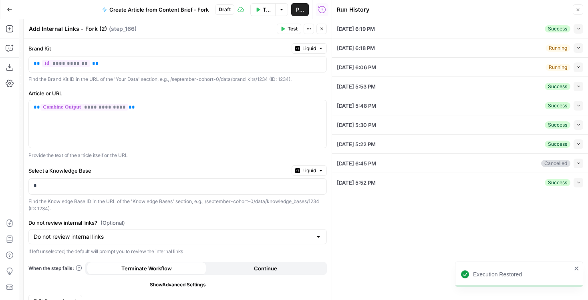
click at [574, 8] on button "Close" at bounding box center [577, 9] width 10 height 10
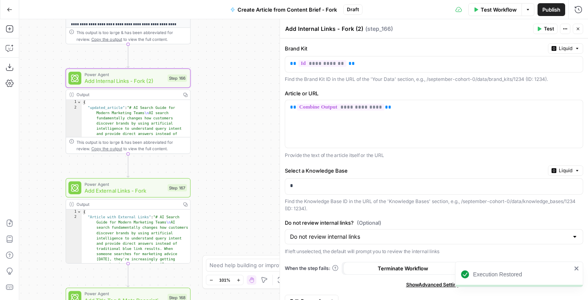
click at [499, 9] on span "Test Workflow" at bounding box center [498, 10] width 36 height 8
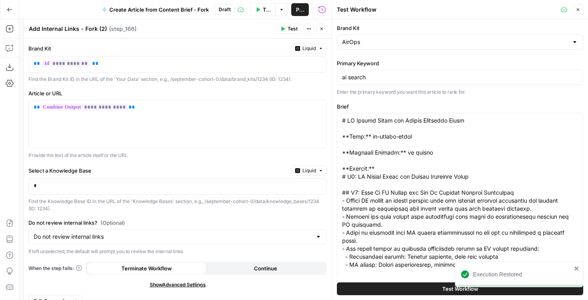
click at [576, 10] on icon "button" at bounding box center [577, 9] width 3 height 3
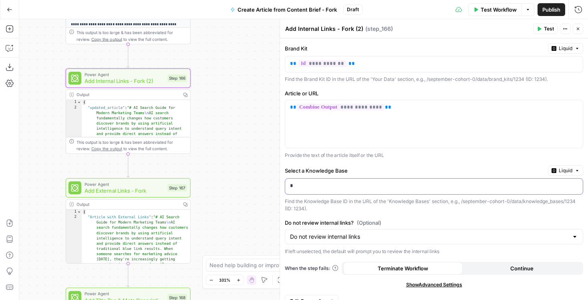
click at [301, 190] on div "*" at bounding box center [427, 187] width 285 height 16
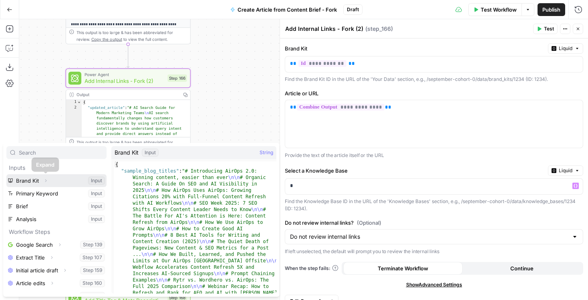
click at [46, 180] on icon "button" at bounding box center [45, 180] width 5 height 5
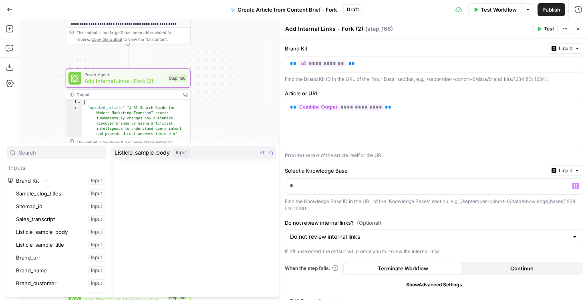
click at [217, 109] on div "**********" at bounding box center [303, 159] width 568 height 281
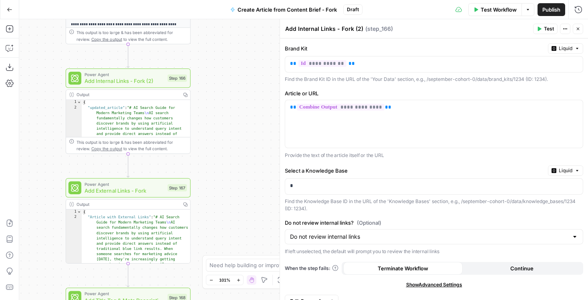
click at [580, 31] on button "Close" at bounding box center [577, 29] width 10 height 10
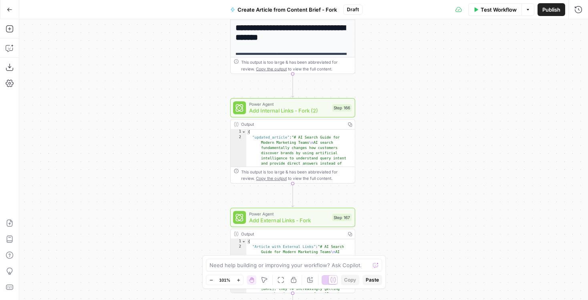
drag, startPoint x: 210, startPoint y: 108, endPoint x: 385, endPoint y: 139, distance: 177.1
click at [385, 138] on div "**********" at bounding box center [303, 159] width 568 height 281
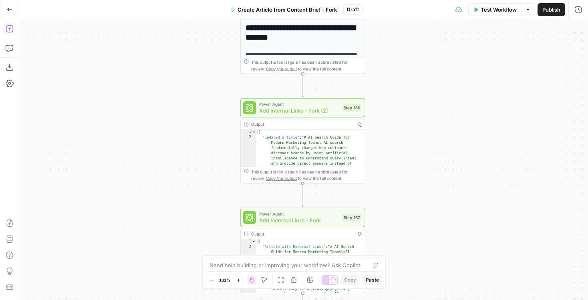
drag, startPoint x: 14, startPoint y: 28, endPoint x: 24, endPoint y: 29, distance: 10.1
click at [11, 29] on icon "button" at bounding box center [10, 29] width 8 height 8
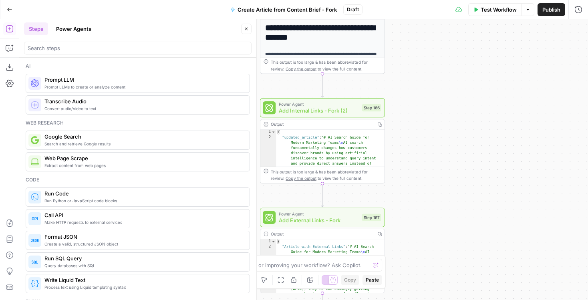
click at [76, 29] on button "Power Agents" at bounding box center [73, 28] width 45 height 13
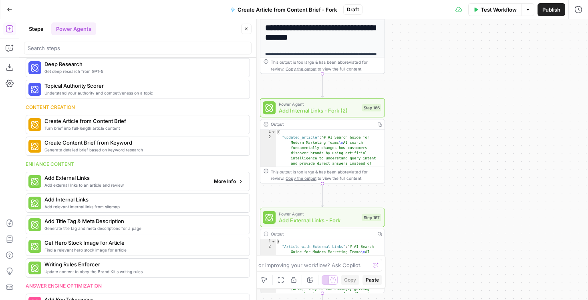
scroll to position [45, 0]
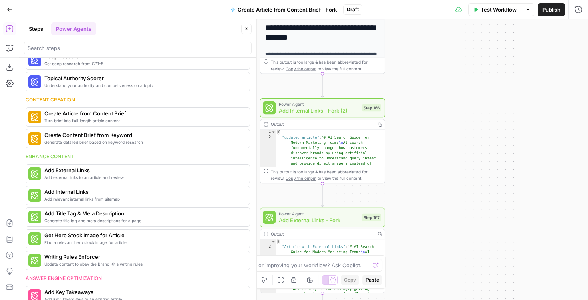
click at [248, 25] on button "Close" at bounding box center [246, 29] width 10 height 10
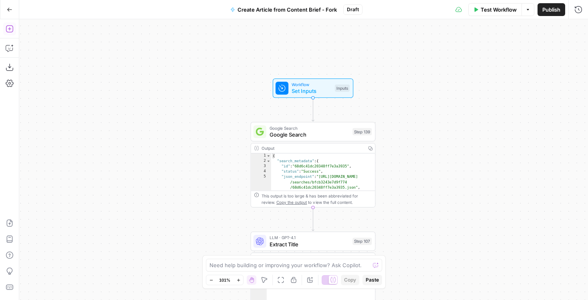
click at [6, 32] on icon "button" at bounding box center [10, 29] width 8 height 8
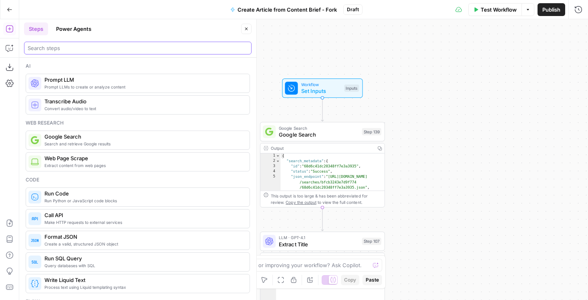
click at [90, 45] on input "search" at bounding box center [138, 48] width 220 height 8
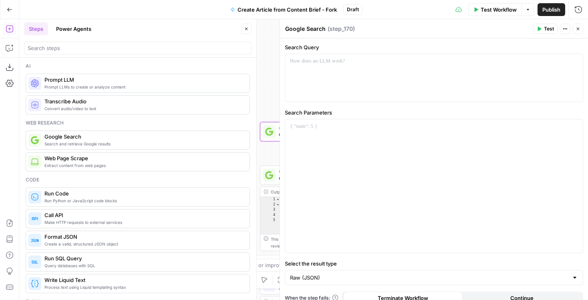
click at [250, 31] on button "Close" at bounding box center [246, 29] width 10 height 10
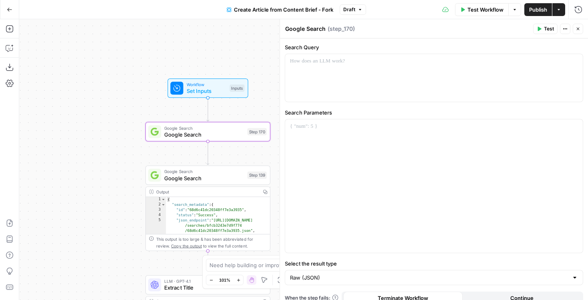
drag, startPoint x: 244, startPoint y: 108, endPoint x: 90, endPoint y: 106, distance: 154.1
click at [89, 107] on div "**********" at bounding box center [303, 159] width 568 height 281
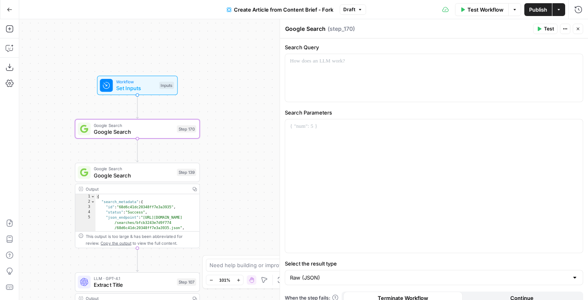
drag, startPoint x: 207, startPoint y: 38, endPoint x: 184, endPoint y: 28, distance: 25.4
click at [184, 28] on div "**********" at bounding box center [303, 159] width 568 height 281
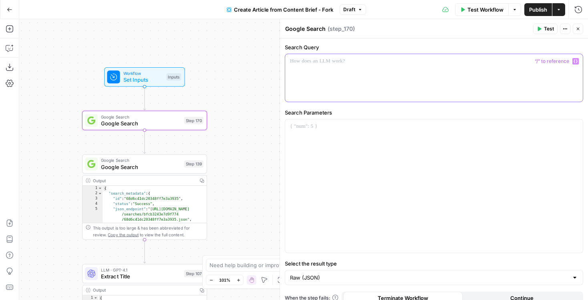
click at [322, 81] on div at bounding box center [433, 78] width 297 height 48
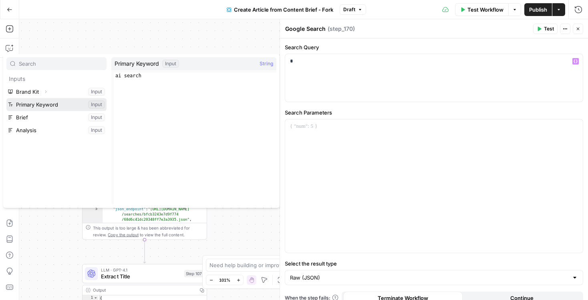
click at [49, 106] on button "Select variable Primary Keyword" at bounding box center [56, 104] width 100 height 13
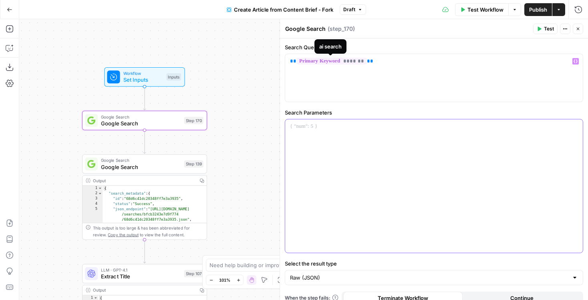
click at [308, 150] on div at bounding box center [433, 185] width 297 height 133
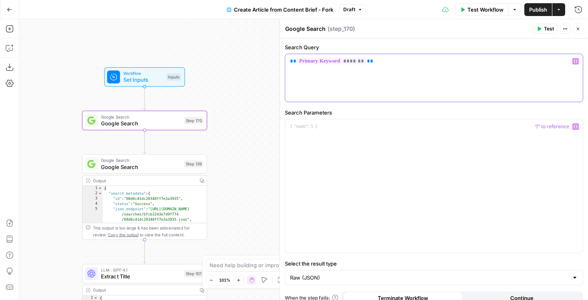
click at [289, 64] on div "** ******* **" at bounding box center [433, 78] width 297 height 48
click at [404, 64] on p "** ******* **" at bounding box center [434, 61] width 288 height 8
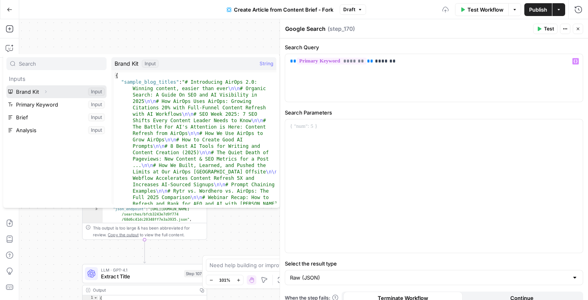
click at [46, 91] on icon "button" at bounding box center [46, 91] width 2 height 3
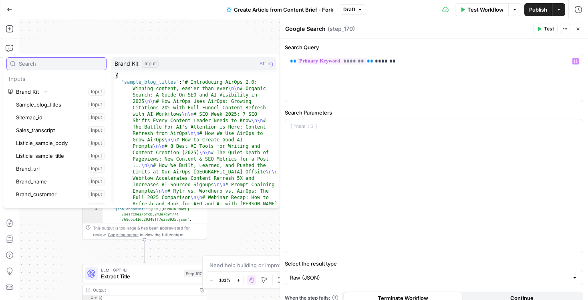
click at [56, 61] on input "text" at bounding box center [61, 64] width 84 height 8
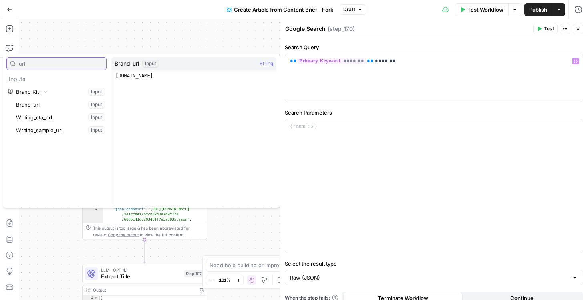
type input "url"
click at [46, 107] on button "Select variable Brand_url" at bounding box center [60, 104] width 92 height 13
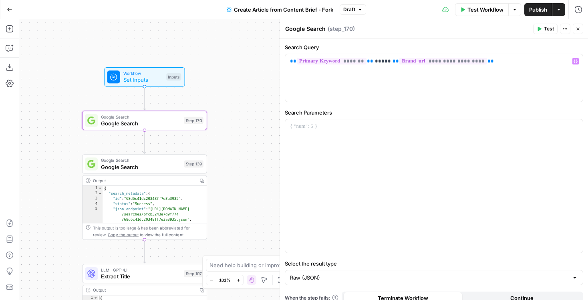
click at [403, 45] on label "Search Query" at bounding box center [434, 47] width 298 height 8
click at [482, 58] on p "**********" at bounding box center [434, 61] width 288 height 8
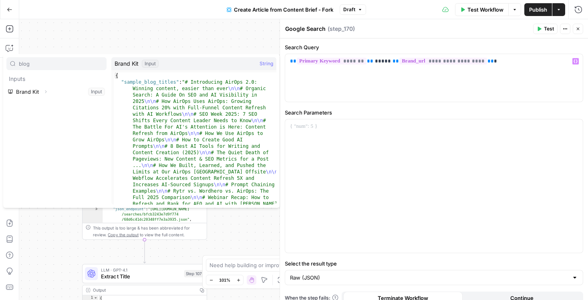
type input "blog"
click at [506, 58] on p "**********" at bounding box center [434, 61] width 288 height 8
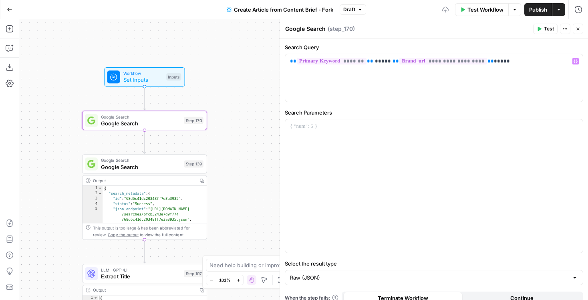
click at [431, 112] on label "Search Parameters" at bounding box center [434, 112] width 298 height 8
click at [578, 29] on icon "button" at bounding box center [577, 28] width 5 height 5
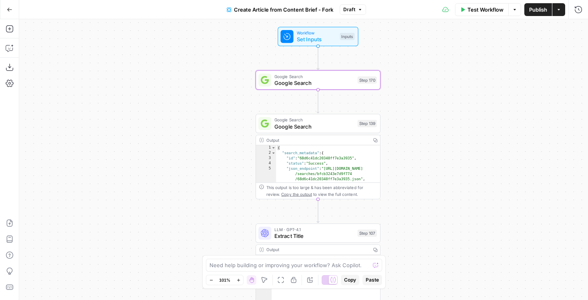
drag, startPoint x: 249, startPoint y: 124, endPoint x: 407, endPoint y: 71, distance: 167.1
click at [407, 71] on div "**********" at bounding box center [303, 159] width 568 height 281
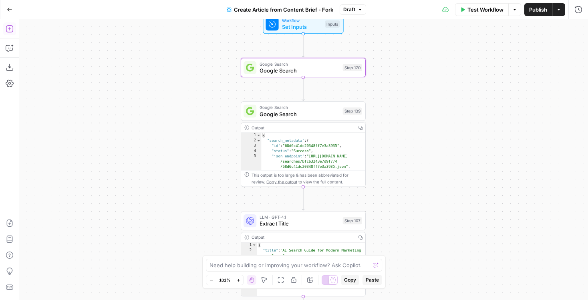
click at [8, 30] on icon "button" at bounding box center [10, 29] width 8 height 8
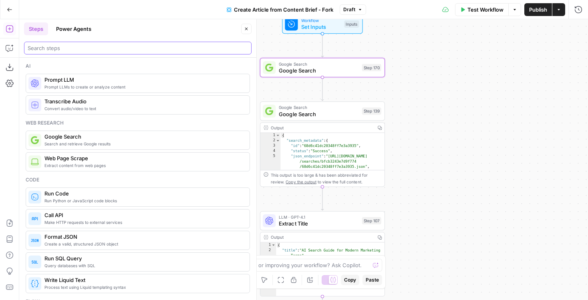
click at [78, 50] on input "search" at bounding box center [138, 48] width 220 height 8
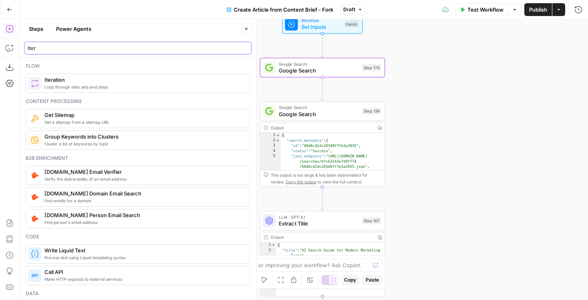
type input "iter"
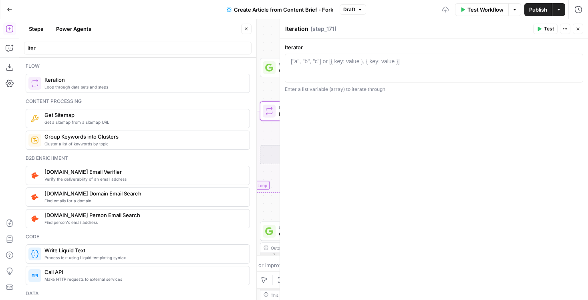
click at [248, 30] on icon "button" at bounding box center [246, 28] width 5 height 5
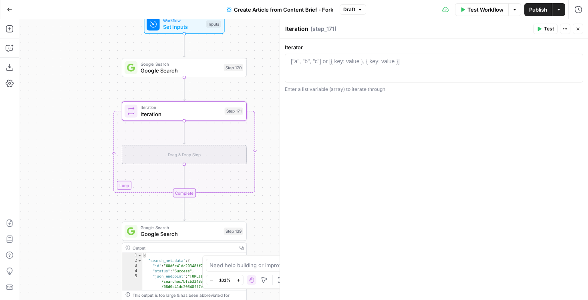
drag, startPoint x: 231, startPoint y: 108, endPoint x: 44, endPoint y: 111, distance: 187.7
click at [44, 111] on div "**********" at bounding box center [303, 159] width 568 height 281
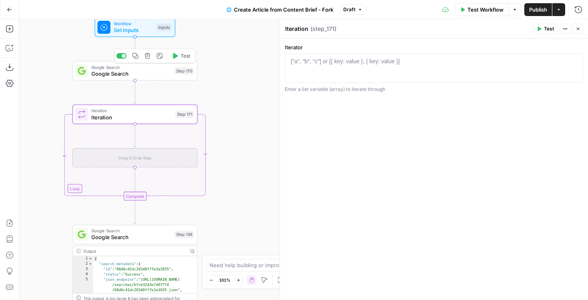
click at [179, 55] on button "Test" at bounding box center [180, 55] width 25 height 10
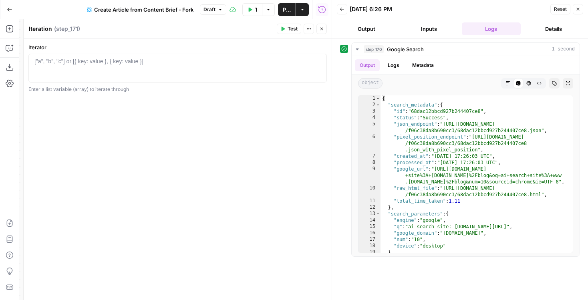
click at [319, 26] on icon "button" at bounding box center [321, 28] width 5 height 5
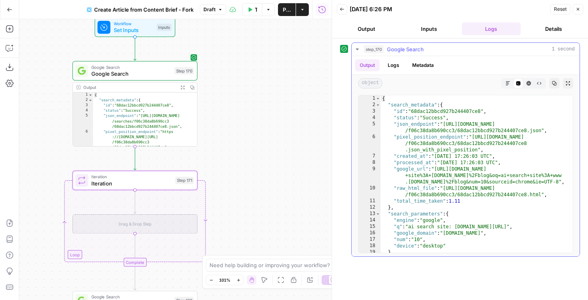
type textarea "**********"
click at [440, 177] on div "{ "search_metadata" : { "id" : "68dac12bbcd927b244407ce8" , "status" : "Success…" at bounding box center [476, 180] width 192 height 170
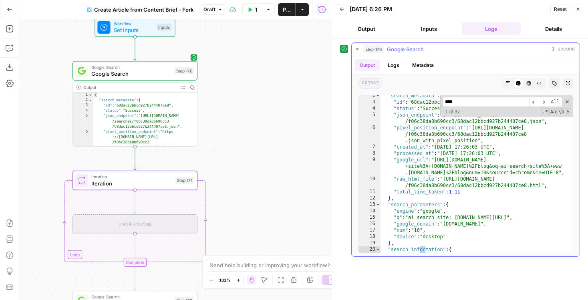
scroll to position [113, 0]
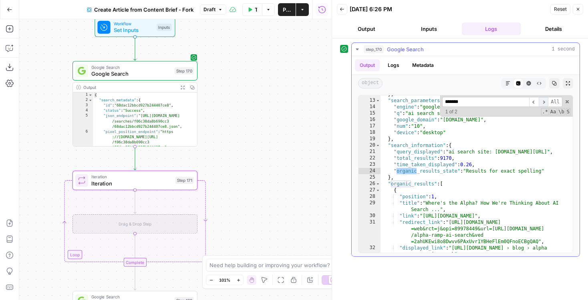
type input "*******"
click at [544, 101] on span "​" at bounding box center [543, 102] width 10 height 10
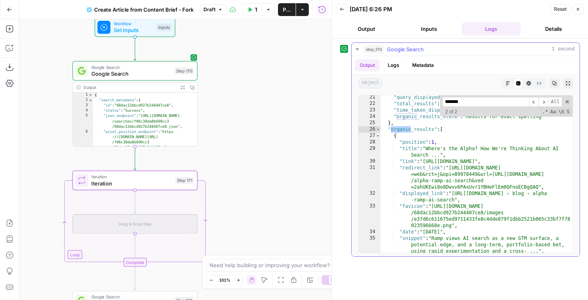
scroll to position [168, 0]
click at [377, 135] on span "Toggle code folding, rows 27 through 40" at bounding box center [377, 135] width 4 height 6
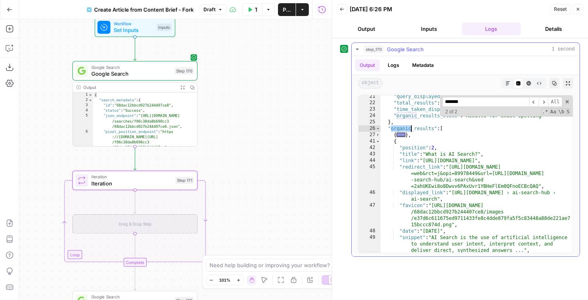
click at [375, 132] on div "27" at bounding box center [369, 135] width 22 height 6
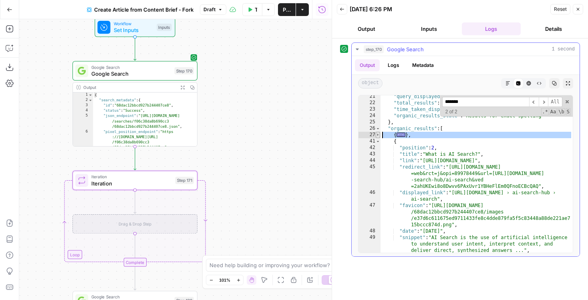
click at [378, 134] on span "Toggle code folding, rows 27 through 40" at bounding box center [377, 135] width 4 height 6
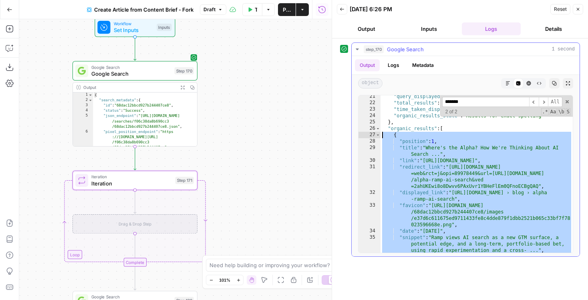
click at [477, 150] on div ""query_displayed" : "ai search site: www.airops.com/blog" , "total_results" : 9…" at bounding box center [476, 178] width 192 height 170
type textarea "**********"
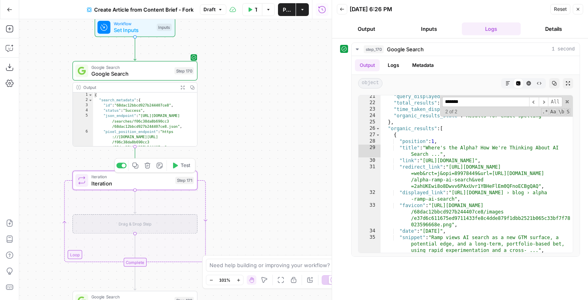
click at [153, 187] on div "Iteration Iteration Step 171 Copy step Delete step Add Note Test" at bounding box center [134, 179] width 125 height 19
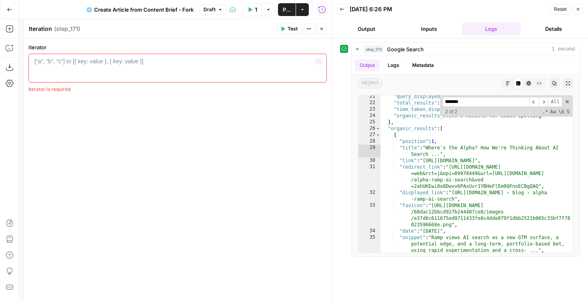
click at [184, 71] on div at bounding box center [177, 75] width 291 height 36
type textarea "*"
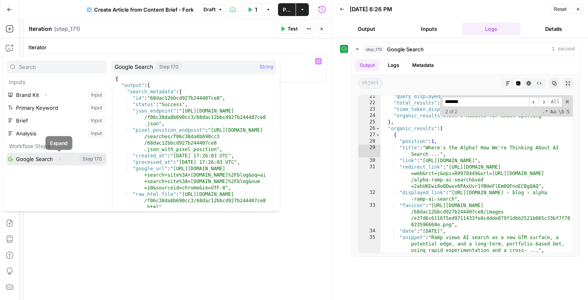
click at [59, 159] on icon "button" at bounding box center [59, 158] width 5 height 5
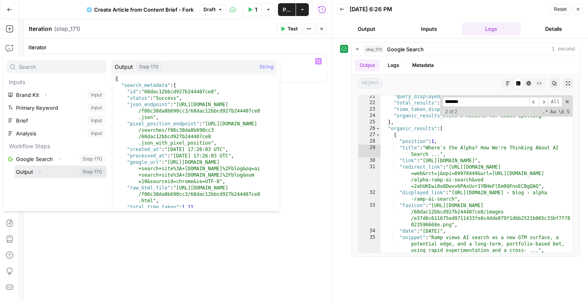
click at [39, 171] on icon "button" at bounding box center [39, 171] width 5 height 5
click at [38, 172] on icon "button" at bounding box center [39, 171] width 5 height 5
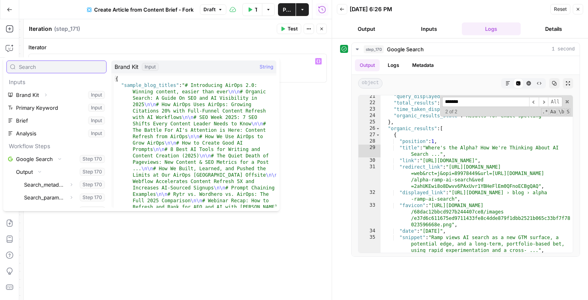
click at [56, 67] on input "text" at bounding box center [61, 67] width 84 height 8
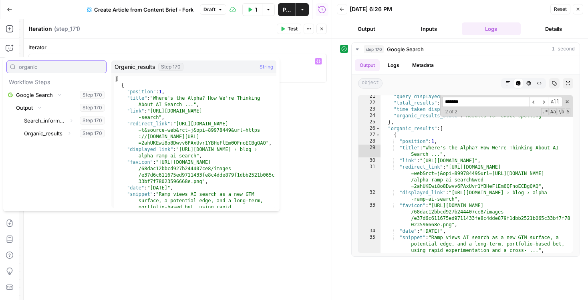
type input "organic"
click at [49, 134] on button "Select variable Organic_results" at bounding box center [64, 133] width 84 height 13
type textarea "**********"
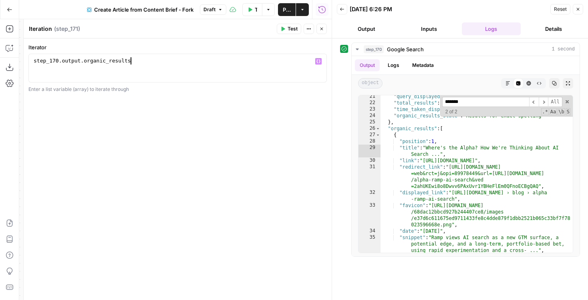
click at [322, 28] on icon "button" at bounding box center [321, 29] width 3 height 3
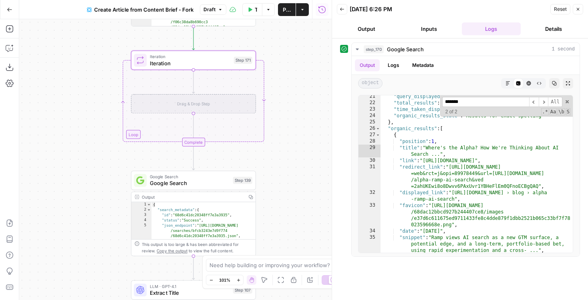
drag, startPoint x: 209, startPoint y: 154, endPoint x: 268, endPoint y: 32, distance: 135.5
click at [268, 32] on div "Workflow Set Inputs Inputs Google Search Google Search Step 170 Output Expand O…" at bounding box center [175, 159] width 312 height 281
click at [7, 29] on icon "button" at bounding box center [10, 29] width 8 height 8
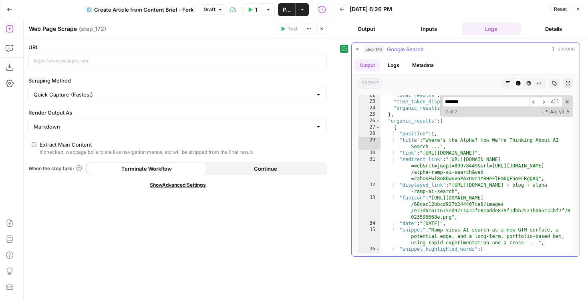
scroll to position [188, 0]
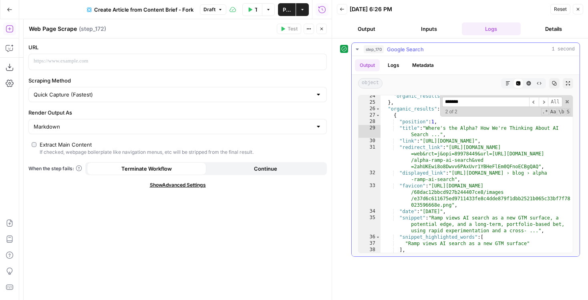
type textarea "**********"
click at [407, 142] on div ""organic_results_state" : "Results for exact spelling" } , "organic_results" : …" at bounding box center [476, 178] width 192 height 170
click at [574, 10] on button "Close" at bounding box center [577, 9] width 10 height 10
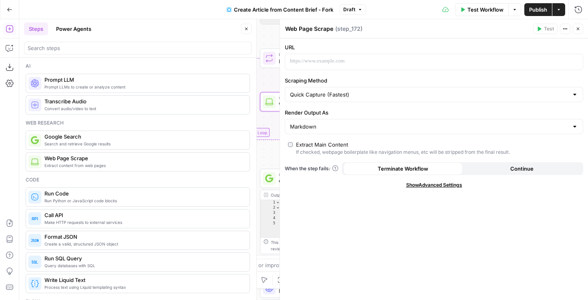
click at [246, 29] on icon "button" at bounding box center [246, 28] width 5 height 5
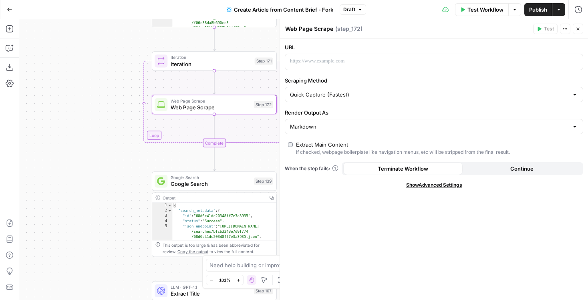
drag, startPoint x: 201, startPoint y: 172, endPoint x: 76, endPoint y: 183, distance: 126.2
click at [76, 182] on div "Workflow Set Inputs Inputs Google Search Google Search Step 170 Output Expand O…" at bounding box center [303, 159] width 568 height 281
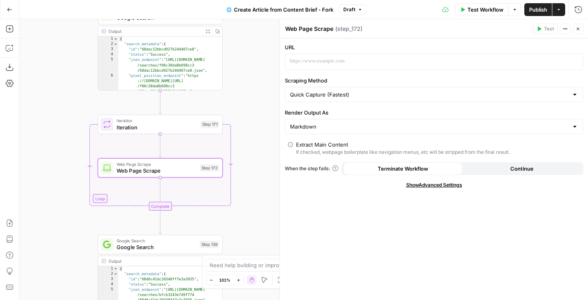
drag, startPoint x: 96, startPoint y: 146, endPoint x: 54, endPoint y: 209, distance: 75.8
click at [54, 208] on div "Workflow Set Inputs Inputs Google Search Google Search Step 170 Output Expand O…" at bounding box center [303, 159] width 568 height 281
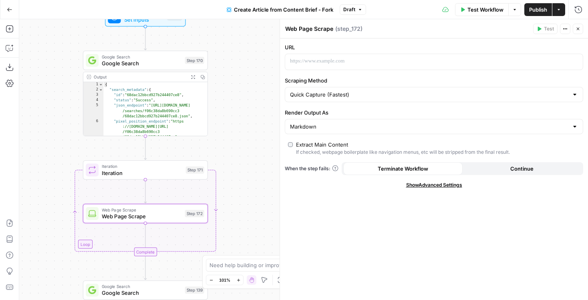
drag, startPoint x: 239, startPoint y: 68, endPoint x: 230, endPoint y: 108, distance: 40.7
click at [230, 108] on div "Workflow Set Inputs Inputs Google Search Google Search Step 170 Output Expand O…" at bounding box center [303, 159] width 568 height 281
click at [158, 156] on icon "button" at bounding box center [157, 155] width 6 height 6
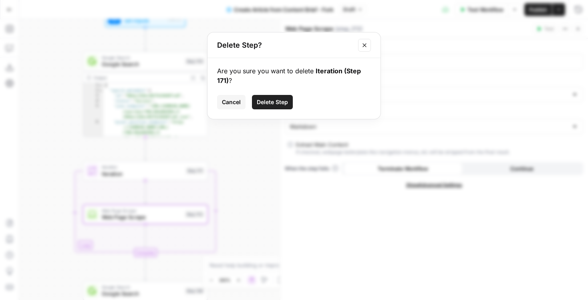
click at [259, 105] on span "Delete Step" at bounding box center [272, 102] width 31 height 8
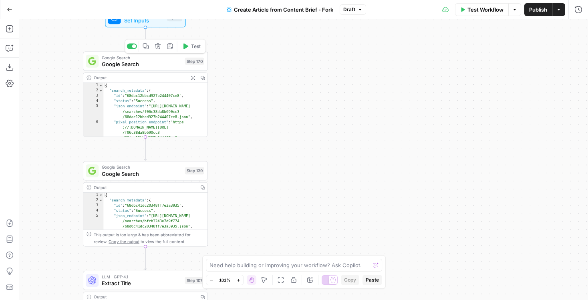
click at [158, 47] on icon "button" at bounding box center [157, 46] width 6 height 6
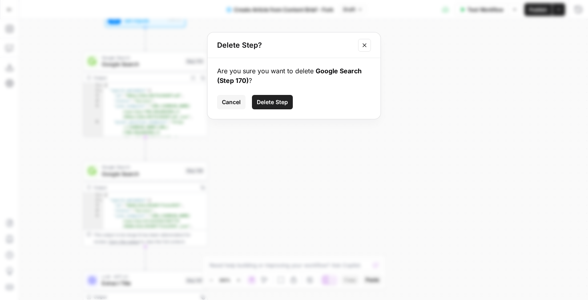
click at [273, 101] on span "Delete Step" at bounding box center [272, 102] width 31 height 8
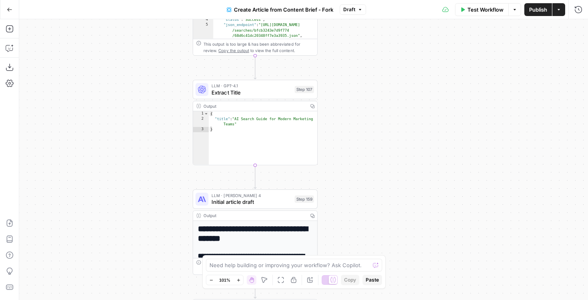
drag, startPoint x: 245, startPoint y: 124, endPoint x: 353, endPoint y: 42, distance: 136.6
click at [355, 42] on div "**********" at bounding box center [303, 159] width 568 height 281
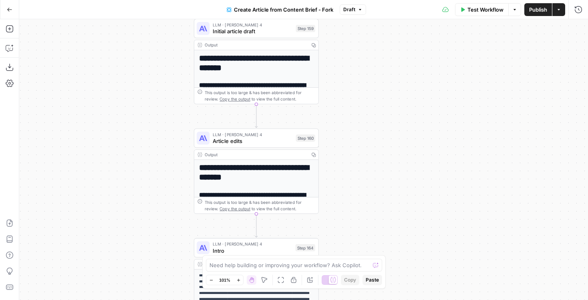
drag, startPoint x: 371, startPoint y: 220, endPoint x: 370, endPoint y: 44, distance: 176.1
click at [370, 44] on div "**********" at bounding box center [303, 159] width 568 height 281
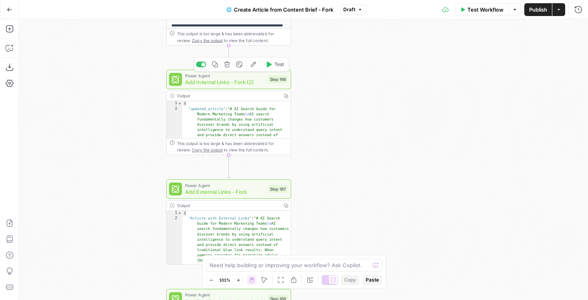
click at [242, 81] on span "Add Internal Links - Fork (2)" at bounding box center [225, 82] width 80 height 8
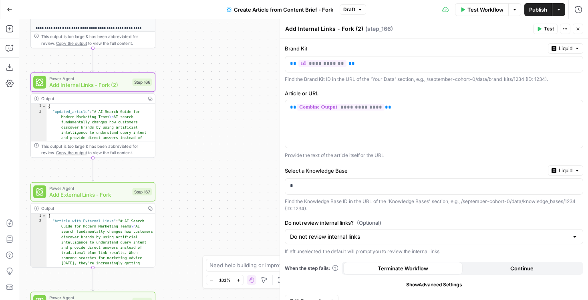
drag, startPoint x: 125, startPoint y: 146, endPoint x: -11, endPoint y: 148, distance: 135.7
click at [0, 148] on html "September Cohort New Home Browse Insights Opportunities Your Data Flightpath Re…" at bounding box center [294, 150] width 588 height 300
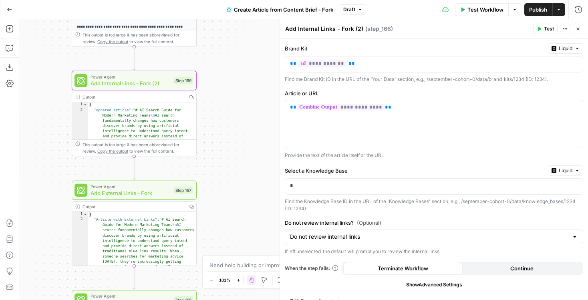
drag, startPoint x: 216, startPoint y: 165, endPoint x: 263, endPoint y: 165, distance: 46.8
click at [263, 165] on div "**********" at bounding box center [303, 159] width 568 height 281
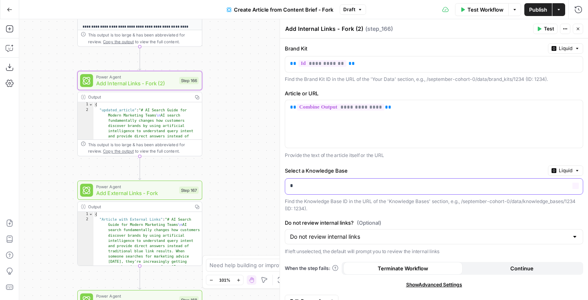
click at [311, 186] on p "*" at bounding box center [434, 186] width 288 height 8
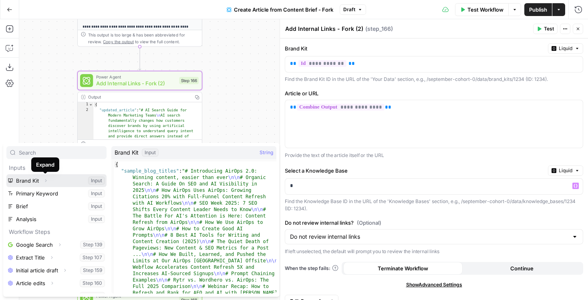
click at [47, 181] on icon "button" at bounding box center [45, 180] width 5 height 5
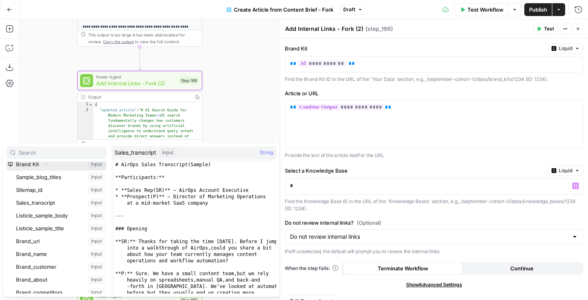
scroll to position [18, 0]
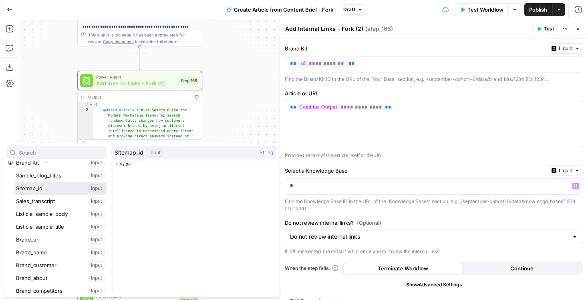
click at [32, 189] on button "Select variable Sitemap_id" at bounding box center [60, 188] width 92 height 13
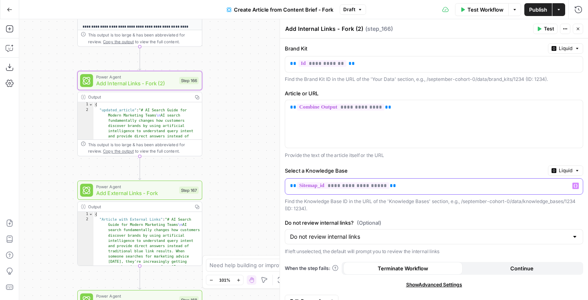
scroll to position [12, 0]
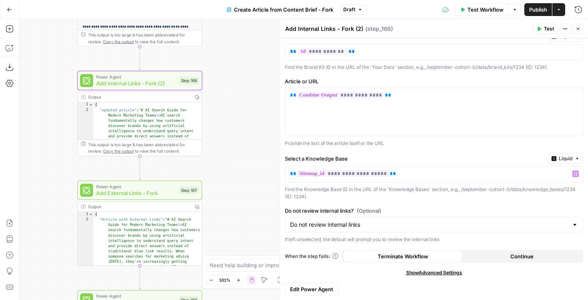
click at [581, 32] on button "Close" at bounding box center [577, 29] width 10 height 10
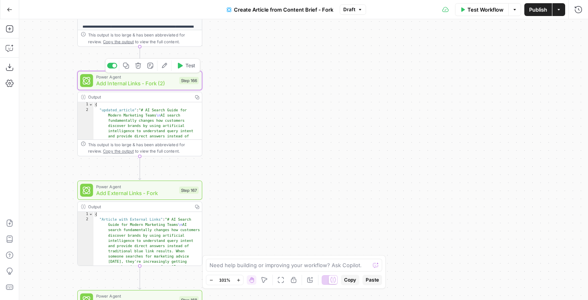
click at [186, 68] on span "Test" at bounding box center [190, 65] width 10 height 7
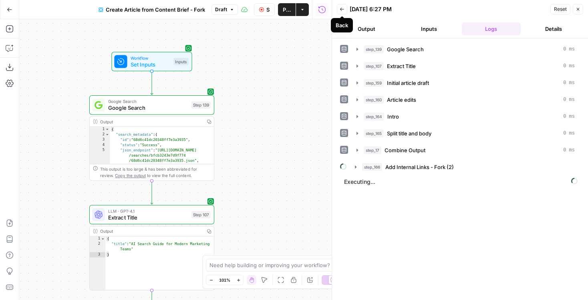
click at [343, 13] on button "Back" at bounding box center [342, 9] width 10 height 10
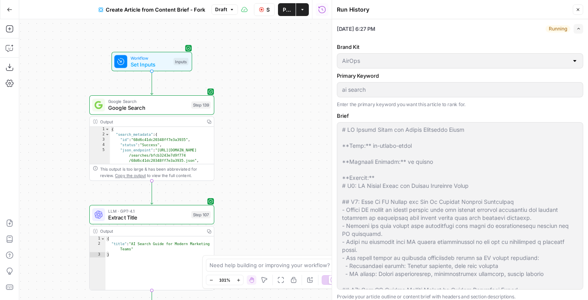
click at [578, 13] on button "Close" at bounding box center [577, 9] width 10 height 10
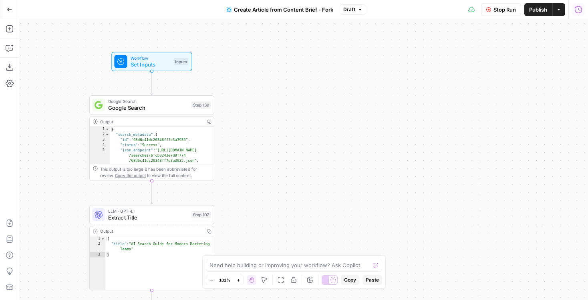
click at [581, 10] on icon "button" at bounding box center [578, 10] width 8 height 8
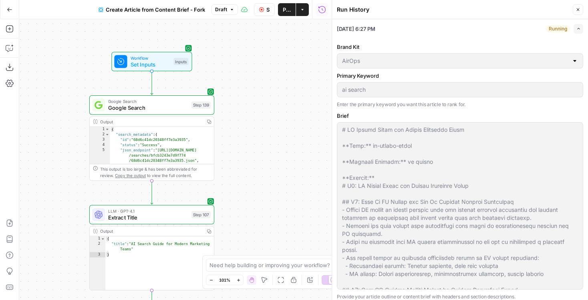
click at [583, 27] on li "09/29/25 at 6:27 PM Running Expand Brand Kit AirOps Primary Keyword ai search E…" at bounding box center [460, 267] width 256 height 496
click at [580, 27] on icon "button" at bounding box center [578, 28] width 4 height 4
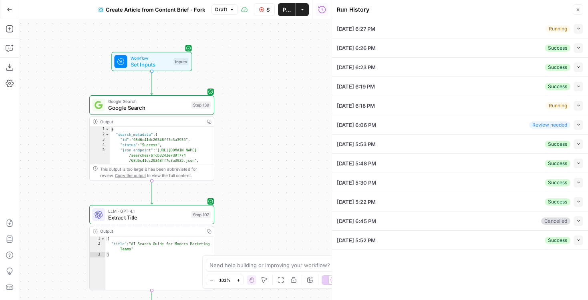
click at [579, 70] on button "Collapse" at bounding box center [578, 67] width 10 height 10
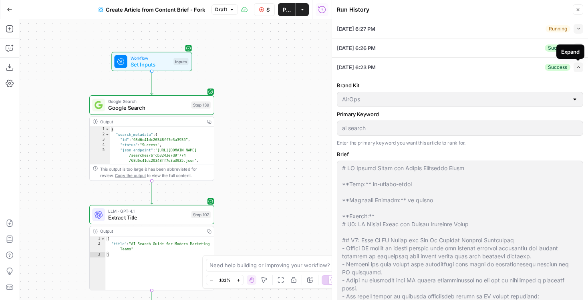
click at [579, 66] on icon "button" at bounding box center [578, 67] width 4 height 4
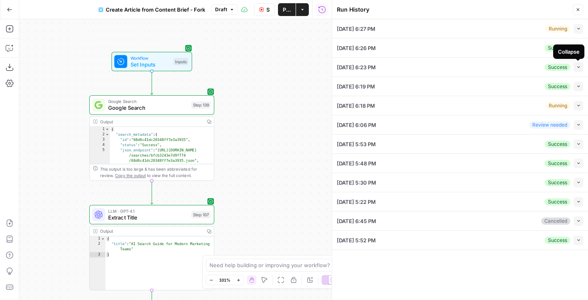
click at [578, 65] on icon "button" at bounding box center [578, 67] width 4 height 4
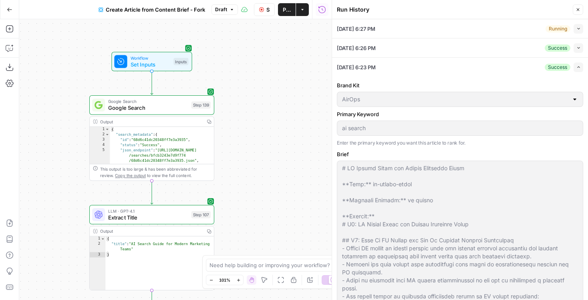
click at [577, 26] on icon "button" at bounding box center [578, 28] width 4 height 4
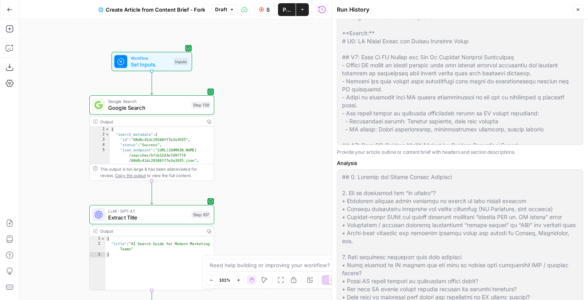
scroll to position [272, 0]
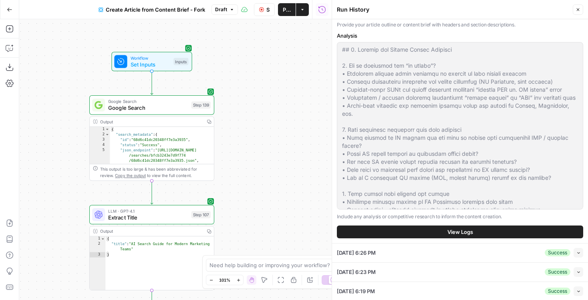
click at [370, 230] on button "View Logs" at bounding box center [460, 231] width 246 height 13
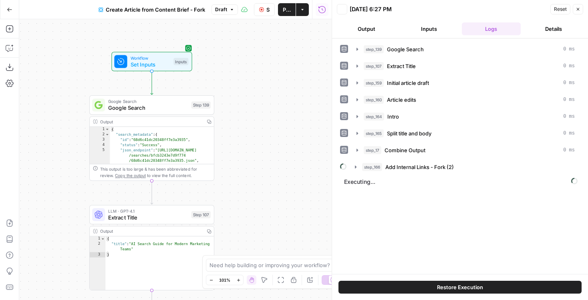
scroll to position [0, 0]
click at [399, 288] on button "Restore Execution" at bounding box center [459, 287] width 243 height 13
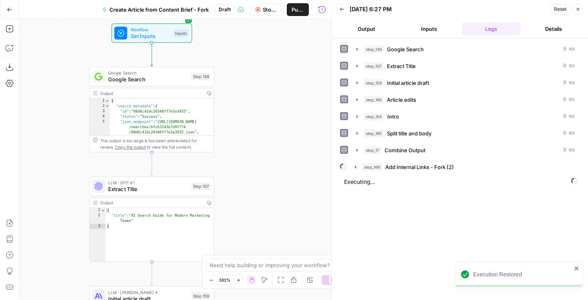
drag, startPoint x: 263, startPoint y: 233, endPoint x: 298, endPoint y: 74, distance: 162.4
click at [298, 75] on div "**********" at bounding box center [175, 159] width 312 height 281
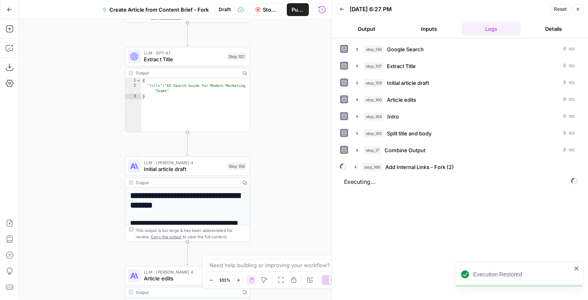
drag, startPoint x: 302, startPoint y: 197, endPoint x: 295, endPoint y: 45, distance: 151.9
click at [295, 46] on div "**********" at bounding box center [175, 159] width 312 height 281
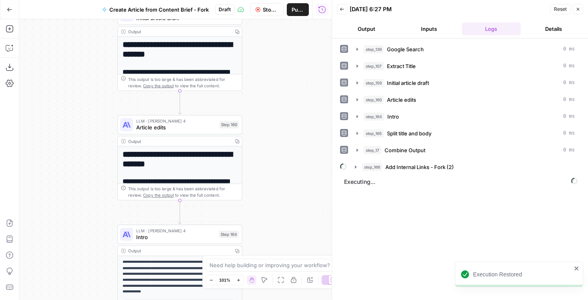
drag, startPoint x: 282, startPoint y: 48, endPoint x: 280, endPoint y: -42, distance: 89.3
click at [280, 0] on html "Execution Restored September Cohort New Home Browse Insights Opportunities Your…" at bounding box center [294, 150] width 588 height 300
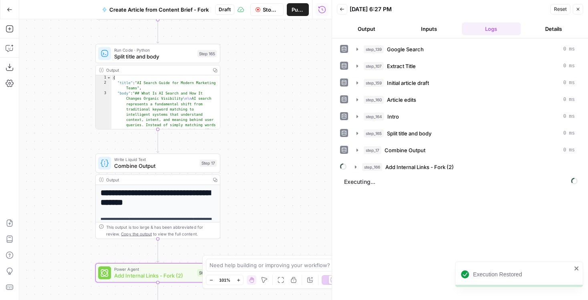
drag, startPoint x: 279, startPoint y: 11, endPoint x: 259, endPoint y: -48, distance: 62.3
click at [259, 0] on html "Execution Restored September Cohort New Home Browse Insights Opportunities Your…" at bounding box center [294, 150] width 588 height 300
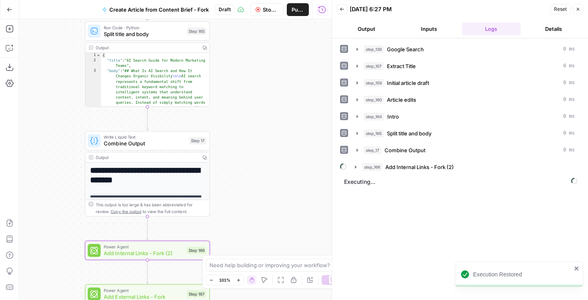
drag, startPoint x: 273, startPoint y: 95, endPoint x: 273, endPoint y: -28, distance: 123.3
click at [273, 0] on html "Execution Restored September Cohort New Home Browse Insights Opportunities Your…" at bounding box center [294, 150] width 588 height 300
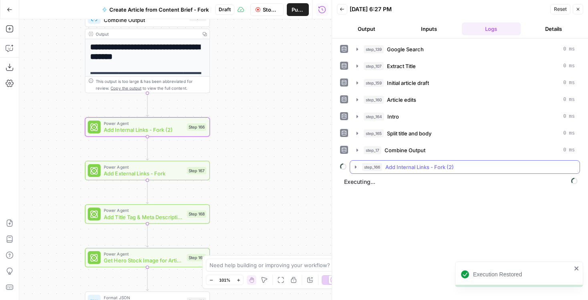
click at [355, 166] on icon "button" at bounding box center [356, 166] width 2 height 3
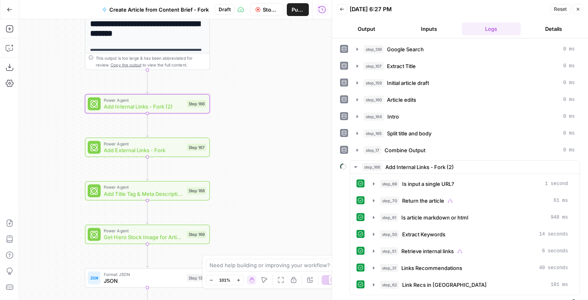
drag, startPoint x: 268, startPoint y: 193, endPoint x: 268, endPoint y: 169, distance: 24.4
click at [268, 169] on div "**********" at bounding box center [175, 159] width 312 height 281
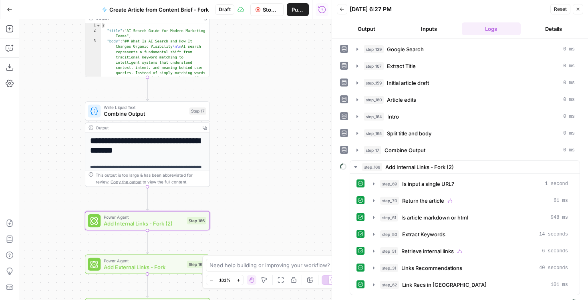
drag, startPoint x: 238, startPoint y: 82, endPoint x: 239, endPoint y: 203, distance: 121.3
click at [239, 203] on div "**********" at bounding box center [175, 159] width 312 height 281
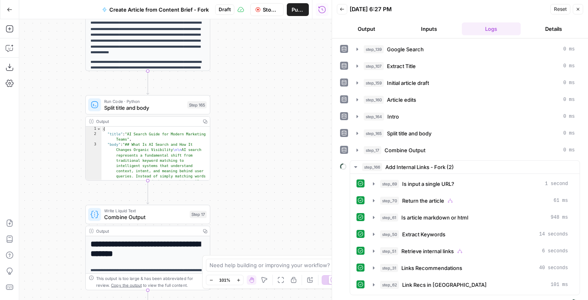
drag, startPoint x: 241, startPoint y: 85, endPoint x: 241, endPoint y: 186, distance: 100.9
click at [241, 186] on div "**********" at bounding box center [175, 159] width 312 height 281
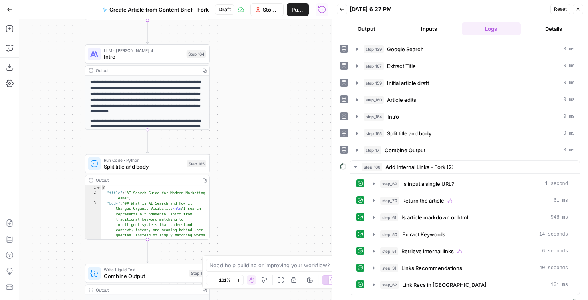
drag, startPoint x: 245, startPoint y: 67, endPoint x: 245, endPoint y: 189, distance: 121.3
click at [245, 189] on div "**********" at bounding box center [175, 159] width 312 height 281
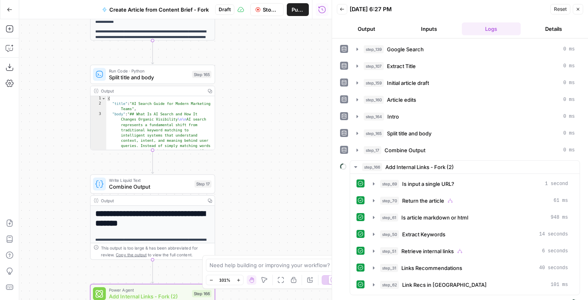
drag, startPoint x: 237, startPoint y: 205, endPoint x: 246, endPoint y: 24, distance: 180.7
click at [246, 24] on div "**********" at bounding box center [175, 159] width 312 height 281
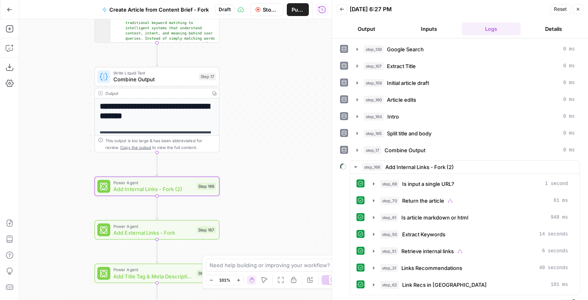
drag, startPoint x: 254, startPoint y: 195, endPoint x: 249, endPoint y: 119, distance: 75.8
click at [255, 116] on div "**********" at bounding box center [175, 159] width 312 height 281
drag, startPoint x: 283, startPoint y: 81, endPoint x: 283, endPoint y: 126, distance: 45.2
click at [283, 126] on div "**********" at bounding box center [175, 159] width 312 height 281
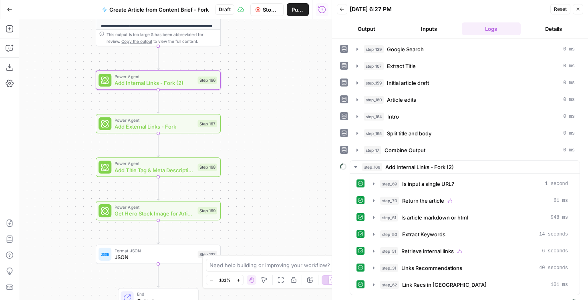
drag, startPoint x: 246, startPoint y: 218, endPoint x: 248, endPoint y: 66, distance: 151.3
click at [248, 66] on div "**********" at bounding box center [175, 159] width 312 height 281
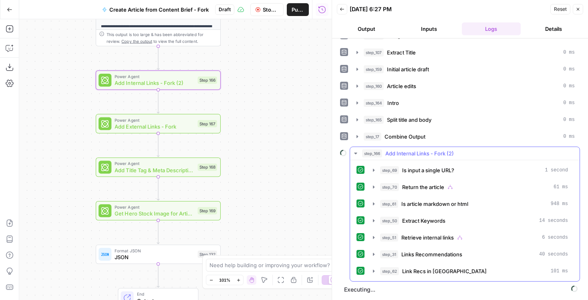
click at [354, 154] on icon "button" at bounding box center [355, 153] width 6 height 6
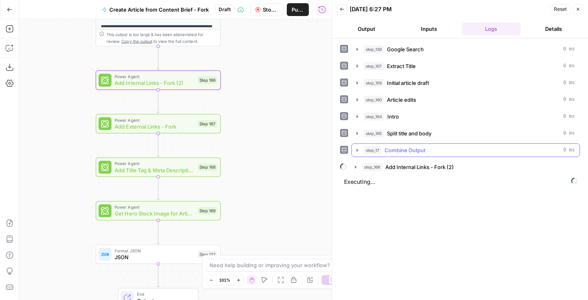
scroll to position [0, 0]
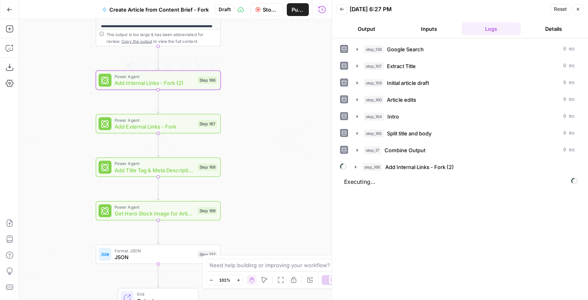
click at [144, 82] on span "Add Internal Links - Fork (2)" at bounding box center [154, 83] width 80 height 8
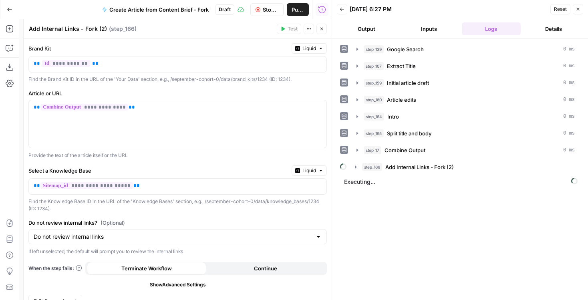
scroll to position [12, 0]
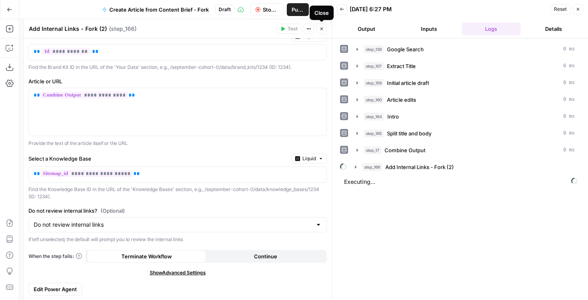
click at [321, 30] on icon "button" at bounding box center [321, 28] width 5 height 5
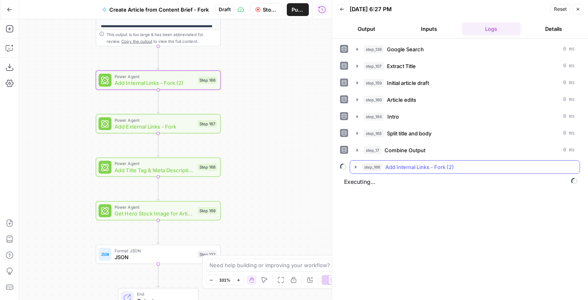
click at [355, 168] on icon "button" at bounding box center [356, 166] width 2 height 3
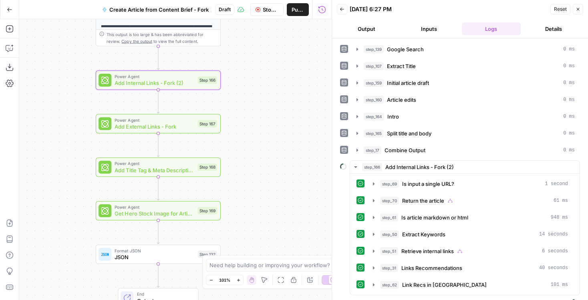
scroll to position [14, 0]
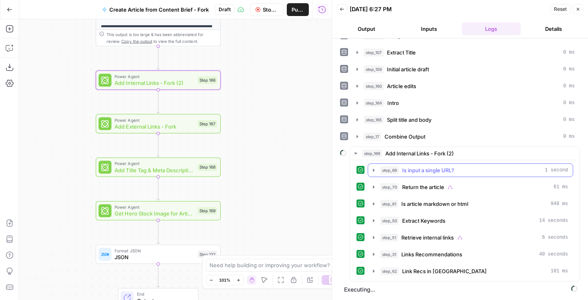
click at [409, 170] on span "Is input a single URL?" at bounding box center [428, 170] width 52 height 8
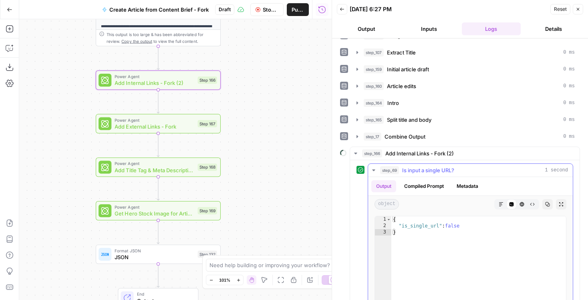
click at [420, 169] on span "Is input a single URL?" at bounding box center [428, 170] width 52 height 8
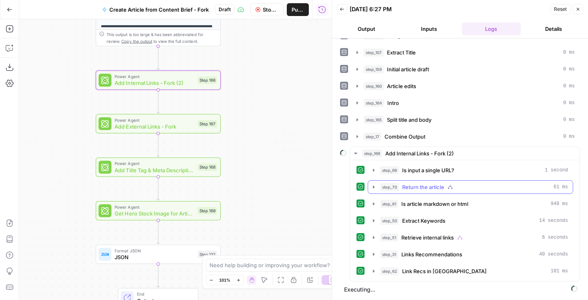
click at [379, 184] on button "step_70 Return the article 61 ms" at bounding box center [470, 187] width 205 height 13
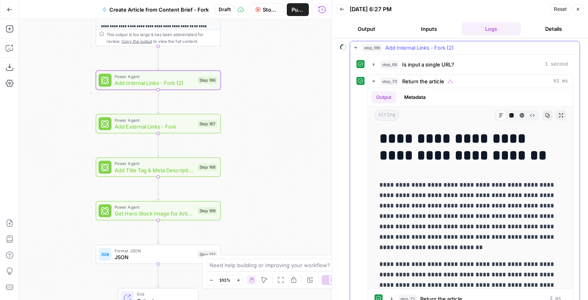
scroll to position [137, 0]
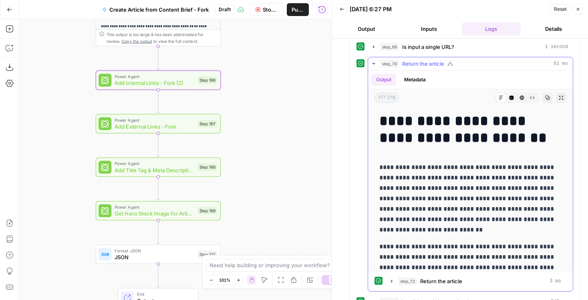
click at [372, 63] on icon "button" at bounding box center [373, 64] width 3 height 2
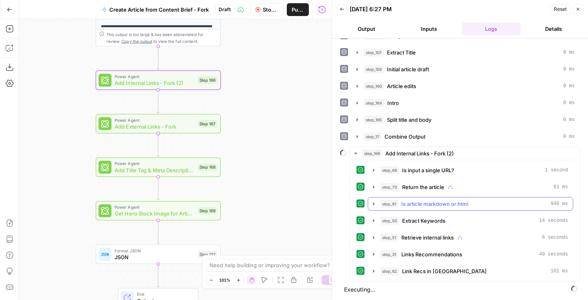
click at [374, 205] on icon "button" at bounding box center [373, 204] width 6 height 6
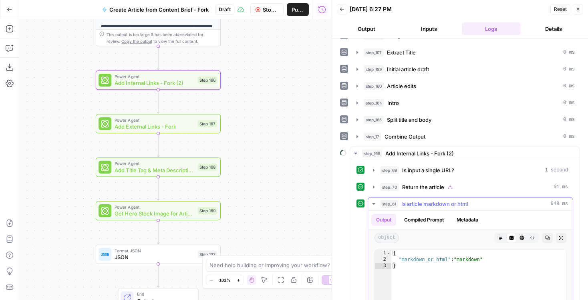
click at [374, 205] on icon "button" at bounding box center [373, 204] width 6 height 6
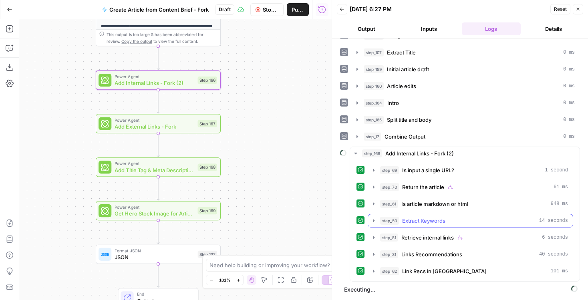
click at [375, 221] on icon "button" at bounding box center [373, 220] width 6 height 6
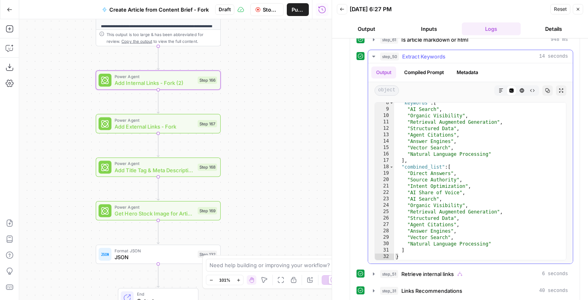
scroll to position [214, 0]
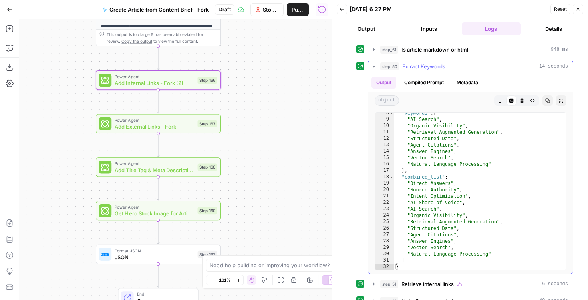
click at [371, 66] on icon "button" at bounding box center [373, 66] width 6 height 6
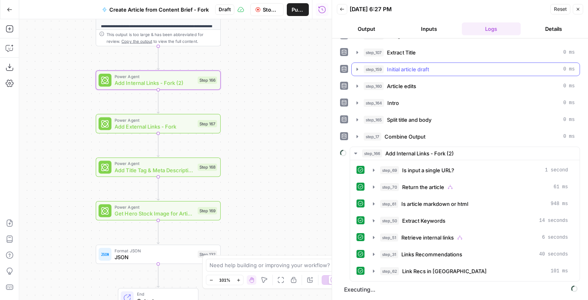
scroll to position [14, 0]
click at [373, 234] on icon "button" at bounding box center [373, 237] width 6 height 6
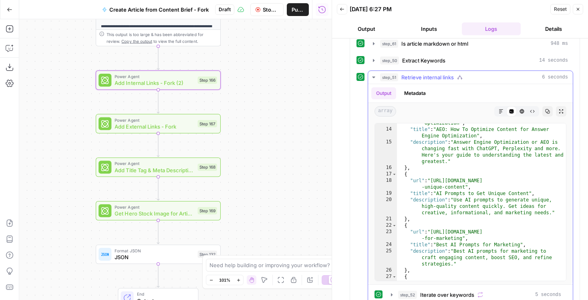
scroll to position [144, 0]
click at [372, 75] on icon "button" at bounding box center [373, 77] width 6 height 6
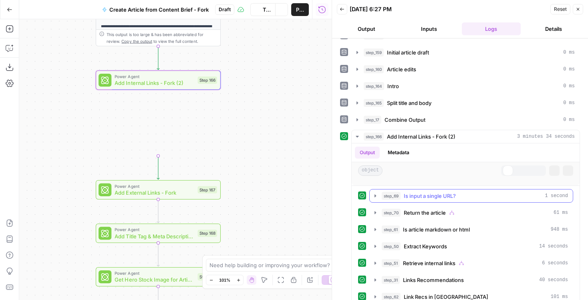
scroll to position [250, 0]
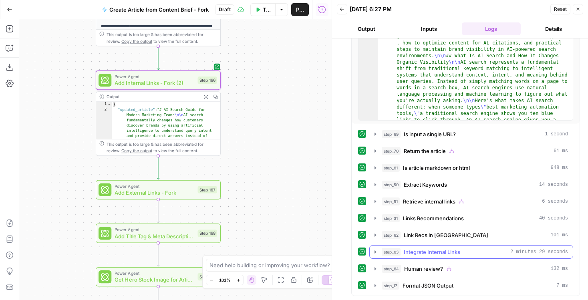
click at [375, 251] on icon "button" at bounding box center [375, 251] width 2 height 3
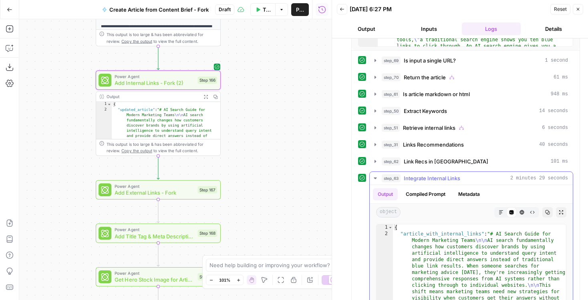
scroll to position [425, 0]
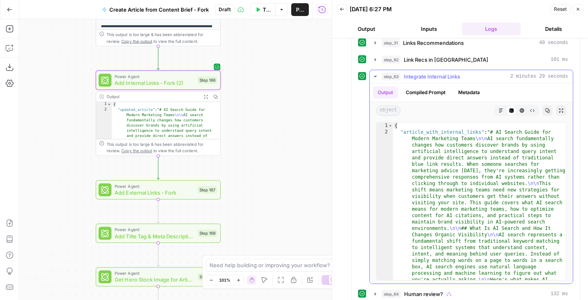
click at [377, 78] on icon "button" at bounding box center [375, 76] width 6 height 6
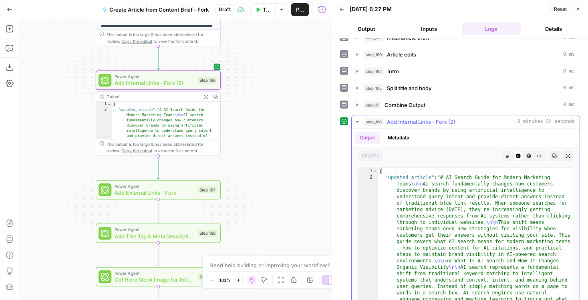
scroll to position [32, 0]
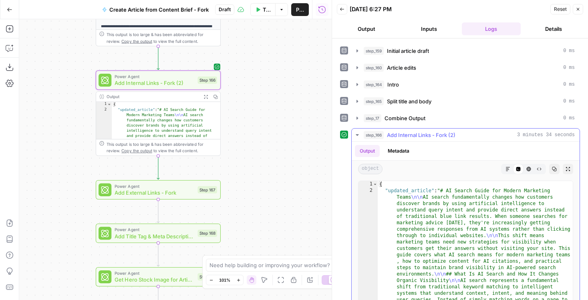
click at [509, 168] on icon "button" at bounding box center [507, 168] width 5 height 5
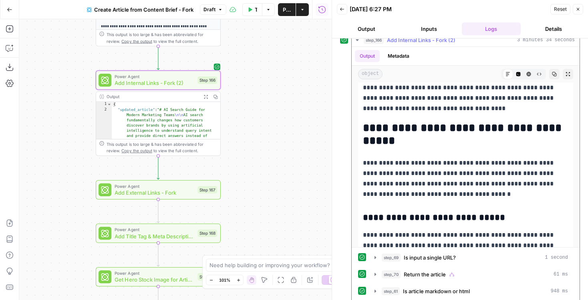
scroll to position [742, 0]
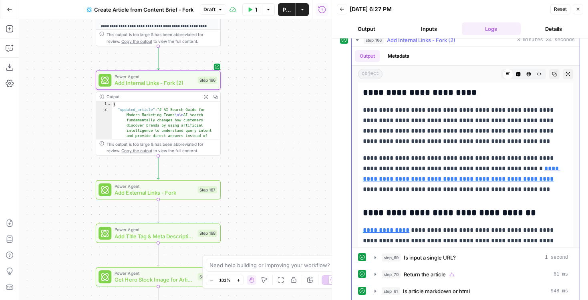
scroll to position [1421, 0]
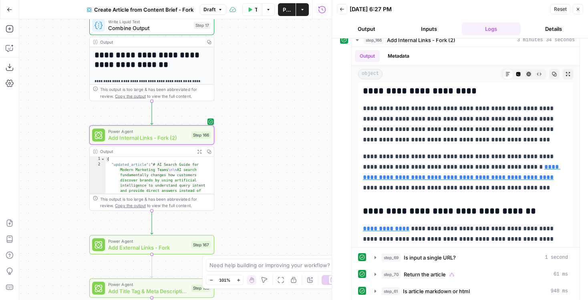
drag, startPoint x: 279, startPoint y: 99, endPoint x: 274, endPoint y: 218, distance: 119.0
click at [273, 216] on div "**********" at bounding box center [175, 159] width 312 height 281
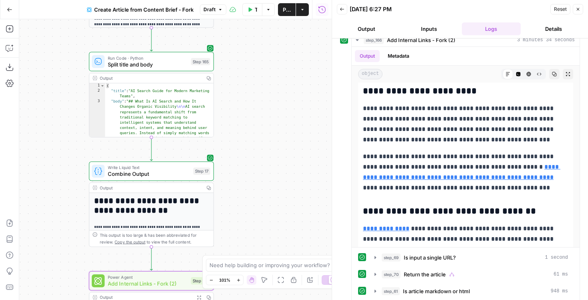
drag, startPoint x: 257, startPoint y: 146, endPoint x: 259, endPoint y: 228, distance: 81.7
click at [259, 228] on div "**********" at bounding box center [175, 159] width 312 height 281
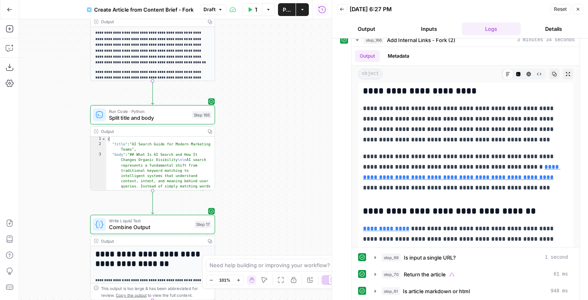
drag, startPoint x: 271, startPoint y: 124, endPoint x: 271, endPoint y: 219, distance: 95.3
click at [271, 219] on div "**********" at bounding box center [175, 159] width 312 height 281
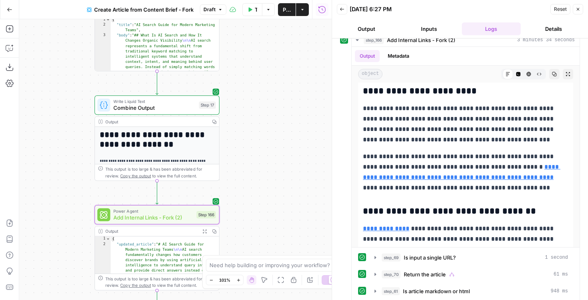
drag, startPoint x: 270, startPoint y: 190, endPoint x: 275, endPoint y: 13, distance: 177.0
click at [275, 13] on div "Go Back Create Article from Content Brief - Fork Draft Test Workflow Options Pu…" at bounding box center [165, 150] width 331 height 300
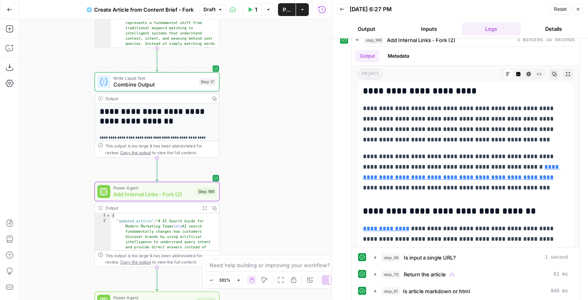
drag, startPoint x: 251, startPoint y: 150, endPoint x: 251, endPoint y: 132, distance: 18.0
click at [251, 132] on div "**********" at bounding box center [175, 159] width 312 height 281
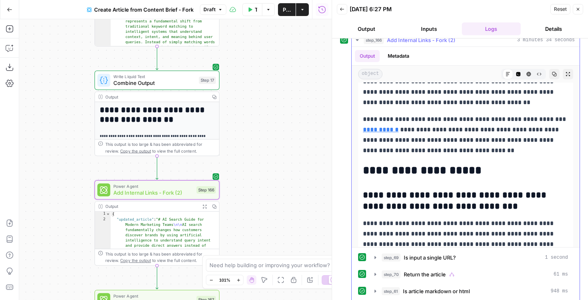
scroll to position [4344, 0]
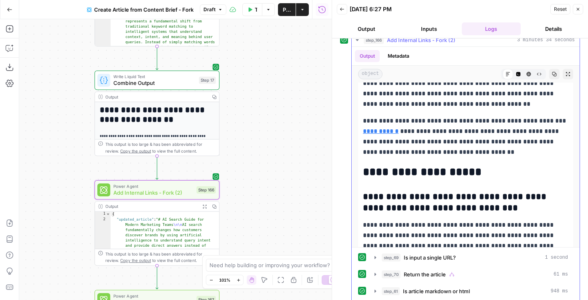
click at [357, 40] on icon "button" at bounding box center [356, 40] width 3 height 2
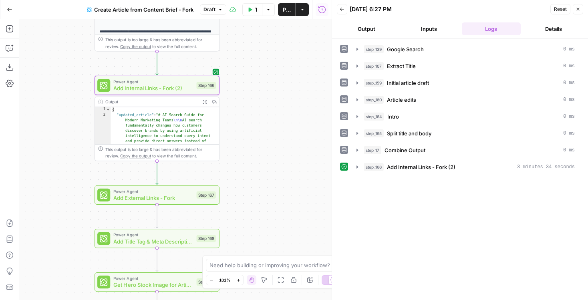
drag, startPoint x: 246, startPoint y: 208, endPoint x: 245, endPoint y: 88, distance: 120.1
click at [245, 88] on div "**********" at bounding box center [175, 159] width 312 height 281
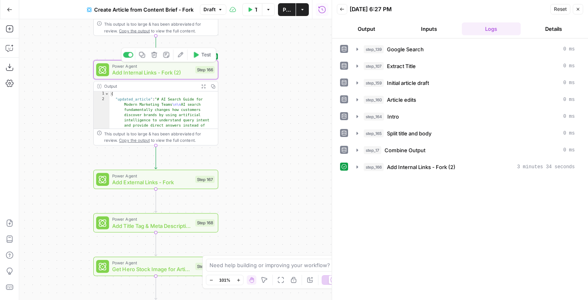
click at [195, 74] on div "Power Agent Add Internal Links - Fork (2) Step 166 Copy step Delete step Add No…" at bounding box center [155, 70] width 118 height 14
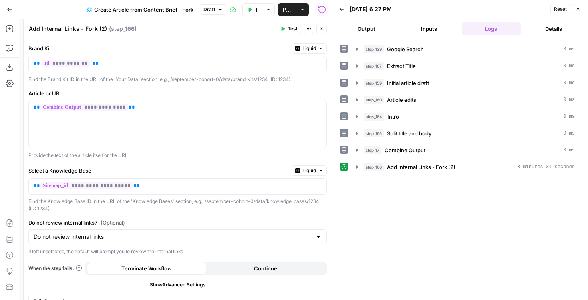
scroll to position [12, 0]
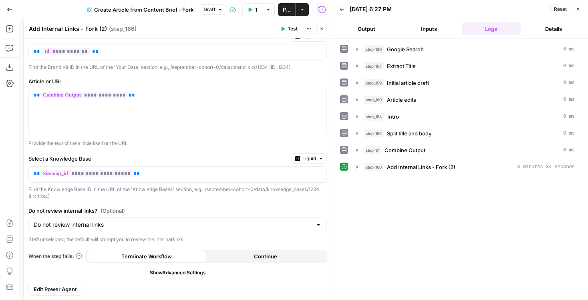
click at [51, 289] on span "Edit Power Agent" at bounding box center [55, 289] width 43 height 8
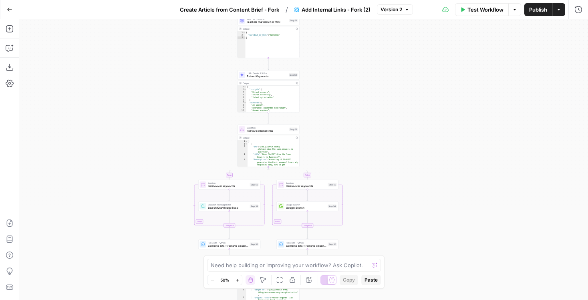
drag, startPoint x: 393, startPoint y: 59, endPoint x: 363, endPoint y: 170, distance: 115.2
click at [363, 170] on div "**********" at bounding box center [303, 159] width 568 height 281
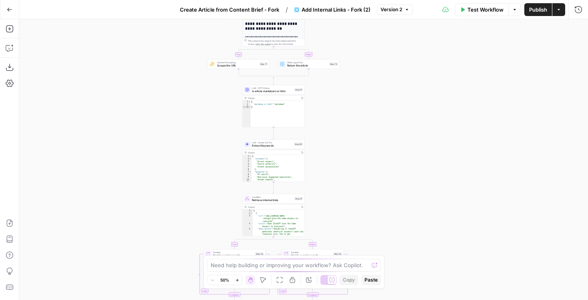
drag, startPoint x: 345, startPoint y: 96, endPoint x: 347, endPoint y: 187, distance: 90.9
click at [347, 187] on div "**********" at bounding box center [303, 159] width 568 height 281
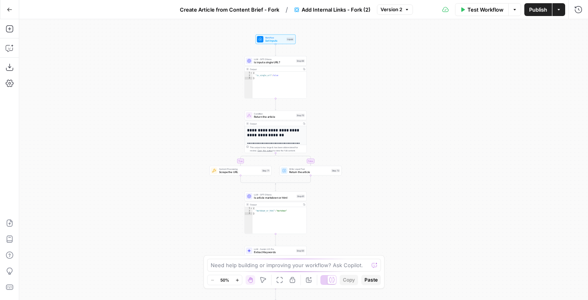
drag, startPoint x: 359, startPoint y: 63, endPoint x: 359, endPoint y: 114, distance: 51.6
click at [359, 114] on div "**********" at bounding box center [303, 159] width 568 height 281
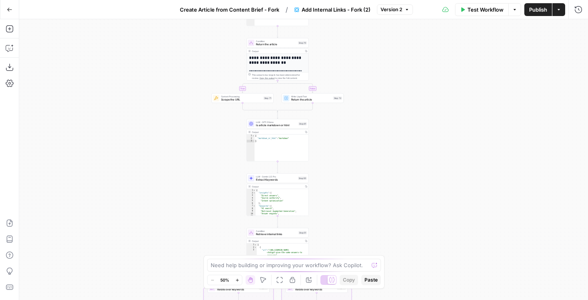
drag, startPoint x: 337, startPoint y: 140, endPoint x: 343, endPoint y: 56, distance: 84.6
click at [343, 56] on div "**********" at bounding box center [303, 159] width 568 height 281
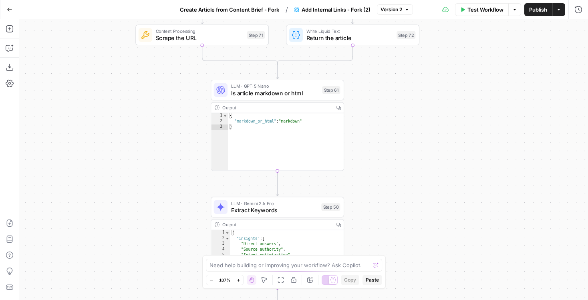
drag, startPoint x: 286, startPoint y: 36, endPoint x: 395, endPoint y: -12, distance: 118.9
click at [395, 0] on html "**********" at bounding box center [294, 150] width 588 height 300
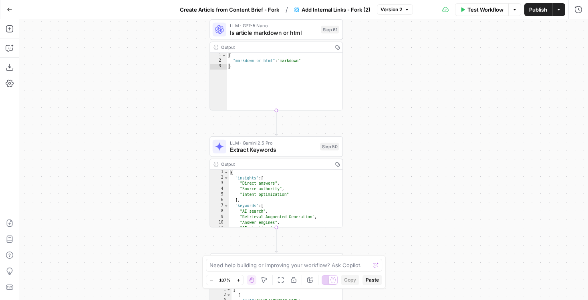
drag, startPoint x: 366, startPoint y: 169, endPoint x: 366, endPoint y: 3, distance: 165.7
click at [366, 3] on div "**********" at bounding box center [294, 150] width 588 height 300
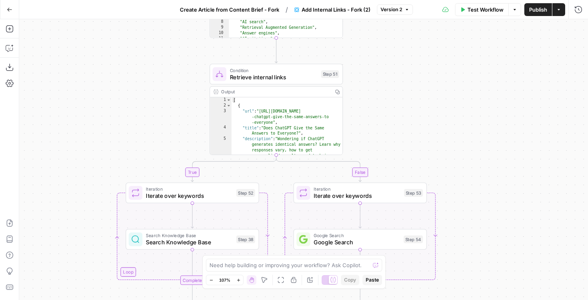
drag, startPoint x: 381, startPoint y: 132, endPoint x: 381, endPoint y: 22, distance: 110.1
click at [381, 22] on div "**********" at bounding box center [303, 159] width 568 height 281
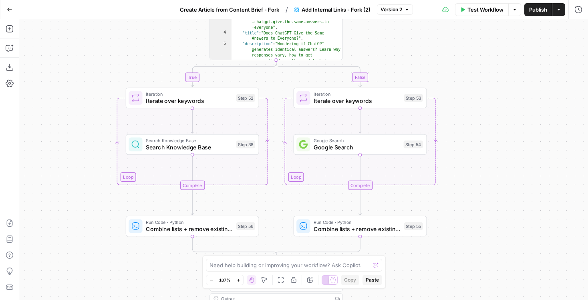
drag, startPoint x: 407, startPoint y: 124, endPoint x: 406, endPoint y: -14, distance: 138.5
click at [406, 0] on html "**********" at bounding box center [294, 150] width 588 height 300
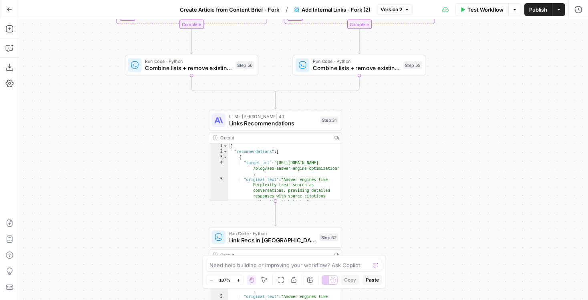
drag, startPoint x: 426, startPoint y: 235, endPoint x: 427, endPoint y: 112, distance: 122.5
click at [427, 112] on div "**********" at bounding box center [303, 159] width 568 height 281
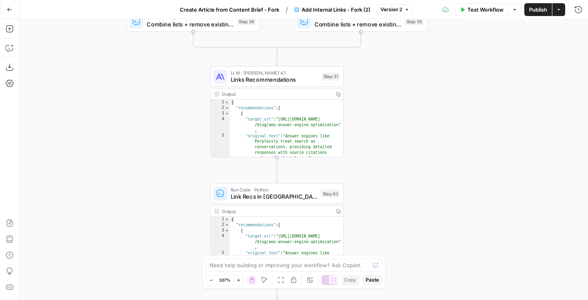
click at [282, 77] on span "Links Recommendations" at bounding box center [275, 79] width 88 height 8
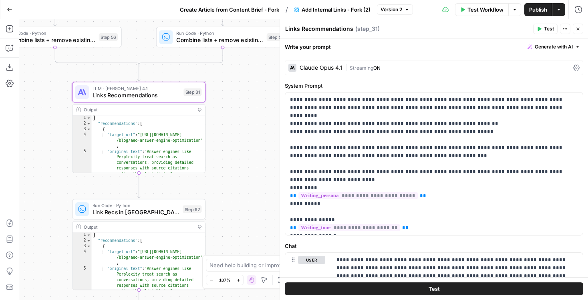
drag, startPoint x: 172, startPoint y: 164, endPoint x: 39, endPoint y: 179, distance: 134.1
click at [39, 179] on div "**********" at bounding box center [303, 159] width 568 height 281
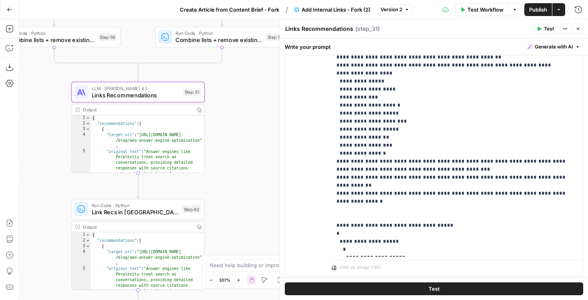
scroll to position [328, 0]
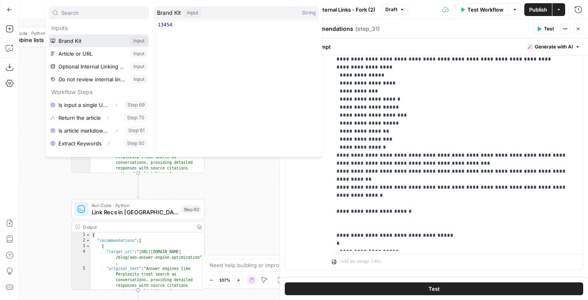
click at [103, 40] on button "Select variable Brand Kit" at bounding box center [99, 40] width 100 height 13
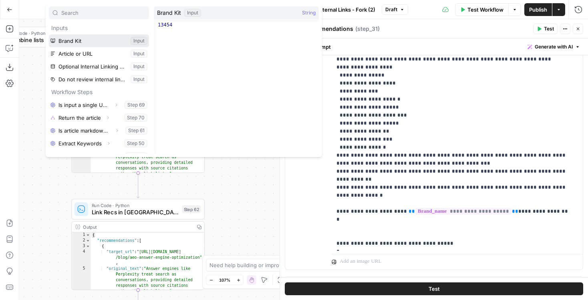
click at [106, 46] on button "Select variable Brand Kit" at bounding box center [99, 40] width 100 height 13
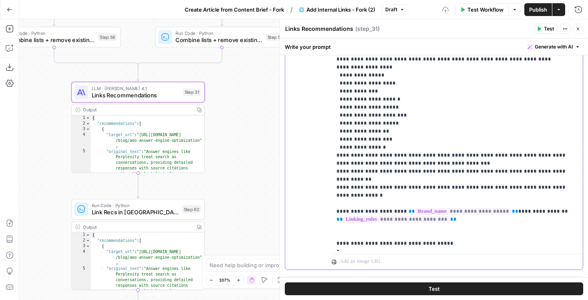
drag, startPoint x: 387, startPoint y: 152, endPoint x: 329, endPoint y: 152, distance: 58.0
click at [329, 152] on div "**********" at bounding box center [433, 96] width 297 height 345
drag, startPoint x: 398, startPoint y: 152, endPoint x: 347, endPoint y: 146, distance: 50.7
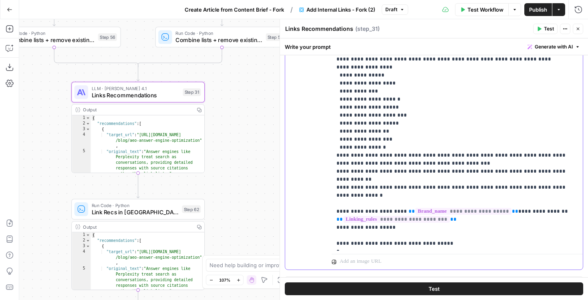
drag, startPoint x: 397, startPoint y: 145, endPoint x: 319, endPoint y: 145, distance: 77.2
click at [319, 145] on div "**********" at bounding box center [433, 96] width 297 height 345
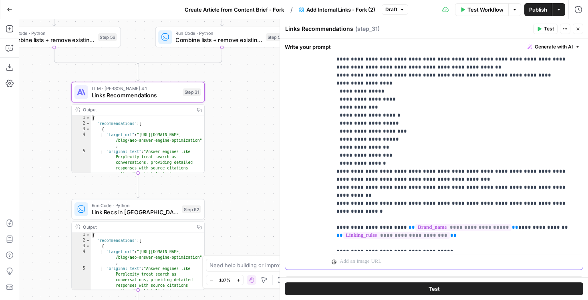
scroll to position [443, 0]
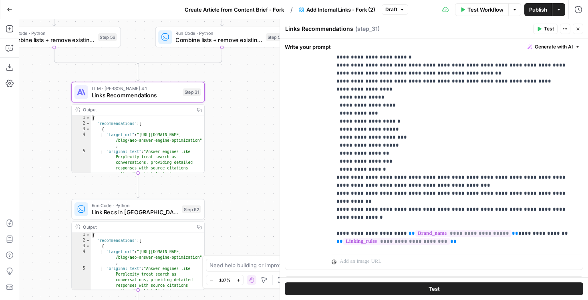
click at [578, 28] on icon "button" at bounding box center [577, 29] width 3 height 3
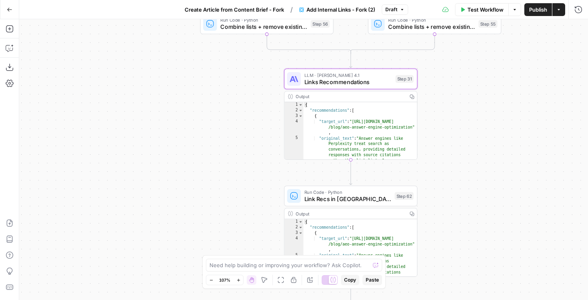
drag, startPoint x: 253, startPoint y: 121, endPoint x: 465, endPoint y: 108, distance: 212.1
click at [465, 108] on div "**********" at bounding box center [303, 159] width 568 height 281
click at [537, 12] on span "Publish" at bounding box center [538, 10] width 18 height 8
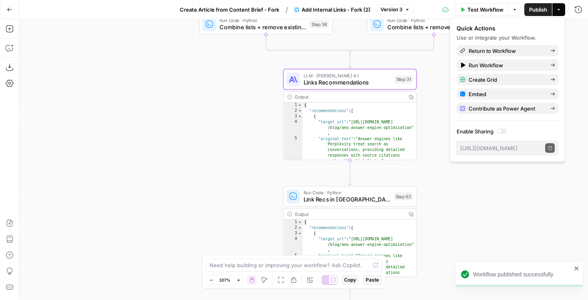
click at [260, 10] on span "Create Article from Content Brief - Fork" at bounding box center [229, 10] width 99 height 8
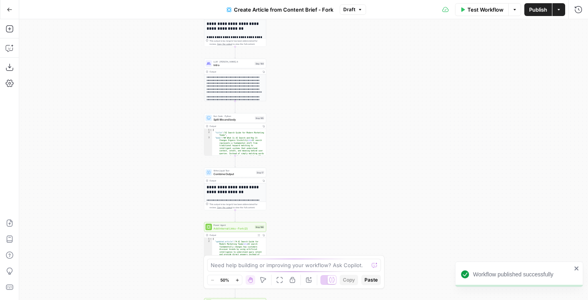
drag, startPoint x: 295, startPoint y: 106, endPoint x: 290, endPoint y: 37, distance: 69.0
click at [290, 37] on div "**********" at bounding box center [303, 159] width 568 height 281
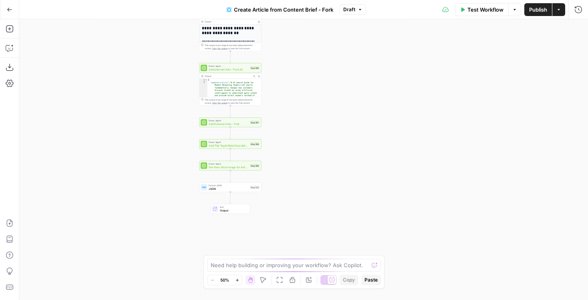
drag, startPoint x: 293, startPoint y: 181, endPoint x: 293, endPoint y: 59, distance: 122.1
click at [293, 59] on div "**********" at bounding box center [303, 159] width 568 height 281
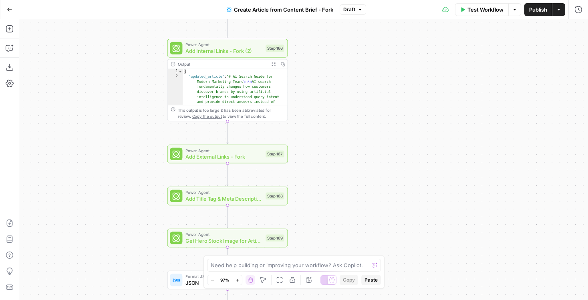
drag, startPoint x: 262, startPoint y: 106, endPoint x: 319, endPoint y: 141, distance: 66.1
click at [319, 140] on div "**********" at bounding box center [303, 159] width 568 height 281
click at [195, 159] on span "Add External Links - Fork" at bounding box center [224, 157] width 77 height 8
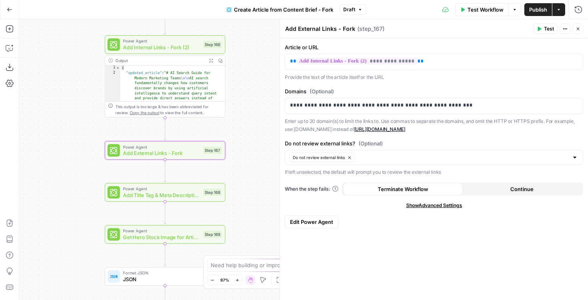
drag, startPoint x: 149, startPoint y: 166, endPoint x: 90, endPoint y: 144, distance: 63.6
click at [90, 144] on div "**********" at bounding box center [303, 159] width 568 height 281
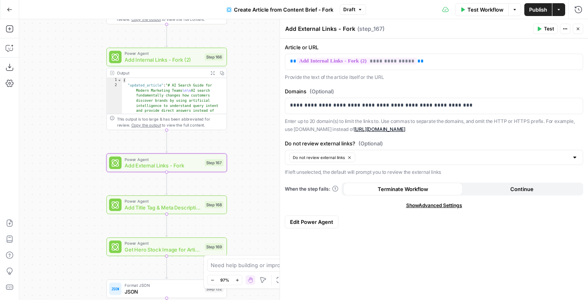
drag, startPoint x: 244, startPoint y: 53, endPoint x: 244, endPoint y: 83, distance: 29.6
click at [244, 83] on div "**********" at bounding box center [303, 159] width 568 height 281
click at [9, 30] on icon "button" at bounding box center [10, 29] width 8 height 8
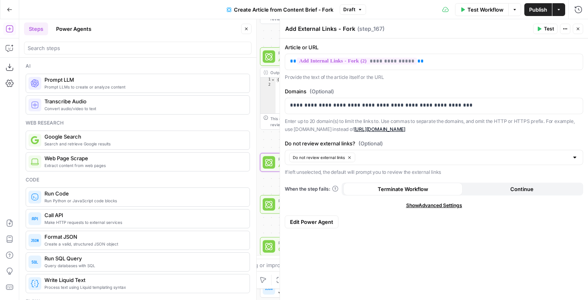
click at [88, 26] on button "Power Agents" at bounding box center [73, 28] width 45 height 13
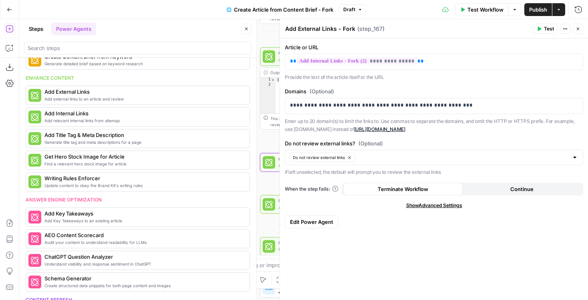
scroll to position [128, 0]
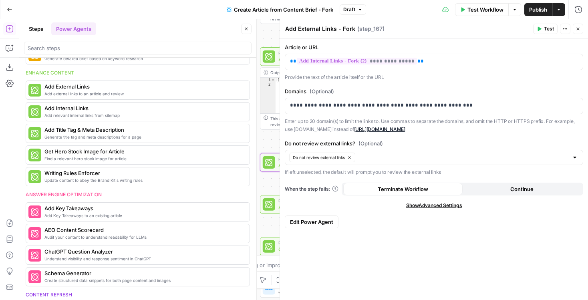
click at [245, 32] on button "Close" at bounding box center [246, 29] width 10 height 10
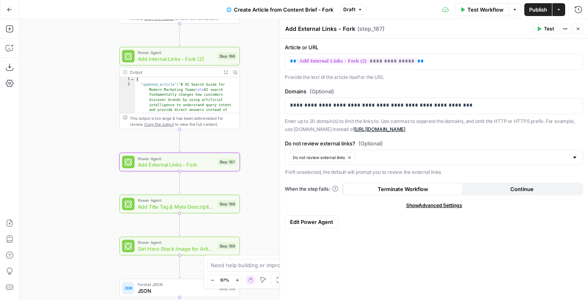
drag, startPoint x: 211, startPoint y: 169, endPoint x: 27, endPoint y: 168, distance: 183.7
click at [27, 168] on div "**********" at bounding box center [303, 159] width 568 height 281
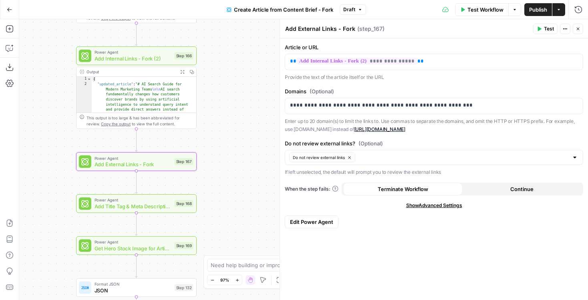
drag, startPoint x: 328, startPoint y: 46, endPoint x: 285, endPoint y: 45, distance: 42.8
click at [285, 45] on label "Article or URL" at bounding box center [434, 47] width 298 height 8
click at [303, 49] on label "Article or URL" at bounding box center [434, 47] width 298 height 8
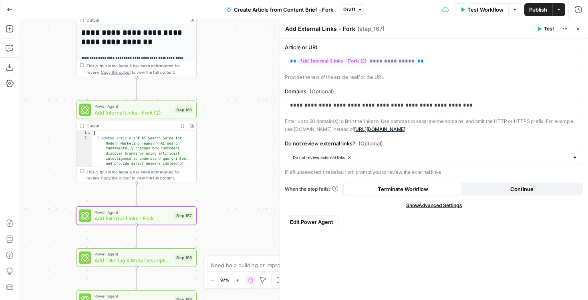
drag, startPoint x: 210, startPoint y: 61, endPoint x: 210, endPoint y: 120, distance: 58.4
click at [210, 119] on div "**********" at bounding box center [303, 159] width 568 height 281
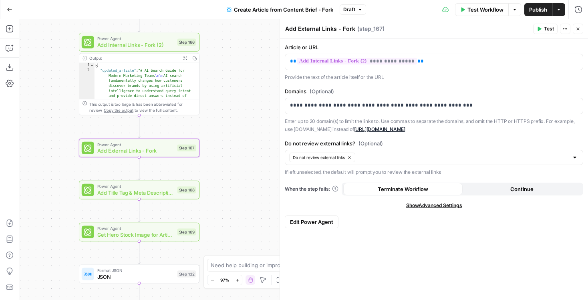
drag, startPoint x: 241, startPoint y: 171, endPoint x: 244, endPoint y: 100, distance: 71.3
click at [244, 100] on div "**********" at bounding box center [303, 159] width 568 height 281
click at [329, 105] on p "**********" at bounding box center [434, 105] width 288 height 8
click at [339, 90] on label "Domains (Optional)" at bounding box center [434, 91] width 298 height 8
click at [439, 104] on p "**********" at bounding box center [434, 105] width 288 height 8
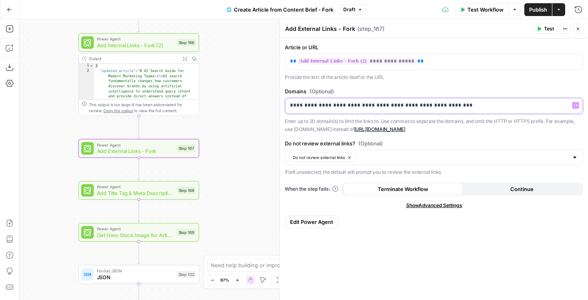
click at [347, 106] on p "**********" at bounding box center [434, 105] width 288 height 8
click at [305, 102] on p "**********" at bounding box center [434, 105] width 288 height 8
click at [356, 106] on p "**********" at bounding box center [434, 105] width 288 height 8
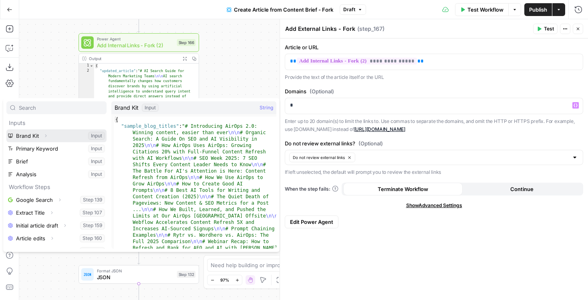
click at [46, 135] on icon "button" at bounding box center [46, 135] width 2 height 3
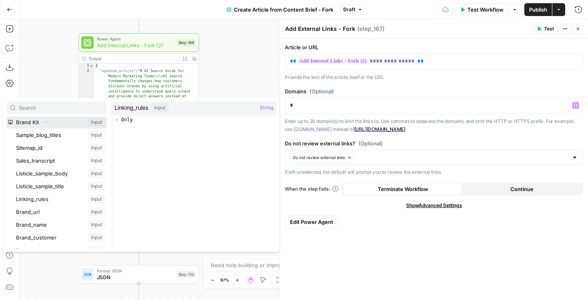
scroll to position [0, 0]
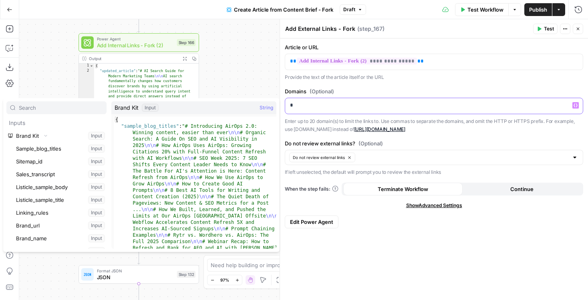
click at [362, 110] on div "*" at bounding box center [433, 106] width 297 height 16
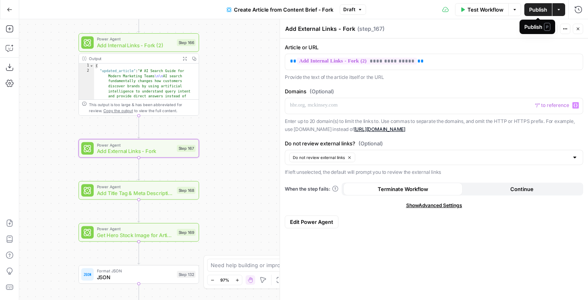
click at [543, 10] on span "Publish" at bounding box center [538, 10] width 18 height 8
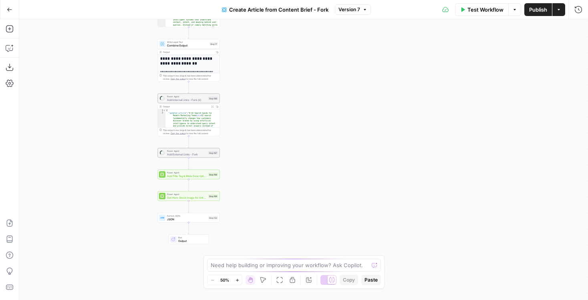
drag, startPoint x: 373, startPoint y: 186, endPoint x: 259, endPoint y: -10, distance: 227.4
click at [259, 0] on html "September Cohort New Home Browse Insights Opportunities Your Data Flightpath Re…" at bounding box center [294, 150] width 588 height 300
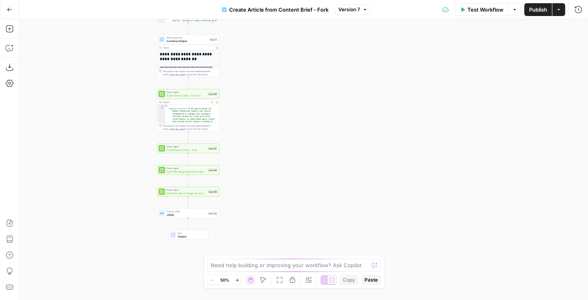
click at [197, 148] on span "Add External Links - Fork" at bounding box center [186, 150] width 40 height 4
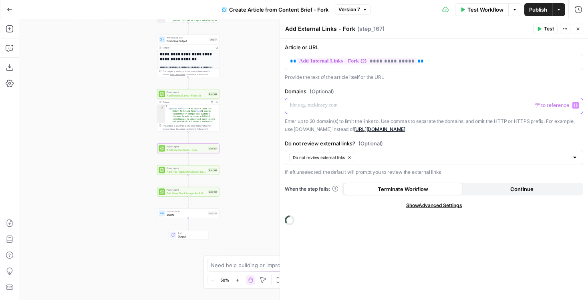
click at [318, 110] on div at bounding box center [433, 106] width 297 height 16
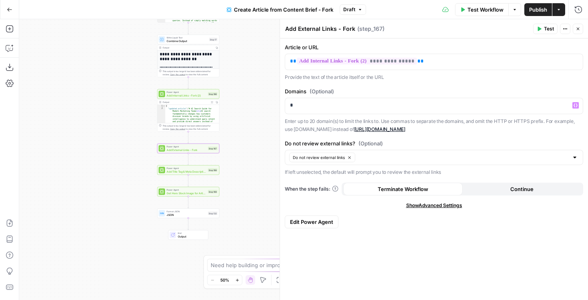
click at [479, 10] on span "Test Workflow" at bounding box center [485, 10] width 36 height 8
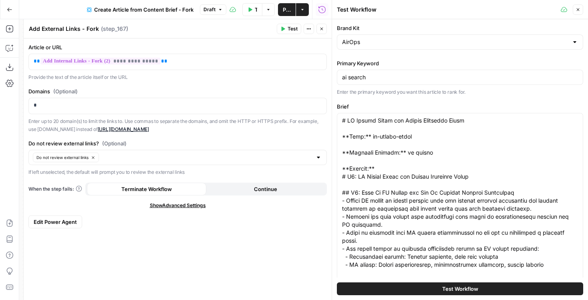
click at [578, 10] on icon "button" at bounding box center [577, 9] width 3 height 3
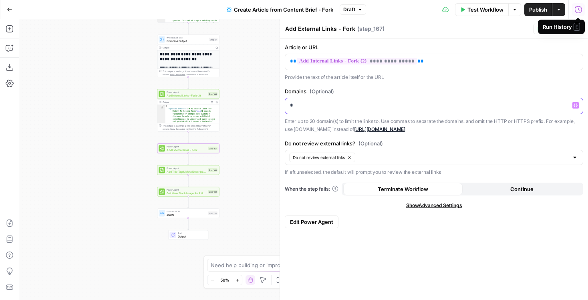
click at [304, 110] on div "*" at bounding box center [433, 106] width 297 height 16
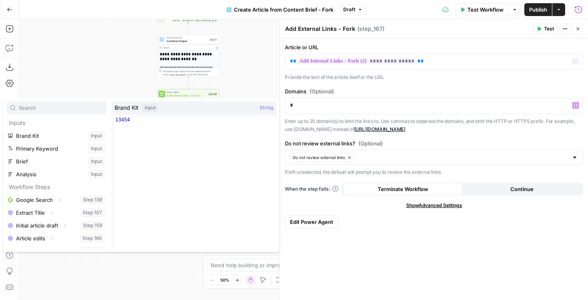
click at [578, 34] on button "Close" at bounding box center [577, 29] width 10 height 10
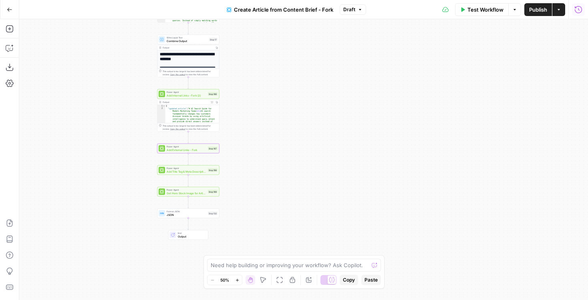
click at [574, 6] on button "Run History" at bounding box center [578, 9] width 13 height 13
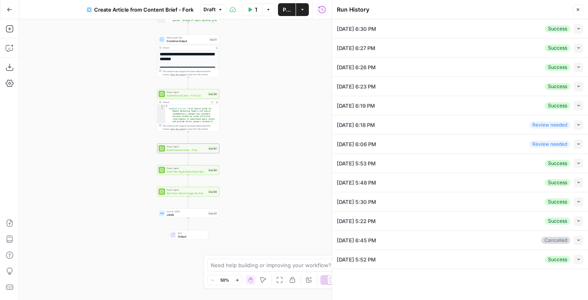
click at [578, 28] on icon "button" at bounding box center [578, 29] width 2 height 2
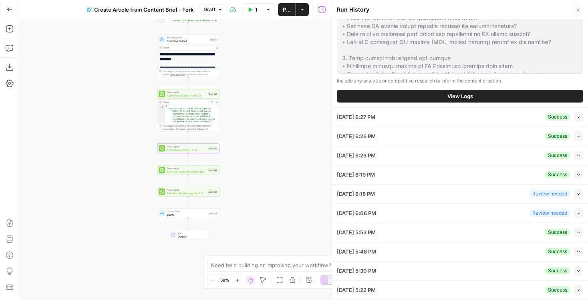
scroll to position [445, 0]
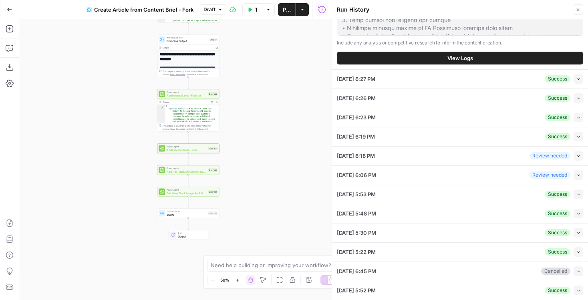
click at [443, 55] on button "View Logs" at bounding box center [460, 58] width 246 height 13
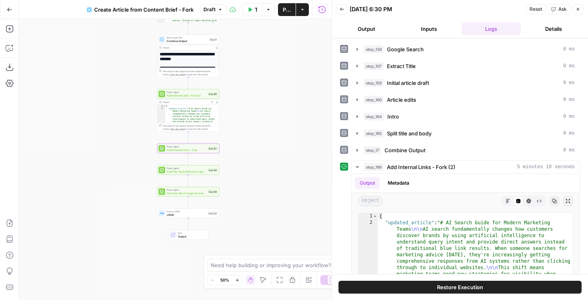
click at [411, 291] on button "Restore Execution" at bounding box center [459, 287] width 243 height 13
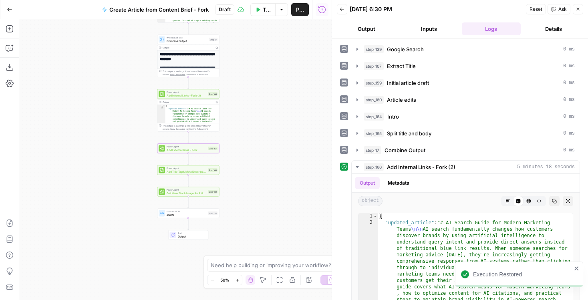
click at [194, 151] on span "Add External Links - Fork" at bounding box center [186, 150] width 40 height 4
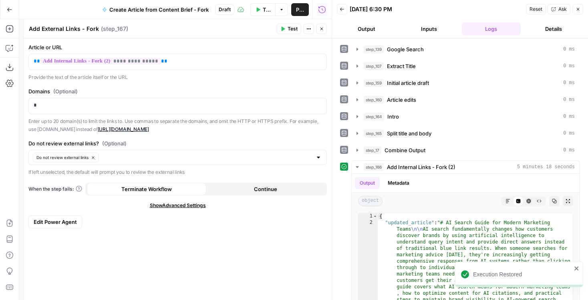
click at [578, 10] on icon "button" at bounding box center [577, 9] width 5 height 5
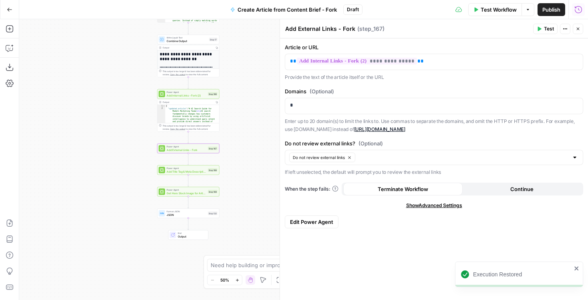
click at [510, 9] on span "Test Workflow" at bounding box center [498, 10] width 36 height 8
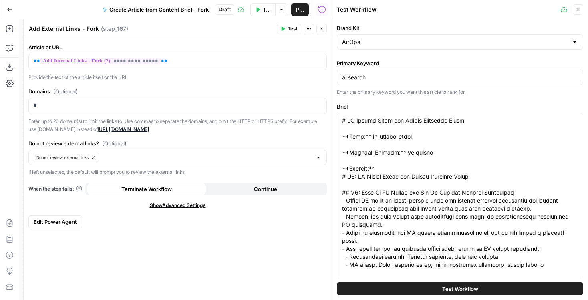
click at [582, 9] on button "Close" at bounding box center [577, 9] width 10 height 10
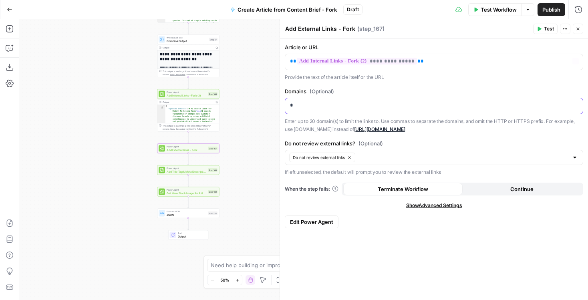
click at [313, 108] on p "*" at bounding box center [434, 105] width 288 height 8
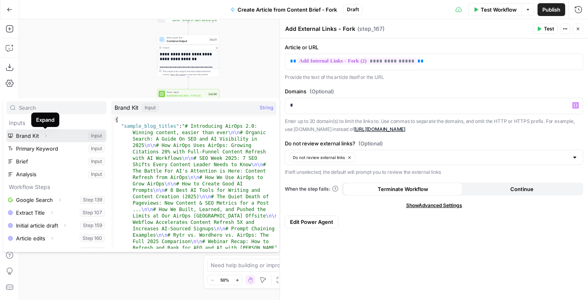
click at [47, 134] on icon "button" at bounding box center [45, 135] width 5 height 5
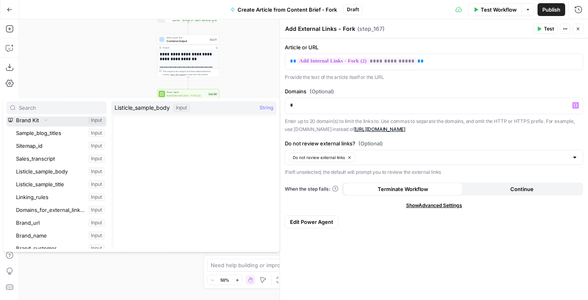
scroll to position [26, 0]
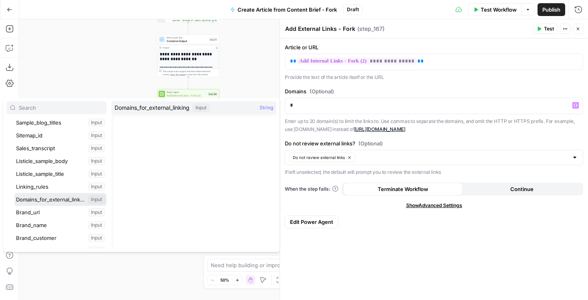
click at [44, 202] on button "Select variable Domains_for_external_linking" at bounding box center [60, 199] width 92 height 13
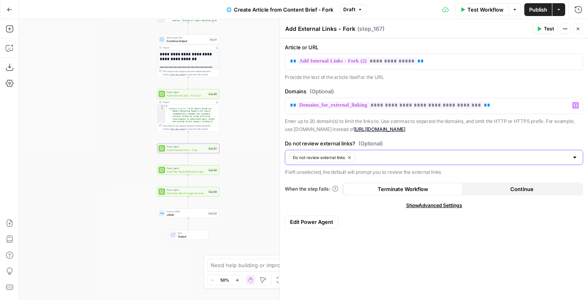
click at [354, 156] on button "Do not review external links" at bounding box center [322, 157] width 66 height 10
click at [352, 158] on input "Do not review external links? (Optional)" at bounding box center [429, 157] width 278 height 8
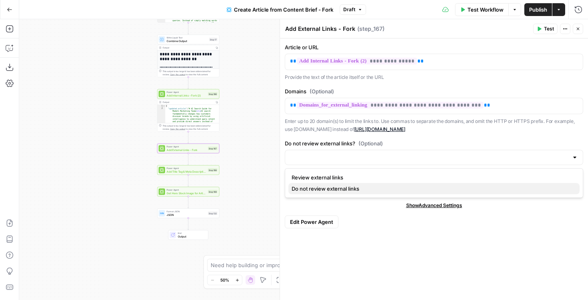
click at [316, 187] on span "Do not review external links" at bounding box center [431, 189] width 281 height 8
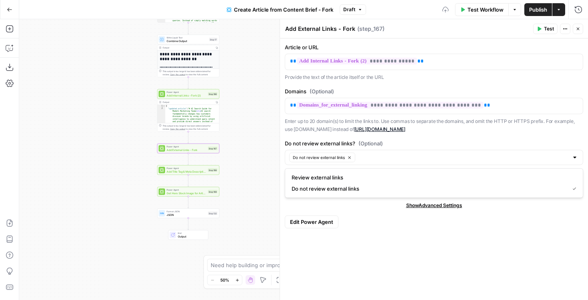
click at [445, 134] on div "**********" at bounding box center [434, 168] width 308 height 261
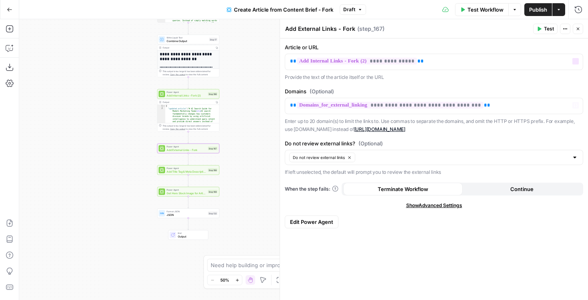
click at [549, 32] on button "Test" at bounding box center [545, 29] width 24 height 10
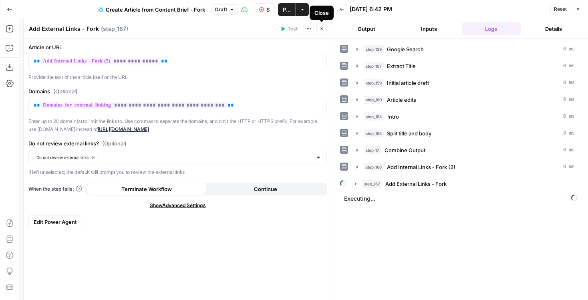
click at [318, 30] on button "Close" at bounding box center [321, 29] width 10 height 10
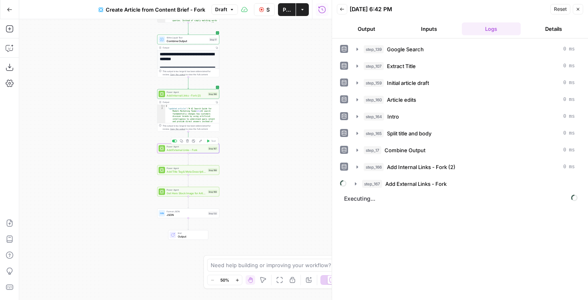
click at [191, 148] on span "Add External Links - Fork" at bounding box center [186, 150] width 40 height 4
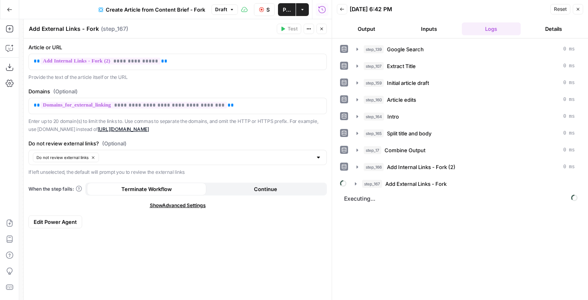
drag, startPoint x: 66, startPoint y: 46, endPoint x: 30, endPoint y: 47, distance: 35.2
click at [30, 47] on label "Article or URL" at bounding box center [177, 47] width 298 height 8
click at [36, 47] on label "Article or URL" at bounding box center [177, 47] width 298 height 8
click at [321, 30] on icon "button" at bounding box center [321, 28] width 5 height 5
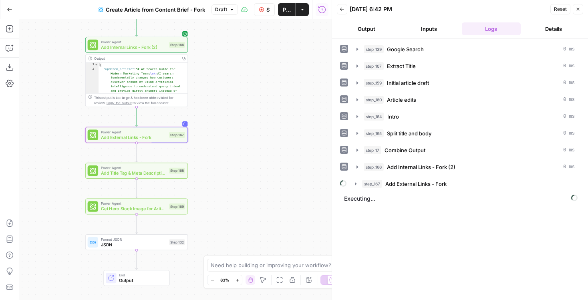
drag, startPoint x: 236, startPoint y: 175, endPoint x: 220, endPoint y: 183, distance: 18.3
click at [220, 183] on div "**********" at bounding box center [175, 159] width 312 height 281
click at [164, 133] on span "Power Agent" at bounding box center [133, 132] width 66 height 5
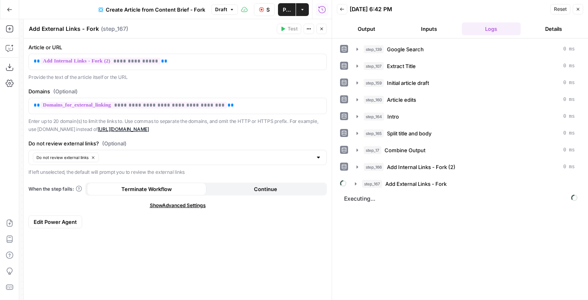
click at [52, 220] on span "Edit Power Agent" at bounding box center [55, 222] width 43 height 8
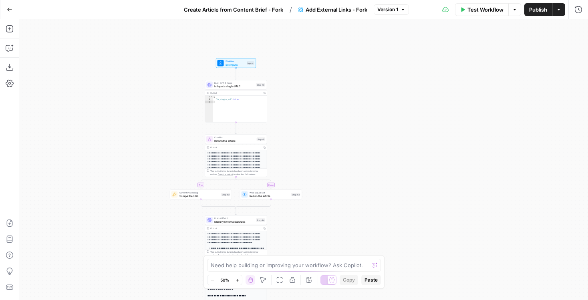
drag, startPoint x: 365, startPoint y: 128, endPoint x: 297, endPoint y: 254, distance: 142.4
click at [297, 254] on div "**********" at bounding box center [303, 159] width 568 height 281
click at [254, 10] on span "Create Article from Content Brief - Fork" at bounding box center [233, 10] width 99 height 8
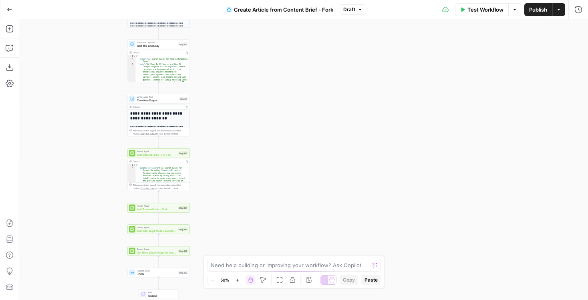
drag, startPoint x: 279, startPoint y: 158, endPoint x: 232, endPoint y: 53, distance: 114.7
click at [234, 48] on div "**********" at bounding box center [303, 159] width 568 height 281
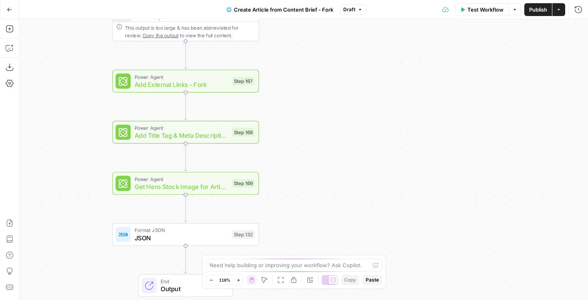
drag, startPoint x: 201, startPoint y: 110, endPoint x: 371, endPoint y: 211, distance: 198.0
click at [371, 212] on div "**********" at bounding box center [303, 159] width 568 height 281
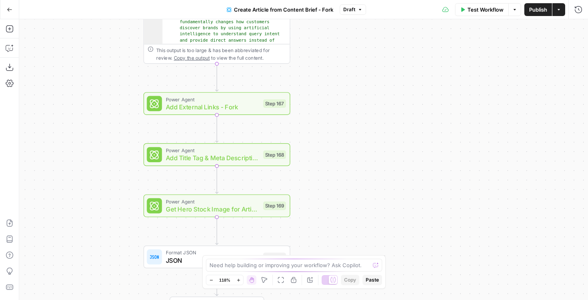
drag, startPoint x: 333, startPoint y: 96, endPoint x: 339, endPoint y: 242, distance: 145.4
click at [339, 242] on div "**********" at bounding box center [303, 159] width 568 height 281
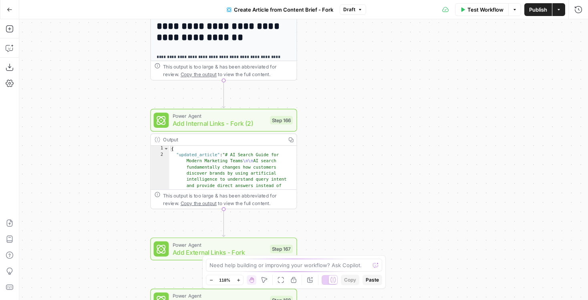
drag, startPoint x: 321, startPoint y: 114, endPoint x: 311, endPoint y: 238, distance: 123.7
click at [311, 236] on div "**********" at bounding box center [303, 159] width 568 height 281
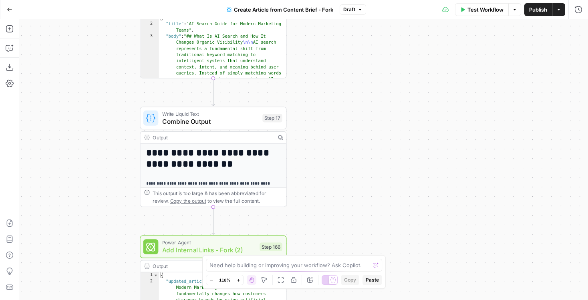
drag, startPoint x: 326, startPoint y: 90, endPoint x: 321, endPoint y: 214, distance: 124.1
click at [321, 214] on div "**********" at bounding box center [303, 159] width 568 height 281
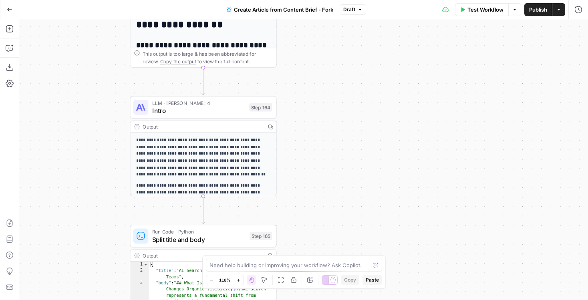
drag, startPoint x: 321, startPoint y: 98, endPoint x: 304, endPoint y: -23, distance: 122.0
click at [304, 0] on html "September Cohort New Home Browse Insights Opportunities Your Data Flightpath Re…" at bounding box center [294, 150] width 588 height 300
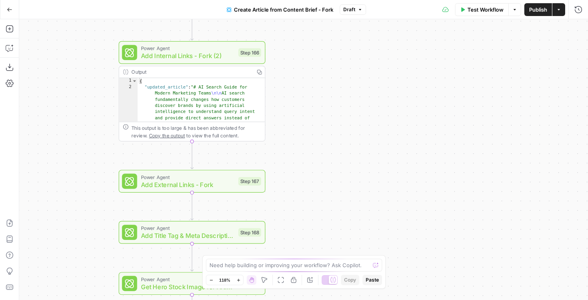
drag, startPoint x: 302, startPoint y: 179, endPoint x: 302, endPoint y: -33, distance: 212.5
click at [302, 0] on html "September Cohort New Home Browse Insights Opportunities Your Data Flightpath Re…" at bounding box center [294, 150] width 588 height 300
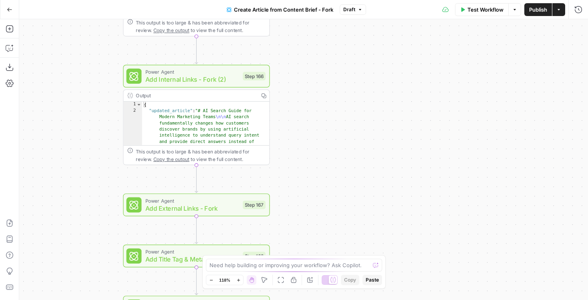
drag, startPoint x: 313, startPoint y: 98, endPoint x: 319, endPoint y: 142, distance: 44.5
click at [319, 142] on div "**********" at bounding box center [303, 159] width 568 height 281
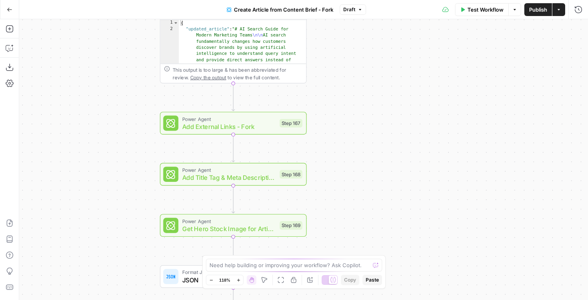
drag, startPoint x: 305, startPoint y: 127, endPoint x: 339, endPoint y: 44, distance: 89.9
click at [340, 44] on div "**********" at bounding box center [303, 159] width 568 height 281
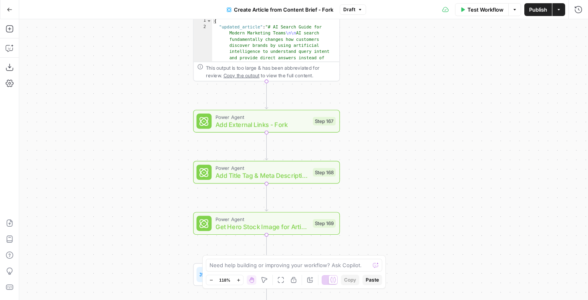
drag, startPoint x: 334, startPoint y: 108, endPoint x: 377, endPoint y: 108, distance: 43.6
click at [378, 108] on div "**********" at bounding box center [303, 159] width 568 height 281
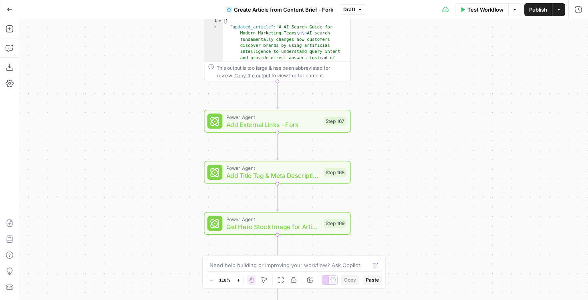
click at [476, 11] on span "Test Workflow" at bounding box center [485, 10] width 36 height 8
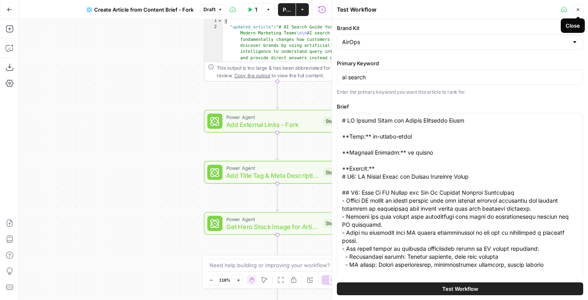
click at [576, 12] on icon "button" at bounding box center [577, 9] width 5 height 5
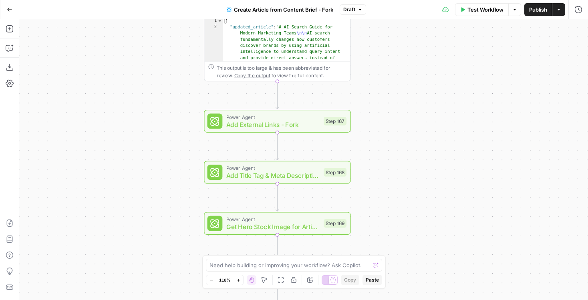
click at [490, 3] on button "Test Workflow" at bounding box center [482, 9] width 54 height 13
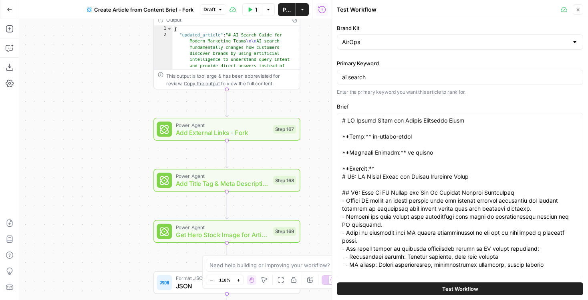
drag, startPoint x: 138, startPoint y: 104, endPoint x: 82, endPoint y: 113, distance: 56.5
click at [82, 113] on div "**********" at bounding box center [175, 159] width 312 height 281
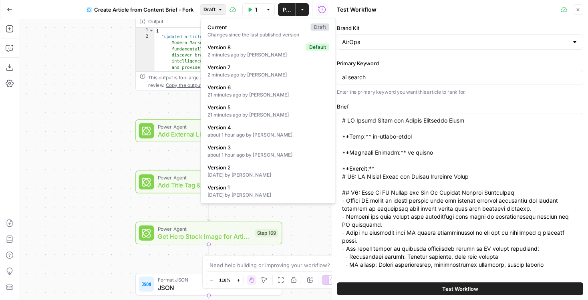
click at [219, 8] on icon "button" at bounding box center [220, 9] width 5 height 5
click at [107, 136] on div "**********" at bounding box center [175, 159] width 312 height 281
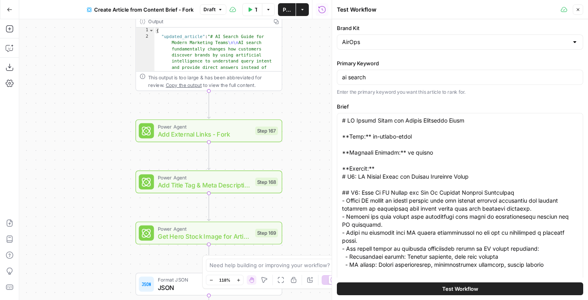
click at [299, 45] on div "**********" at bounding box center [175, 159] width 312 height 281
click at [576, 10] on icon "button" at bounding box center [577, 9] width 5 height 5
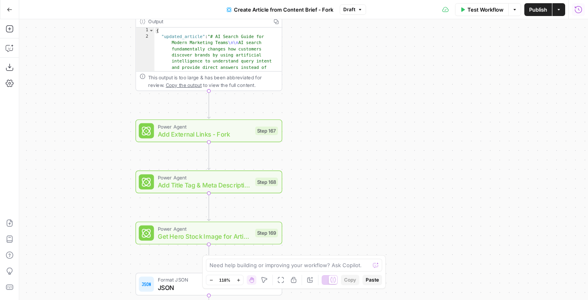
click at [580, 12] on icon "button" at bounding box center [578, 10] width 8 height 8
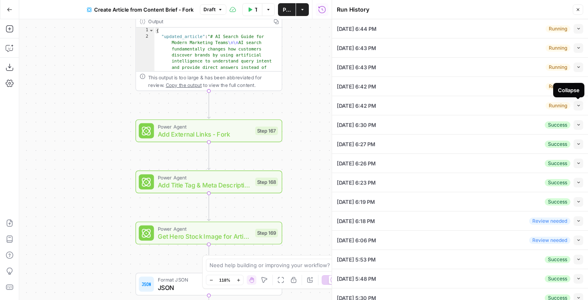
click at [577, 105] on icon "button" at bounding box center [578, 105] width 4 height 4
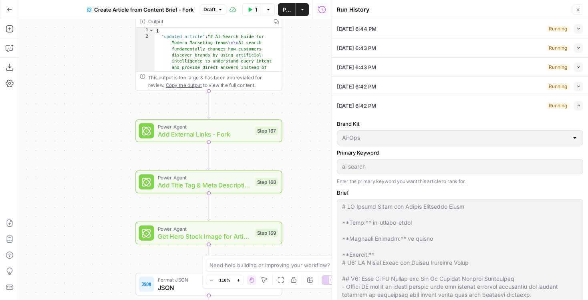
click at [577, 105] on icon "button" at bounding box center [578, 106] width 2 height 2
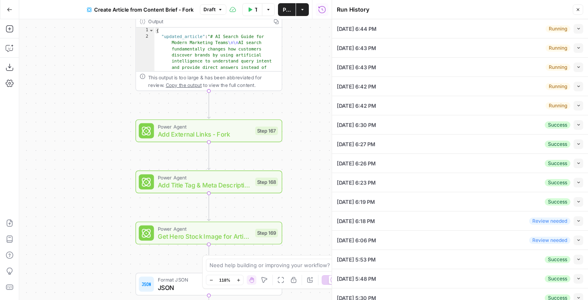
click at [577, 84] on icon "button" at bounding box center [578, 86] width 4 height 4
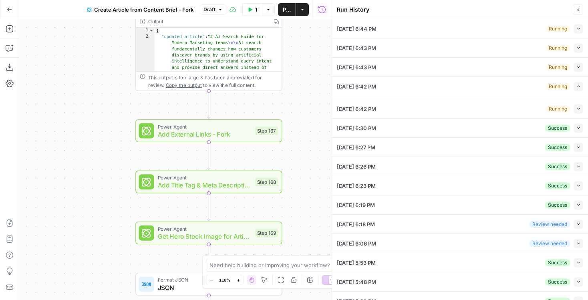
click at [579, 85] on icon "button" at bounding box center [578, 86] width 4 height 4
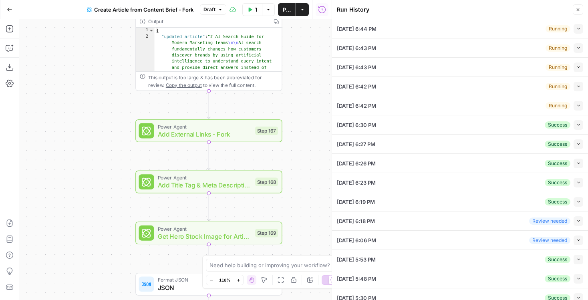
click at [576, 62] on button "Collapse" at bounding box center [578, 67] width 10 height 10
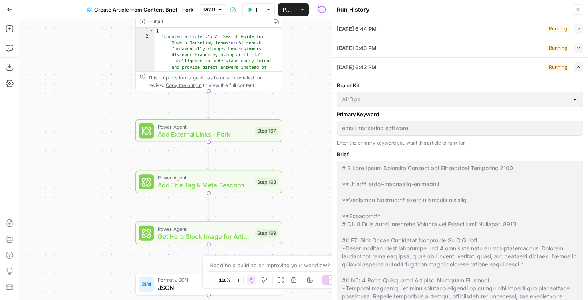
click at [580, 72] on button "Expand" at bounding box center [578, 67] width 10 height 10
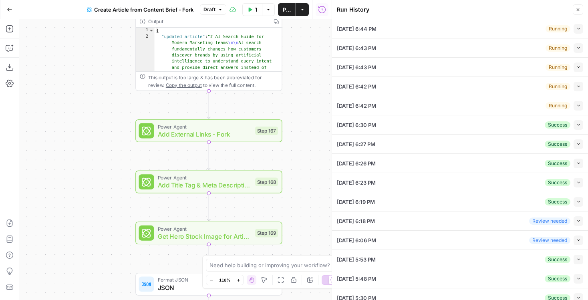
click at [578, 48] on icon "button" at bounding box center [578, 48] width 2 height 2
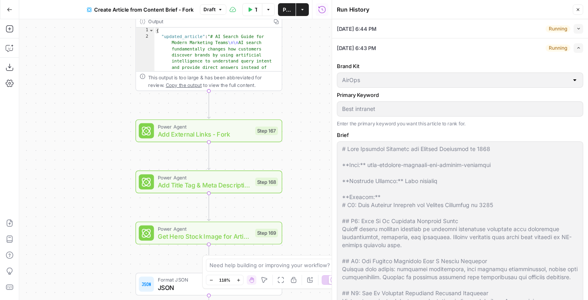
click at [578, 48] on icon "button" at bounding box center [578, 48] width 4 height 4
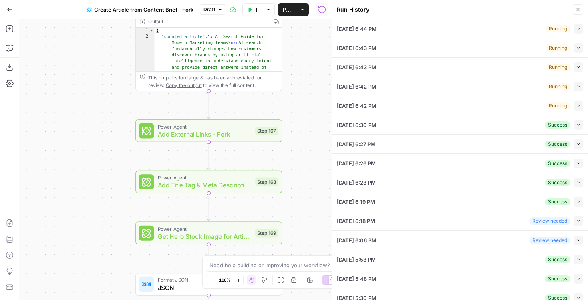
click at [578, 125] on icon "button" at bounding box center [578, 124] width 4 height 4
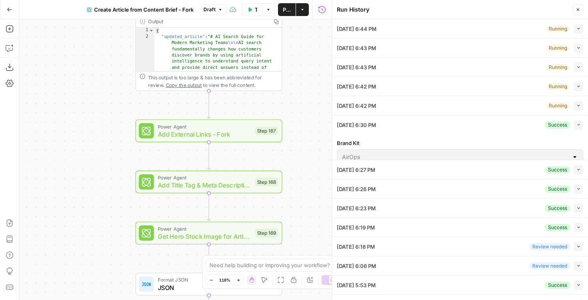
click at [579, 167] on icon "button" at bounding box center [578, 169] width 4 height 4
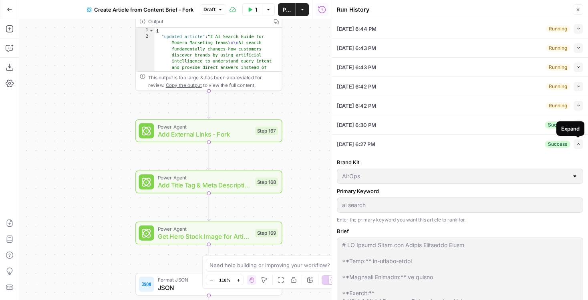
click at [579, 144] on icon "button" at bounding box center [578, 144] width 4 height 4
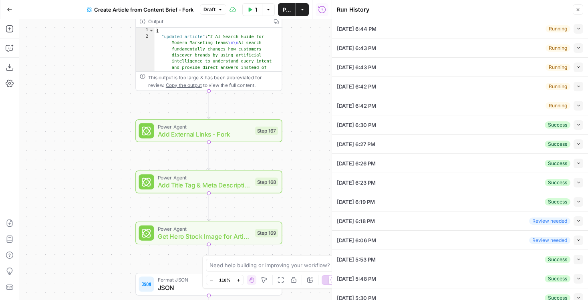
click at [580, 10] on icon "button" at bounding box center [577, 9] width 5 height 5
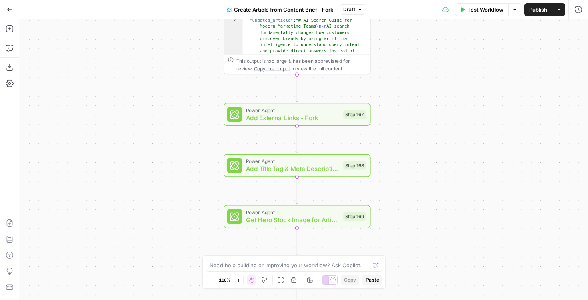
drag, startPoint x: 318, startPoint y: 112, endPoint x: 403, endPoint y: 89, distance: 87.6
click at [404, 89] on div "**********" at bounding box center [303, 159] width 568 height 281
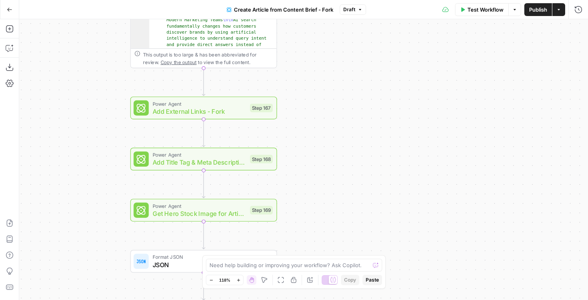
drag, startPoint x: 386, startPoint y: 130, endPoint x: 269, endPoint y: 130, distance: 116.5
click at [269, 130] on div "**********" at bounding box center [303, 159] width 568 height 281
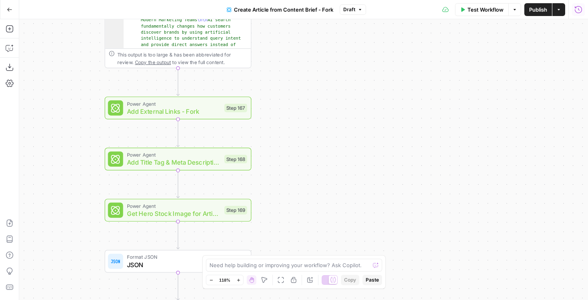
click at [579, 12] on icon "button" at bounding box center [578, 10] width 8 height 8
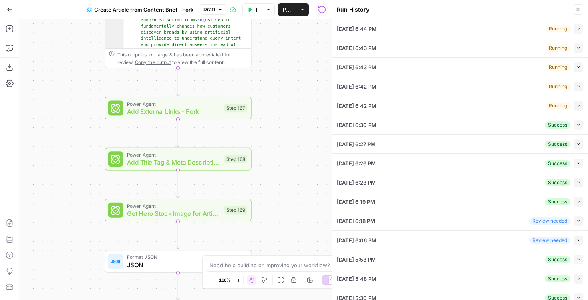
click at [577, 6] on button "Close" at bounding box center [577, 9] width 10 height 10
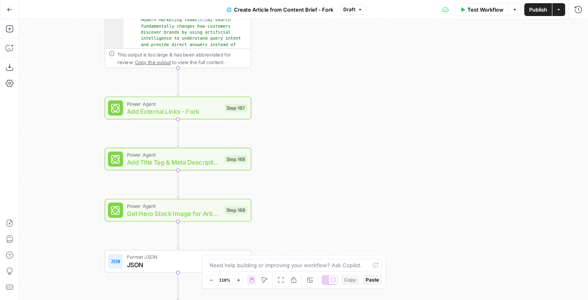
click at [475, 6] on span "Test Workflow" at bounding box center [485, 10] width 36 height 8
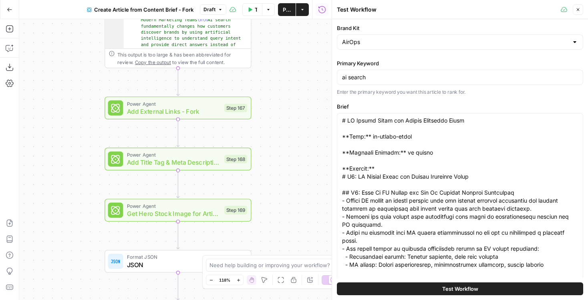
click at [583, 11] on header "Test Workflow Close" at bounding box center [460, 9] width 256 height 19
click at [582, 11] on button "Close" at bounding box center [577, 9] width 10 height 10
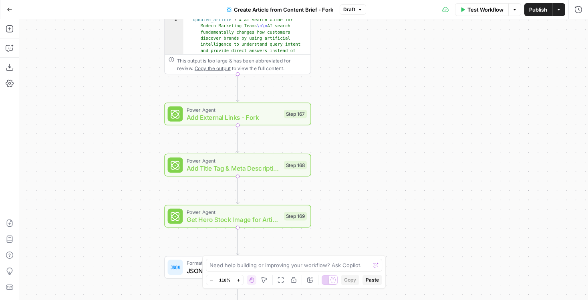
drag, startPoint x: 300, startPoint y: 76, endPoint x: 308, endPoint y: 90, distance: 16.1
click at [308, 90] on div "**********" at bounding box center [303, 159] width 568 height 281
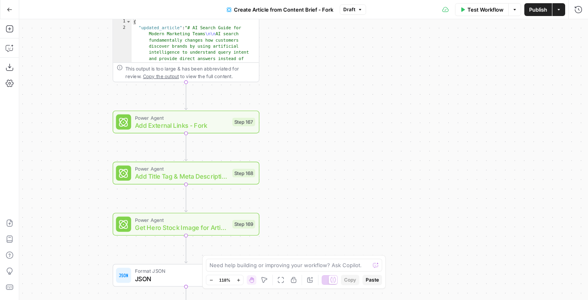
click at [579, 14] on button "Run History" at bounding box center [578, 9] width 13 height 13
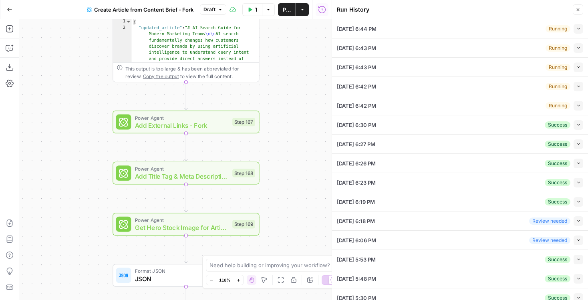
click at [577, 13] on div "Collapse" at bounding box center [569, 13] width 22 height 8
click at [577, 8] on icon "button" at bounding box center [577, 9] width 5 height 5
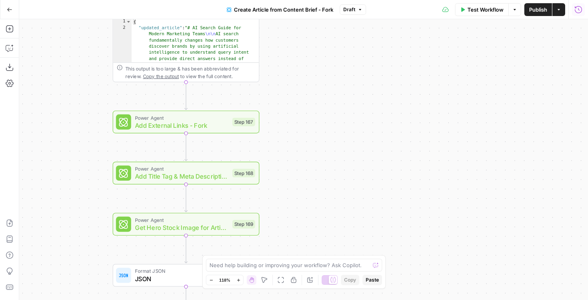
click at [580, 10] on icon "button" at bounding box center [578, 10] width 8 height 8
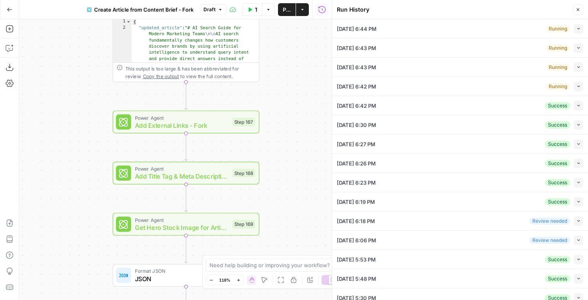
click at [578, 30] on div "Collapse" at bounding box center [568, 32] width 20 height 8
click at [577, 30] on icon "button" at bounding box center [578, 28] width 4 height 4
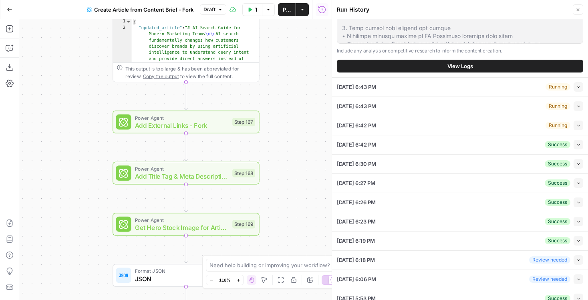
scroll to position [426, 0]
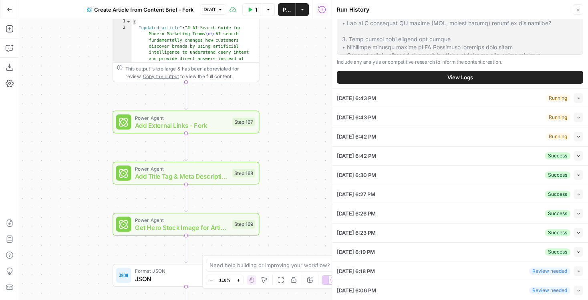
click at [436, 74] on button "View Logs" at bounding box center [460, 77] width 246 height 13
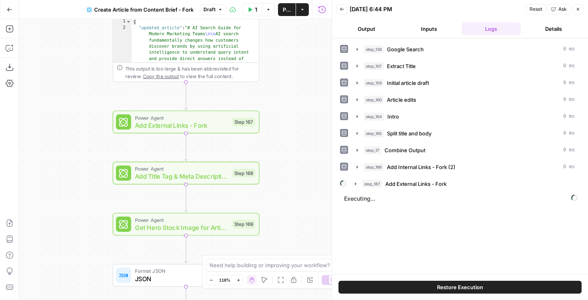
click at [421, 286] on button "Restore Execution" at bounding box center [459, 287] width 243 height 13
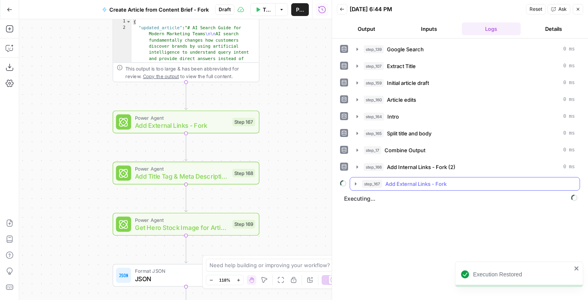
click at [354, 183] on icon "button" at bounding box center [355, 184] width 6 height 6
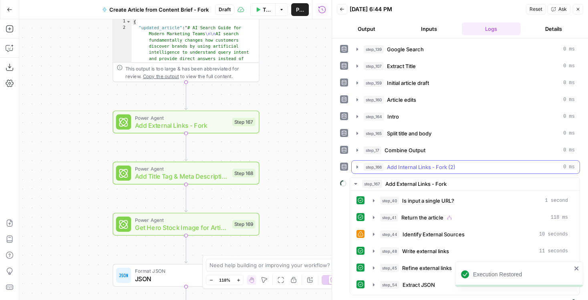
scroll to position [14, 0]
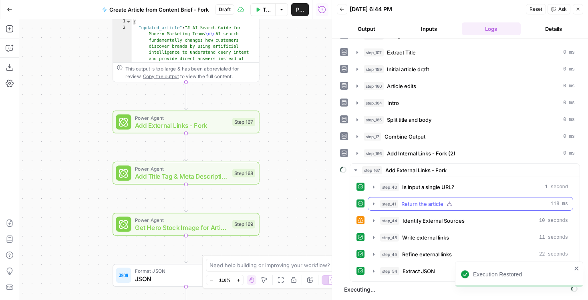
click at [372, 208] on button "step_41 Return the article 118 ms" at bounding box center [470, 203] width 205 height 13
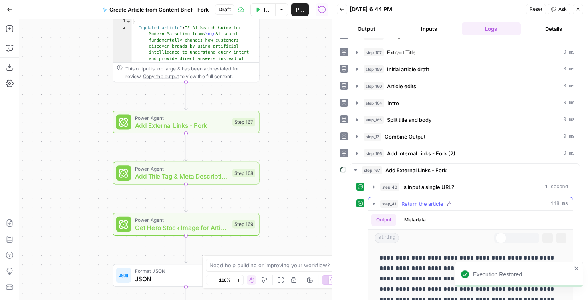
click at [372, 208] on button "step_41 Return the article 118 ms" at bounding box center [470, 203] width 205 height 13
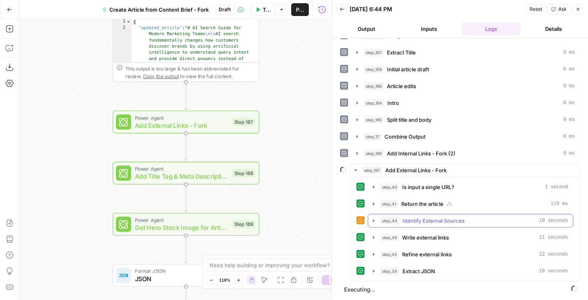
click at [374, 221] on icon "button" at bounding box center [373, 220] width 6 height 6
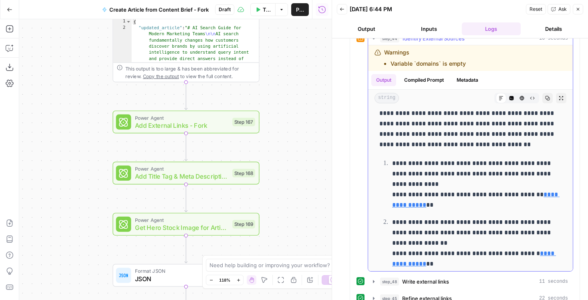
scroll to position [21, 0]
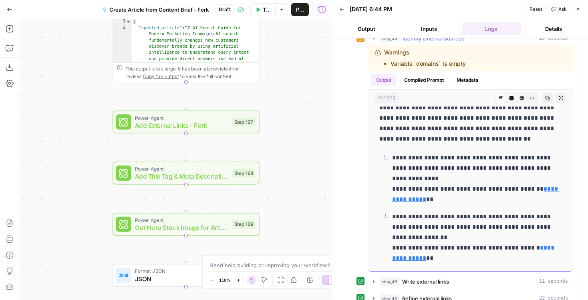
click at [425, 82] on button "Compiled Prompt" at bounding box center [423, 80] width 49 height 12
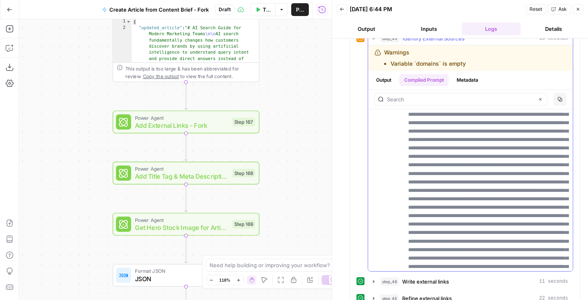
scroll to position [464, 0]
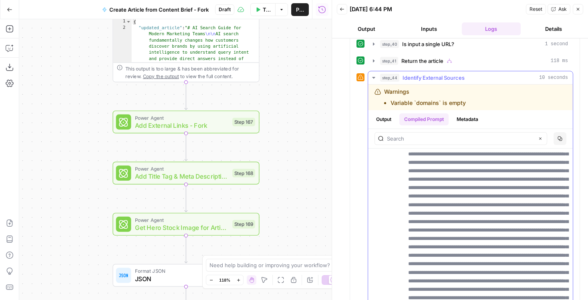
click at [373, 77] on icon "button" at bounding box center [373, 78] width 3 height 2
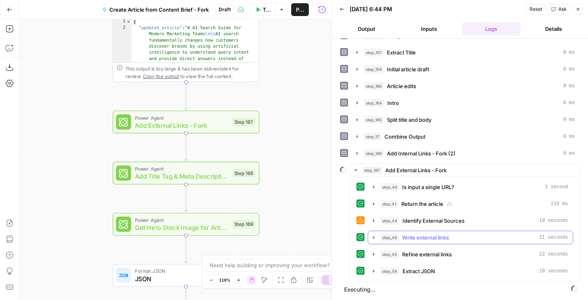
click at [374, 241] on button "step_48 Write external links 11 seconds" at bounding box center [470, 237] width 205 height 13
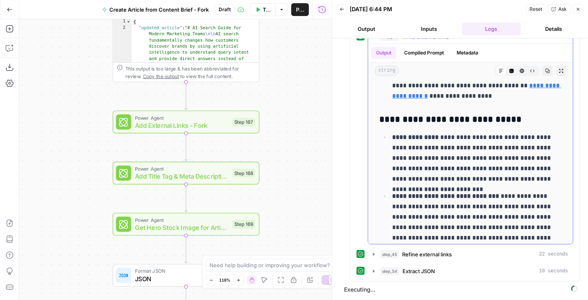
scroll to position [331, 0]
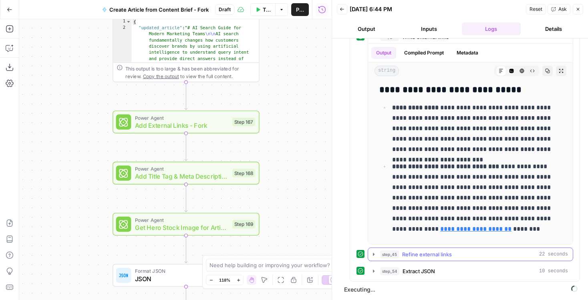
click at [375, 254] on icon "button" at bounding box center [373, 254] width 6 height 6
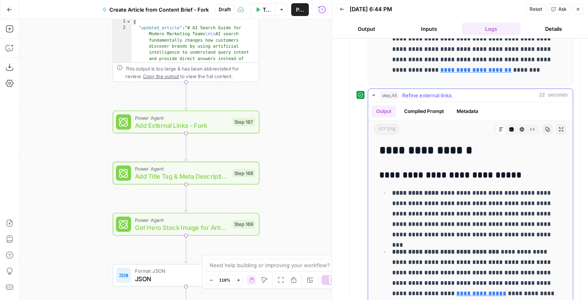
scroll to position [374, 0]
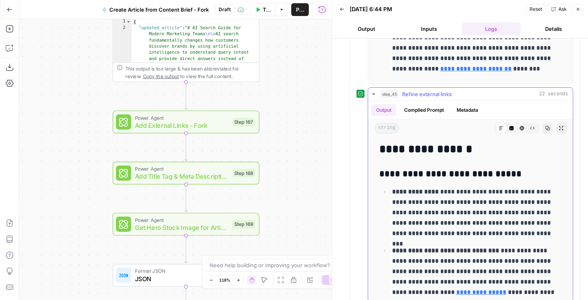
click at [374, 93] on icon "button" at bounding box center [373, 94] width 6 height 6
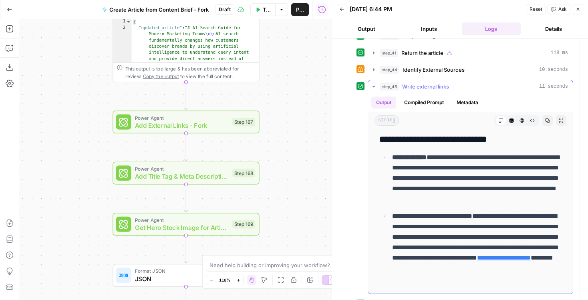
click at [374, 86] on icon "button" at bounding box center [373, 86] width 6 height 6
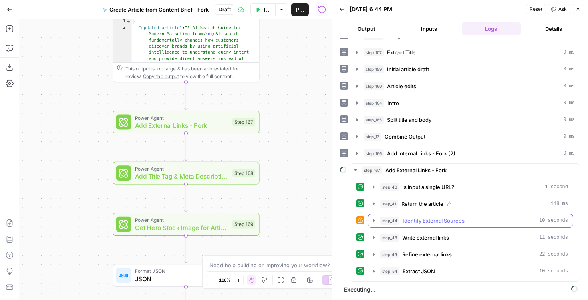
click at [371, 221] on icon "button" at bounding box center [373, 220] width 6 height 6
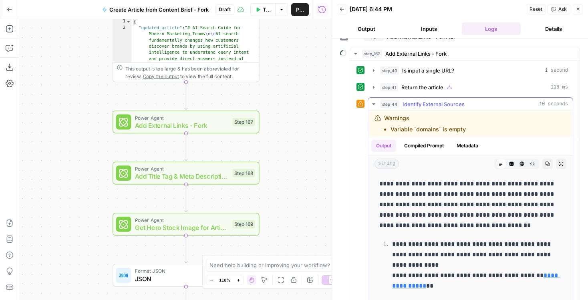
scroll to position [132, 0]
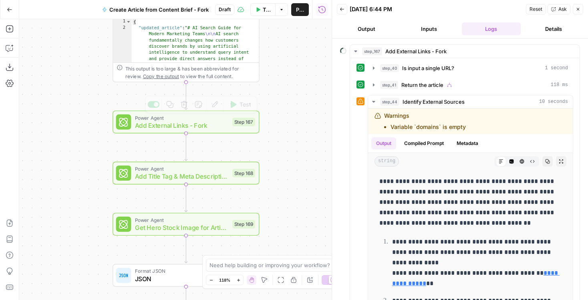
click at [197, 124] on span "Add External Links - Fork" at bounding box center [182, 125] width 94 height 10
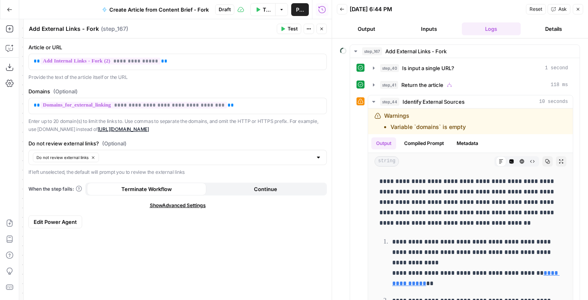
click at [68, 218] on span "Edit Power Agent" at bounding box center [55, 222] width 43 height 8
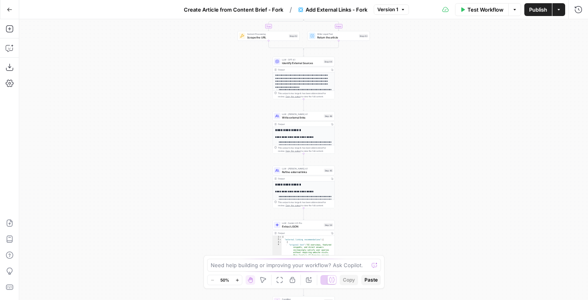
drag, startPoint x: 391, startPoint y: 74, endPoint x: 387, endPoint y: 192, distance: 118.1
click at [387, 192] on div "**********" at bounding box center [303, 159] width 568 height 281
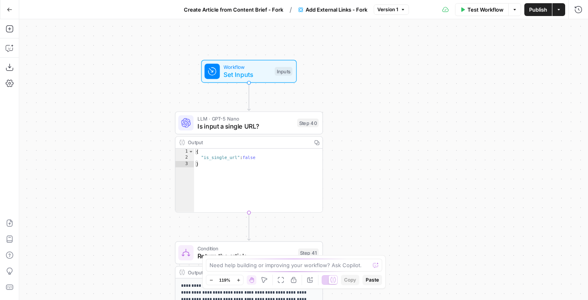
drag, startPoint x: 341, startPoint y: 62, endPoint x: 352, endPoint y: 189, distance: 127.7
click at [352, 189] on div "**********" at bounding box center [303, 159] width 568 height 281
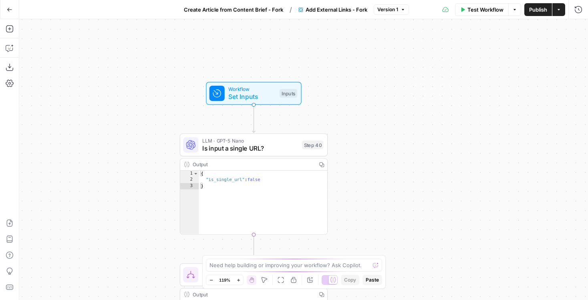
click at [260, 94] on span "Set Inputs" at bounding box center [251, 97] width 47 height 10
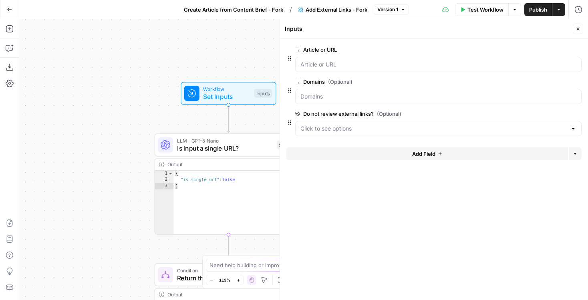
drag, startPoint x: 140, startPoint y: 140, endPoint x: 56, endPoint y: 139, distance: 83.3
click at [56, 139] on div "**********" at bounding box center [303, 159] width 568 height 281
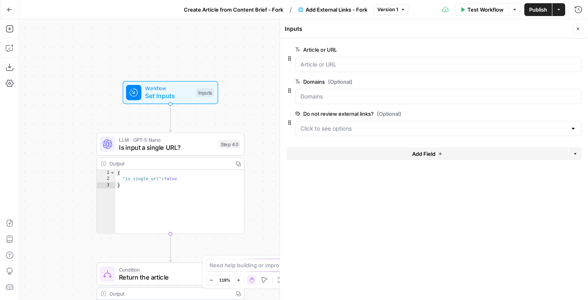
click at [579, 23] on header "Inputs Close" at bounding box center [434, 28] width 308 height 19
click at [580, 32] on div "Run History E" at bounding box center [561, 26] width 42 height 13
click at [579, 8] on icon "button" at bounding box center [578, 10] width 8 height 8
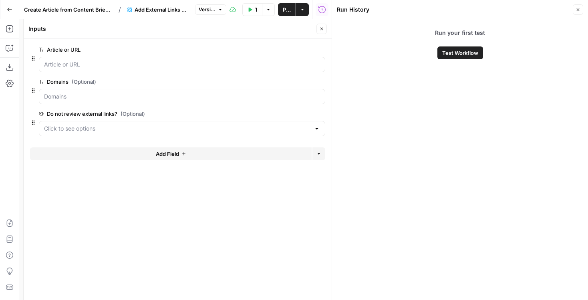
click at [320, 31] on div "Delete group" at bounding box center [320, 34] width 32 height 8
click at [322, 25] on button "Close" at bounding box center [321, 29] width 10 height 10
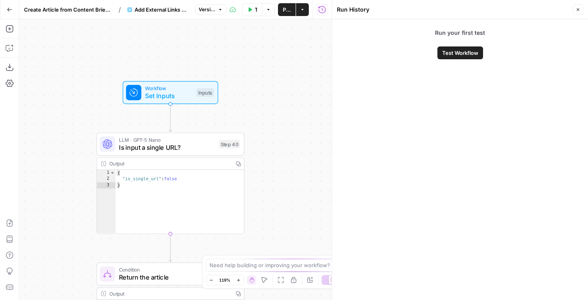
click at [251, 12] on button "Test Workflow" at bounding box center [252, 9] width 20 height 13
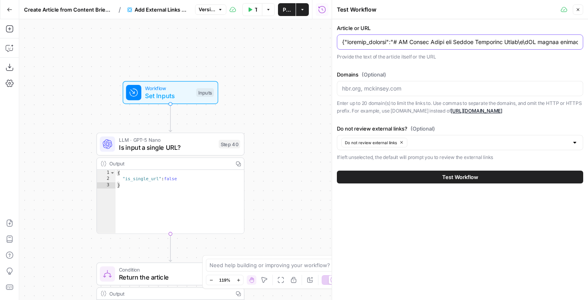
click at [427, 38] on input "Article or URL" at bounding box center [460, 42] width 236 height 8
drag, startPoint x: 392, startPoint y: 42, endPoint x: 323, endPoint y: 42, distance: 68.8
click at [323, 42] on body "**********" at bounding box center [294, 150] width 588 height 300
click at [417, 42] on input "Article or URL" at bounding box center [460, 42] width 236 height 8
drag, startPoint x: 392, startPoint y: 42, endPoint x: 333, endPoint y: 42, distance: 59.6
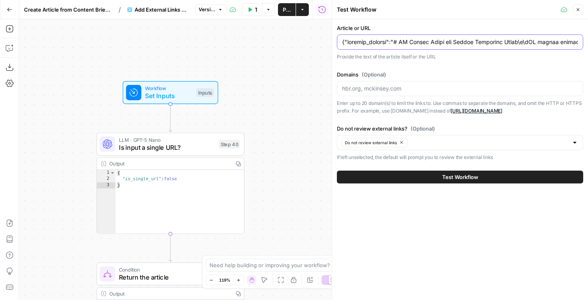
click at [333, 42] on div "Test Workflow Close Article or URL Provide the text of the article itself or th…" at bounding box center [459, 150] width 256 height 300
click at [344, 44] on input "Article or URL" at bounding box center [460, 42] width 236 height 8
type input "# AI Search Guide for Modern Marketing Teams\n\nAI search fundamentally changes…"
click at [463, 74] on label "Domains (Optional)" at bounding box center [460, 74] width 246 height 8
click at [463, 84] on input "Domains (Optional)" at bounding box center [460, 88] width 236 height 8
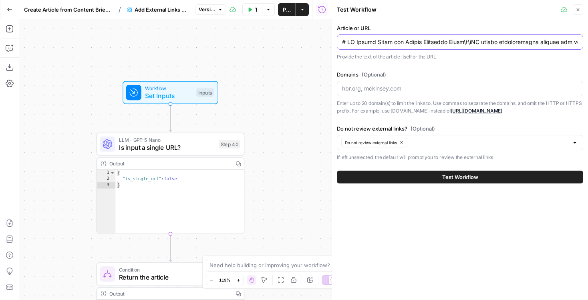
click at [432, 43] on input "Article or URL" at bounding box center [460, 42] width 236 height 8
drag, startPoint x: 460, startPoint y: 44, endPoint x: 594, endPoint y: 47, distance: 134.1
click at [587, 47] on html "**********" at bounding box center [294, 150] width 588 height 300
click at [514, 40] on input "Article or URL" at bounding box center [460, 42] width 236 height 8
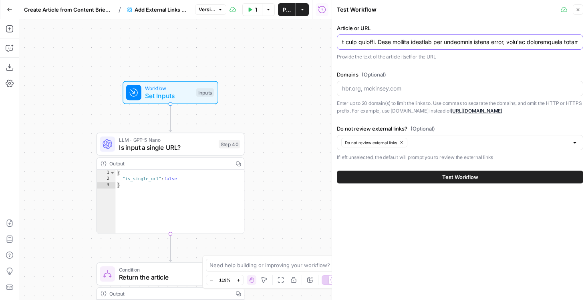
scroll to position [0, 206]
drag, startPoint x: 360, startPoint y: 42, endPoint x: 296, endPoint y: 42, distance: 63.6
click at [296, 42] on body "**********" at bounding box center [294, 150] width 588 height 300
drag, startPoint x: 360, startPoint y: 46, endPoint x: 320, endPoint y: 45, distance: 40.4
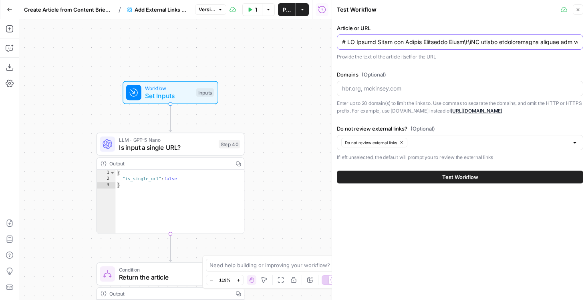
click at [320, 45] on body "**********" at bounding box center [294, 150] width 588 height 300
click at [373, 43] on input "Article or URL" at bounding box center [460, 42] width 236 height 8
drag, startPoint x: 344, startPoint y: 43, endPoint x: 331, endPoint y: 43, distance: 13.6
click at [331, 43] on div "Test Workflow Close Article or URL Provide the text of the article itself or th…" at bounding box center [459, 150] width 256 height 300
click at [433, 62] on div "Article or URL Provide the text of the article itself or the URL Domains (Optio…" at bounding box center [460, 92] width 246 height 137
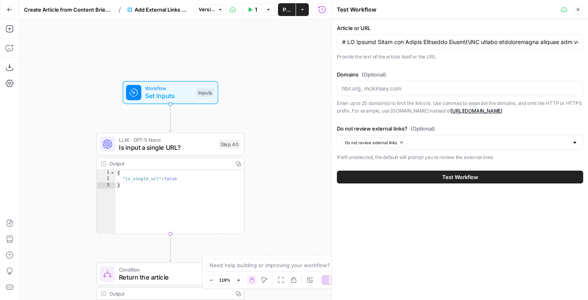
click at [576, 8] on icon "button" at bounding box center [577, 9] width 5 height 5
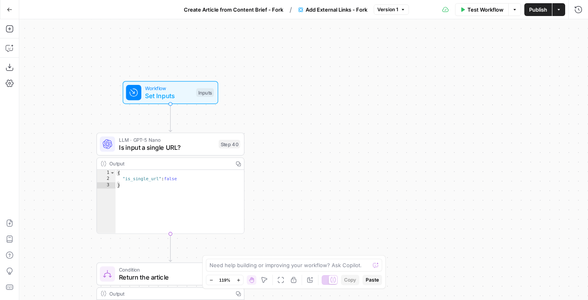
click at [265, 12] on span "Create Article from Content Brief - Fork" at bounding box center [233, 10] width 99 height 8
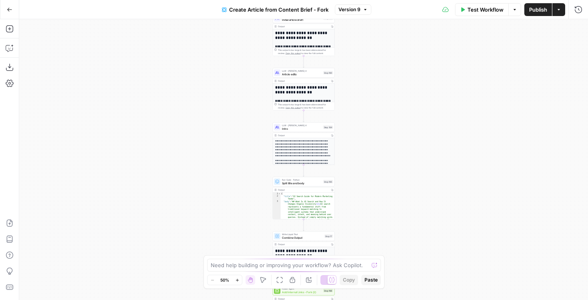
click at [6, 12] on button "Go Back" at bounding box center [9, 9] width 14 height 14
click at [11, 9] on icon "button" at bounding box center [10, 10] width 6 height 6
click at [10, 8] on icon "button" at bounding box center [10, 10] width 6 height 6
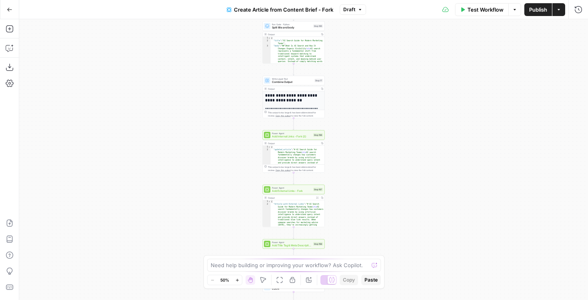
click at [309, 14] on button "Create Article from Content Brief - Fork" at bounding box center [280, 9] width 116 height 13
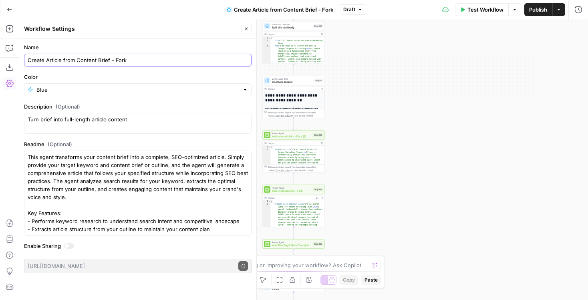
click at [118, 60] on input "Create Article from Content Brief - Fork" at bounding box center [138, 60] width 220 height 8
click at [135, 59] on input "Create Article from Content Brief - ([PERSON_NAME]' Version)" at bounding box center [138, 60] width 220 height 8
type input "Create Article from Content Brief - ([PERSON_NAME]'s Version)"
click at [407, 40] on div "**********" at bounding box center [303, 159] width 568 height 281
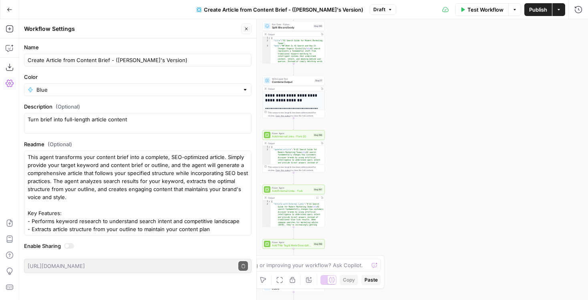
click at [245, 26] on icon "button" at bounding box center [246, 28] width 5 height 5
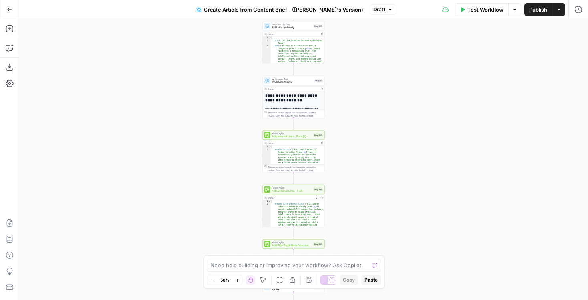
click at [544, 12] on span "Publish" at bounding box center [538, 10] width 18 height 8
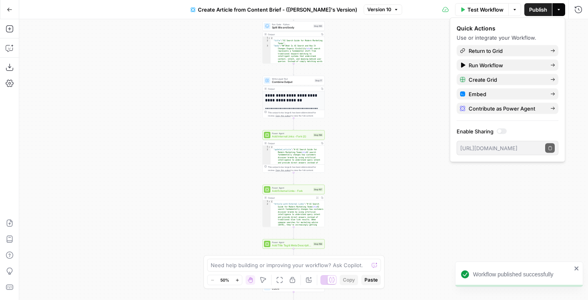
click at [16, 7] on button "Go Back" at bounding box center [9, 9] width 14 height 14
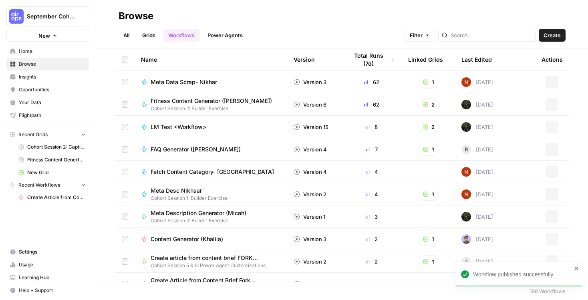
click at [211, 34] on link "Power Agents" at bounding box center [225, 35] width 45 height 13
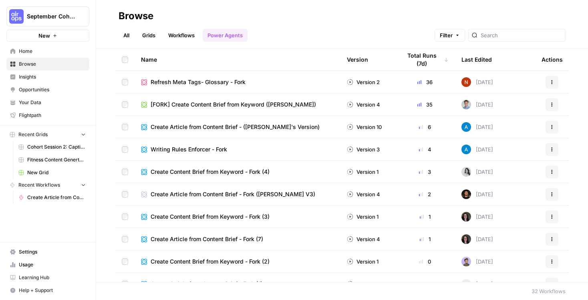
drag, startPoint x: 433, startPoint y: 103, endPoint x: 417, endPoint y: 103, distance: 15.6
click at [417, 103] on div "35" at bounding box center [424, 104] width 47 height 8
click at [552, 104] on icon "button" at bounding box center [551, 104] width 5 height 5
click at [219, 105] on span "[FORK] Create Content Brief from Keyword ([PERSON_NAME])" at bounding box center [232, 104] width 165 height 8
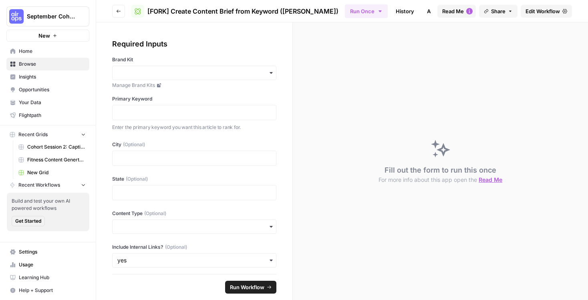
click at [544, 10] on span "Edit Workflow" at bounding box center [542, 11] width 34 height 8
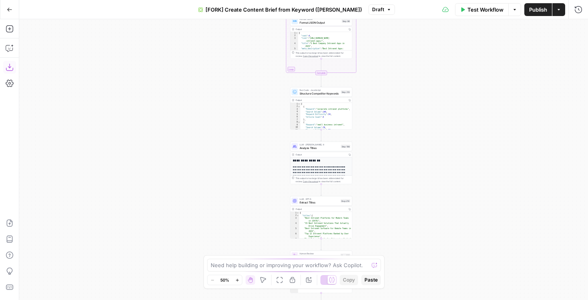
click at [9, 64] on icon "button" at bounding box center [9, 67] width 7 height 7
click at [544, 70] on div "true false Workflow Set Inputs Inputs Google Search Perform Google Search Step …" at bounding box center [303, 159] width 568 height 281
click at [8, 8] on icon "button" at bounding box center [9, 10] width 5 height 4
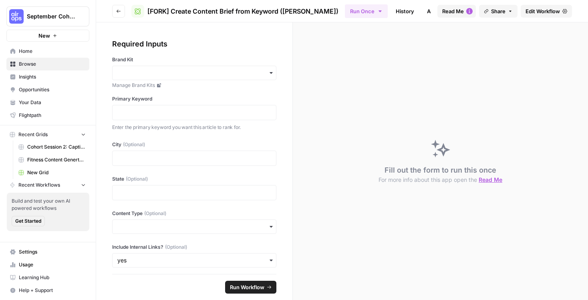
click at [123, 14] on button "Go back" at bounding box center [118, 11] width 13 height 13
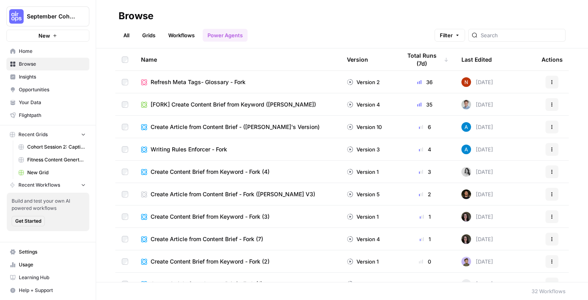
click at [134, 32] on link "All" at bounding box center [126, 35] width 16 height 13
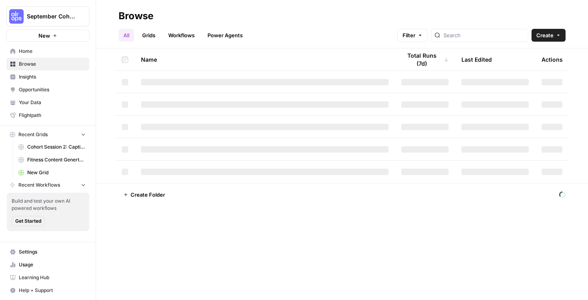
click at [177, 34] on link "Workflows" at bounding box center [181, 35] width 36 height 13
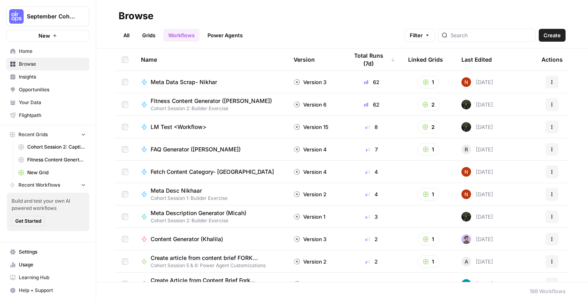
click at [539, 30] on button "Create" at bounding box center [551, 35] width 27 height 13
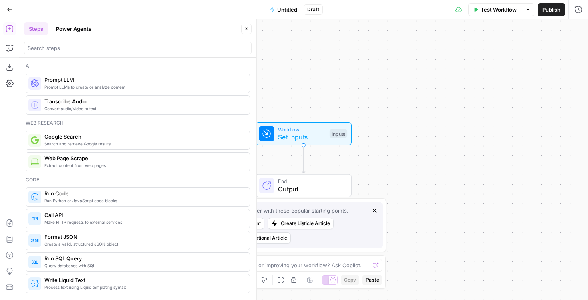
click at [286, 6] on span "Untitled" at bounding box center [287, 10] width 20 height 8
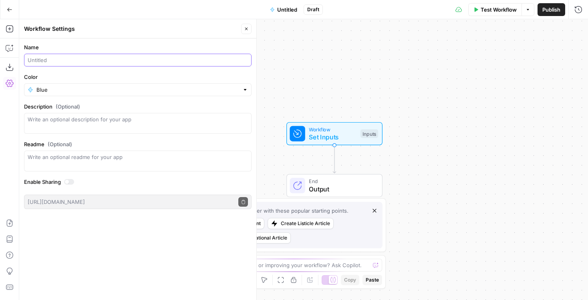
click at [88, 59] on input "Name" at bounding box center [138, 60] width 220 height 8
click at [28, 59] on input "Create Article from Content Brief" at bounding box center [138, 60] width 220 height 8
click at [162, 58] on input "Cohort Session: Create Article from Content Brief" at bounding box center [138, 60] width 220 height 8
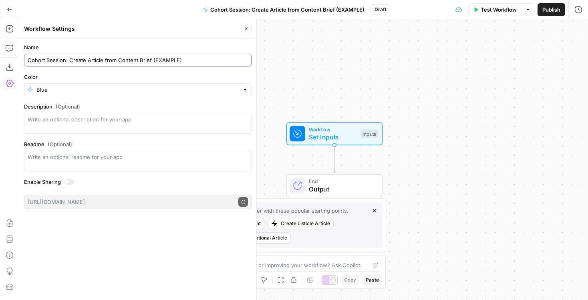
type input "Cohort Session: Create Article from Content Brief (EXAMPLE)"
click at [140, 89] on input "Color" at bounding box center [137, 90] width 203 height 8
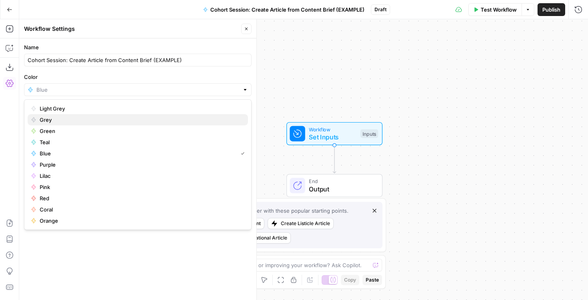
click at [81, 122] on span "Grey" at bounding box center [141, 120] width 202 height 8
type input "Grey"
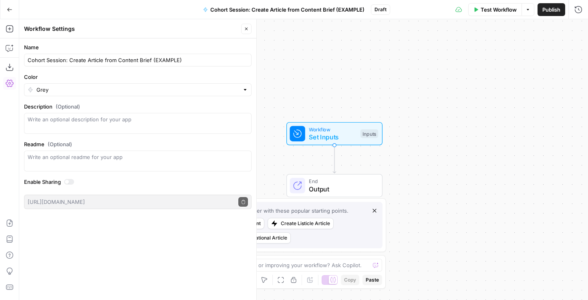
click at [106, 259] on div "Name Cohort Session: Create Article from Content Brief (EXAMPLE) Color Grey Des…" at bounding box center [137, 168] width 237 height 261
click at [134, 59] on input "Cohort Session: Create Article from Content Brief (EXAMPLE)" at bounding box center [138, 60] width 220 height 8
click at [176, 59] on input "Cohort Session: Create Article from Content Brief (EXAMPLE)" at bounding box center [138, 60] width 220 height 8
click at [12, 222] on icon "button" at bounding box center [10, 223] width 8 height 8
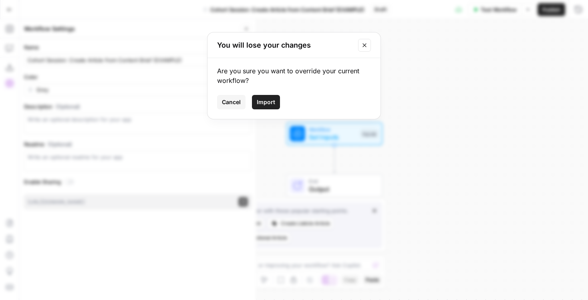
click at [264, 100] on span "Import" at bounding box center [266, 102] width 18 height 8
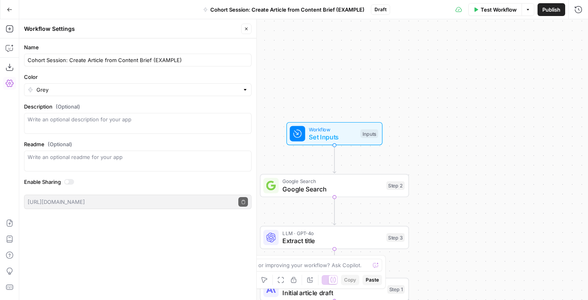
click at [247, 26] on icon "button" at bounding box center [246, 28] width 5 height 5
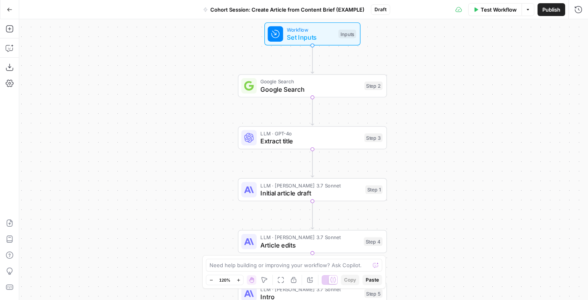
drag, startPoint x: 237, startPoint y: 163, endPoint x: 213, endPoint y: 62, distance: 104.5
click at [214, 63] on div "Workflow Set Inputs Inputs Google Search Google Search Step 2 LLM · GPT-4o Extr…" at bounding box center [303, 159] width 568 height 281
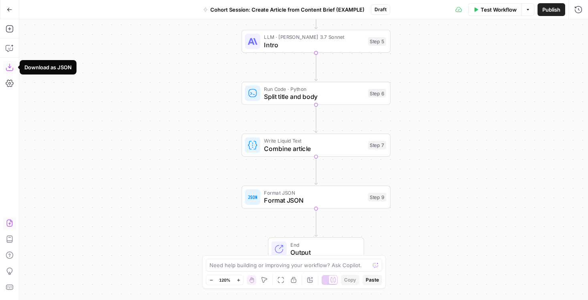
click at [8, 220] on icon "button" at bounding box center [10, 223] width 8 height 8
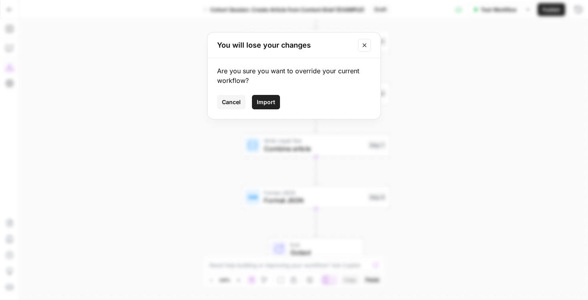
click at [267, 103] on span "Import" at bounding box center [266, 102] width 18 height 8
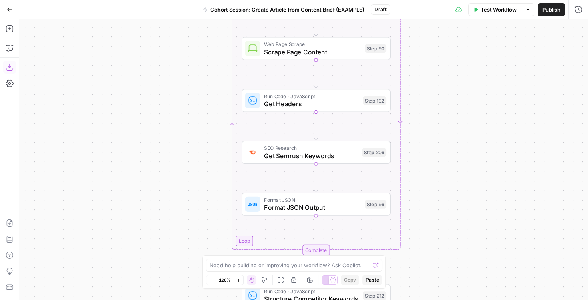
drag, startPoint x: 174, startPoint y: 164, endPoint x: 172, endPoint y: 73, distance: 91.3
click at [174, 65] on div "true false Workflow Set Inputs Inputs Google Search Perform Google Search Step …" at bounding box center [303, 159] width 568 height 281
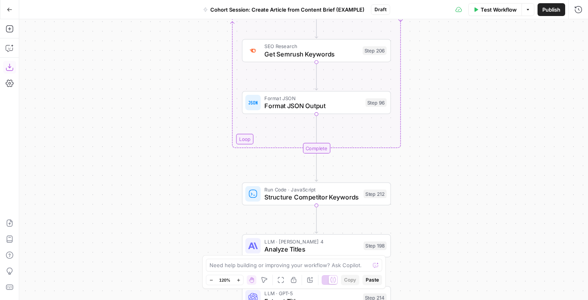
drag, startPoint x: 179, startPoint y: 160, endPoint x: 179, endPoint y: -46, distance: 205.7
click at [179, 0] on html "September Cohort New Home Browse Insights Opportunities Your Data Flightpath Re…" at bounding box center [294, 150] width 588 height 300
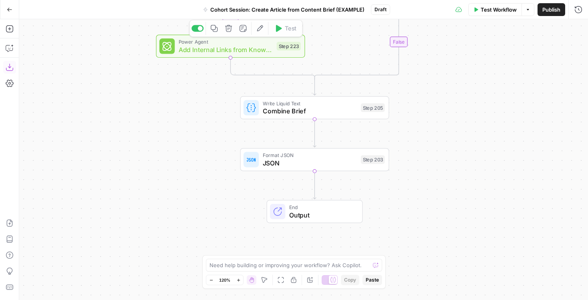
click at [58, 62] on div "true false Workflow Set Inputs Inputs Google Search Perform Google Search Step …" at bounding box center [303, 159] width 568 height 281
click at [12, 8] on icon "button" at bounding box center [10, 10] width 6 height 6
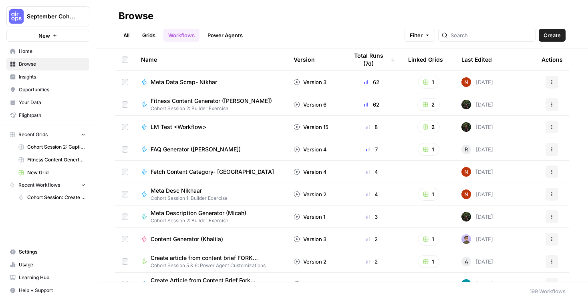
click at [548, 83] on button "Actions" at bounding box center [551, 82] width 13 height 13
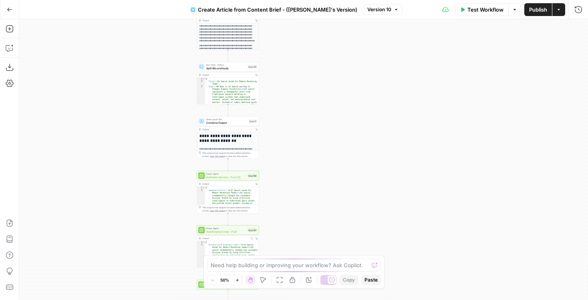
drag, startPoint x: 311, startPoint y: 122, endPoint x: 300, endPoint y: 59, distance: 63.8
click at [300, 59] on div "**********" at bounding box center [303, 159] width 568 height 281
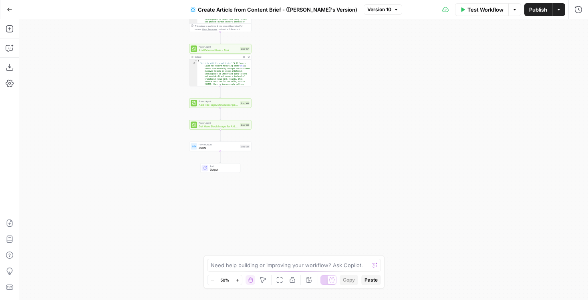
drag, startPoint x: 277, startPoint y: 215, endPoint x: 277, endPoint y: 87, distance: 128.1
click at [277, 87] on div "**********" at bounding box center [303, 159] width 568 height 281
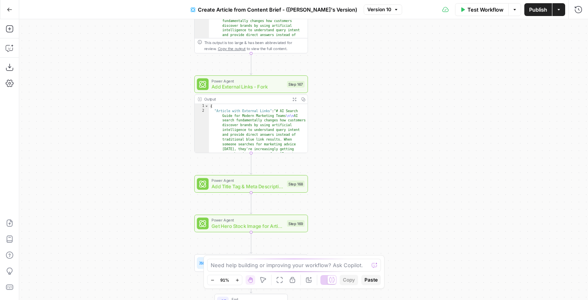
drag, startPoint x: 260, startPoint y: 91, endPoint x: 361, endPoint y: 145, distance: 114.8
click at [362, 145] on div "**********" at bounding box center [303, 159] width 568 height 281
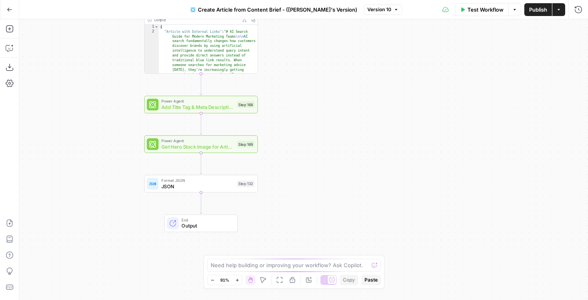
drag, startPoint x: 350, startPoint y: 161, endPoint x: 293, endPoint y: 72, distance: 106.0
click at [293, 72] on div "**********" at bounding box center [303, 159] width 568 height 281
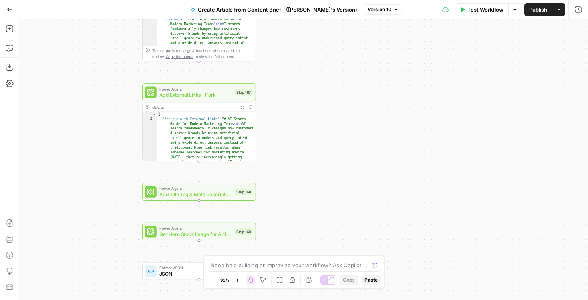
drag, startPoint x: 289, startPoint y: 86, endPoint x: 287, endPoint y: 179, distance: 92.5
click at [287, 179] on div "**********" at bounding box center [303, 159] width 568 height 281
drag, startPoint x: 300, startPoint y: 54, endPoint x: 300, endPoint y: 103, distance: 49.6
click at [300, 103] on div "**********" at bounding box center [303, 159] width 568 height 281
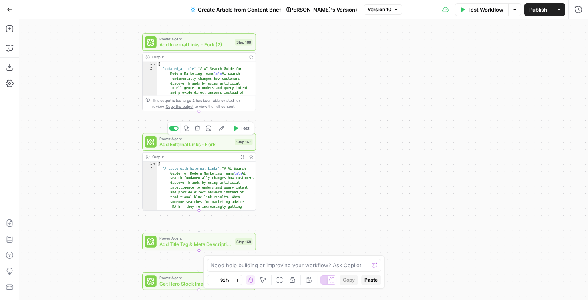
click at [224, 147] on span "Add External Links - Fork" at bounding box center [195, 143] width 72 height 7
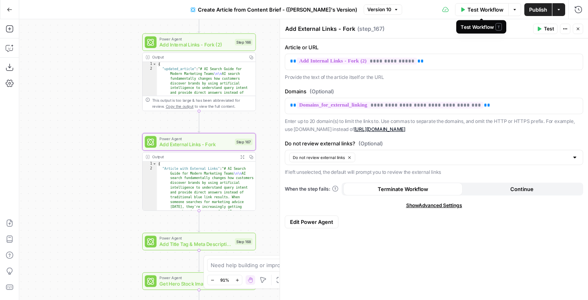
click at [483, 13] on span "Test Workflow" at bounding box center [485, 10] width 36 height 8
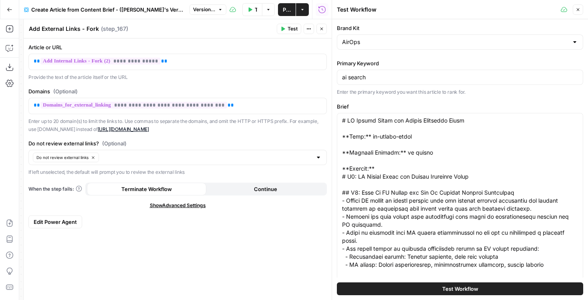
click at [580, 10] on button "Close" at bounding box center [577, 9] width 10 height 10
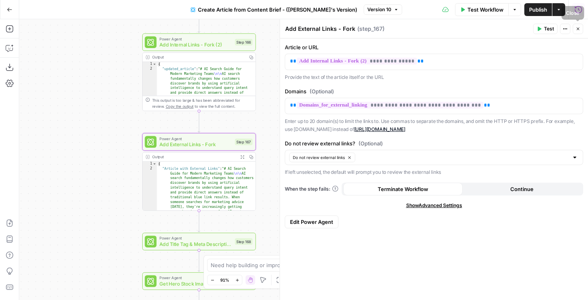
click at [573, 26] on button "Close" at bounding box center [577, 29] width 10 height 10
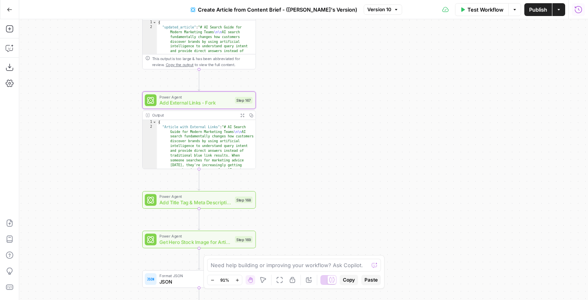
drag, startPoint x: 290, startPoint y: 154, endPoint x: 289, endPoint y: 48, distance: 105.3
click at [289, 49] on div "**********" at bounding box center [303, 159] width 568 height 281
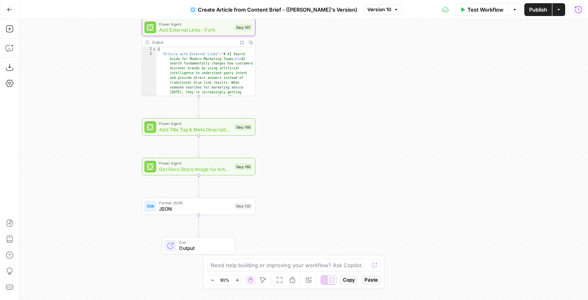
click at [162, 127] on span "Add Title Tag & Meta Description" at bounding box center [195, 129] width 72 height 7
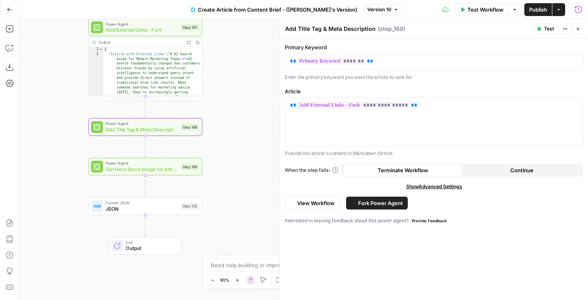
drag, startPoint x: 128, startPoint y: 162, endPoint x: 71, endPoint y: 162, distance: 57.6
click at [71, 162] on div "**********" at bounding box center [303, 159] width 568 height 281
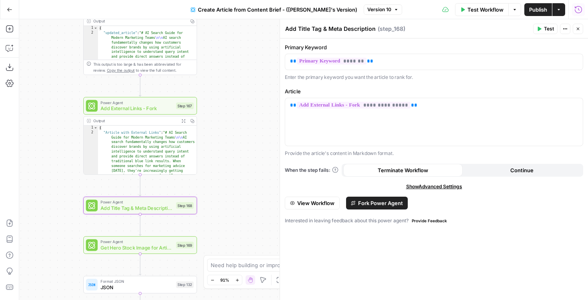
drag, startPoint x: 255, startPoint y: 98, endPoint x: 254, endPoint y: 177, distance: 78.8
click at [254, 177] on div "**********" at bounding box center [303, 159] width 568 height 281
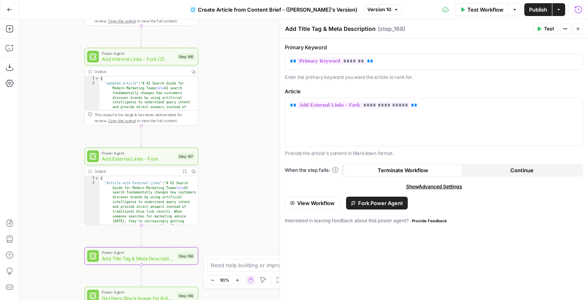
drag, startPoint x: 216, startPoint y: 101, endPoint x: 217, endPoint y: 153, distance: 52.0
click at [217, 153] on div "**********" at bounding box center [303, 159] width 568 height 281
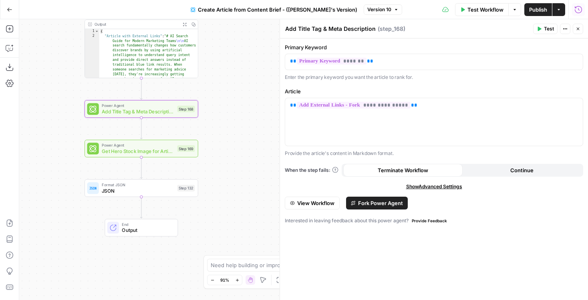
drag, startPoint x: 228, startPoint y: 185, endPoint x: 227, endPoint y: 30, distance: 154.5
click at [227, 30] on div "**********" at bounding box center [303, 159] width 568 height 281
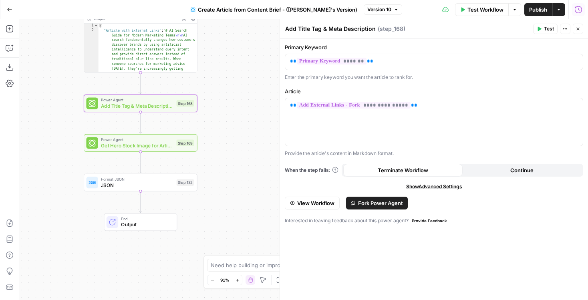
click at [323, 205] on span "View Workflow" at bounding box center [315, 203] width 37 height 8
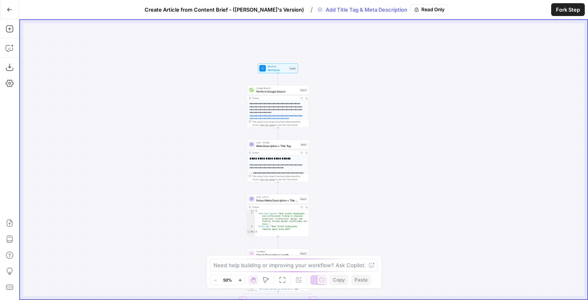
drag, startPoint x: 361, startPoint y: 67, endPoint x: 335, endPoint y: 206, distance: 141.6
click at [335, 206] on div "**********" at bounding box center [303, 159] width 567 height 279
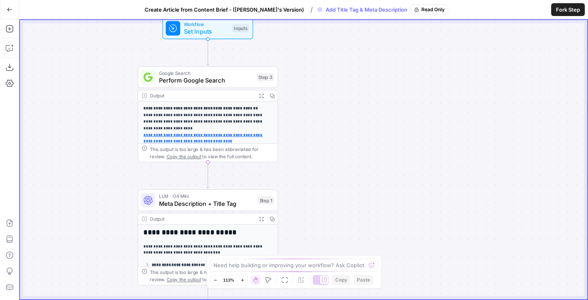
click at [189, 33] on span "Set Inputs" at bounding box center [206, 31] width 45 height 9
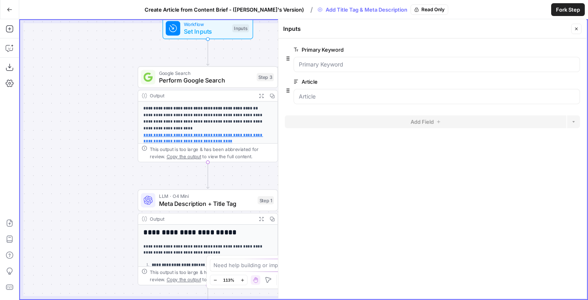
click at [579, 29] on button "Close" at bounding box center [576, 29] width 10 height 10
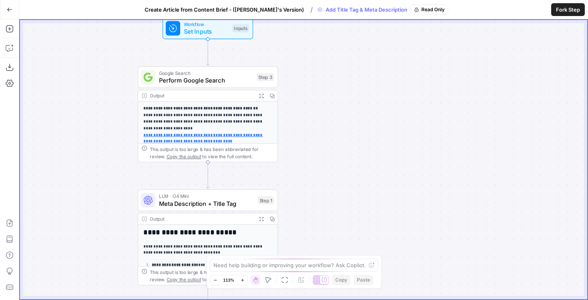
click at [174, 75] on span "Google Search" at bounding box center [206, 72] width 94 height 7
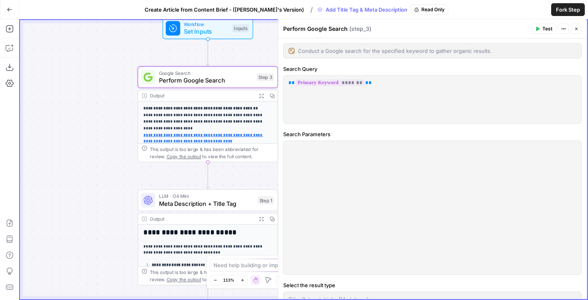
click at [574, 30] on icon "button" at bounding box center [576, 28] width 5 height 5
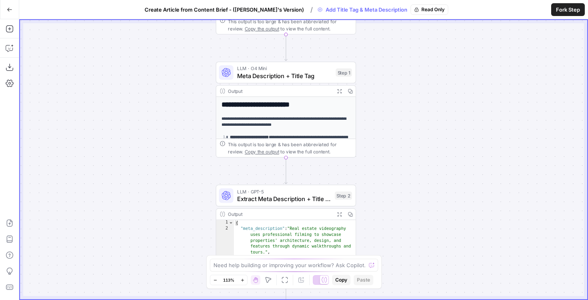
drag, startPoint x: 365, startPoint y: 193, endPoint x: 448, endPoint y: 52, distance: 163.1
click at [448, 52] on div "**********" at bounding box center [303, 159] width 567 height 279
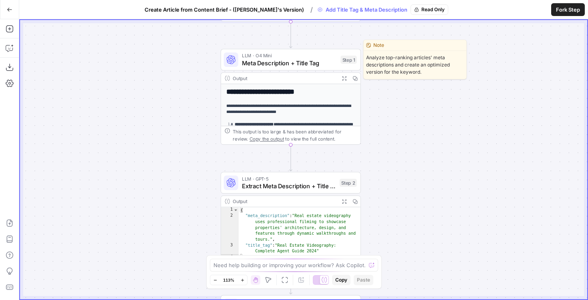
click at [310, 59] on span "Meta Description + Title Tag" at bounding box center [289, 62] width 95 height 9
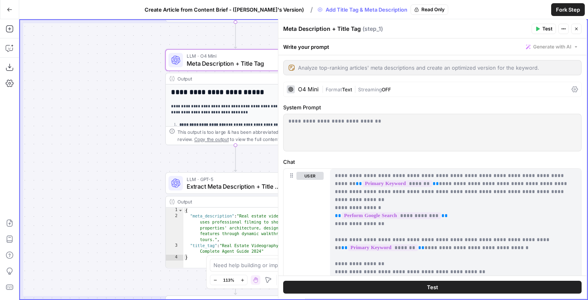
drag, startPoint x: 167, startPoint y: 120, endPoint x: 107, endPoint y: 120, distance: 60.0
click at [108, 120] on div "**********" at bounding box center [303, 159] width 567 height 279
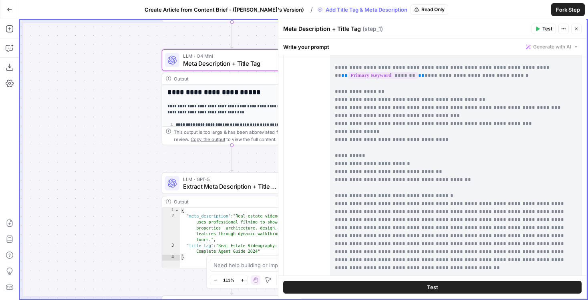
scroll to position [150, 0]
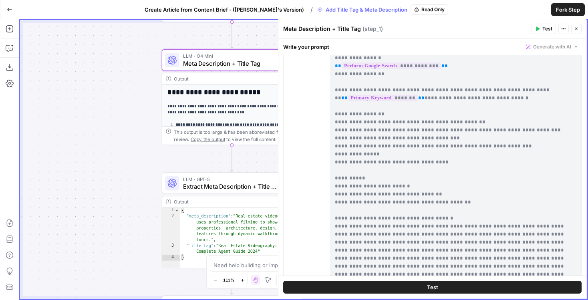
drag, startPoint x: 447, startPoint y: 209, endPoint x: 331, endPoint y: 208, distance: 116.1
click at [331, 208] on div "**********" at bounding box center [455, 182] width 251 height 326
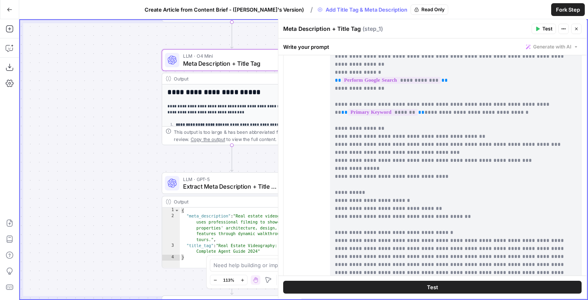
scroll to position [132, 0]
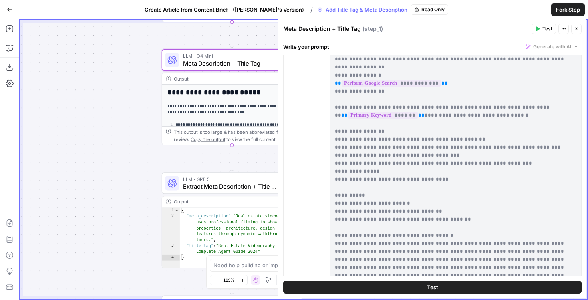
drag, startPoint x: 451, startPoint y: 149, endPoint x: 332, endPoint y: 144, distance: 118.6
click at [332, 144] on div "**********" at bounding box center [455, 199] width 251 height 326
click at [338, 147] on p "**********" at bounding box center [455, 215] width 241 height 352
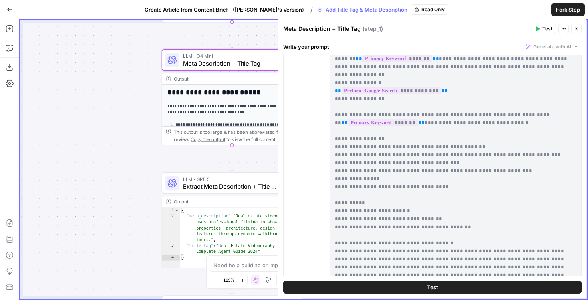
scroll to position [117, 0]
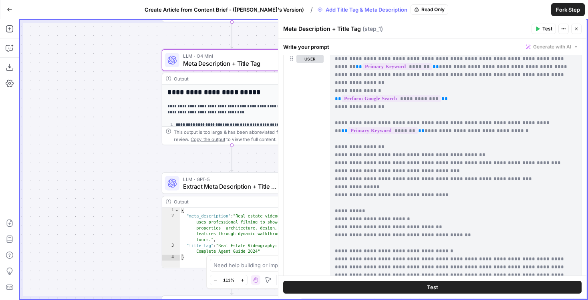
click at [576, 28] on icon "button" at bounding box center [576, 29] width 3 height 3
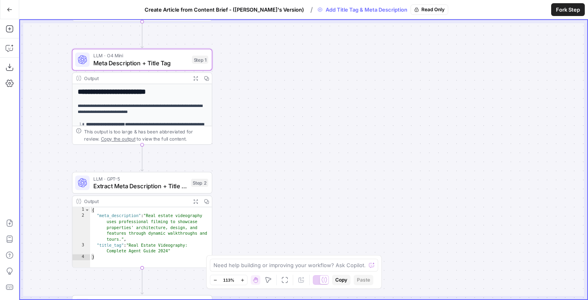
drag, startPoint x: 383, startPoint y: 111, endPoint x: 293, endPoint y: 110, distance: 90.1
click at [293, 110] on div "**********" at bounding box center [303, 159] width 567 height 279
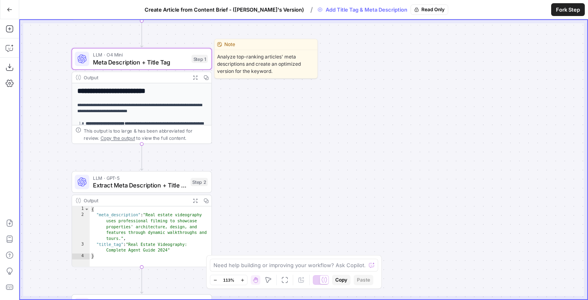
click at [157, 58] on span "Meta Description + Title Tag" at bounding box center [140, 62] width 95 height 9
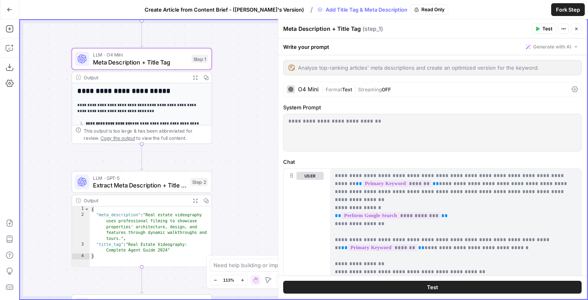
click at [578, 30] on icon "button" at bounding box center [576, 28] width 5 height 5
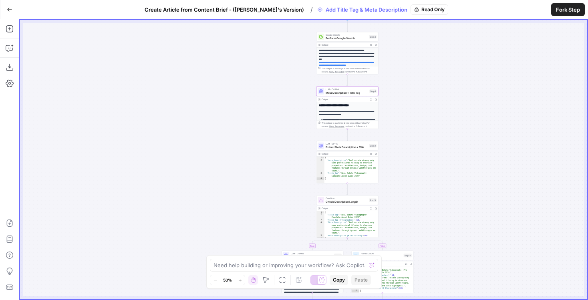
drag, startPoint x: 320, startPoint y: 60, endPoint x: 410, endPoint y: 68, distance: 90.8
click at [411, 68] on div "**********" at bounding box center [303, 159] width 567 height 279
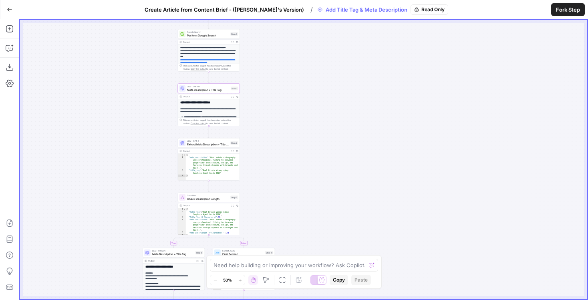
drag, startPoint x: 425, startPoint y: 105, endPoint x: 290, endPoint y: 103, distance: 135.3
click at [290, 103] on div "**********" at bounding box center [303, 159] width 567 height 279
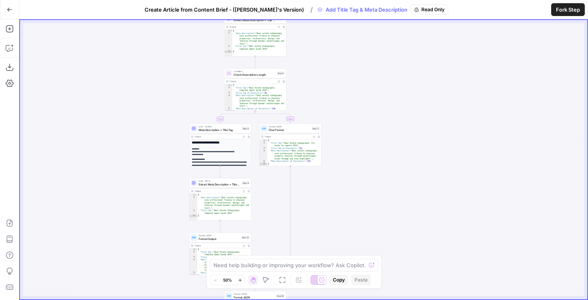
drag, startPoint x: 291, startPoint y: 170, endPoint x: 339, endPoint y: 27, distance: 151.2
click at [339, 27] on div "**********" at bounding box center [303, 159] width 567 height 279
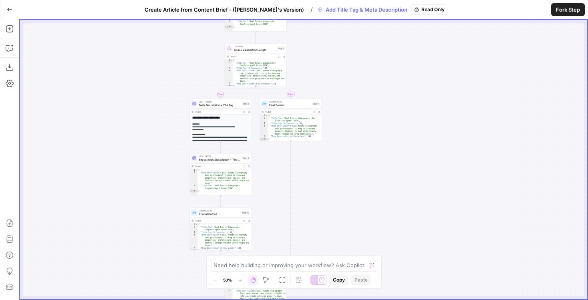
drag, startPoint x: 337, startPoint y: 173, endPoint x: 359, endPoint y: 26, distance: 149.0
click at [359, 26] on div "**********" at bounding box center [303, 159] width 567 height 279
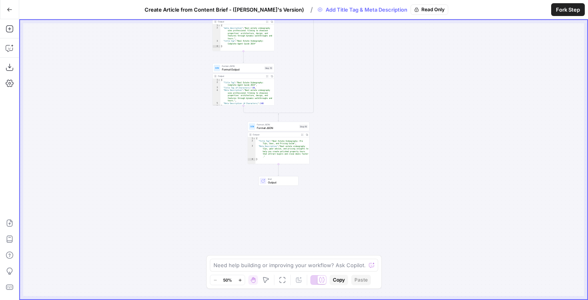
drag, startPoint x: 333, startPoint y: 154, endPoint x: 333, endPoint y: 144, distance: 10.0
click at [333, 150] on div "**********" at bounding box center [303, 159] width 567 height 279
drag, startPoint x: 346, startPoint y: 66, endPoint x: 332, endPoint y: 249, distance: 183.1
click at [332, 249] on div "**********" at bounding box center [303, 159] width 567 height 279
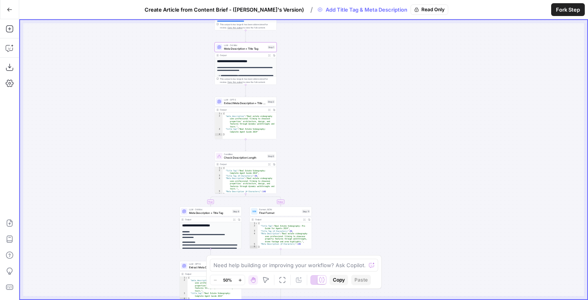
drag, startPoint x: 327, startPoint y: 86, endPoint x: 309, endPoint y: 158, distance: 74.8
click at [309, 158] on div "**********" at bounding box center [303, 159] width 567 height 279
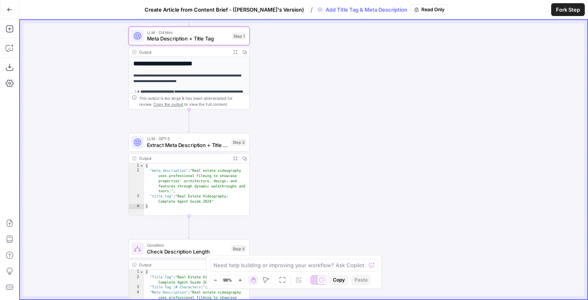
drag, startPoint x: 288, startPoint y: 84, endPoint x: 292, endPoint y: 188, distance: 103.7
click at [292, 188] on div "**********" at bounding box center [303, 159] width 567 height 279
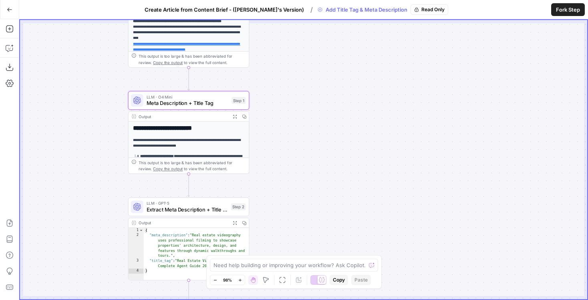
drag, startPoint x: 286, startPoint y: 102, endPoint x: 285, endPoint y: 159, distance: 56.8
click at [285, 159] on div "**********" at bounding box center [303, 159] width 567 height 279
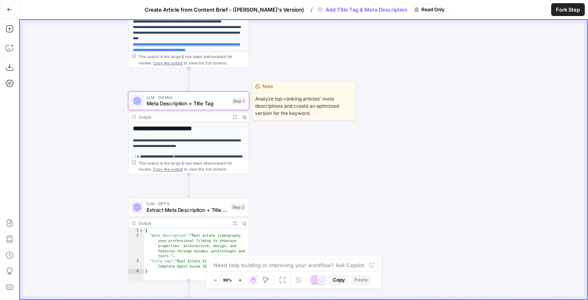
click at [159, 100] on span "Meta Description + Title Tag" at bounding box center [187, 104] width 82 height 8
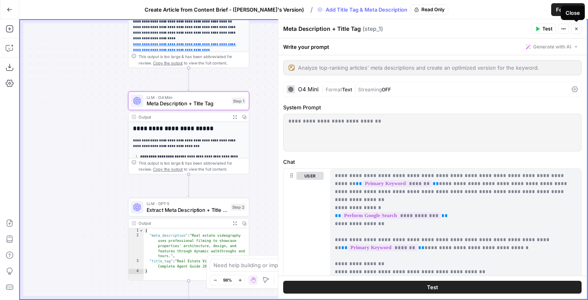
click at [578, 27] on button "Close" at bounding box center [576, 29] width 10 height 10
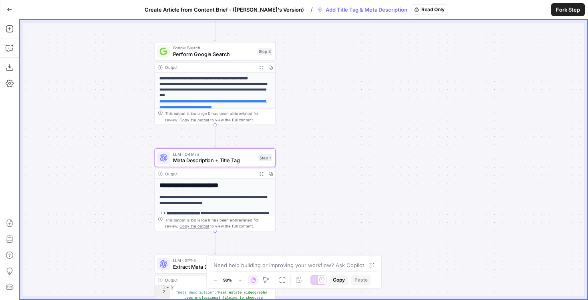
drag, startPoint x: 268, startPoint y: 131, endPoint x: 293, endPoint y: 188, distance: 62.5
click at [293, 188] on div "**********" at bounding box center [303, 159] width 567 height 279
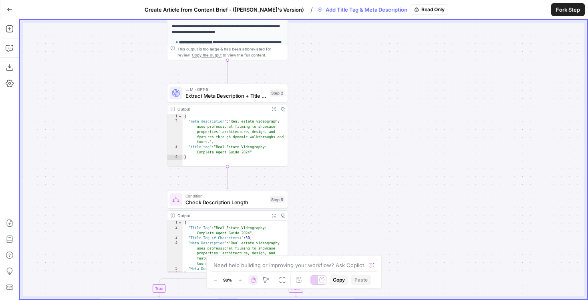
drag, startPoint x: 295, startPoint y: 199, endPoint x: 308, endPoint y: 28, distance: 171.8
click at [308, 28] on div "**********" at bounding box center [303, 159] width 567 height 279
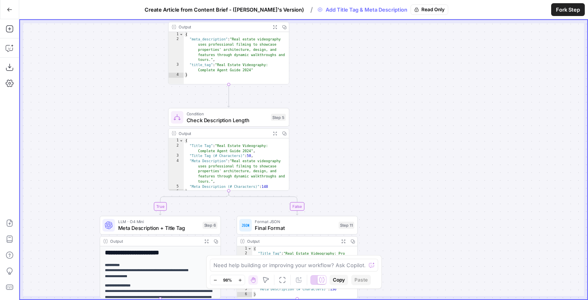
drag, startPoint x: 311, startPoint y: 202, endPoint x: 319, endPoint y: 76, distance: 126.3
click at [319, 76] on div "**********" at bounding box center [303, 159] width 567 height 279
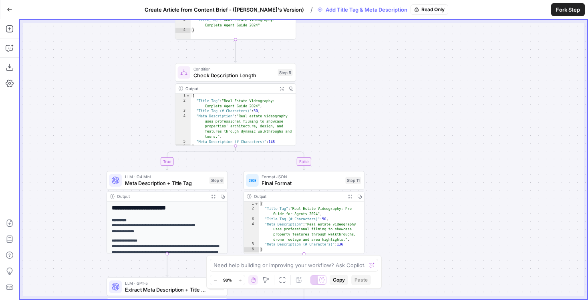
drag, startPoint x: 332, startPoint y: 57, endPoint x: 320, endPoint y: 203, distance: 145.8
click at [320, 202] on div "**********" at bounding box center [303, 159] width 567 height 279
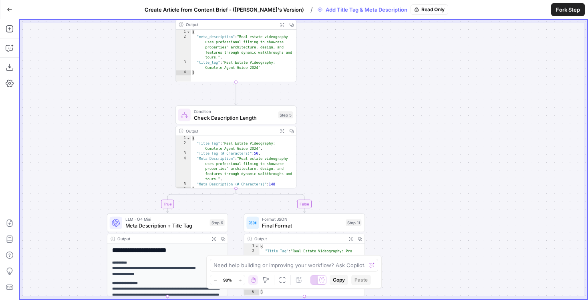
drag, startPoint x: 320, startPoint y: 156, endPoint x: 333, endPoint y: 43, distance: 114.4
click at [333, 43] on div "**********" at bounding box center [303, 159] width 567 height 279
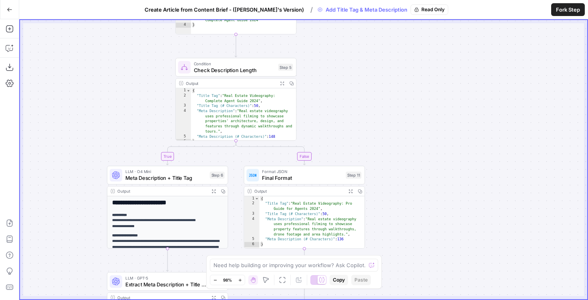
drag, startPoint x: 339, startPoint y: 120, endPoint x: 338, endPoint y: -20, distance: 140.9
click at [338, 0] on html "**********" at bounding box center [294, 150] width 588 height 300
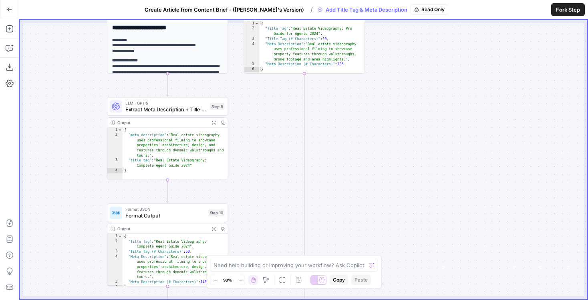
drag, startPoint x: 344, startPoint y: 195, endPoint x: 343, endPoint y: -21, distance: 216.1
click at [343, 0] on html "**********" at bounding box center [294, 150] width 588 height 300
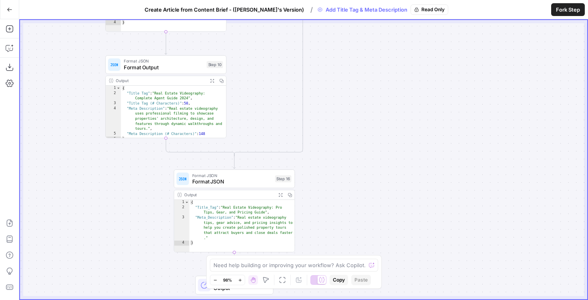
drag, startPoint x: 353, startPoint y: 40, endPoint x: 356, endPoint y: 227, distance: 186.9
click at [356, 227] on div "**********" at bounding box center [303, 159] width 567 height 279
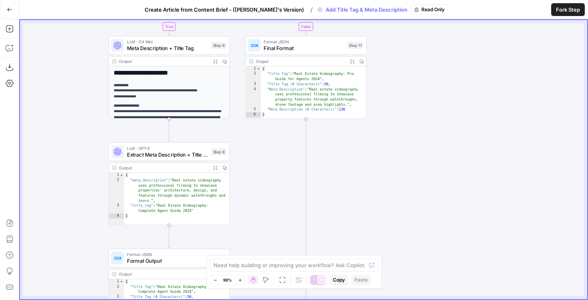
drag, startPoint x: 393, startPoint y: 71, endPoint x: 379, endPoint y: 279, distance: 209.0
click at [379, 279] on div "**********" at bounding box center [303, 159] width 567 height 279
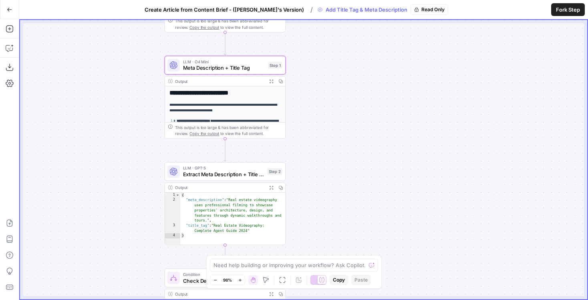
drag, startPoint x: 363, startPoint y: 116, endPoint x: 367, endPoint y: 269, distance: 152.9
click at [367, 269] on body "**********" at bounding box center [294, 150] width 588 height 300
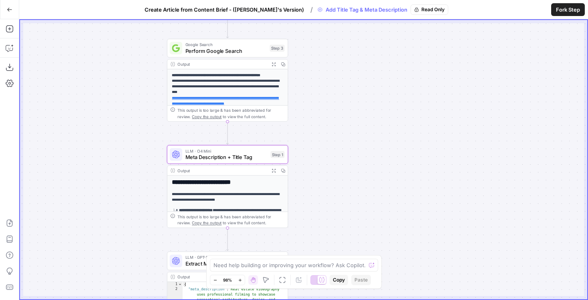
drag, startPoint x: 342, startPoint y: 118, endPoint x: 342, endPoint y: 194, distance: 75.6
click at [342, 194] on div "**********" at bounding box center [303, 159] width 567 height 279
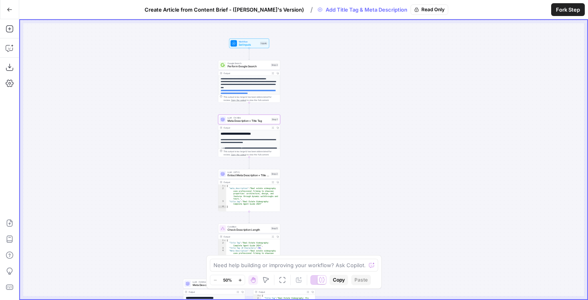
drag, startPoint x: 343, startPoint y: 196, endPoint x: 309, endPoint y: 141, distance: 65.3
click at [309, 141] on div "**********" at bounding box center [303, 159] width 567 height 279
click at [459, 8] on div "Fork Step" at bounding box center [518, 9] width 140 height 19
click at [255, 7] on span "Create Article from Content Brief - (Andrea's Version)" at bounding box center [223, 10] width 159 height 8
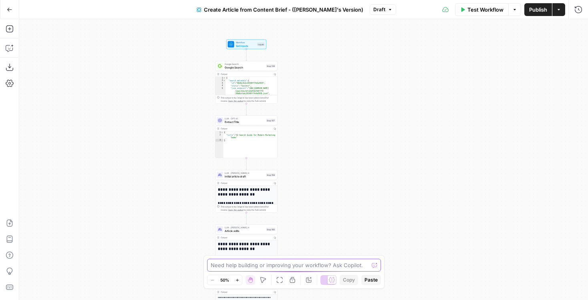
drag, startPoint x: 386, startPoint y: 85, endPoint x: 329, endPoint y: 277, distance: 199.7
click at [329, 277] on body "September Cohort New Home Browse Insights Opportunities Your Data Flightpath Re…" at bounding box center [294, 150] width 588 height 300
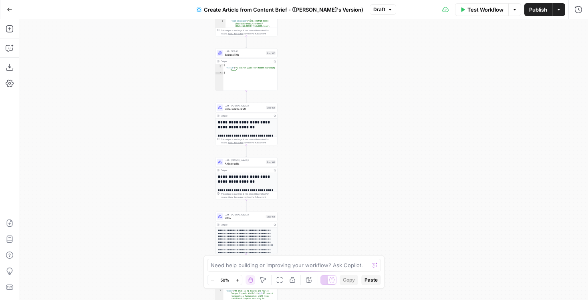
drag, startPoint x: 309, startPoint y: 165, endPoint x: 305, endPoint y: 72, distance: 92.9
click at [306, 72] on div "**********" at bounding box center [303, 159] width 568 height 281
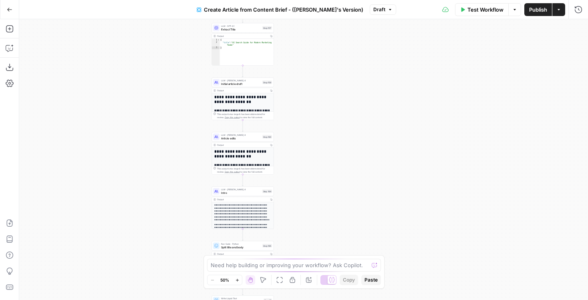
drag, startPoint x: 308, startPoint y: 147, endPoint x: 308, endPoint y: 86, distance: 60.4
click at [308, 86] on div "**********" at bounding box center [303, 159] width 568 height 281
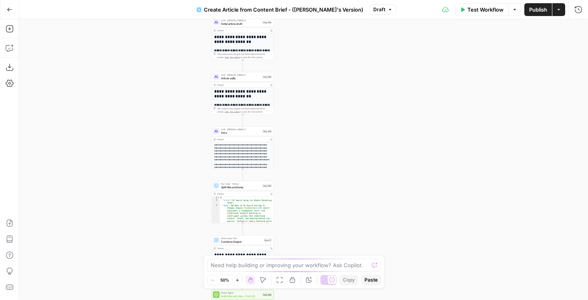
drag, startPoint x: 279, startPoint y: 141, endPoint x: 275, endPoint y: 22, distance: 118.5
click at [275, 22] on div "**********" at bounding box center [303, 159] width 568 height 281
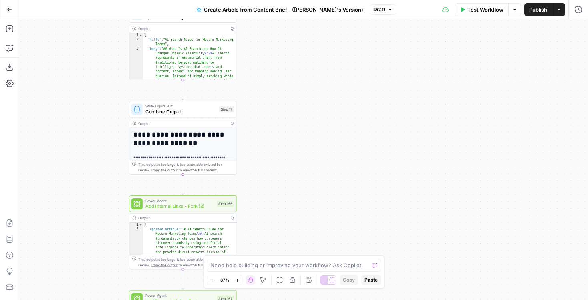
drag, startPoint x: 280, startPoint y: 154, endPoint x: 278, endPoint y: 30, distance: 124.1
click at [278, 31] on div "**********" at bounding box center [303, 159] width 568 height 281
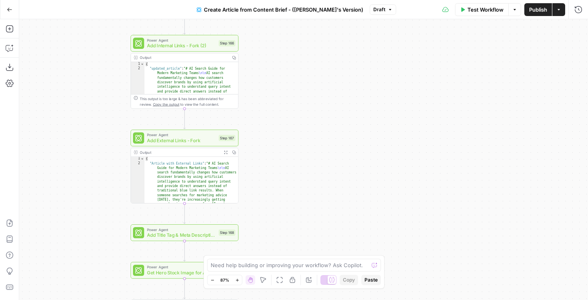
drag, startPoint x: 260, startPoint y: 137, endPoint x: 265, endPoint y: 31, distance: 106.6
click at [265, 31] on div "**********" at bounding box center [303, 159] width 568 height 281
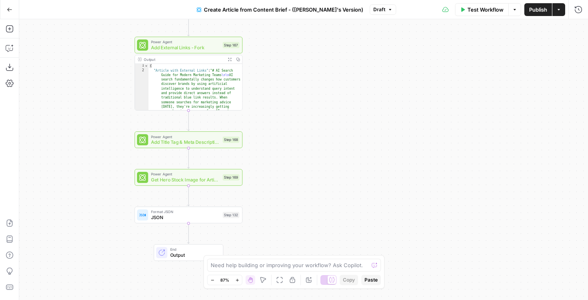
drag, startPoint x: 277, startPoint y: 88, endPoint x: 280, endPoint y: 7, distance: 80.9
click at [280, 7] on div "Go Back Create Article from Content Brief - (Andrea's Version) Draft Test Workf…" at bounding box center [294, 150] width 588 height 300
click at [208, 178] on span "Get Hero Stock Image for Article" at bounding box center [185, 179] width 69 height 7
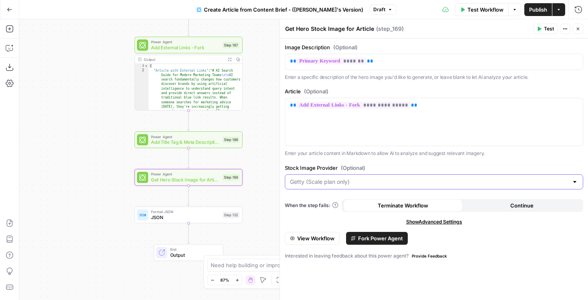
click at [321, 182] on input "Stock Image Provider (Optional)" at bounding box center [429, 182] width 278 height 8
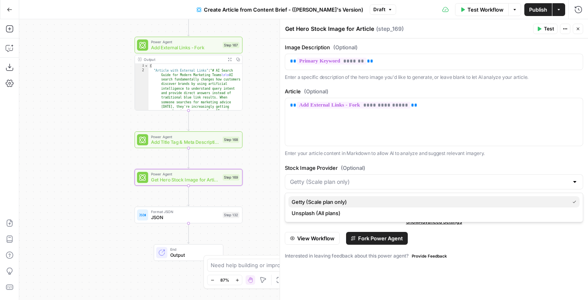
click at [311, 202] on span "Getty (Scale plan only)" at bounding box center [428, 202] width 274 height 8
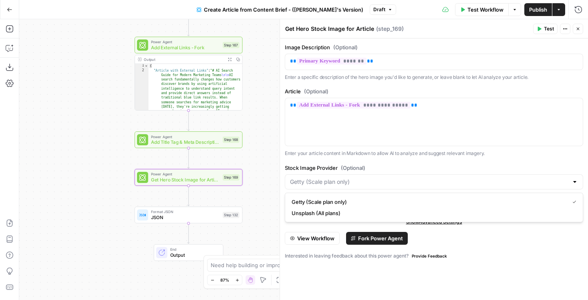
type input "Getty (Scale plan only)"
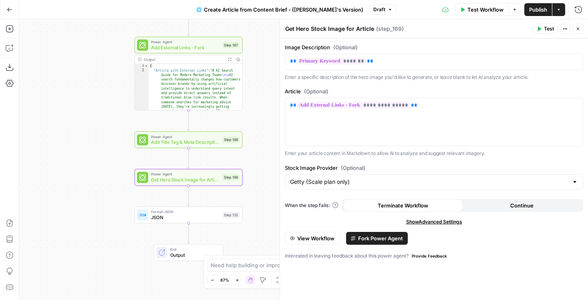
click at [321, 237] on span "View Workflow" at bounding box center [315, 238] width 37 height 8
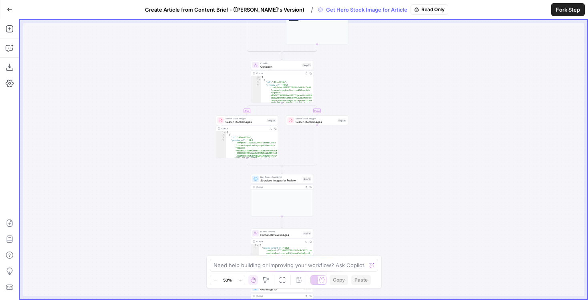
drag, startPoint x: 391, startPoint y: 62, endPoint x: 363, endPoint y: 118, distance: 62.5
click at [362, 118] on div "**********" at bounding box center [303, 159] width 567 height 279
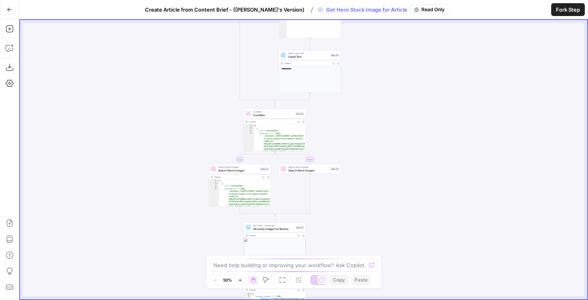
drag, startPoint x: 314, startPoint y: 112, endPoint x: 308, endPoint y: 245, distance: 133.4
click at [308, 243] on div "**********" at bounding box center [303, 159] width 567 height 279
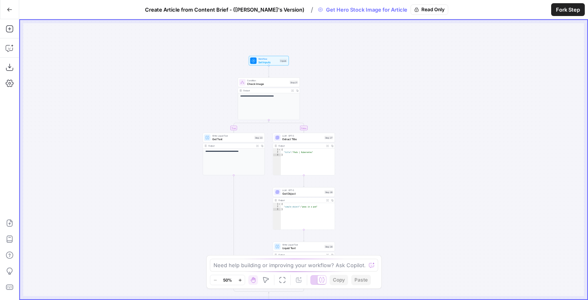
drag, startPoint x: 365, startPoint y: 77, endPoint x: 364, endPoint y: 215, distance: 138.1
click at [365, 215] on div "**********" at bounding box center [303, 159] width 567 height 279
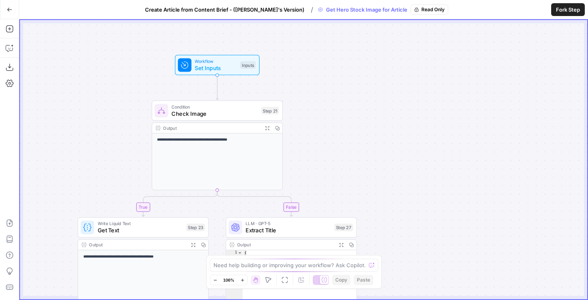
drag, startPoint x: 302, startPoint y: 177, endPoint x: 320, endPoint y: 72, distance: 106.4
click at [320, 72] on div "**********" at bounding box center [303, 159] width 567 height 279
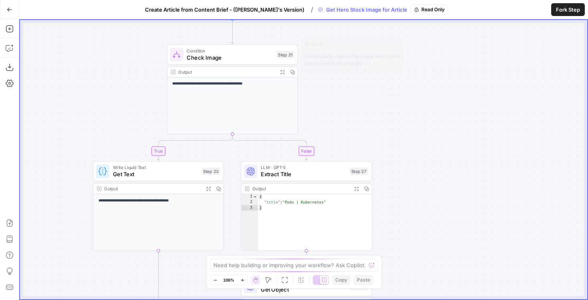
click at [257, 53] on span "Condition" at bounding box center [230, 50] width 86 height 7
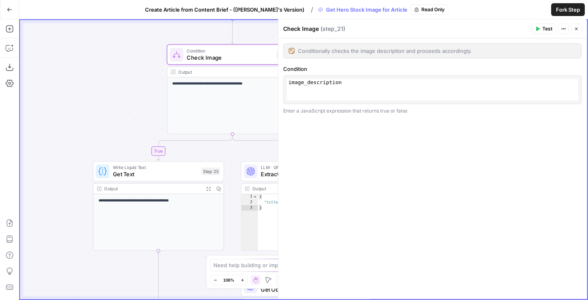
click at [575, 27] on icon "button" at bounding box center [576, 28] width 5 height 5
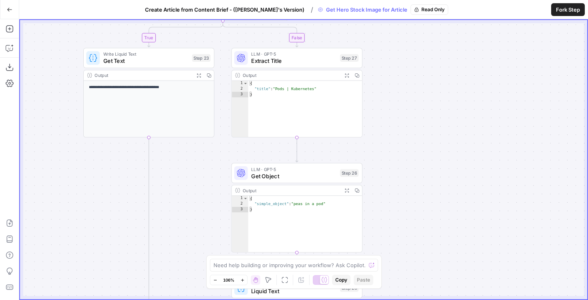
drag, startPoint x: 346, startPoint y: 140, endPoint x: 335, endPoint y: -8, distance: 148.5
click at [335, 0] on html "**********" at bounding box center [294, 150] width 588 height 300
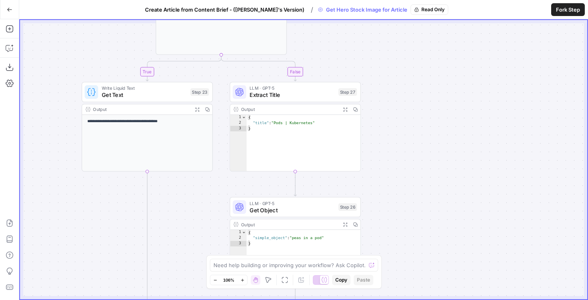
drag, startPoint x: 379, startPoint y: 118, endPoint x: 378, endPoint y: 194, distance: 75.6
click at [378, 193] on div "**********" at bounding box center [303, 159] width 567 height 279
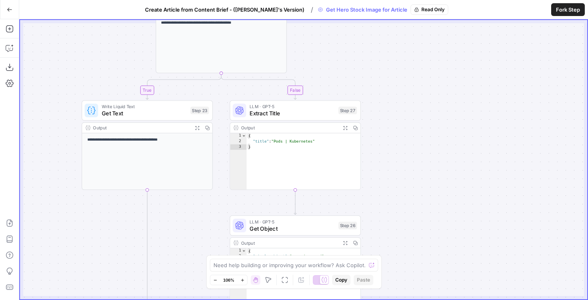
drag, startPoint x: 318, startPoint y: 56, endPoint x: 314, endPoint y: 155, distance: 98.9
click at [314, 155] on div "**********" at bounding box center [303, 159] width 567 height 279
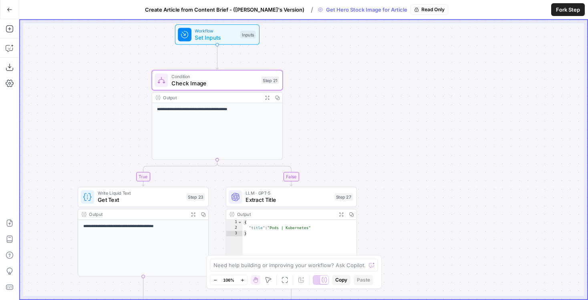
click at [239, 37] on div "Workflow Set Inputs Inputs" at bounding box center [217, 34] width 78 height 14
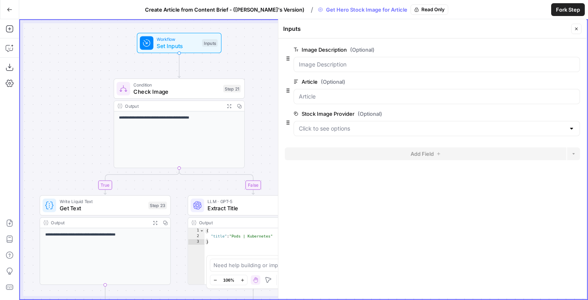
drag, startPoint x: 158, startPoint y: 63, endPoint x: 94, endPoint y: 78, distance: 65.8
click at [94, 78] on div "**********" at bounding box center [303, 159] width 567 height 279
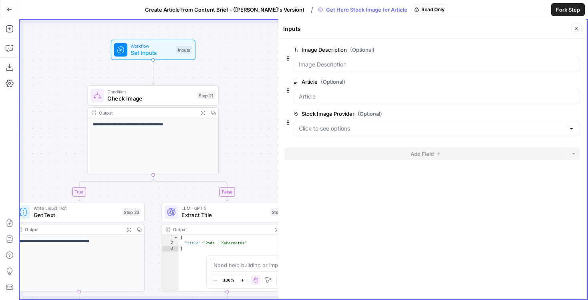
drag, startPoint x: 377, startPoint y: 48, endPoint x: 347, endPoint y: 49, distance: 29.6
click at [347, 49] on label "Image Description (Optional)" at bounding box center [413, 50] width 241 height 8
click at [352, 49] on span "(Optional)" at bounding box center [362, 50] width 24 height 8
click at [352, 60] on Description "Image Description (Optional)" at bounding box center [437, 64] width 276 height 8
click at [576, 28] on icon "button" at bounding box center [576, 28] width 5 height 5
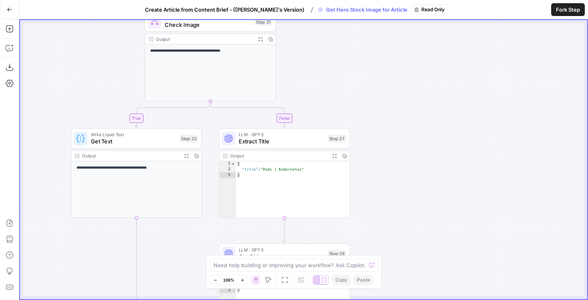
drag, startPoint x: 338, startPoint y: 116, endPoint x: 399, endPoint y: 33, distance: 103.3
click at [398, 34] on div "**********" at bounding box center [303, 159] width 567 height 279
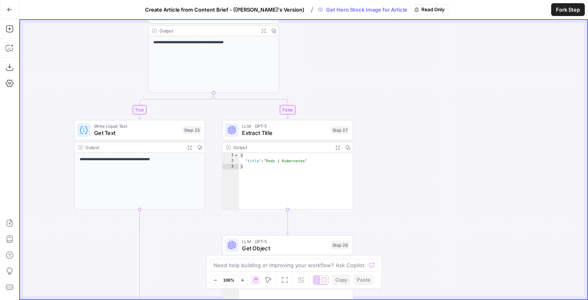
drag, startPoint x: 363, startPoint y: 142, endPoint x: 415, endPoint y: -18, distance: 168.6
click at [415, 0] on html "**********" at bounding box center [294, 150] width 588 height 300
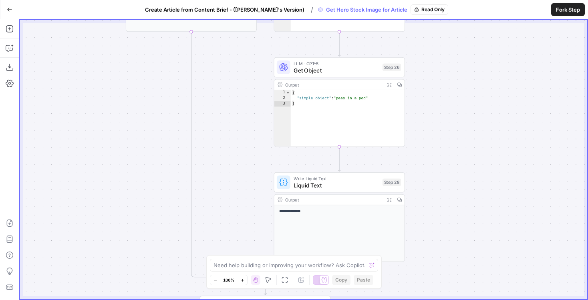
drag, startPoint x: 411, startPoint y: 185, endPoint x: 411, endPoint y: 19, distance: 165.3
click at [411, 20] on div "**********" at bounding box center [303, 159] width 568 height 281
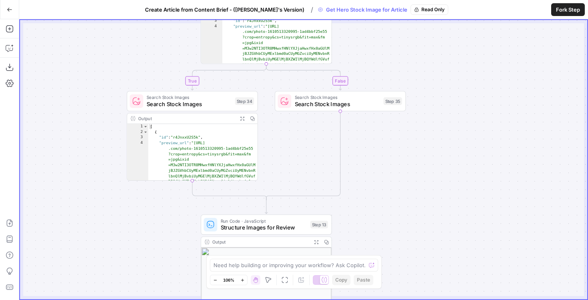
drag, startPoint x: 370, startPoint y: 94, endPoint x: 371, endPoint y: 151, distance: 57.2
click at [371, 151] on div "**********" at bounding box center [303, 159] width 567 height 279
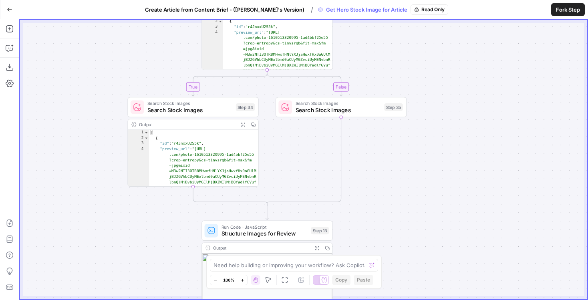
click at [221, 104] on span "Search Stock Images" at bounding box center [189, 103] width 85 height 7
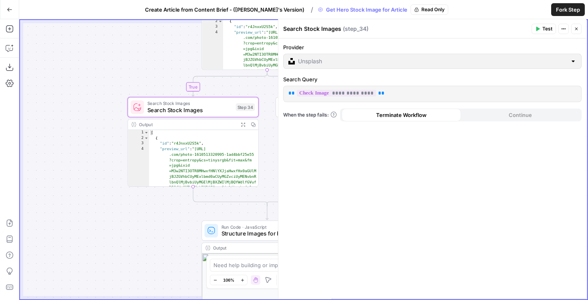
click at [572, 24] on button "Close" at bounding box center [576, 29] width 10 height 10
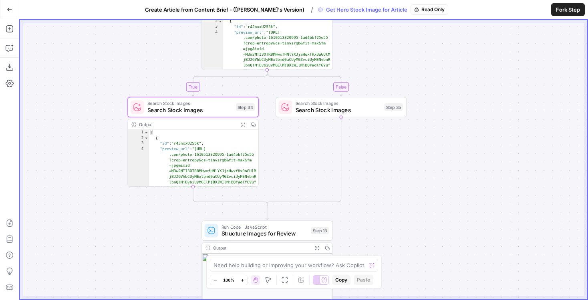
click at [311, 109] on span "Search Stock Images" at bounding box center [337, 110] width 85 height 8
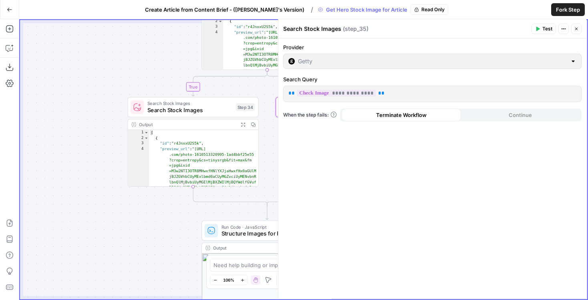
click at [577, 30] on icon "button" at bounding box center [576, 28] width 5 height 5
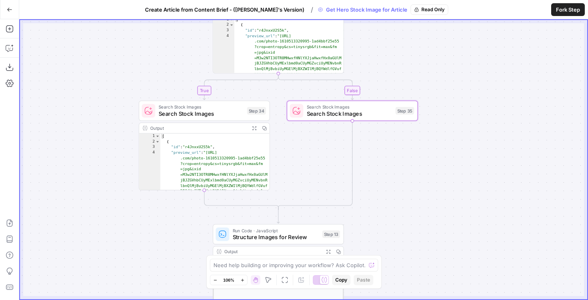
drag, startPoint x: 411, startPoint y: 52, endPoint x: 420, endPoint y: 23, distance: 30.4
click at [420, 23] on div "**********" at bounding box center [303, 159] width 567 height 279
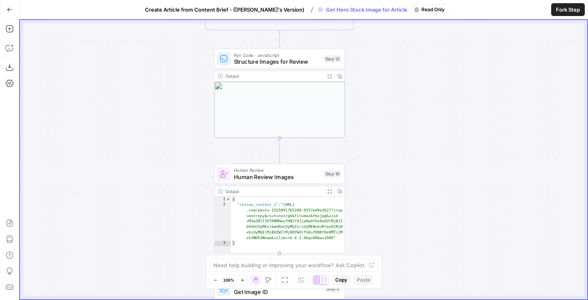
drag, startPoint x: 379, startPoint y: 156, endPoint x: 382, endPoint y: 12, distance: 143.7
click at [382, 12] on div "**********" at bounding box center [294, 150] width 588 height 300
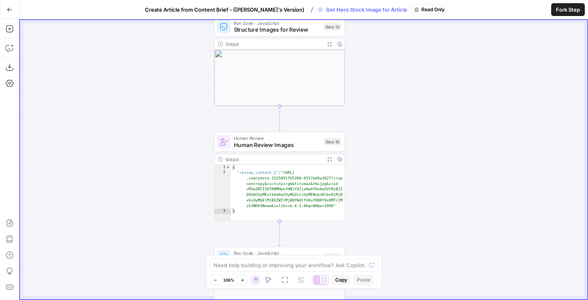
drag, startPoint x: 408, startPoint y: 108, endPoint x: 408, endPoint y: 34, distance: 73.6
click at [408, 34] on div "**********" at bounding box center [303, 159] width 567 height 279
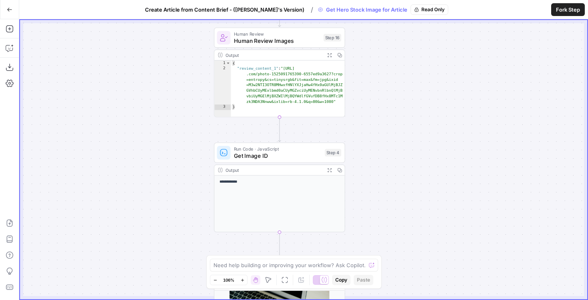
drag, startPoint x: 365, startPoint y: 146, endPoint x: 365, endPoint y: 84, distance: 61.6
click at [365, 84] on div "**********" at bounding box center [303, 159] width 567 height 279
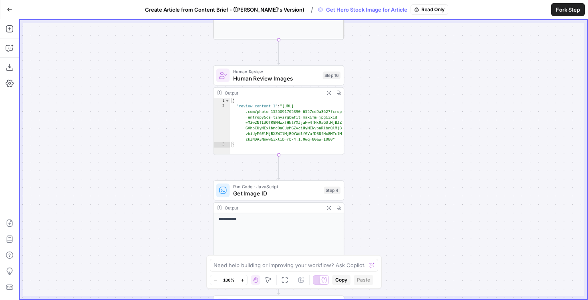
drag, startPoint x: 367, startPoint y: 63, endPoint x: 366, endPoint y: 101, distance: 37.6
click at [366, 101] on div "**********" at bounding box center [303, 159] width 567 height 279
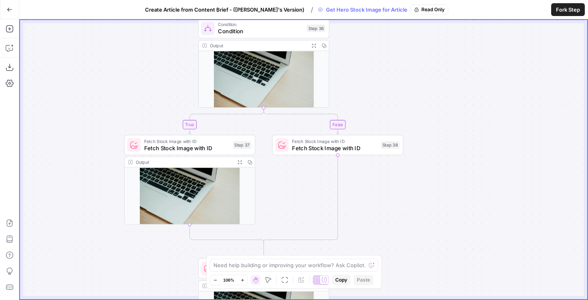
click at [313, 45] on icon "button" at bounding box center [313, 45] width 5 height 5
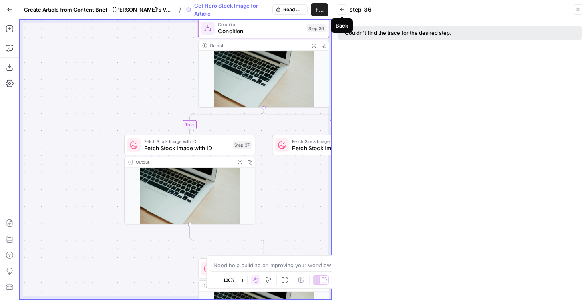
click at [343, 9] on icon "button" at bounding box center [341, 9] width 5 height 5
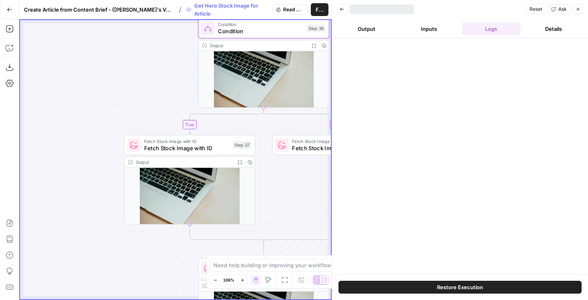
click at [433, 27] on button "Inputs" at bounding box center [428, 28] width 59 height 13
click at [370, 28] on button "Output" at bounding box center [366, 28] width 59 height 13
click at [576, 9] on icon "button" at bounding box center [577, 9] width 5 height 5
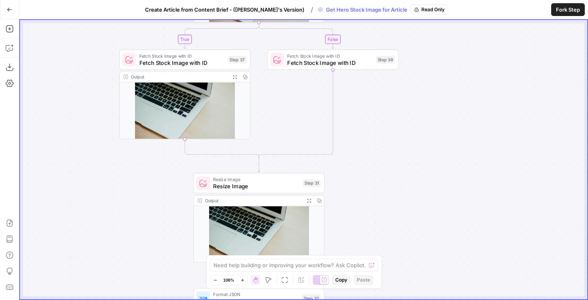
drag, startPoint x: 379, startPoint y: 124, endPoint x: 372, endPoint y: 32, distance: 91.6
click at [372, 32] on div "**********" at bounding box center [303, 159] width 567 height 279
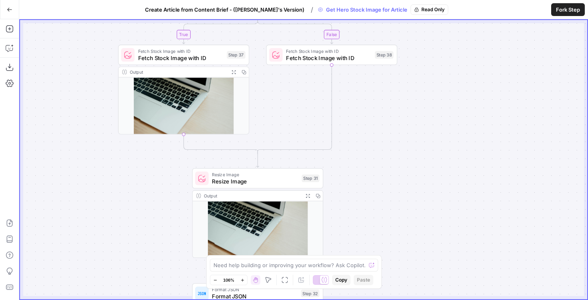
drag, startPoint x: 364, startPoint y: 152, endPoint x: 372, endPoint y: 168, distance: 17.4
click at [372, 168] on div "**********" at bounding box center [303, 159] width 567 height 279
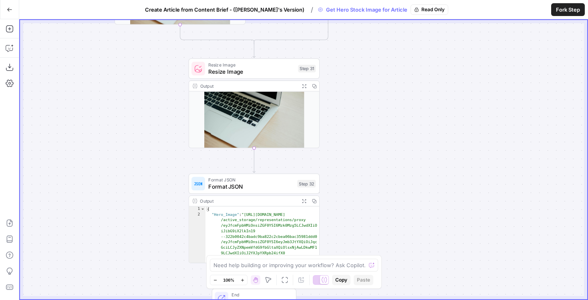
drag, startPoint x: 369, startPoint y: 150, endPoint x: 359, endPoint y: 10, distance: 140.5
click at [359, 10] on div "**********" at bounding box center [294, 150] width 588 height 300
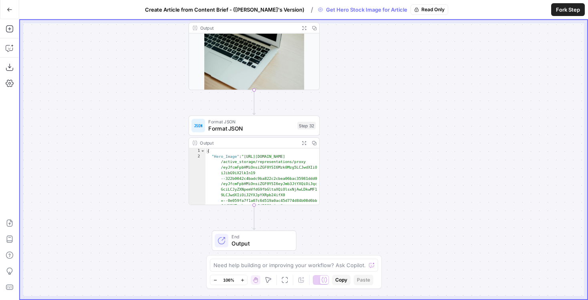
drag, startPoint x: 354, startPoint y: 122, endPoint x: 354, endPoint y: 81, distance: 41.2
click at [354, 81] on div "**********" at bounding box center [303, 159] width 567 height 279
click at [267, 10] on span "Create Article from Content Brief - ([PERSON_NAME]'s Version)" at bounding box center [224, 10] width 159 height 8
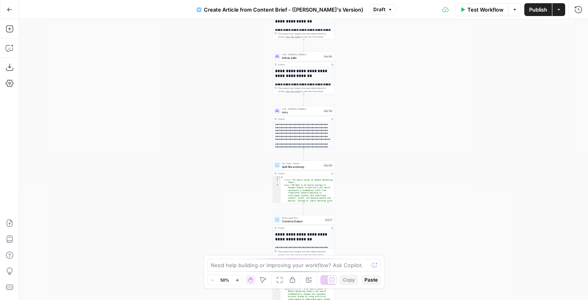
drag, startPoint x: 357, startPoint y: 189, endPoint x: 355, endPoint y: 39, distance: 150.1
click at [355, 40] on div "**********" at bounding box center [303, 159] width 568 height 281
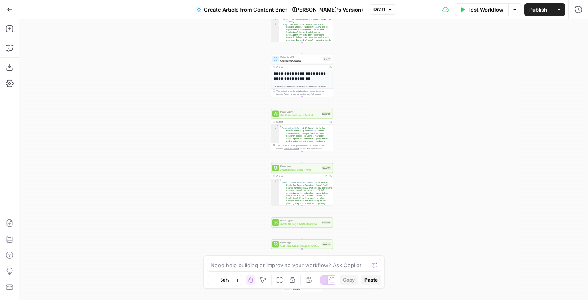
drag, startPoint x: 358, startPoint y: 152, endPoint x: 357, endPoint y: 60, distance: 91.7
click at [357, 60] on div "**********" at bounding box center [303, 159] width 568 height 281
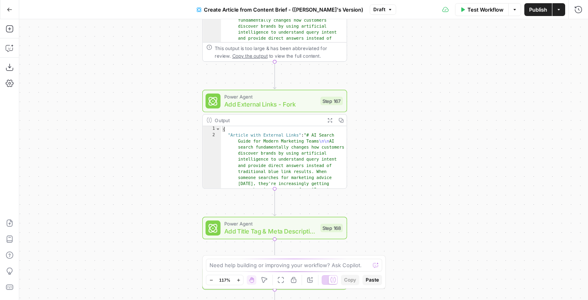
drag, startPoint x: 405, startPoint y: 81, endPoint x: 404, endPoint y: 212, distance: 130.9
click at [404, 212] on div "**********" at bounding box center [303, 159] width 568 height 281
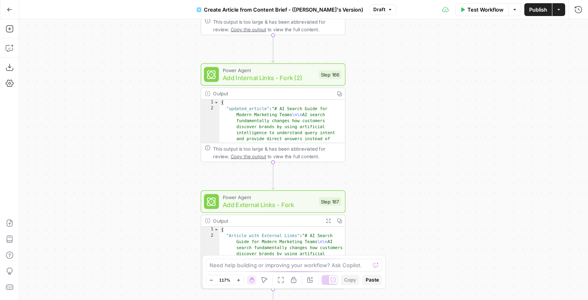
drag, startPoint x: 391, startPoint y: 80, endPoint x: 391, endPoint y: 194, distance: 113.7
click at [391, 193] on div "**********" at bounding box center [303, 159] width 568 height 281
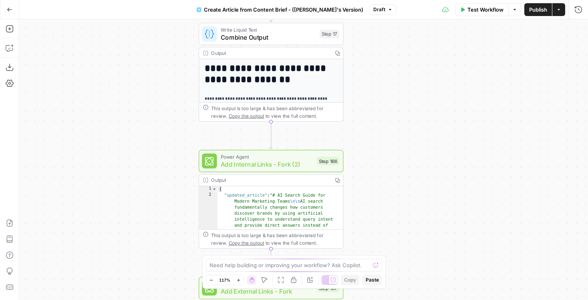
drag, startPoint x: 387, startPoint y: 81, endPoint x: 385, endPoint y: 144, distance: 62.5
click at [385, 144] on div "**********" at bounding box center [303, 159] width 568 height 281
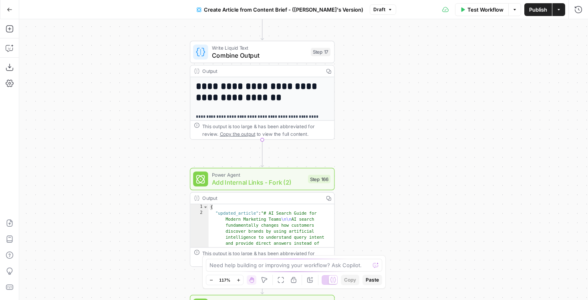
drag, startPoint x: 385, startPoint y: 144, endPoint x: 376, endPoint y: 161, distance: 19.7
click at [376, 161] on div "**********" at bounding box center [303, 159] width 568 height 281
drag, startPoint x: 365, startPoint y: 131, endPoint x: 367, endPoint y: -26, distance: 157.7
click at [367, 0] on html "September Cohort New Home Browse Insights Opportunities Your Data Flightpath Re…" at bounding box center [294, 150] width 588 height 300
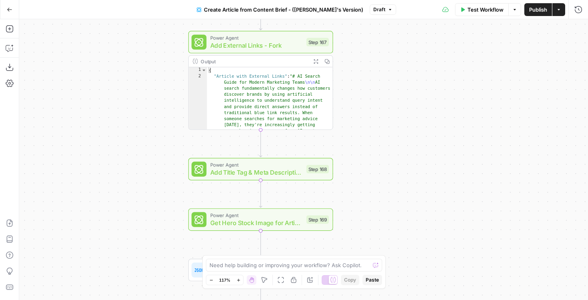
drag, startPoint x: 370, startPoint y: 162, endPoint x: 367, endPoint y: -33, distance: 194.9
click at [367, 0] on html "September Cohort New Home Browse Insights Opportunities Your Data Flightpath Re…" at bounding box center [294, 150] width 588 height 300
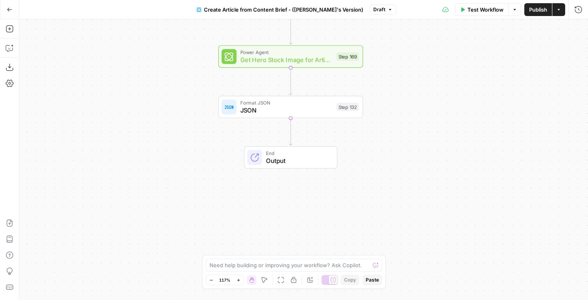
drag, startPoint x: 357, startPoint y: 175, endPoint x: 387, endPoint y: 109, distance: 72.5
click at [387, 109] on div "**********" at bounding box center [303, 159] width 568 height 281
click at [9, 29] on icon "button" at bounding box center [9, 28] width 7 height 7
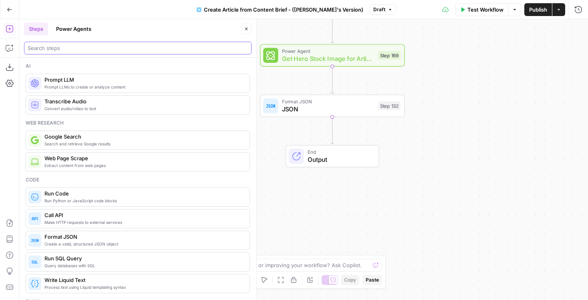
click at [98, 48] on input "search" at bounding box center [138, 48] width 220 height 8
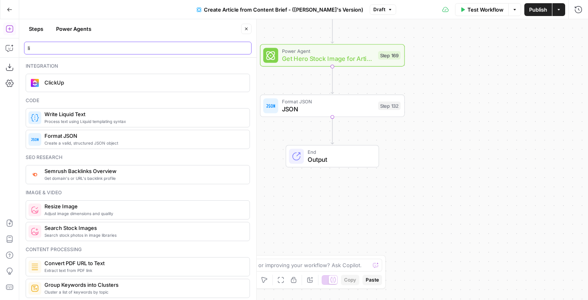
type input "li"
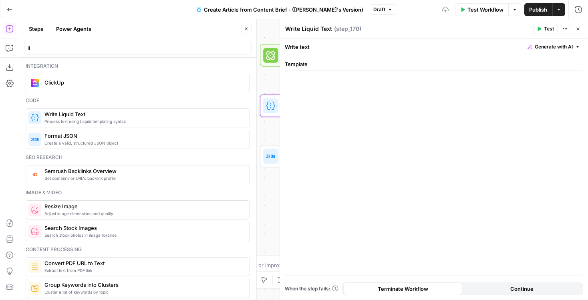
click at [246, 28] on icon "button" at bounding box center [246, 28] width 5 height 5
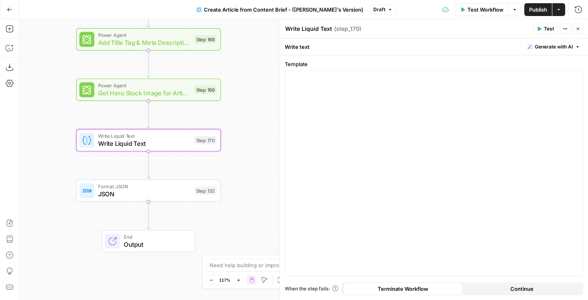
drag, startPoint x: 226, startPoint y: 115, endPoint x: 41, endPoint y: 150, distance: 188.2
click at [41, 150] on div "**********" at bounding box center [303, 159] width 568 height 281
click at [421, 69] on div "Template “/” to reference Variables Menu" at bounding box center [434, 168] width 298 height 216
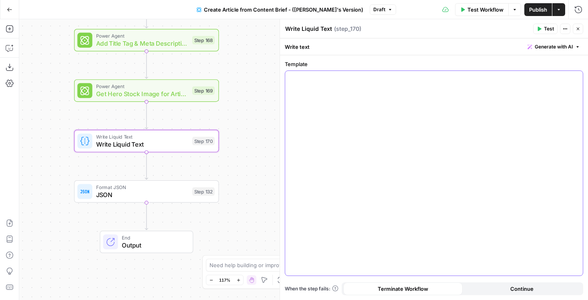
click at [395, 82] on div at bounding box center [433, 173] width 297 height 205
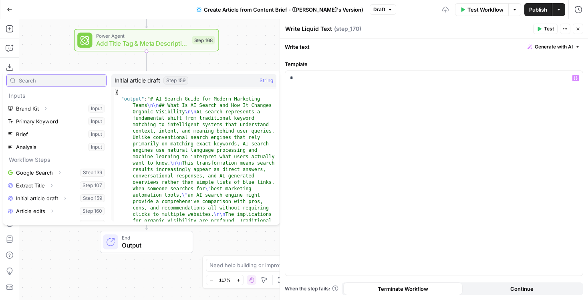
scroll to position [86, 0]
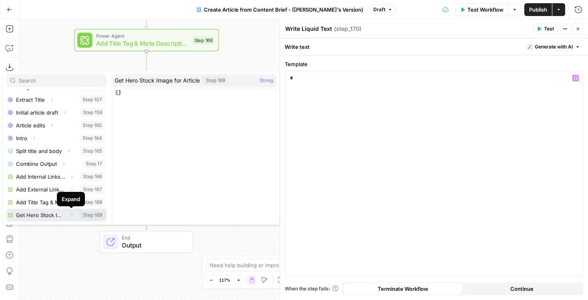
click at [71, 214] on icon "button" at bounding box center [72, 215] width 2 height 3
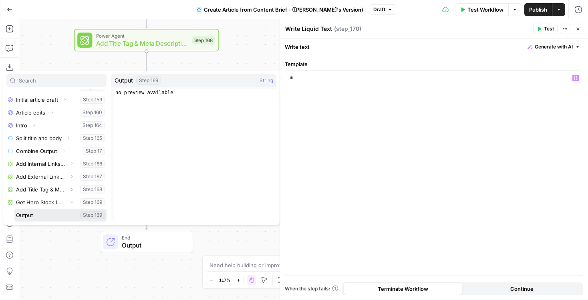
click at [36, 214] on button "Select variable Output" at bounding box center [60, 215] width 92 height 13
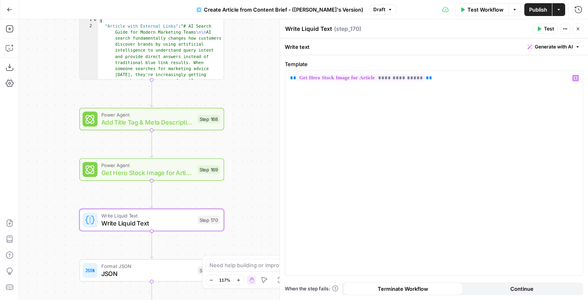
drag, startPoint x: 241, startPoint y: 90, endPoint x: 247, endPoint y: 169, distance: 79.0
click at [247, 169] on div "**********" at bounding box center [303, 159] width 568 height 281
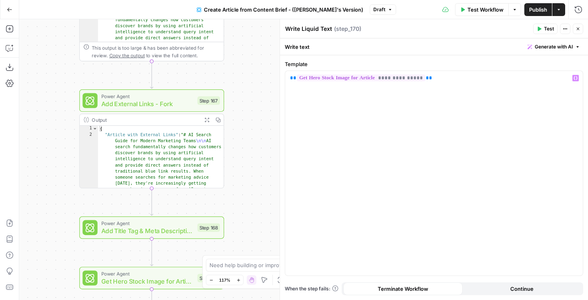
drag, startPoint x: 249, startPoint y: 83, endPoint x: 249, endPoint y: 191, distance: 108.5
click at [249, 191] on div "**********" at bounding box center [303, 159] width 568 height 281
click at [449, 80] on p "**********" at bounding box center [434, 82] width 288 height 16
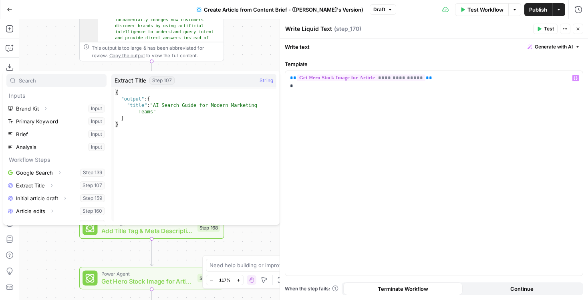
scroll to position [86, 0]
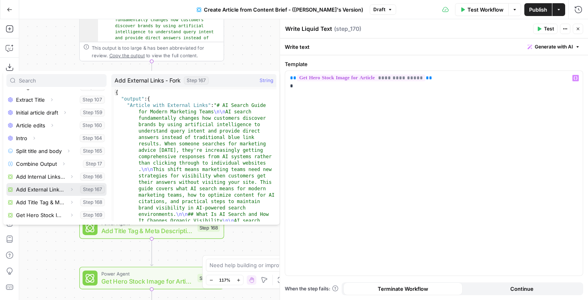
click at [42, 194] on button "Select variable Add External Links - Fork" at bounding box center [56, 189] width 100 height 13
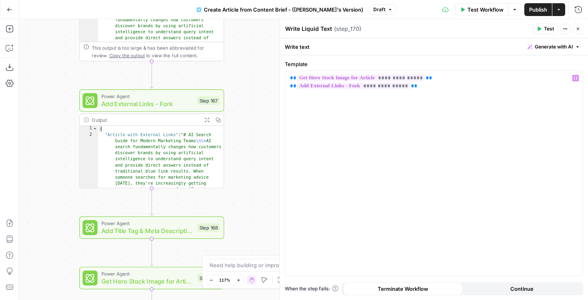
click at [322, 25] on textarea "Write Liquid Text" at bounding box center [308, 29] width 47 height 8
type textarea "Final Article"
click at [580, 27] on icon "button" at bounding box center [577, 28] width 5 height 5
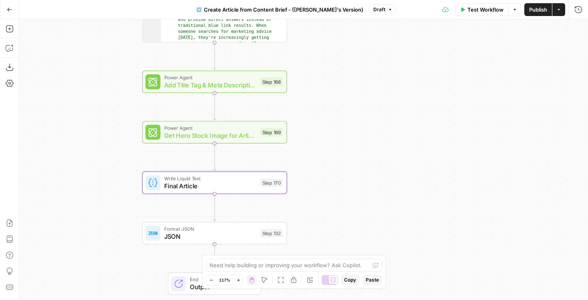
drag, startPoint x: 305, startPoint y: 161, endPoint x: 367, endPoint y: -7, distance: 178.8
click at [367, 0] on html "September Cohort New Home Browse Insights Opportunities Your Data Flightpath Re…" at bounding box center [294, 150] width 588 height 300
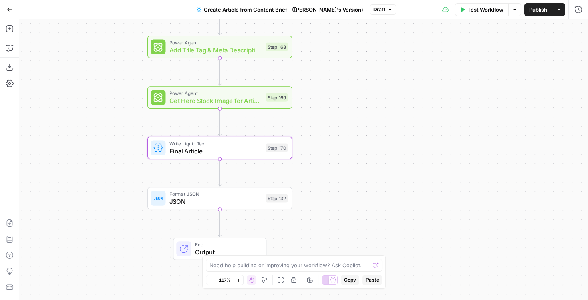
click at [173, 199] on span "JSON" at bounding box center [215, 201] width 92 height 9
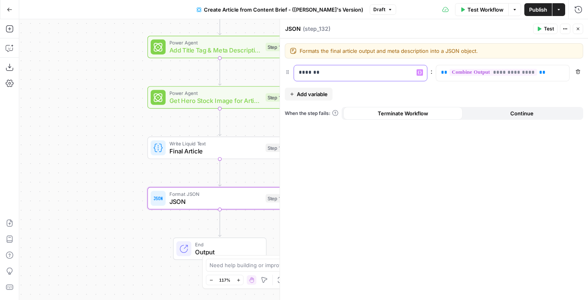
drag, startPoint x: 322, startPoint y: 69, endPoint x: 301, endPoint y: 69, distance: 20.8
click at [301, 69] on p "*******" at bounding box center [354, 72] width 110 height 8
click at [546, 72] on p "**********" at bounding box center [496, 72] width 110 height 8
drag, startPoint x: 123, startPoint y: 132, endPoint x: 63, endPoint y: 135, distance: 60.5
click at [63, 135] on div "**********" at bounding box center [303, 159] width 568 height 281
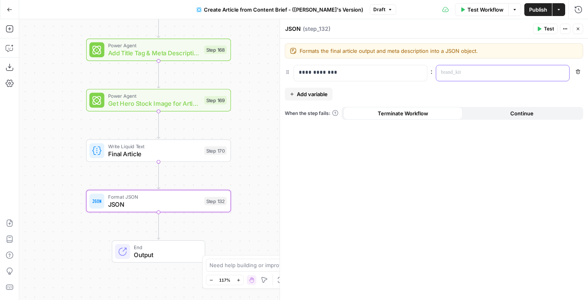
click at [484, 73] on p at bounding box center [502, 72] width 123 height 8
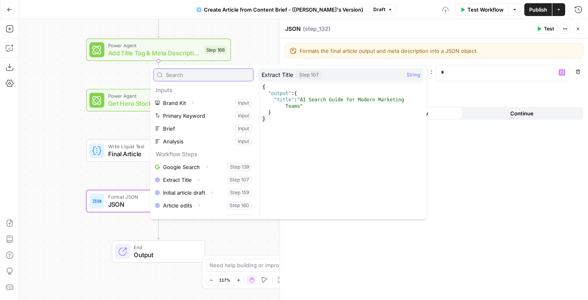
scroll to position [98, 0]
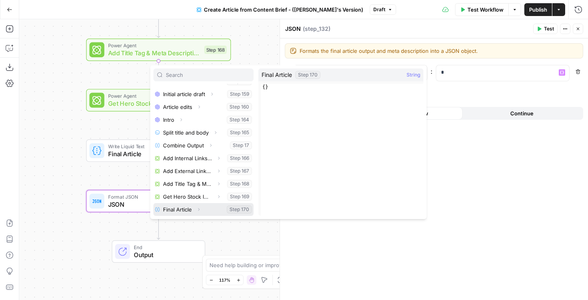
click at [221, 207] on button "Select variable Final Article" at bounding box center [203, 209] width 100 height 13
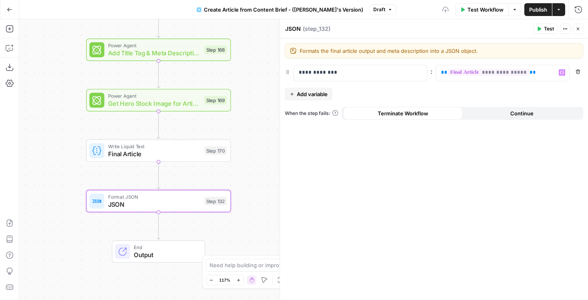
click at [580, 30] on icon "button" at bounding box center [577, 28] width 5 height 5
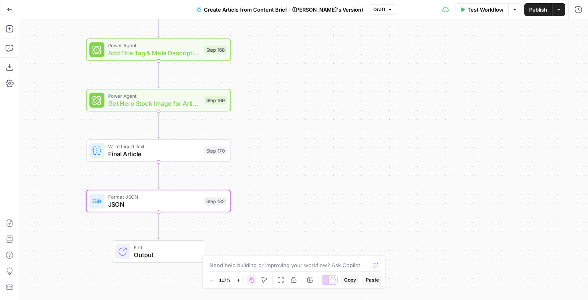
click at [540, 12] on span "Publish" at bounding box center [538, 10] width 18 height 8
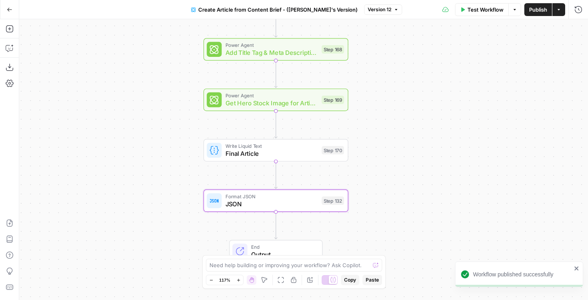
drag, startPoint x: 277, startPoint y: 74, endPoint x: 394, endPoint y: 74, distance: 116.9
click at [394, 74] on div "**********" at bounding box center [303, 159] width 568 height 281
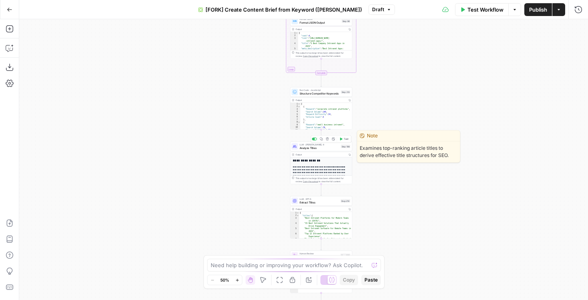
drag, startPoint x: 391, startPoint y: 149, endPoint x: 389, endPoint y: 140, distance: 8.9
click at [389, 140] on div "Note Examines top-ranking article titles to derive effective title structures f…" at bounding box center [408, 146] width 103 height 32
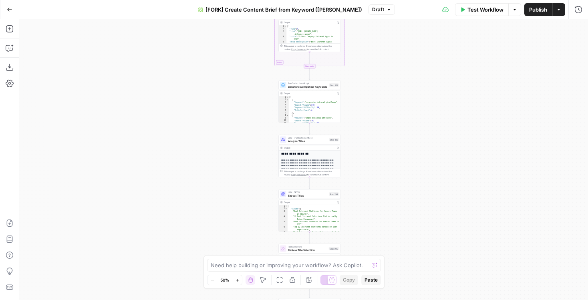
drag, startPoint x: 234, startPoint y: 203, endPoint x: 179, endPoint y: 72, distance: 141.8
click at [179, 75] on div "true false Workflow Set Inputs Inputs Google Search Perform Google Search Step …" at bounding box center [303, 159] width 568 height 281
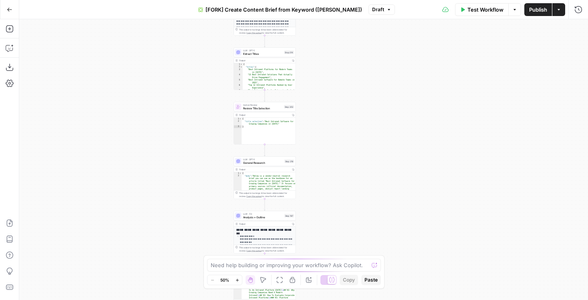
drag, startPoint x: 382, startPoint y: 154, endPoint x: 366, endPoint y: 0, distance: 155.4
click at [366, 0] on div "Go Back [FORK] Create Content Brief from Keyword ([PERSON_NAME]) Draft Test Wor…" at bounding box center [294, 150] width 588 height 300
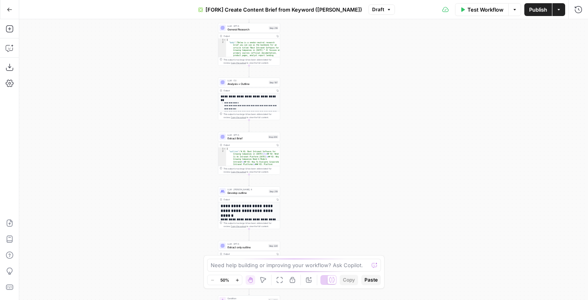
drag, startPoint x: 330, startPoint y: 32, endPoint x: 355, endPoint y: 233, distance: 202.8
click at [355, 233] on div "true false Workflow Set Inputs Inputs Google Search Perform Google Search Step …" at bounding box center [303, 159] width 568 height 281
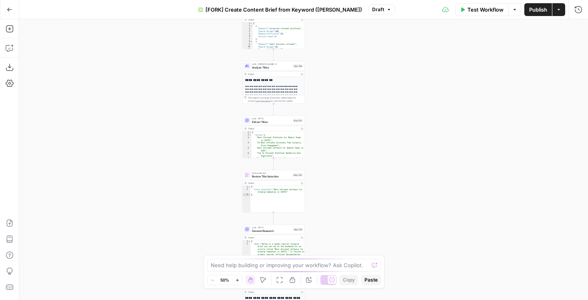
drag, startPoint x: 353, startPoint y: 89, endPoint x: 356, endPoint y: 236, distance: 146.9
click at [356, 236] on div "true false Workflow Set Inputs Inputs Google Search Perform Google Search Step …" at bounding box center [303, 159] width 568 height 281
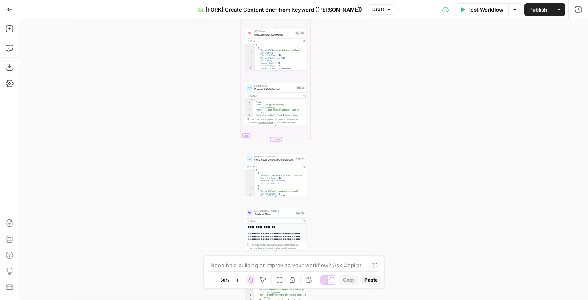
drag, startPoint x: 354, startPoint y: 76, endPoint x: 354, endPoint y: 213, distance: 136.5
click at [354, 213] on div "true false Workflow Set Inputs Inputs Google Search Perform Google Search Step …" at bounding box center [303, 159] width 568 height 281
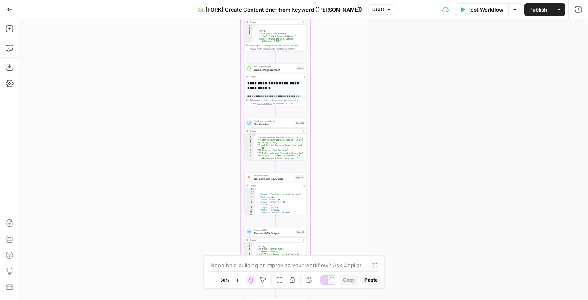
drag, startPoint x: 353, startPoint y: 87, endPoint x: 351, endPoint y: 218, distance: 130.9
click at [351, 218] on div "true false Workflow Set Inputs Inputs Google Search Perform Google Search Step …" at bounding box center [303, 159] width 568 height 281
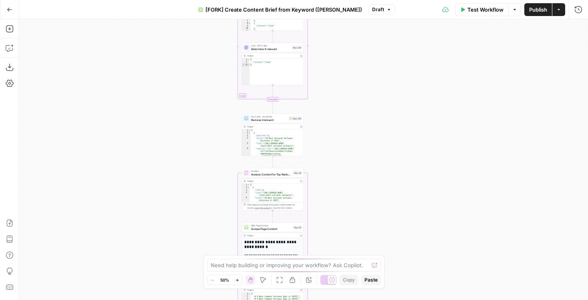
drag, startPoint x: 349, startPoint y: 126, endPoint x: 349, endPoint y: 198, distance: 72.0
click at [349, 198] on div "true false Workflow Set Inputs Inputs Google Search Perform Google Search Step …" at bounding box center [303, 159] width 568 height 281
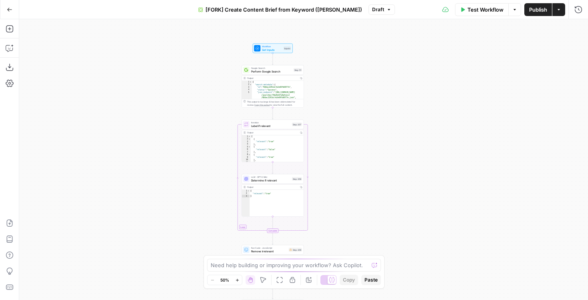
drag, startPoint x: 346, startPoint y: 128, endPoint x: 346, endPoint y: 134, distance: 5.2
click at [346, 134] on div "true false Workflow Set Inputs Inputs Google Search Perform Google Search Step …" at bounding box center [303, 159] width 568 height 281
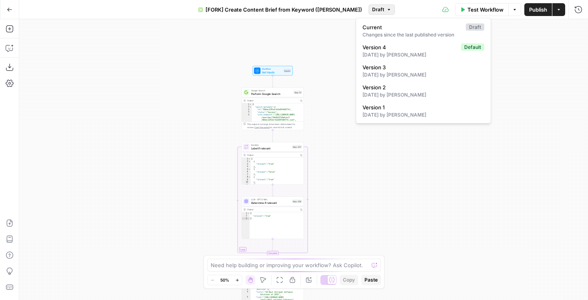
click at [372, 7] on span "Draft" at bounding box center [378, 9] width 12 height 7
click at [396, 114] on div "[DATE] by [PERSON_NAME]" at bounding box center [423, 114] width 122 height 7
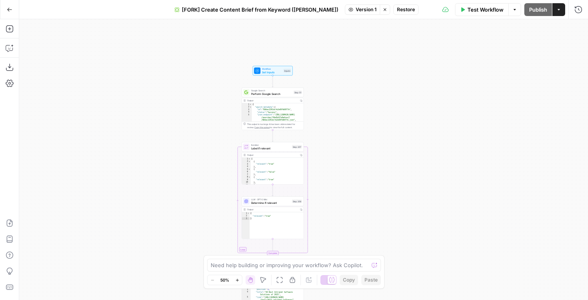
click at [382, 8] on icon "button" at bounding box center [384, 9] width 5 height 5
click at [12, 12] on button "Go Back" at bounding box center [9, 9] width 14 height 14
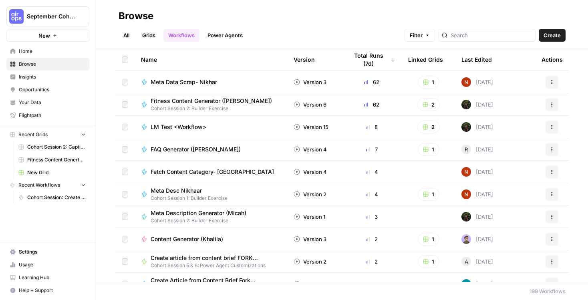
click at [44, 59] on link "Browse" at bounding box center [47, 64] width 83 height 13
click at [46, 51] on span "Home" at bounding box center [52, 51] width 67 height 7
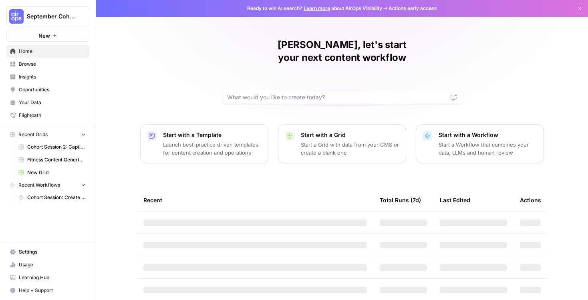
click at [60, 62] on span "Browse" at bounding box center [52, 63] width 67 height 7
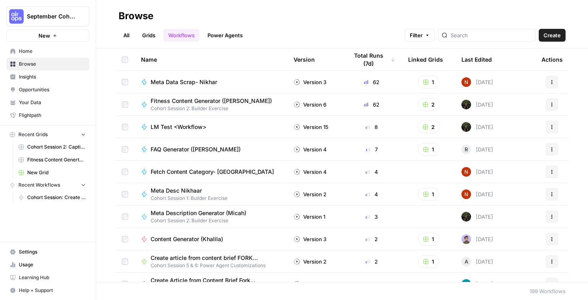
click at [146, 28] on div "All Grids Workflows Power Agents Filter Create" at bounding box center [341, 31] width 447 height 19
click at [146, 39] on link "Grids" at bounding box center [148, 35] width 23 height 13
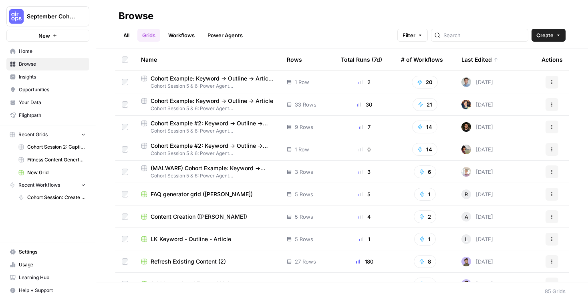
click at [195, 125] on span "Cohort Example #2: Keyword -> Outline -> Article (Hibaaq A)" at bounding box center [211, 123] width 123 height 8
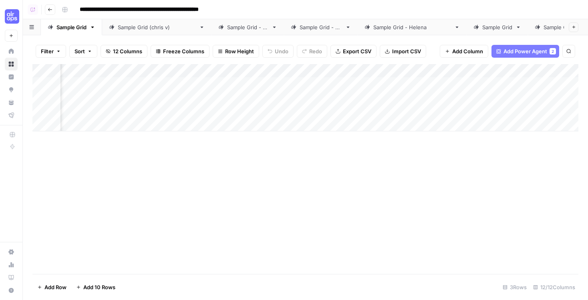
scroll to position [0, 525]
click at [411, 71] on div "Add Column" at bounding box center [305, 97] width 546 height 67
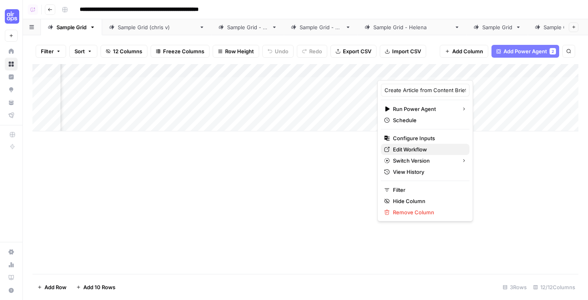
click at [403, 150] on span "Edit Workflow" at bounding box center [428, 149] width 70 height 8
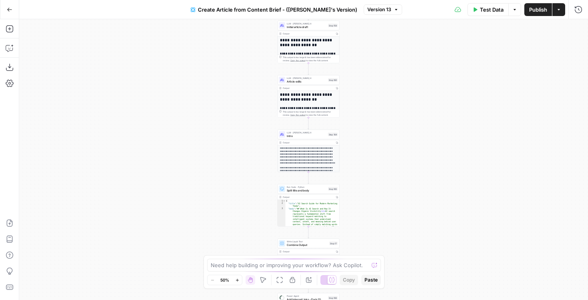
drag, startPoint x: 344, startPoint y: 58, endPoint x: 365, endPoint y: 160, distance: 104.2
click at [363, 157] on div "**********" at bounding box center [303, 159] width 568 height 281
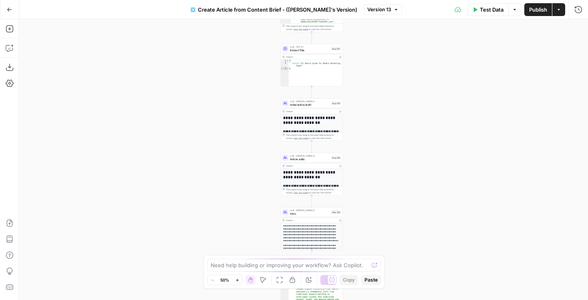
drag, startPoint x: 389, startPoint y: 63, endPoint x: 370, endPoint y: 174, distance: 112.9
click at [370, 174] on div "**********" at bounding box center [303, 159] width 568 height 281
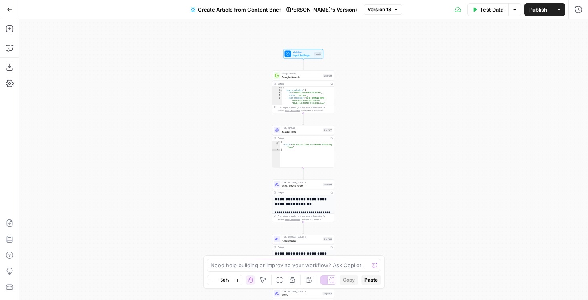
click at [367, 10] on span "Version 13" at bounding box center [379, 9] width 24 height 7
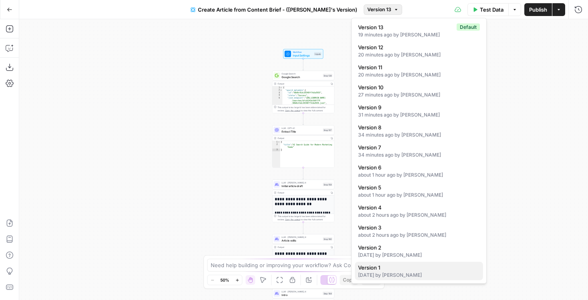
click at [402, 269] on span "Version 1" at bounding box center [417, 267] width 118 height 8
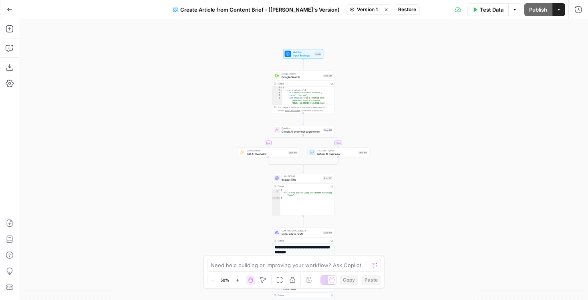
click at [381, 12] on button "Stop viewing" at bounding box center [386, 9] width 10 height 10
